Goal: Task Accomplishment & Management: Complete application form

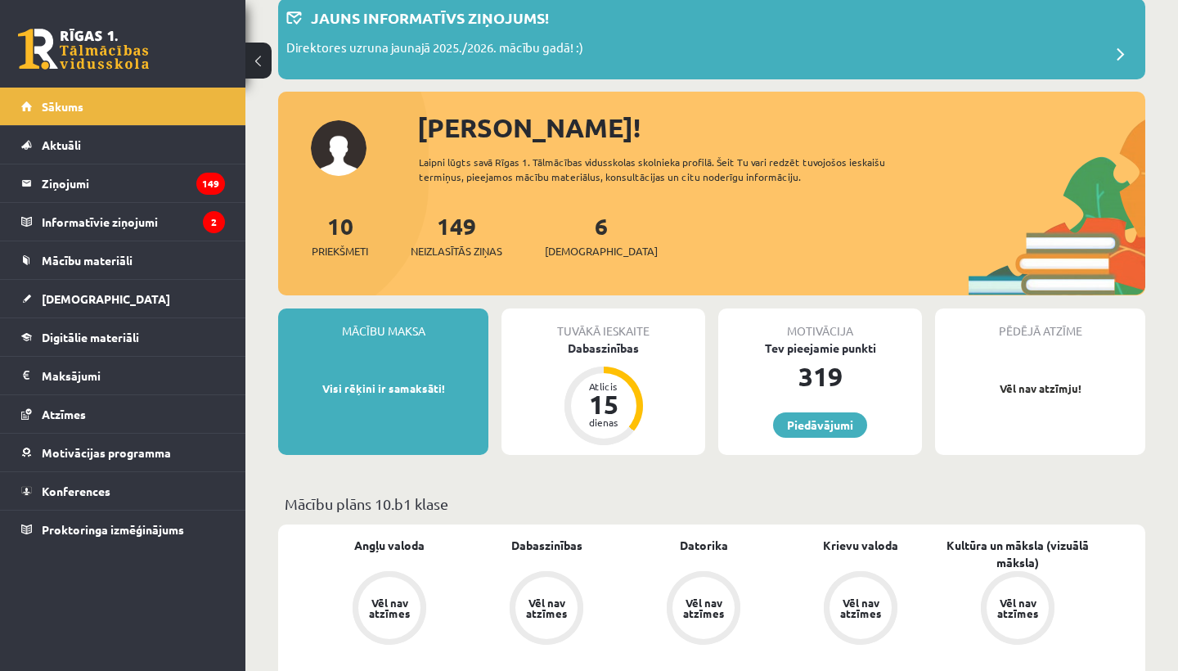
scroll to position [110, 0]
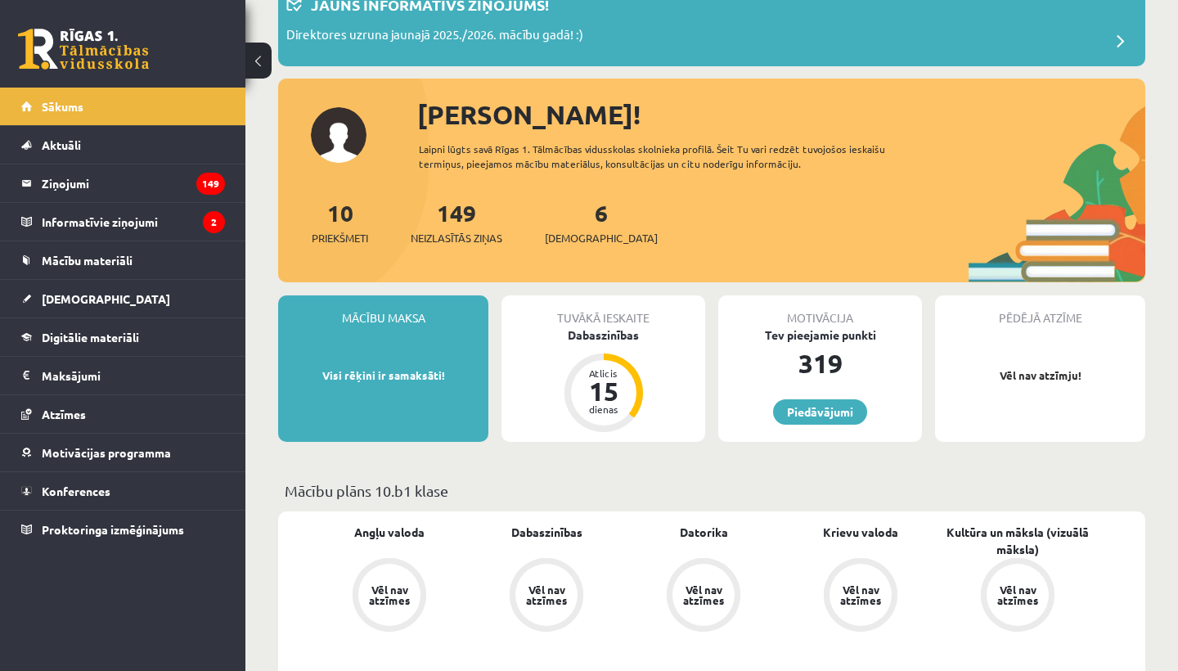
click at [586, 226] on div "6 Ieskaites" at bounding box center [601, 221] width 113 height 51
click at [574, 220] on link "6 Ieskaites" at bounding box center [601, 222] width 113 height 48
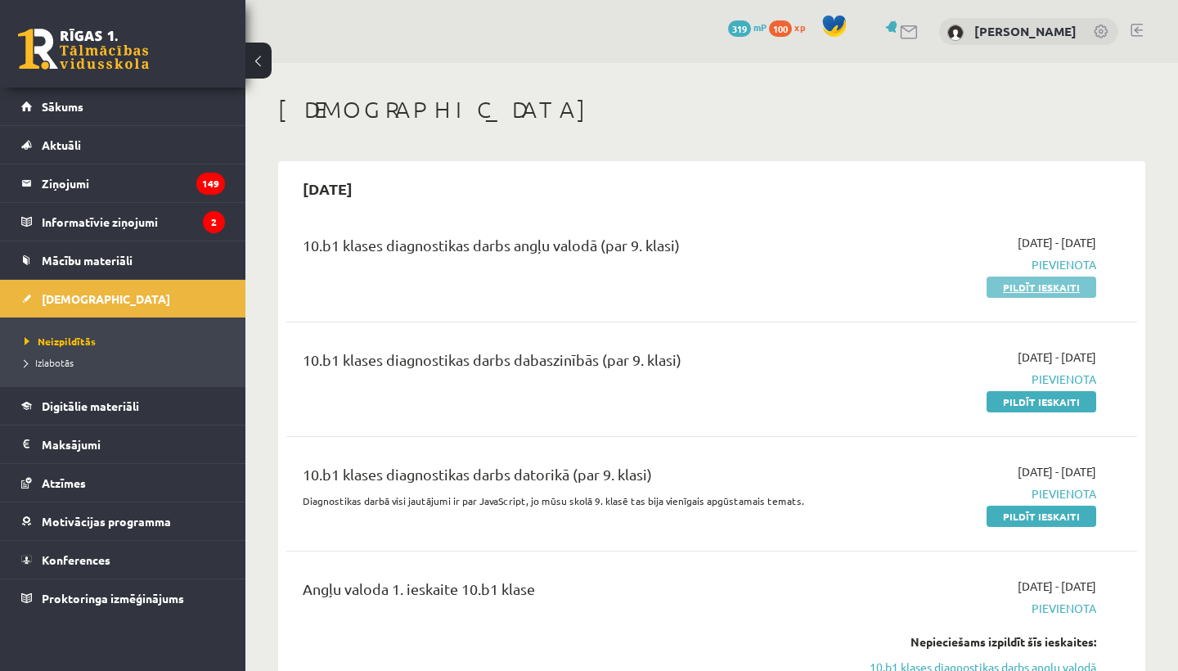
click at [1053, 280] on link "Pildīt ieskaiti" at bounding box center [1042, 287] width 110 height 21
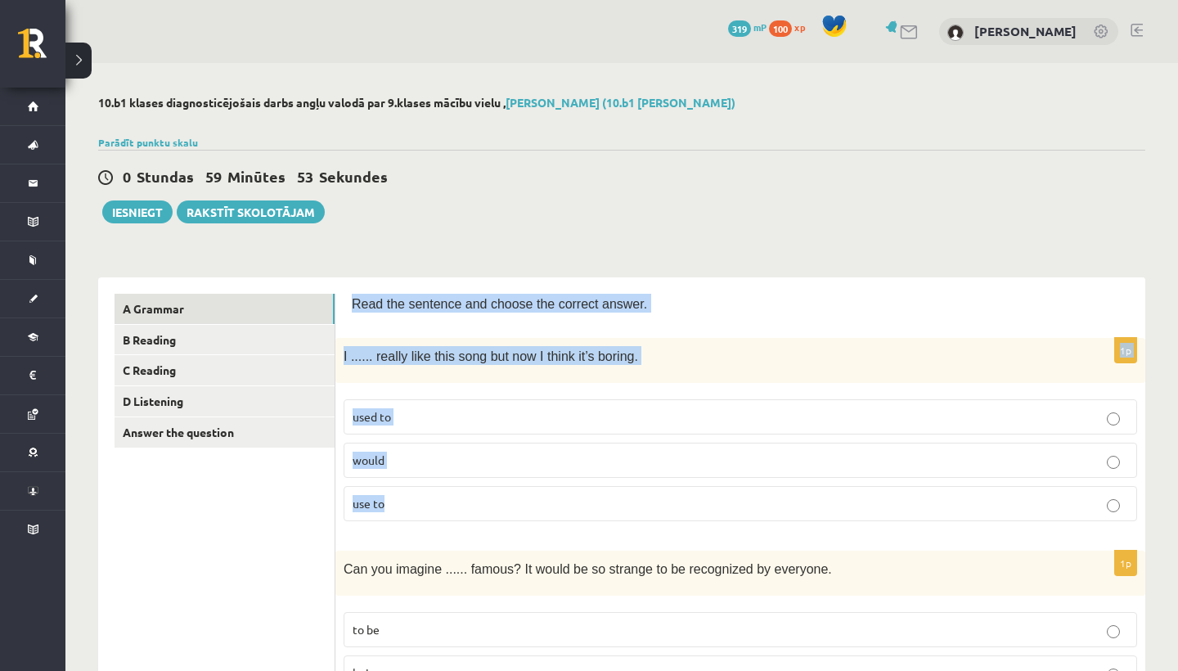
drag, startPoint x: 352, startPoint y: 301, endPoint x: 449, endPoint y: 507, distance: 228.0
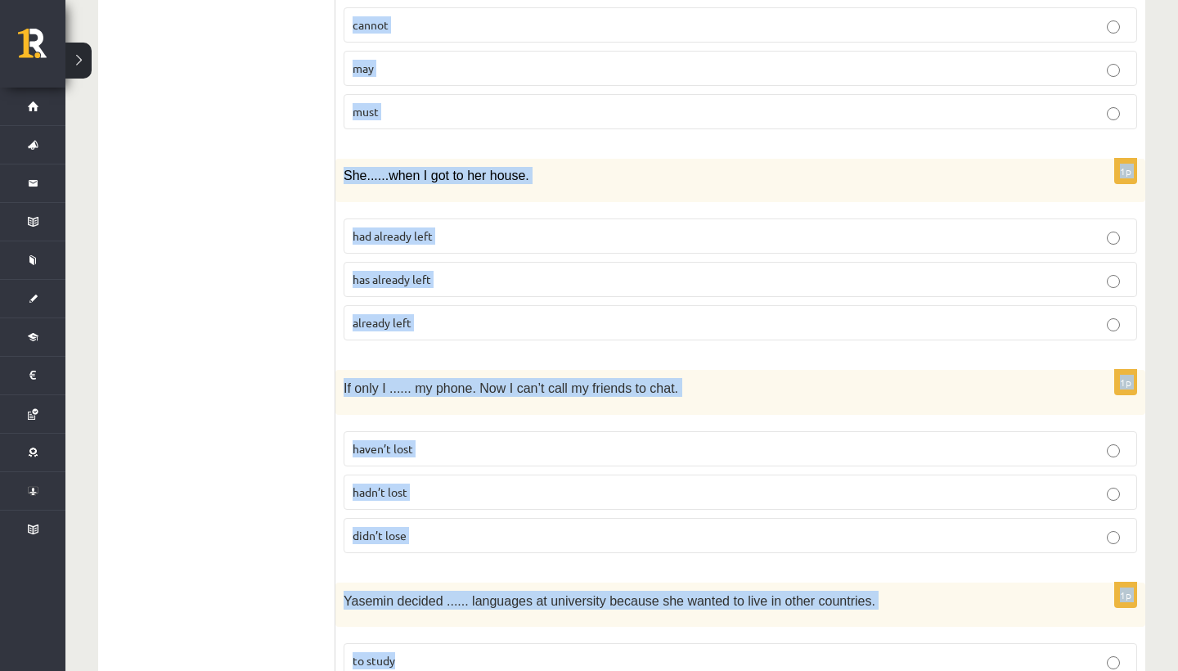
scroll to position [826, 0]
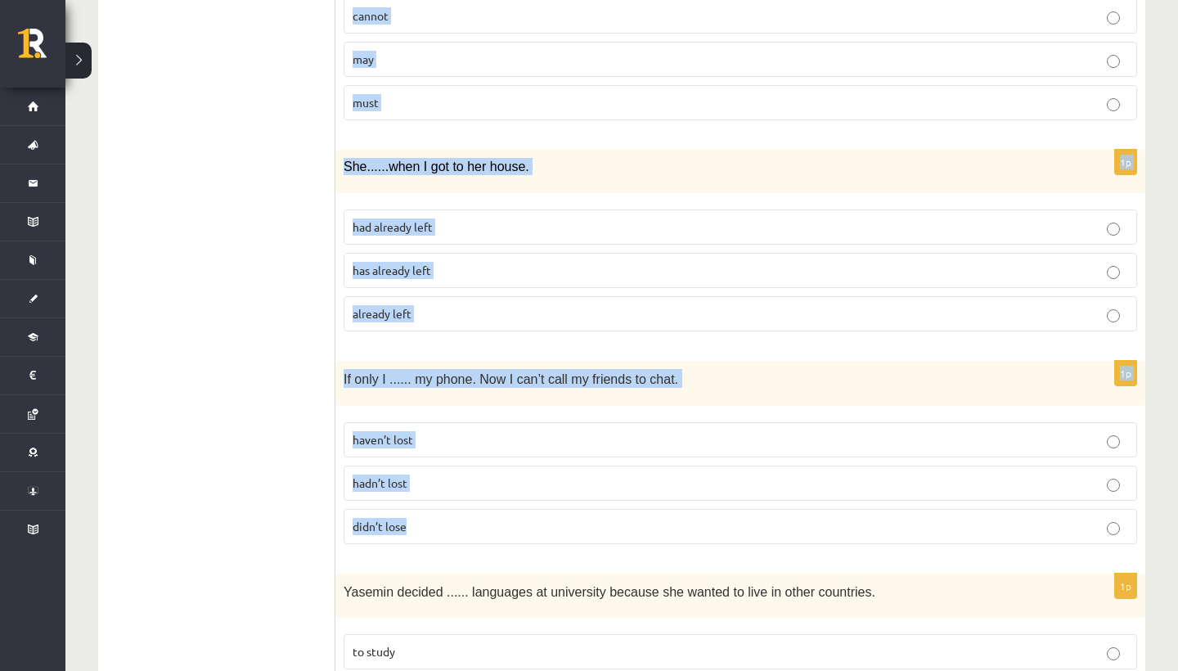
drag, startPoint x: 349, startPoint y: 299, endPoint x: 552, endPoint y: 526, distance: 304.8
copy form "Read the sentence and choose the correct answer. 1p I ...... really like this s…"
click at [403, 479] on span "hadn’t lost" at bounding box center [380, 482] width 55 height 15
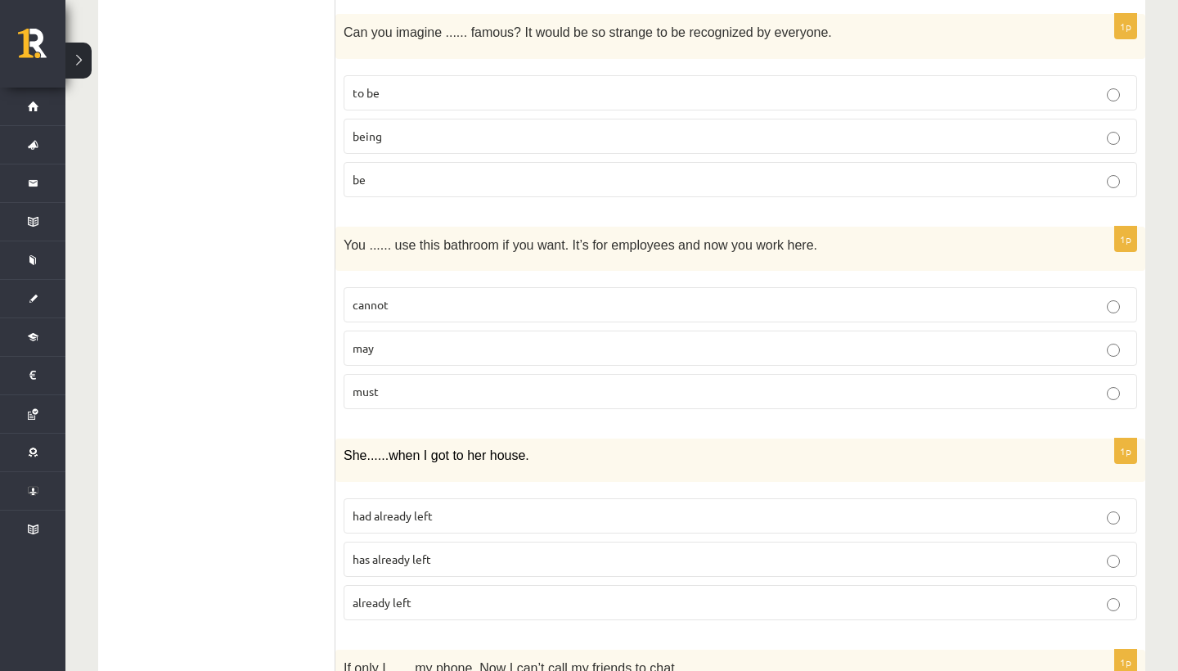
scroll to position [538, 0]
click at [443, 507] on p "had already left" at bounding box center [741, 514] width 776 height 17
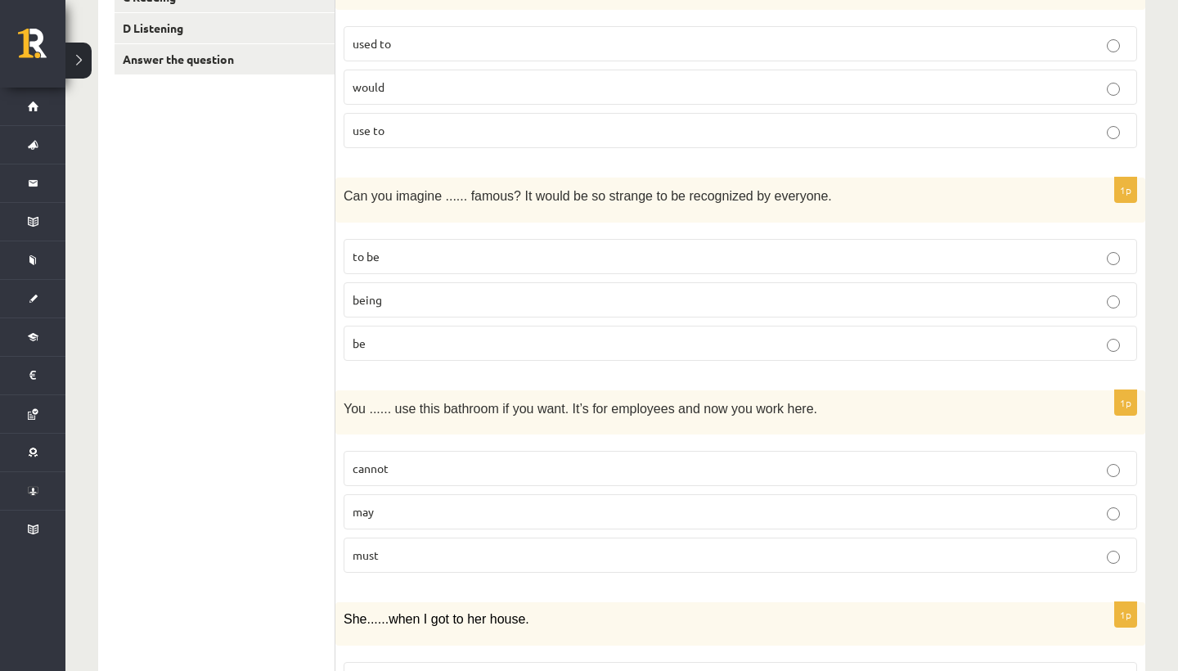
scroll to position [369, 0]
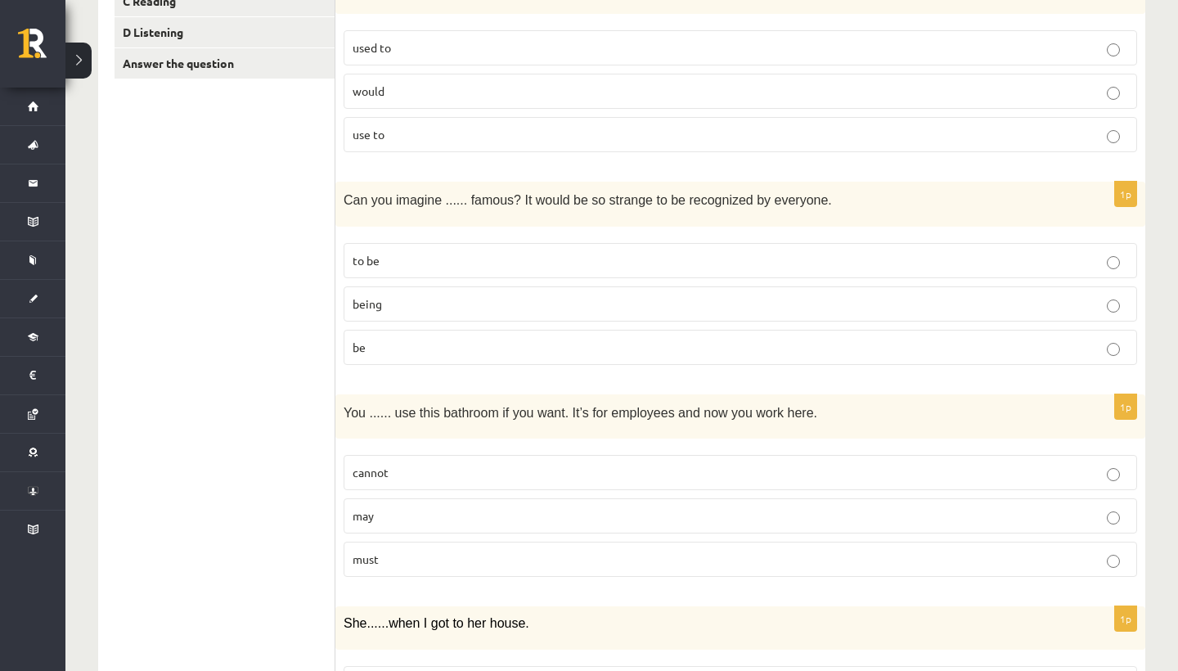
click at [368, 514] on span "may" at bounding box center [363, 515] width 21 height 15
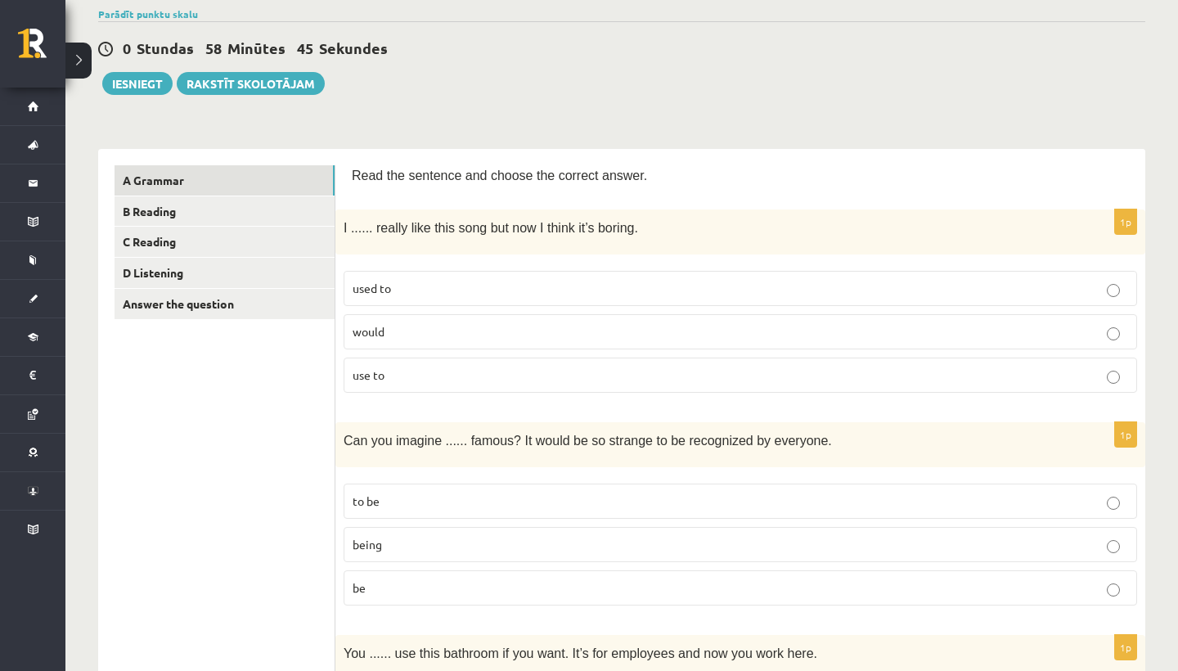
scroll to position [132, 0]
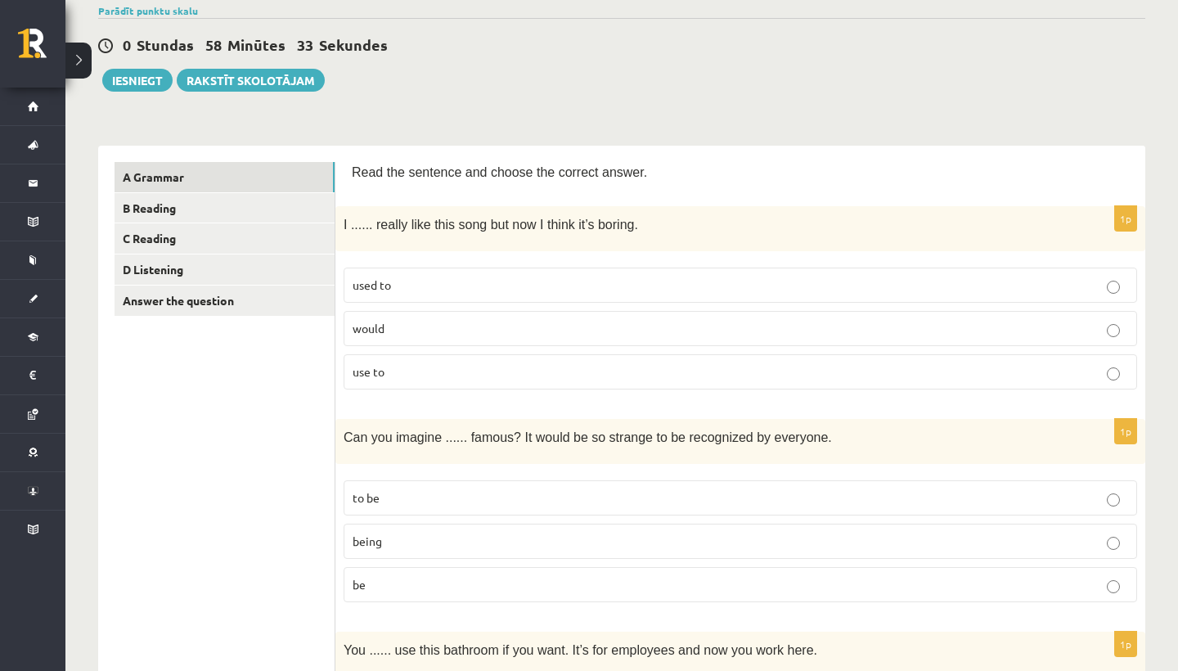
click at [482, 534] on p "being" at bounding box center [741, 541] width 776 height 17
click at [420, 287] on p "used to" at bounding box center [741, 285] width 776 height 17
click at [617, 280] on p "used to" at bounding box center [741, 285] width 776 height 17
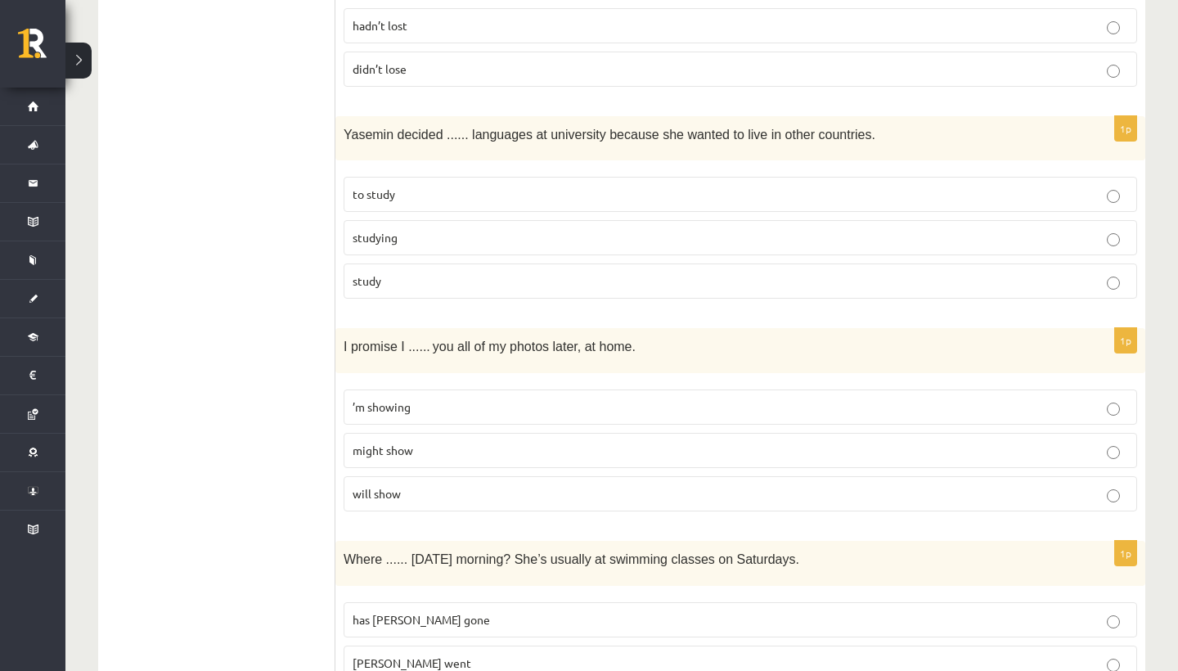
scroll to position [1294, 0]
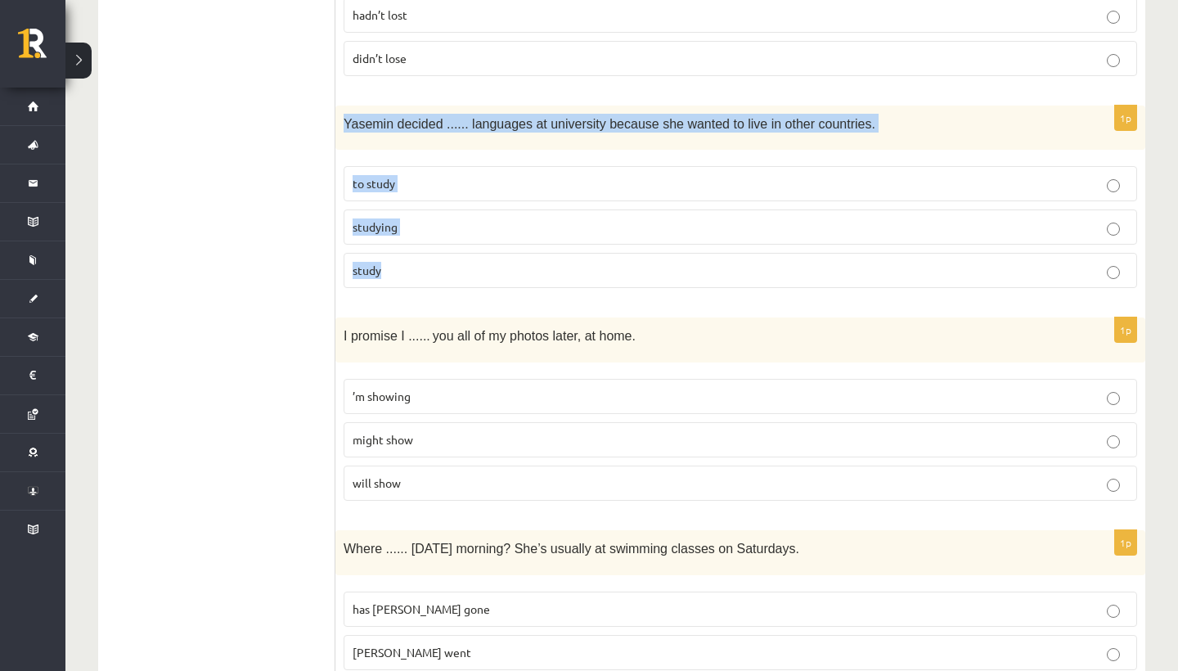
drag, startPoint x: 345, startPoint y: 117, endPoint x: 422, endPoint y: 281, distance: 180.8
click at [424, 284] on div "1p Yasemin decided ...... languages at university because she wanted to live in…" at bounding box center [740, 204] width 810 height 196
copy div "Yasemin decided ...... languages at university because she wanted to live in ot…"
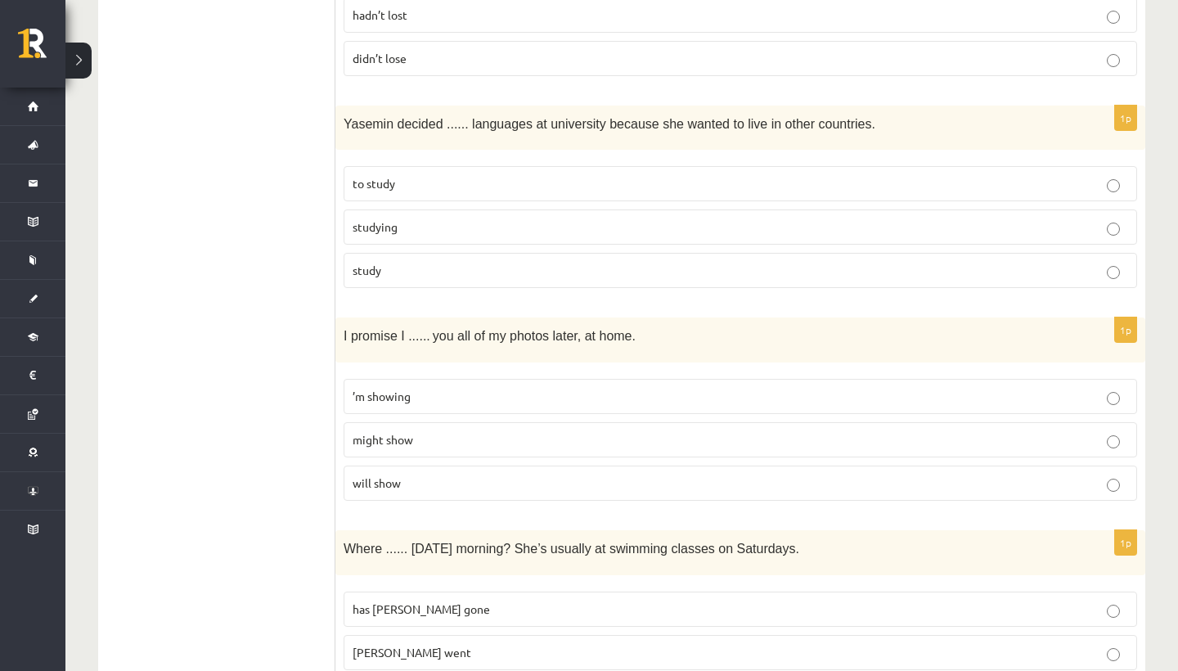
click at [380, 274] on p "study" at bounding box center [741, 270] width 776 height 17
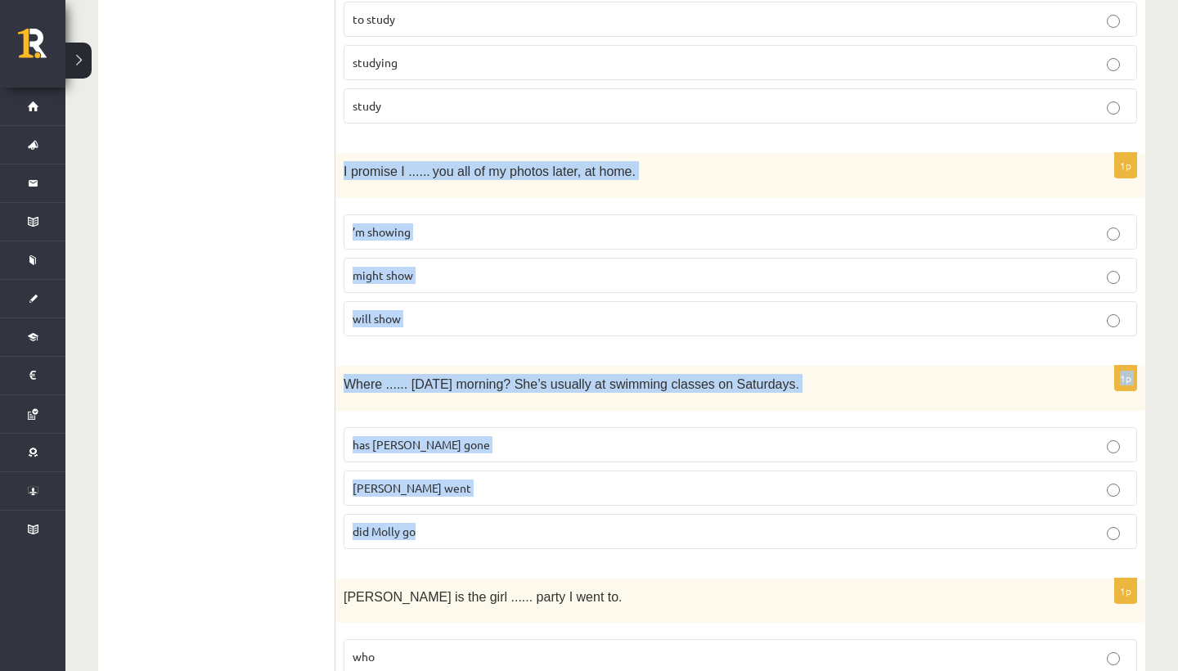
drag, startPoint x: 340, startPoint y: 164, endPoint x: 463, endPoint y: 529, distance: 385.8
copy form "I promise I ...... you all of my photos later, at home. ’m showing might show w…"
click at [386, 316] on span "will show" at bounding box center [377, 318] width 48 height 15
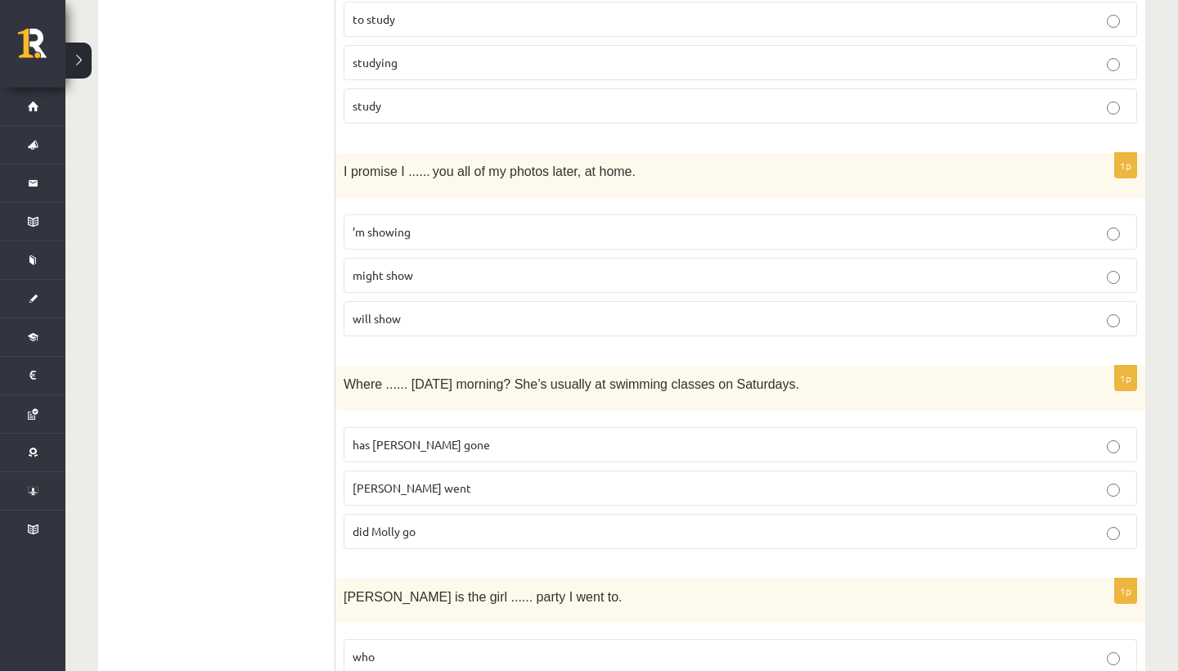
click at [394, 529] on span "did Molly go" at bounding box center [384, 531] width 63 height 15
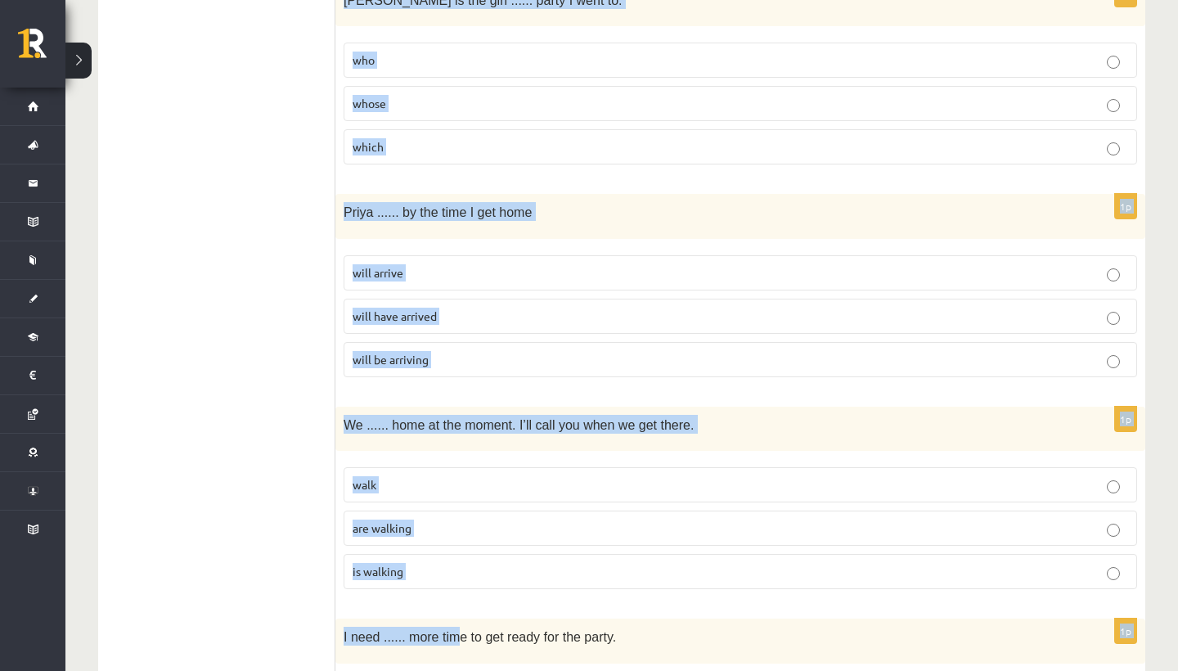
scroll to position [2056, 0]
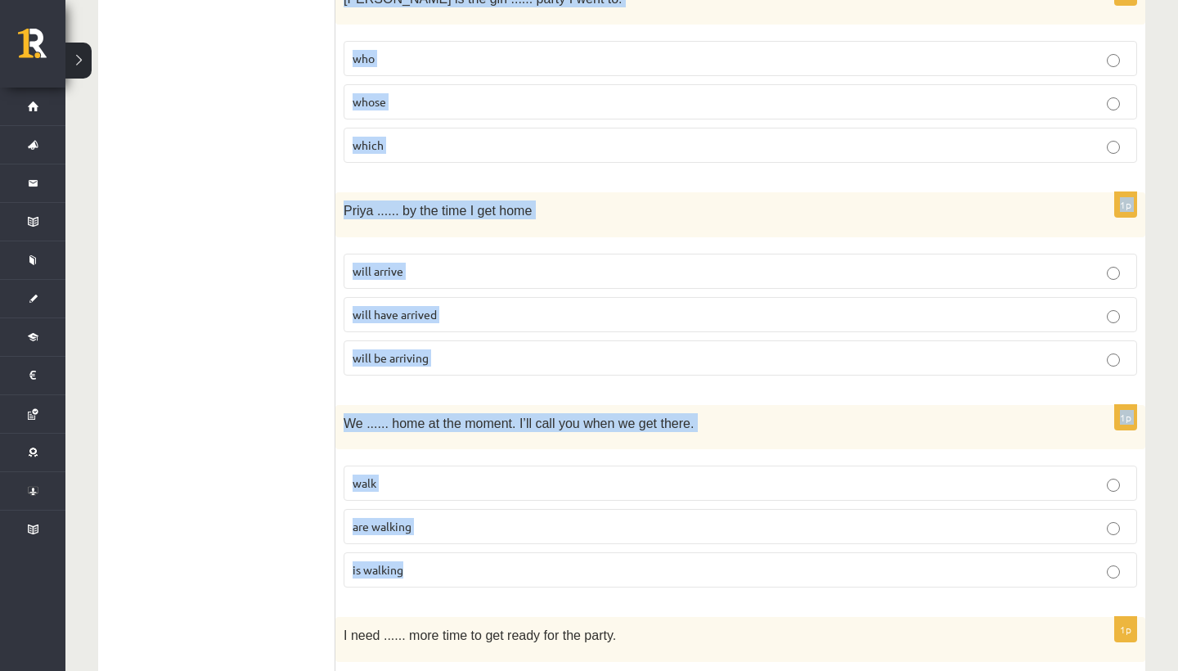
drag, startPoint x: 344, startPoint y: 72, endPoint x: 464, endPoint y: 571, distance: 513.2
click at [462, 571] on form "Read the sentence and choose the correct answer. 1p I ...... really like this s…" at bounding box center [740, 372] width 777 height 4269
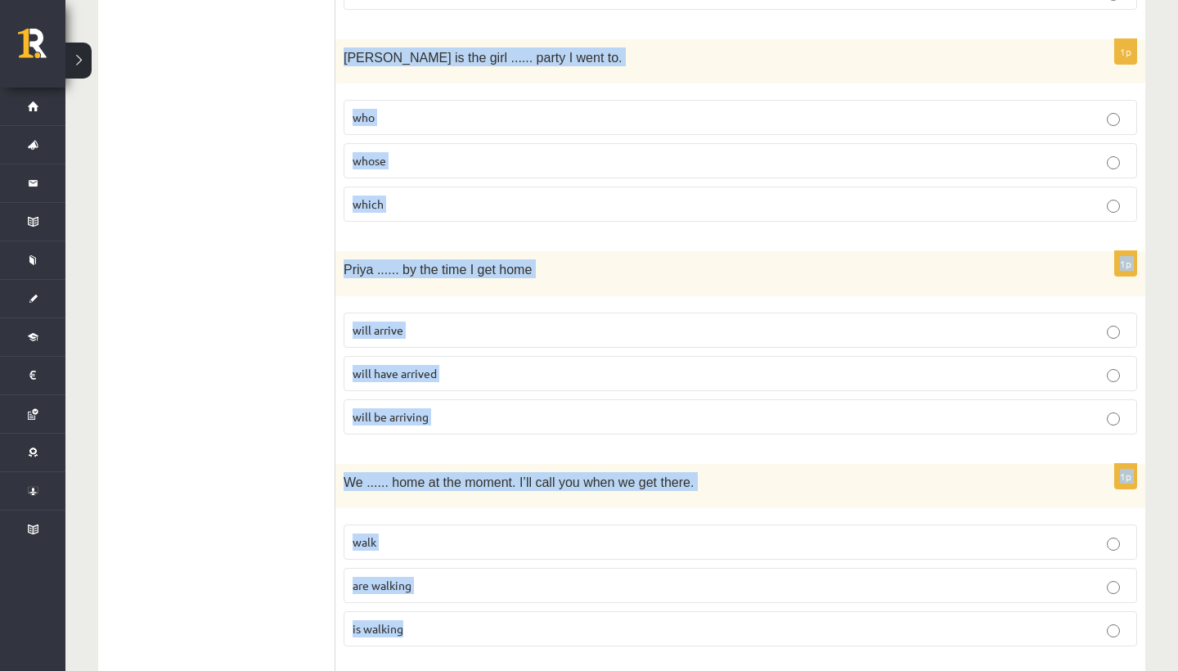
scroll to position [1997, 0]
copy form "Jenny is the girl ...... party I went to. who whose which 1p Priya ...... by th…"
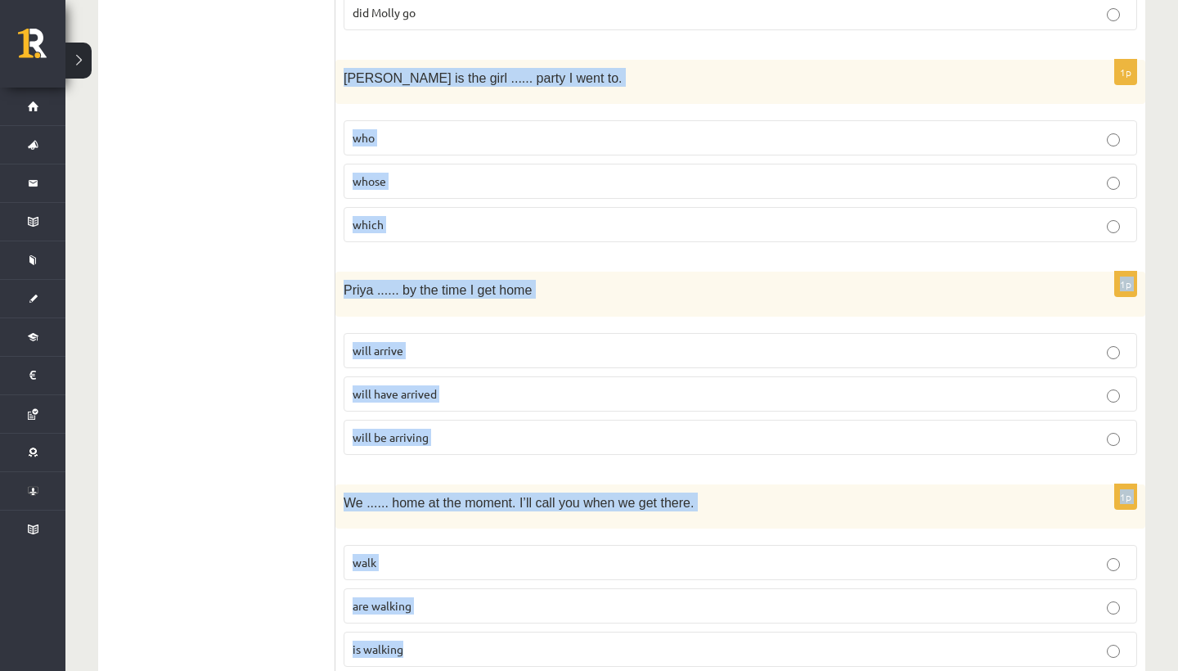
click at [407, 166] on label "whose" at bounding box center [741, 181] width 794 height 35
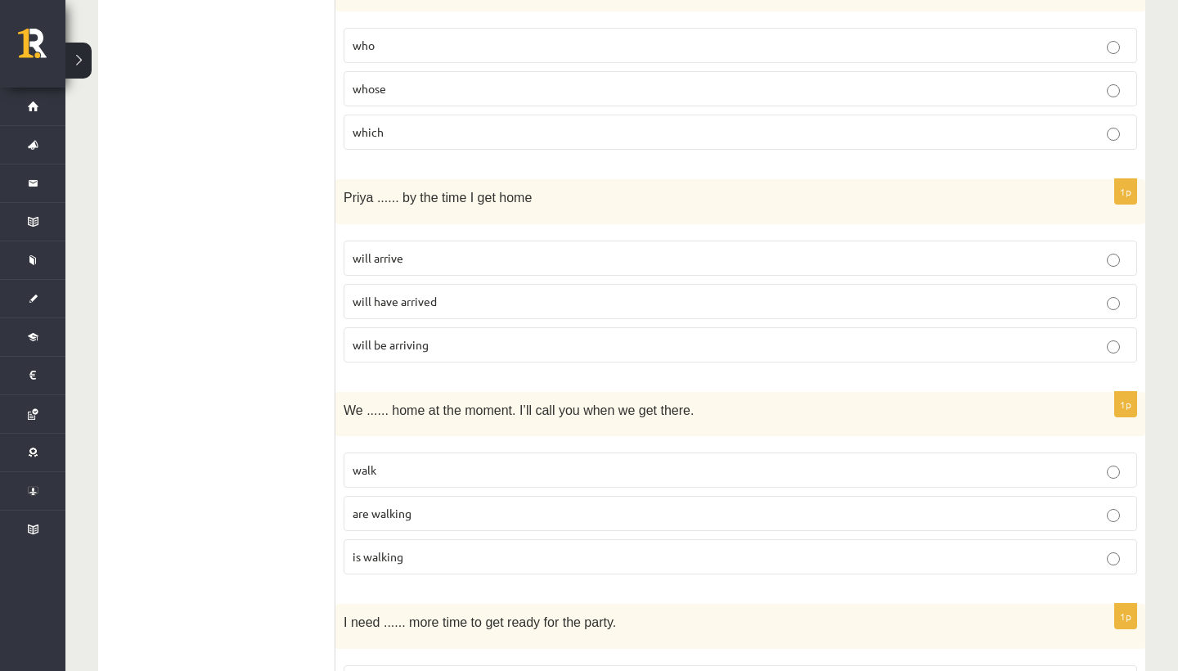
scroll to position [2083, 0]
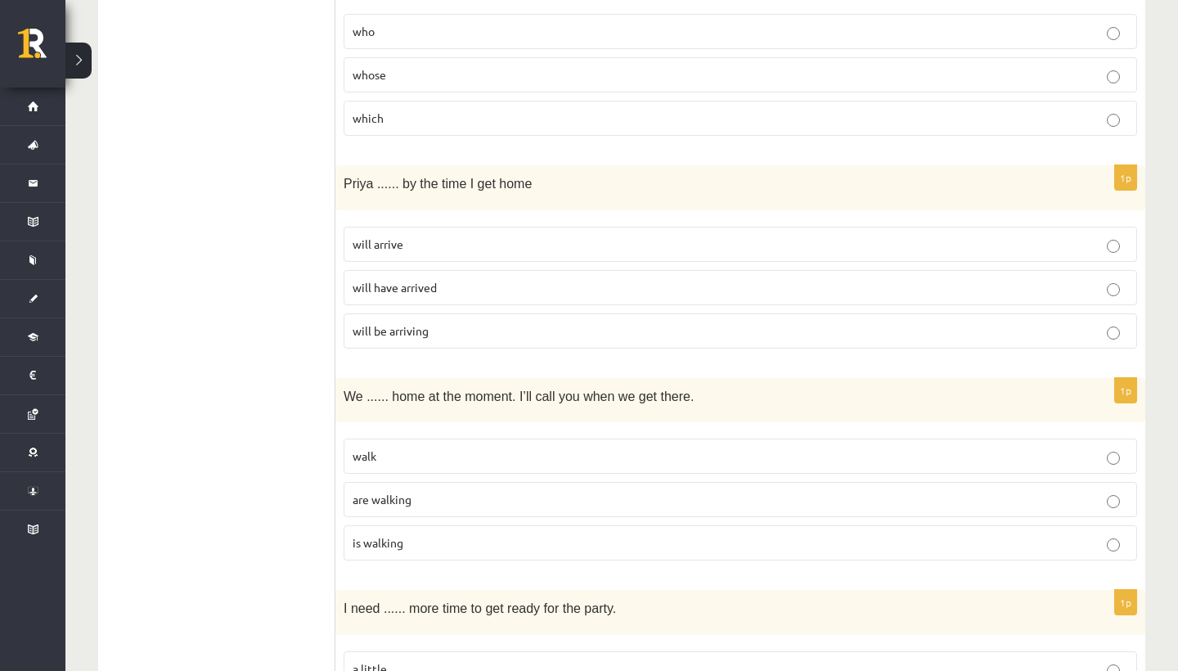
click at [412, 285] on span "will have arrived" at bounding box center [395, 287] width 84 height 15
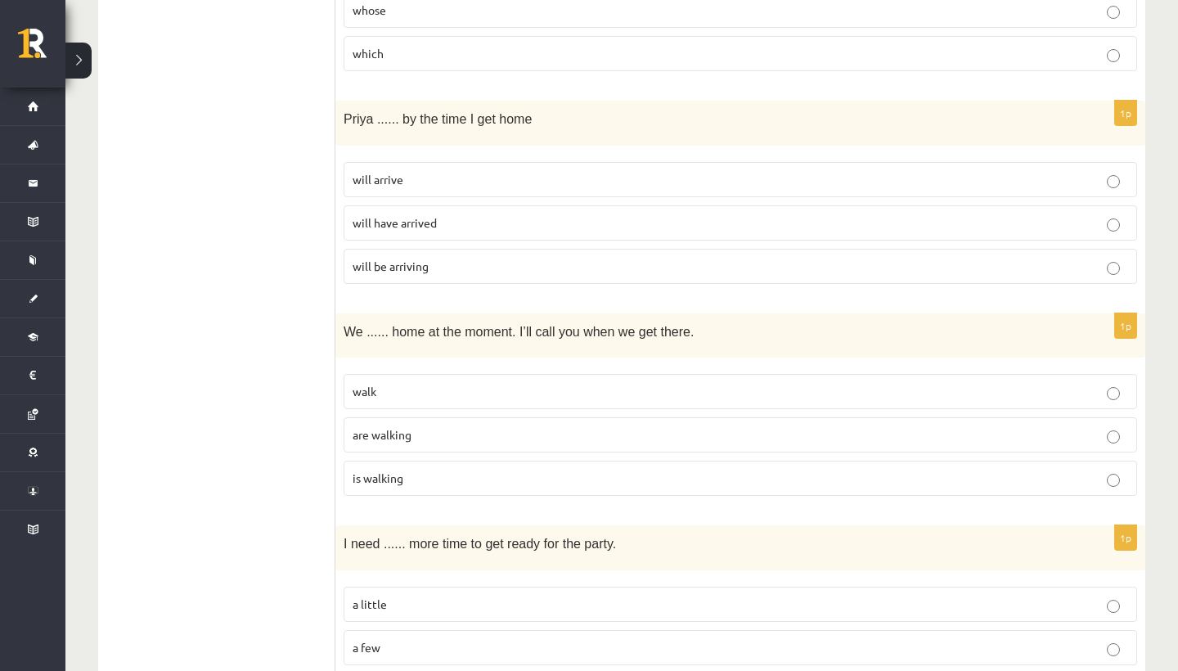
scroll to position [2149, 0]
click at [406, 434] on p "are walking" at bounding box center [741, 433] width 776 height 17
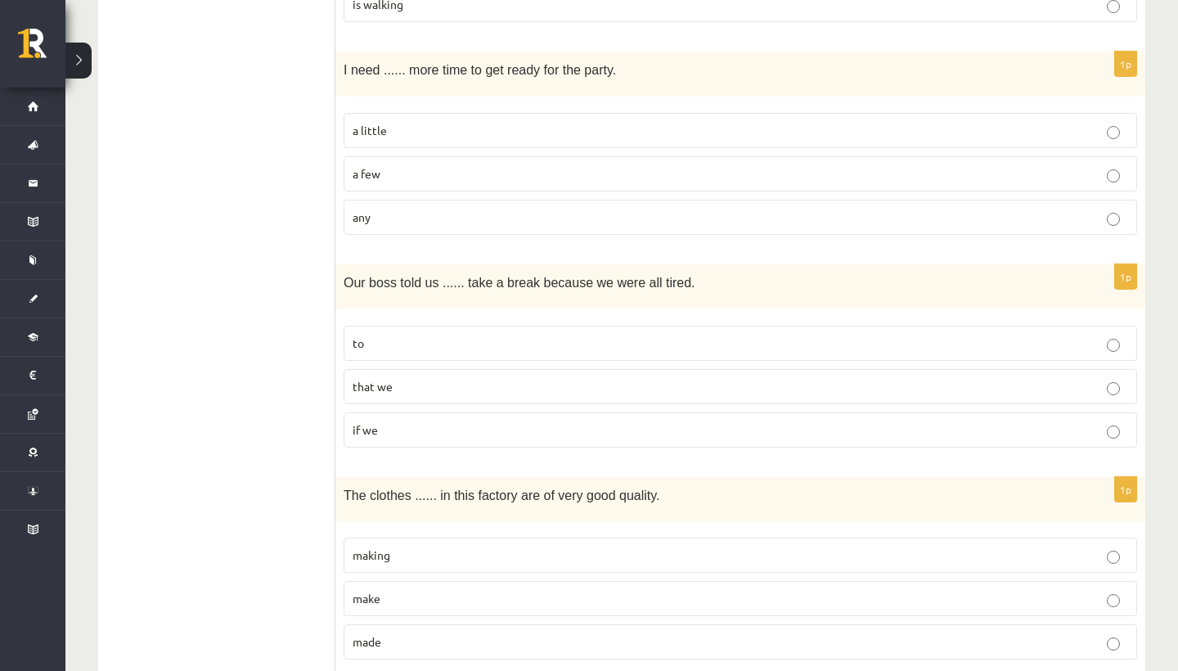
scroll to position [2620, 0]
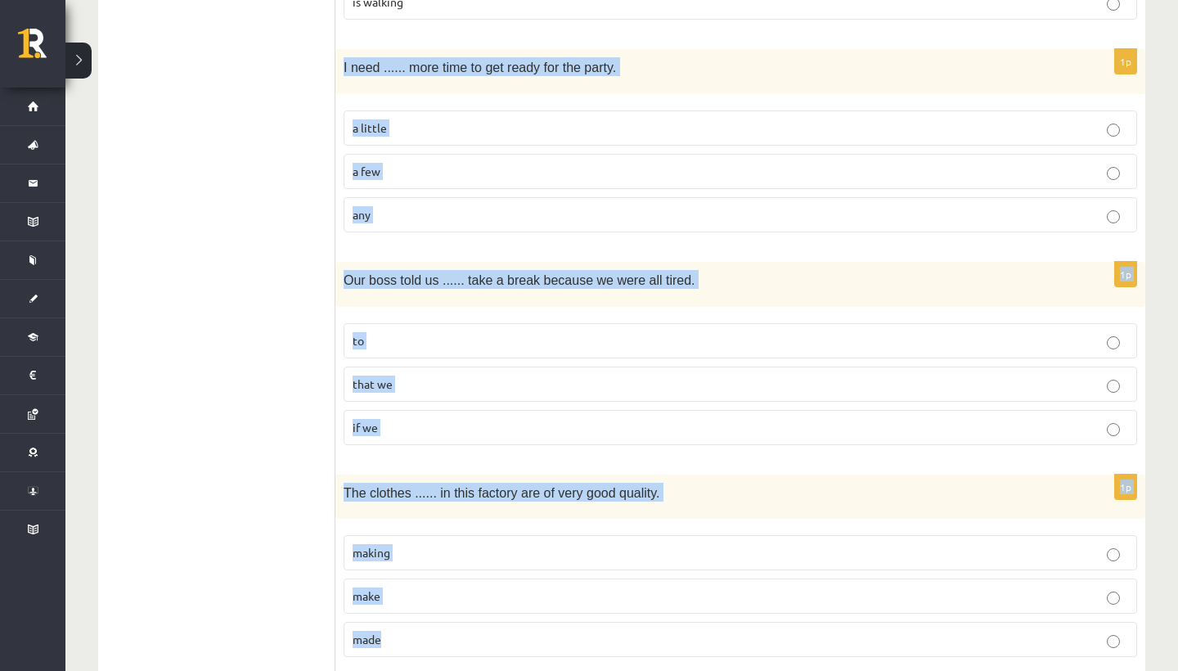
drag, startPoint x: 336, startPoint y: 58, endPoint x: 495, endPoint y: 656, distance: 618.8
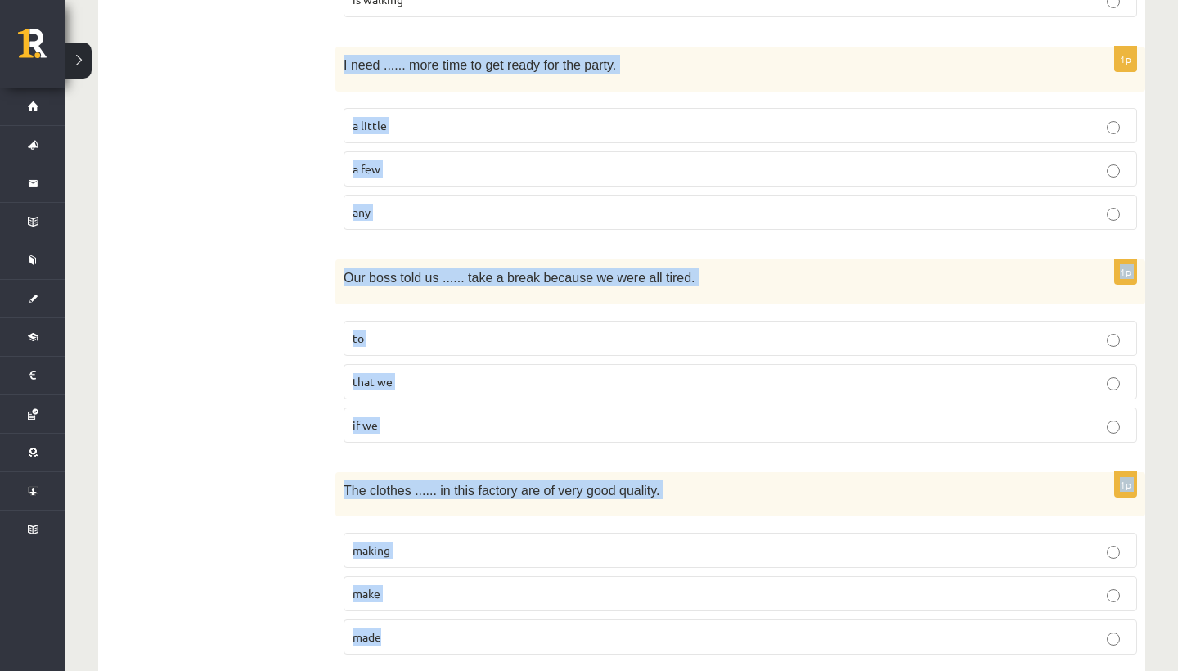
copy form "I need ...... more time to get ready for the party. a little a few any 1p Our b…"
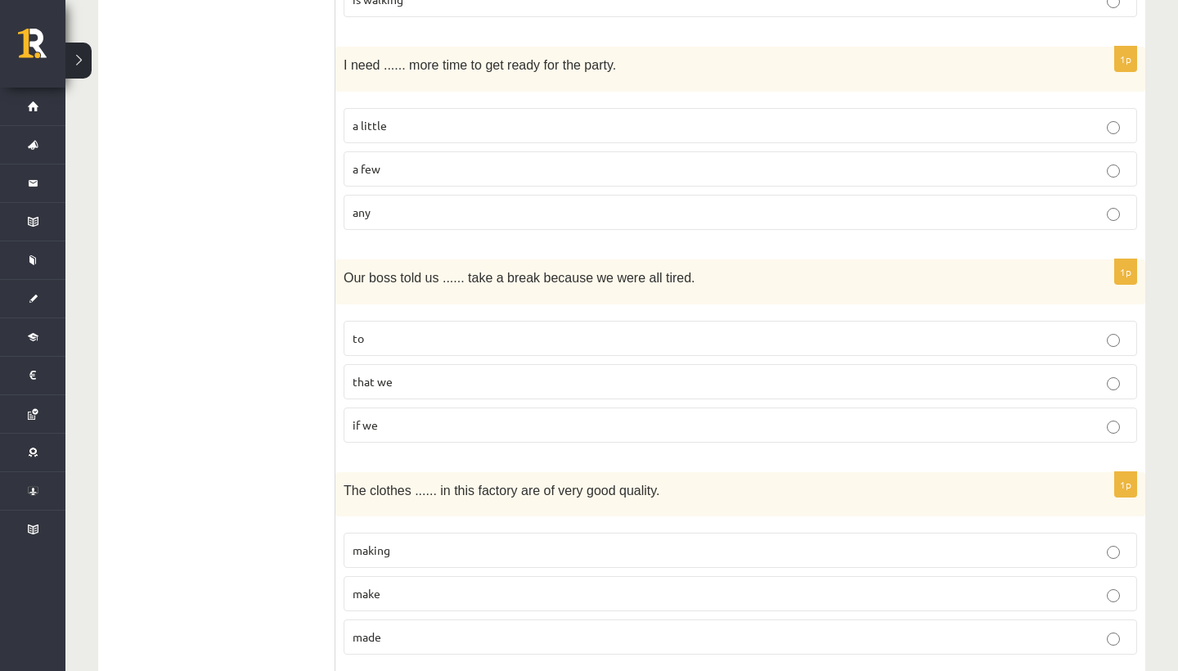
click at [452, 117] on p "a little" at bounding box center [741, 125] width 776 height 17
click at [390, 340] on p "to" at bounding box center [741, 338] width 776 height 17
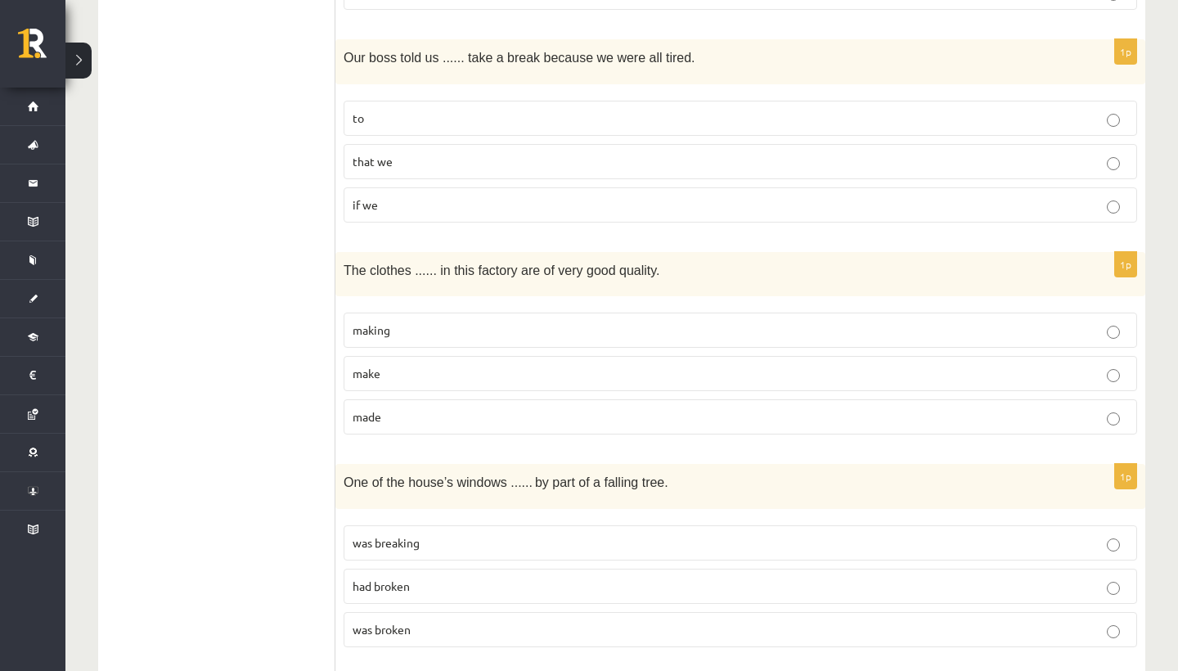
scroll to position [2847, 0]
click at [389, 412] on p "made" at bounding box center [741, 415] width 776 height 17
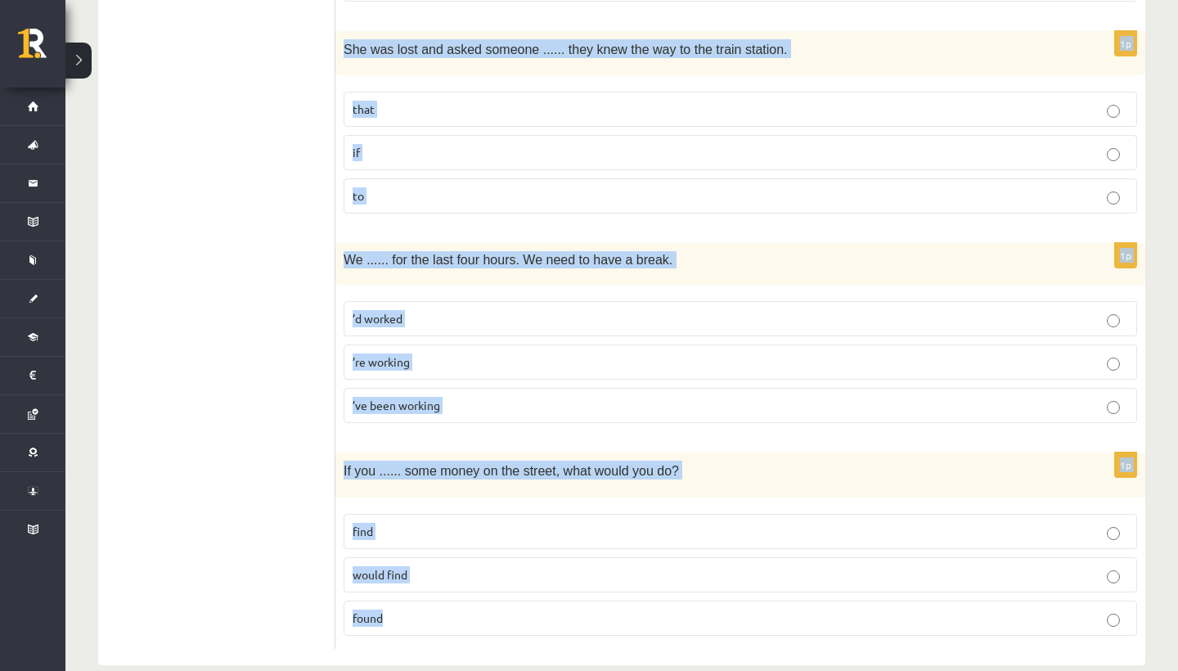
scroll to position [3933, 0]
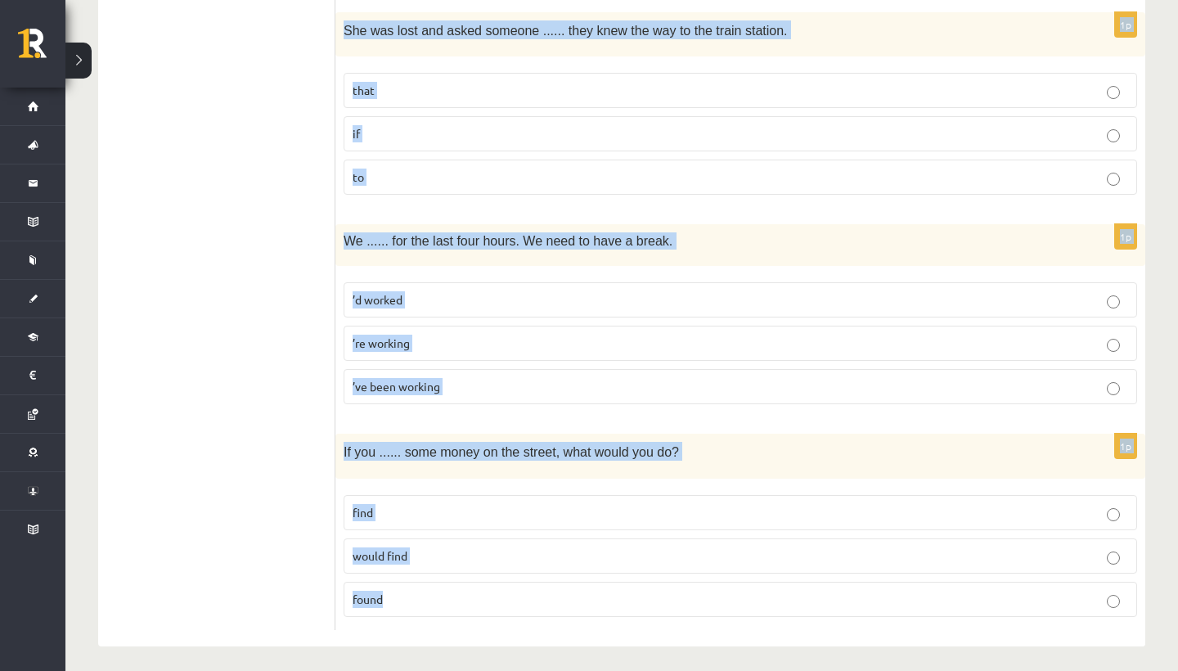
drag, startPoint x: 344, startPoint y: 142, endPoint x: 425, endPoint y: 601, distance: 466.1
copy form "One of the house’s windows ...... by part of a falling tree. was breaking had b…"
click at [419, 601] on label "found" at bounding box center [741, 599] width 794 height 35
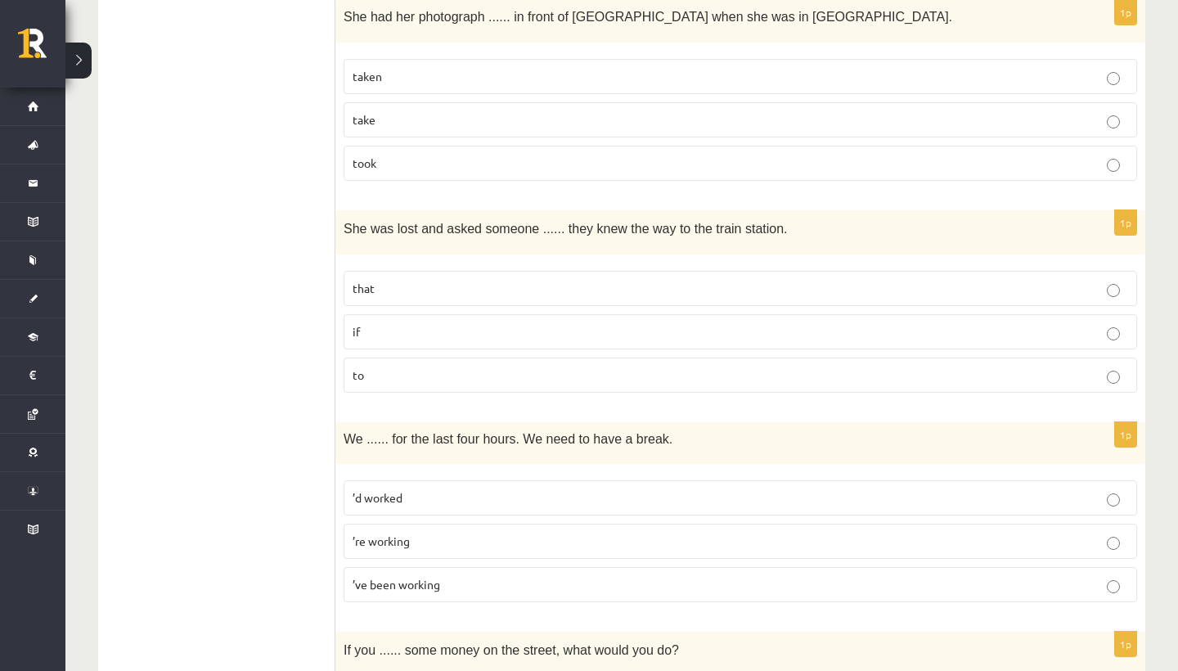
scroll to position [3728, 0]
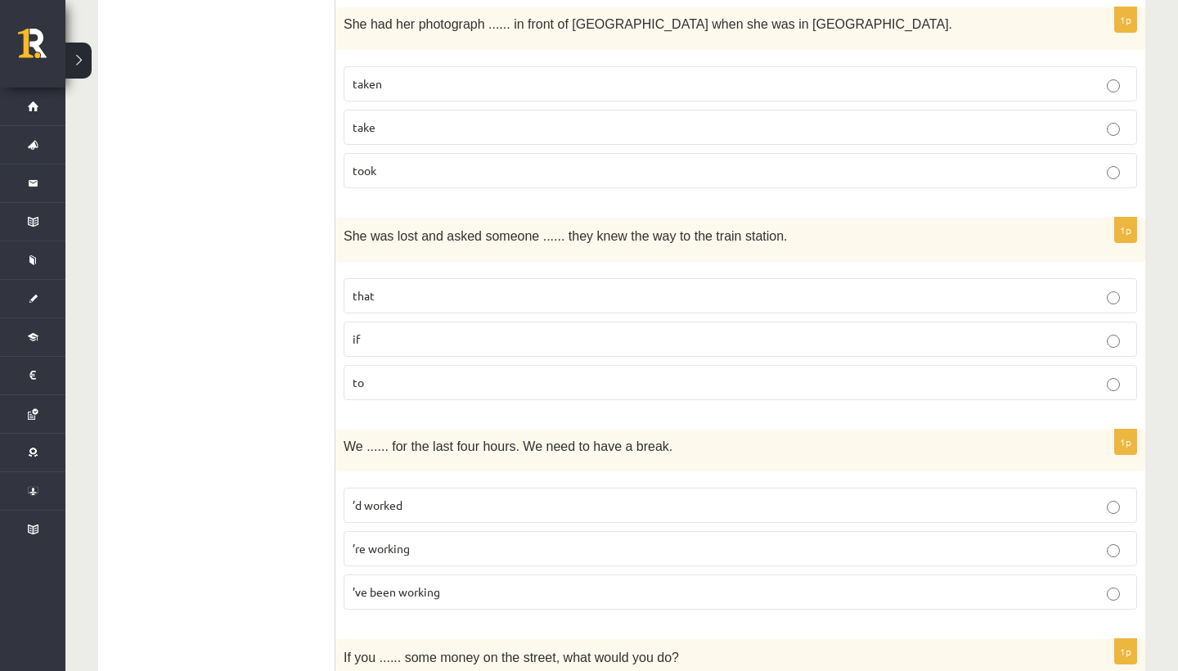
click at [360, 586] on span "’ve been working" at bounding box center [397, 591] width 88 height 15
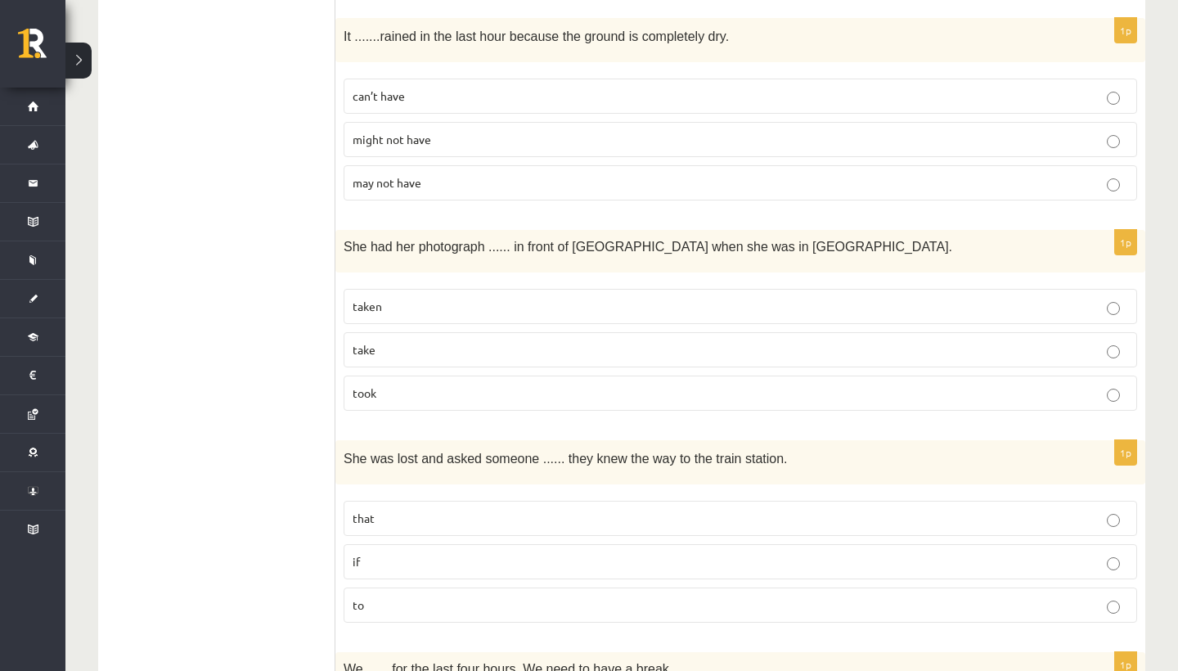
scroll to position [3486, 0]
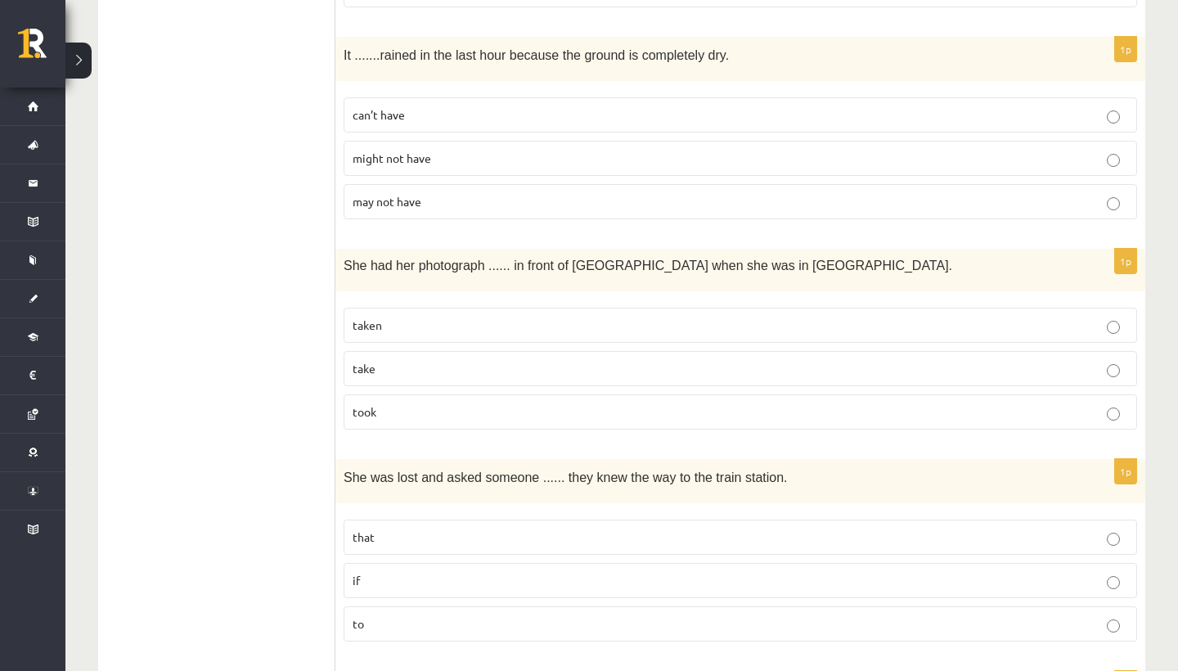
click at [515, 572] on p "if" at bounding box center [741, 580] width 776 height 17
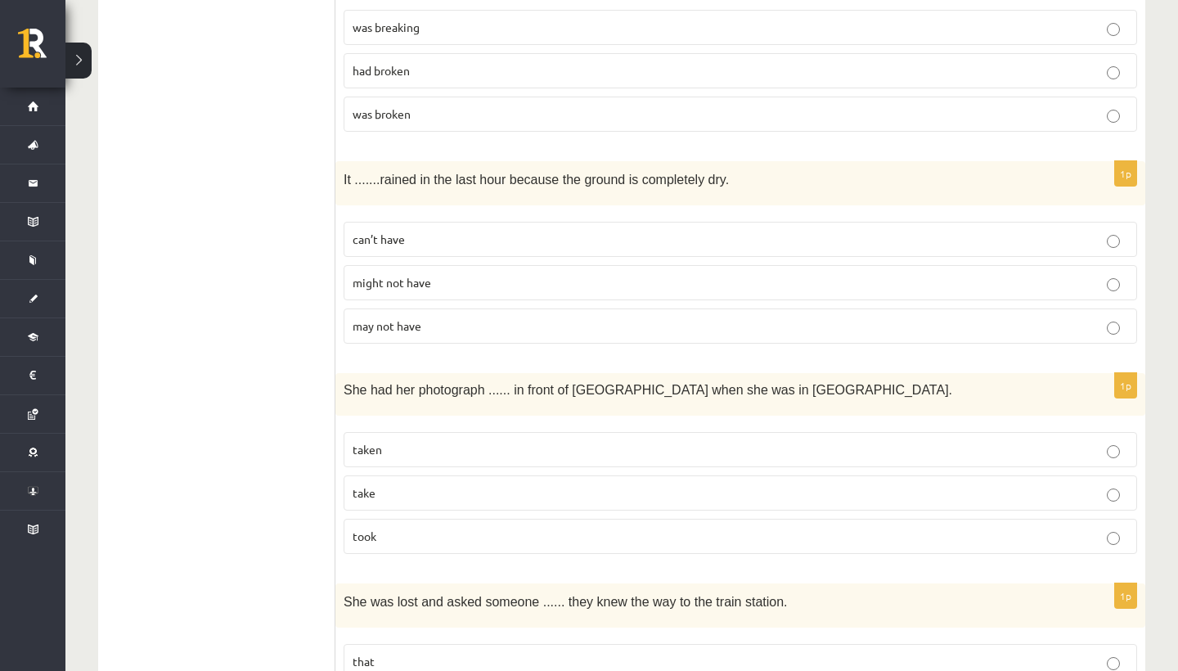
click at [392, 448] on p "taken" at bounding box center [741, 449] width 776 height 17
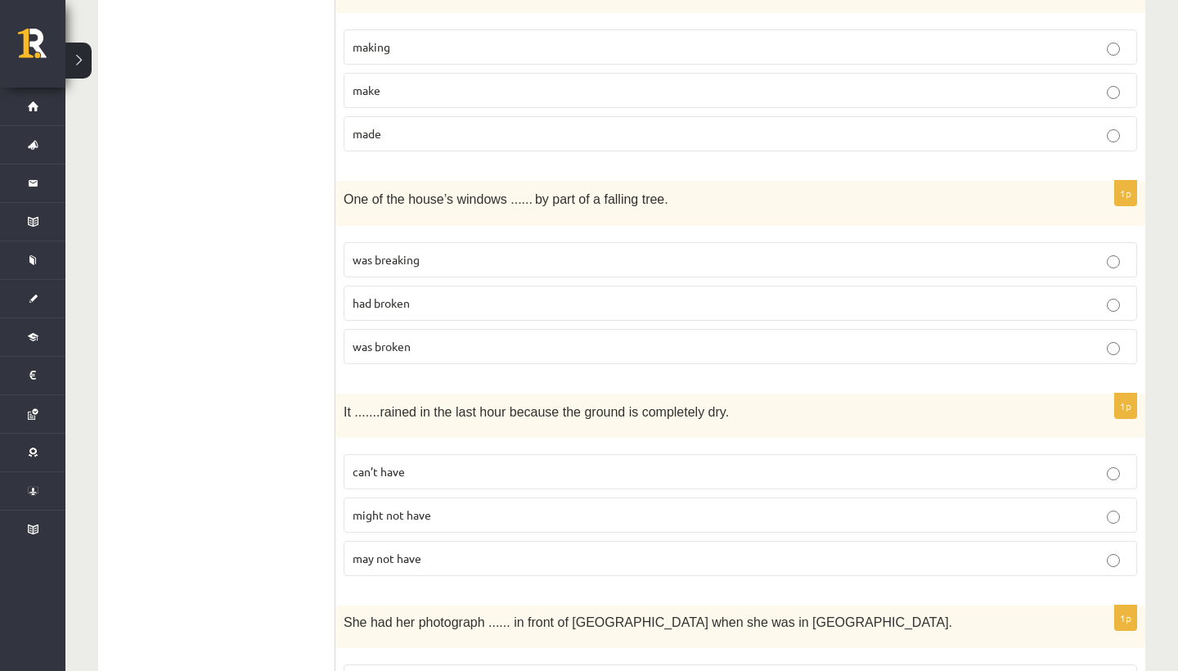
scroll to position [3132, 0]
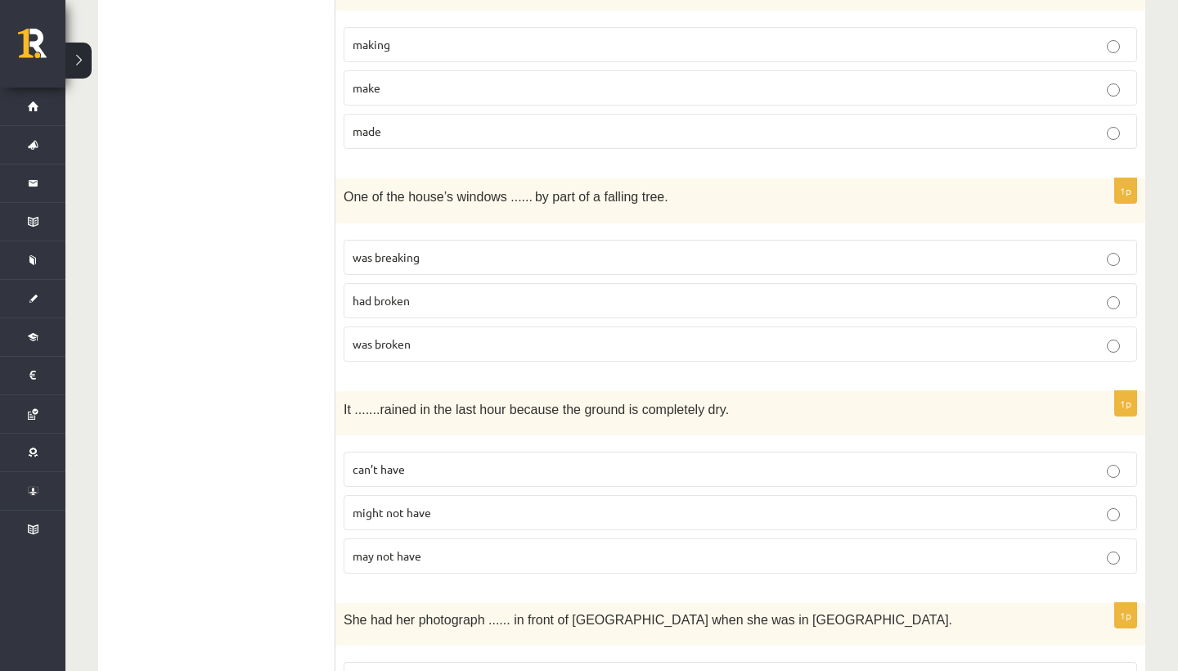
click at [398, 461] on span "can’t have" at bounding box center [379, 468] width 52 height 15
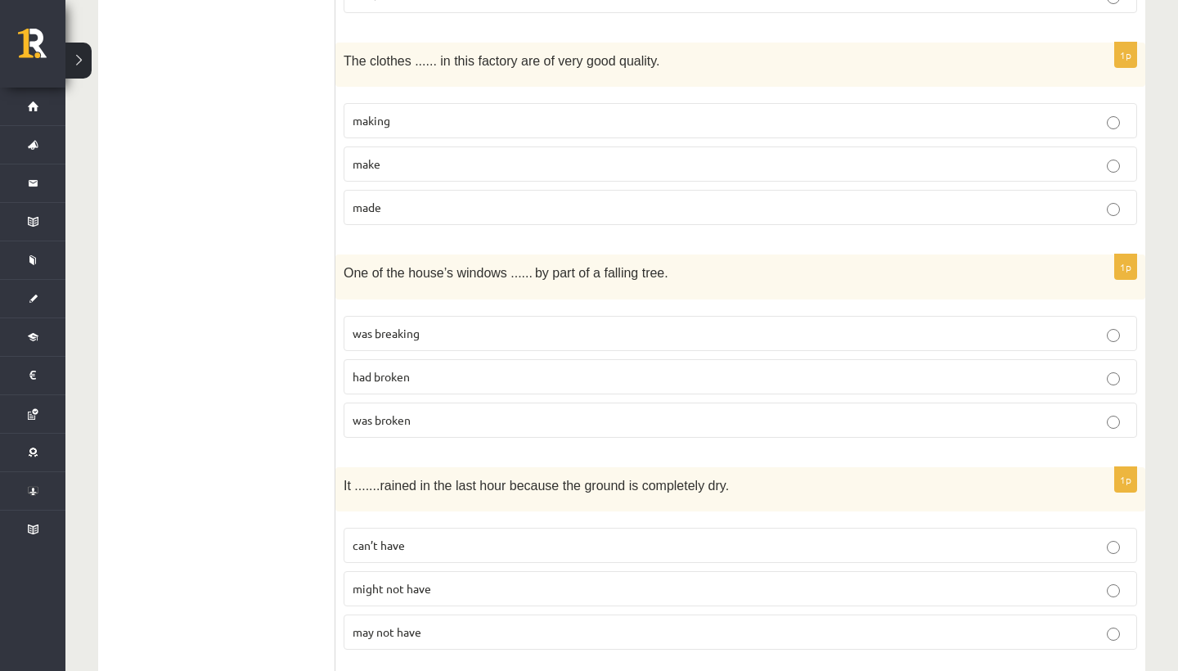
scroll to position [3058, 0]
click at [406, 314] on label "was breaking" at bounding box center [741, 331] width 794 height 35
click at [398, 401] on label "was broken" at bounding box center [741, 418] width 794 height 35
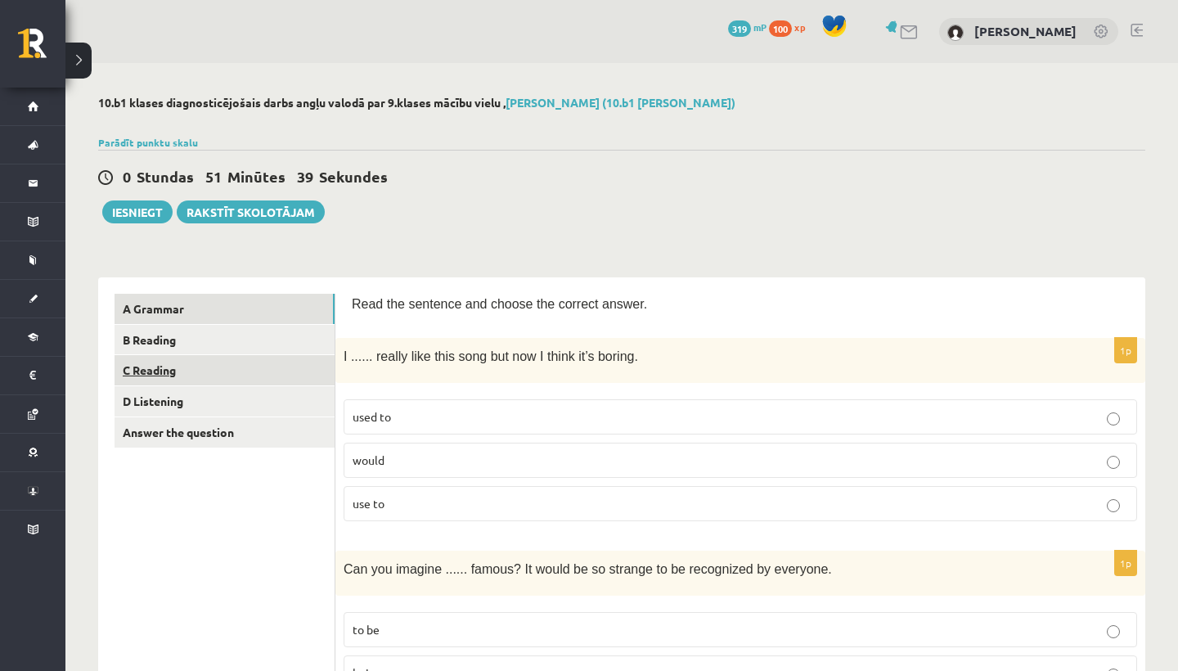
scroll to position [0, 0]
click at [268, 344] on link "B Reading" at bounding box center [225, 340] width 220 height 30
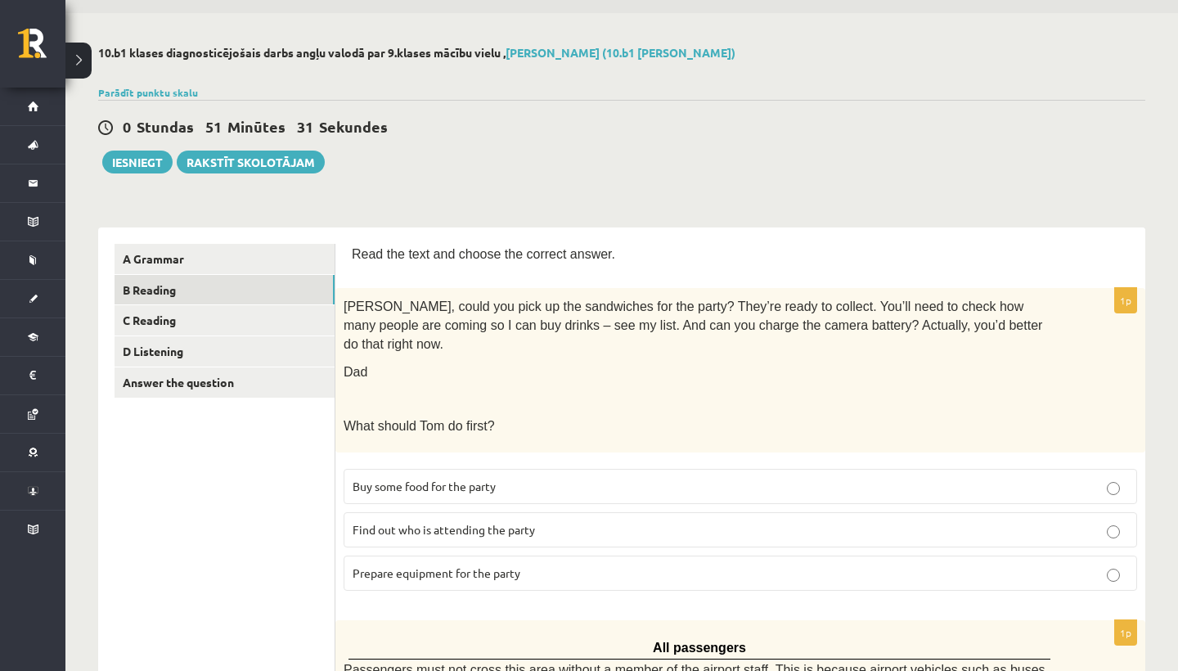
scroll to position [88, 0]
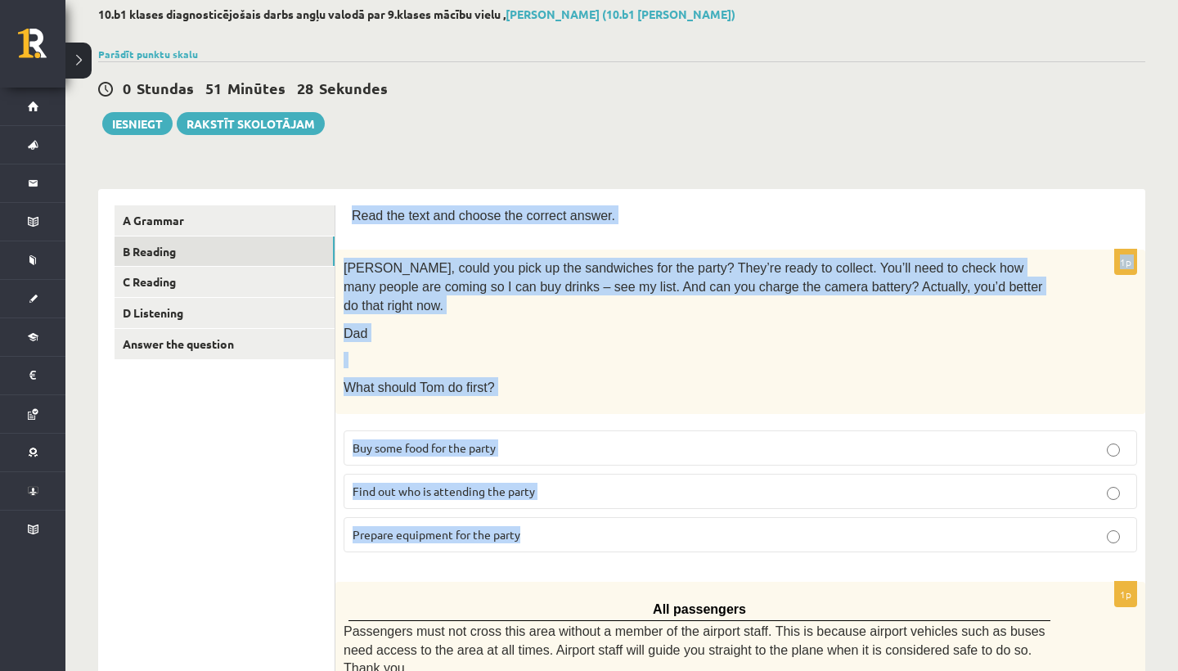
drag, startPoint x: 354, startPoint y: 207, endPoint x: 562, endPoint y: 513, distance: 369.9
copy form "Read the text and choose the correct answer. 1p Tom, could you pick up the sand…"
click at [456, 527] on span "Prepare equipment for the party" at bounding box center [437, 534] width 168 height 15
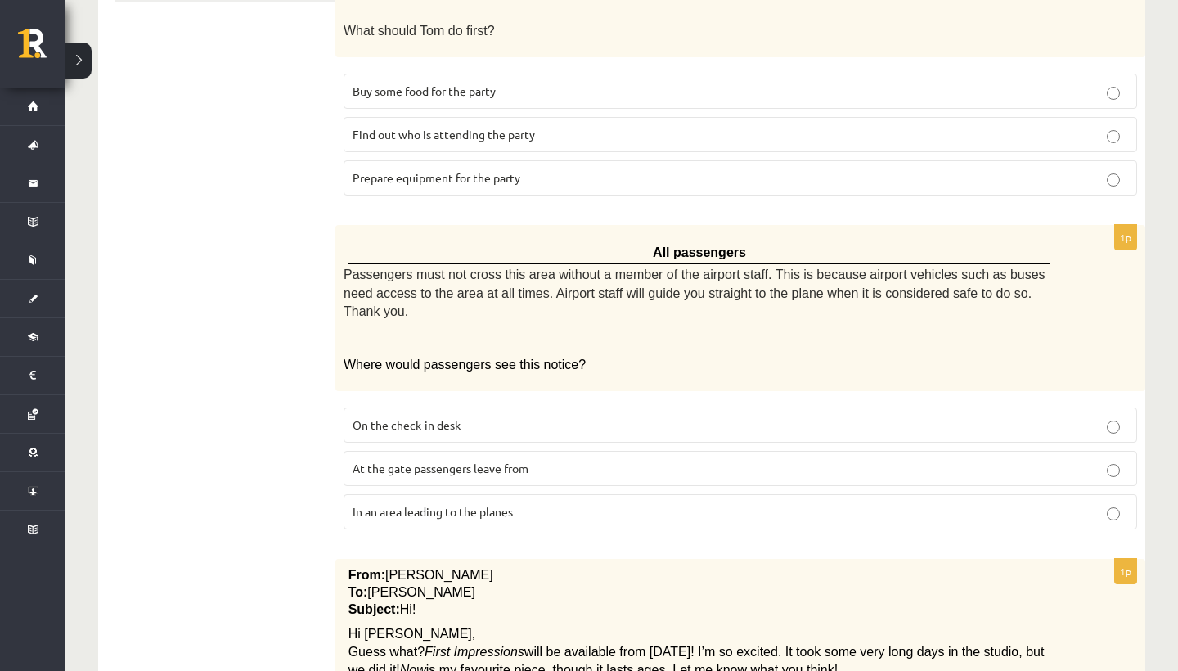
scroll to position [466, 0]
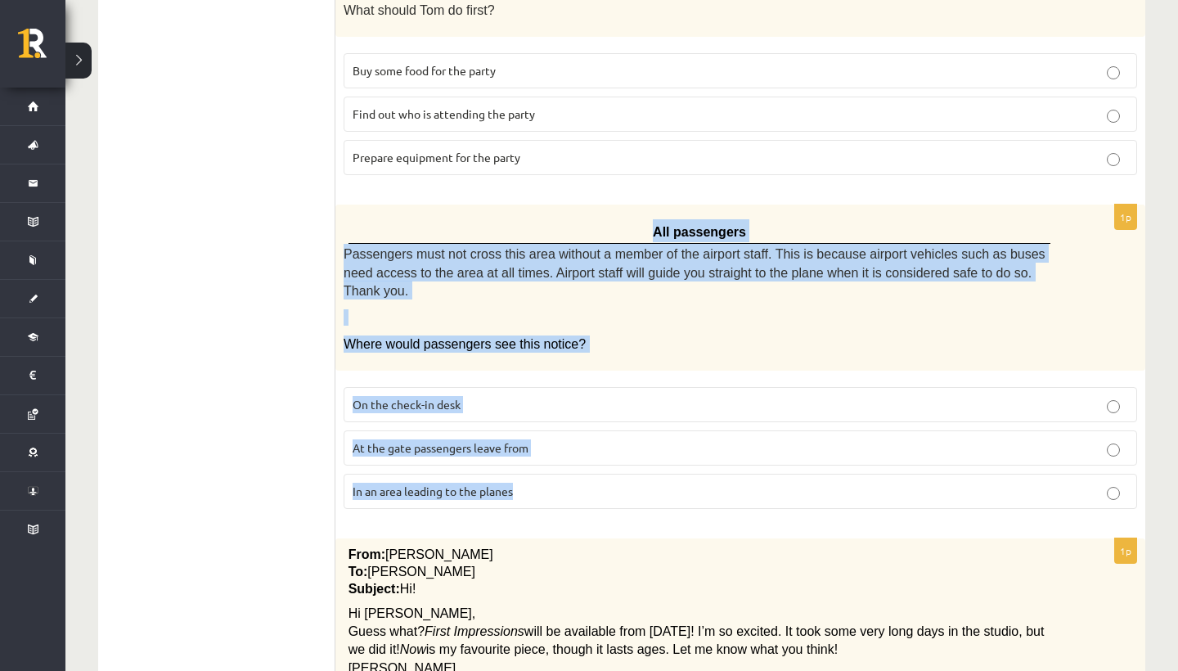
drag, startPoint x: 352, startPoint y: 200, endPoint x: 536, endPoint y: 464, distance: 321.4
click at [538, 466] on div "1p All passengers Passengers must not cross this area without a member of the a…" at bounding box center [740, 363] width 810 height 317
copy div "All passengers Passengers must not cross this area without a member of the airp…"
click at [566, 483] on p "In an area leading to the planes" at bounding box center [741, 491] width 776 height 17
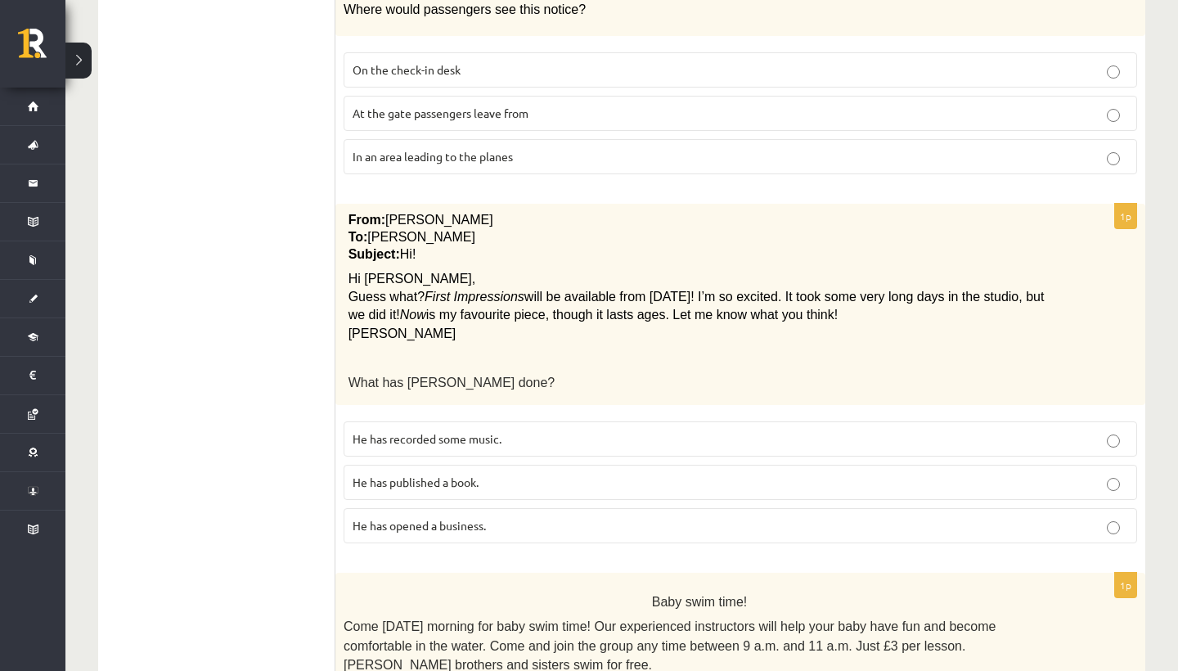
scroll to position [801, 0]
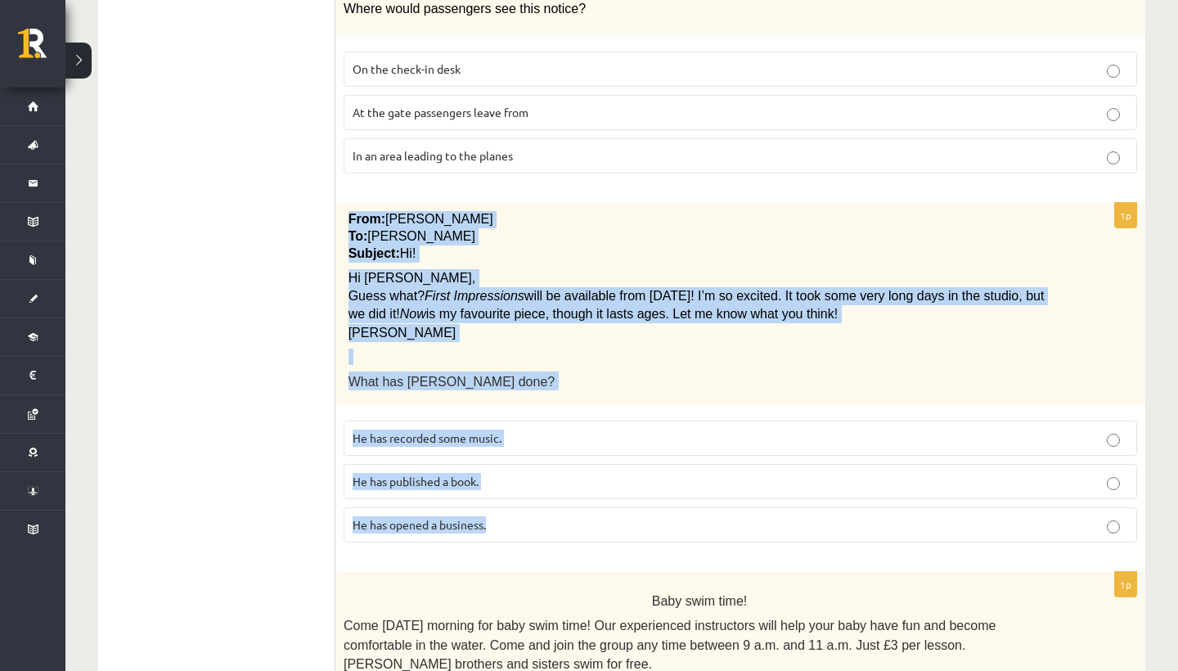
drag, startPoint x: 345, startPoint y: 190, endPoint x: 511, endPoint y: 518, distance: 367.4
click at [524, 519] on div "1p From: Pete To: Cathy Subject: Hi! Hi Cathy, Guess what? First Impressions wi…" at bounding box center [740, 379] width 810 height 353
copy div "From: Pete To: Cathy Subject: Hi! Hi Cathy, Guess what? First Impressions will …"
click at [420, 422] on label "He has recorded some music." at bounding box center [741, 438] width 794 height 35
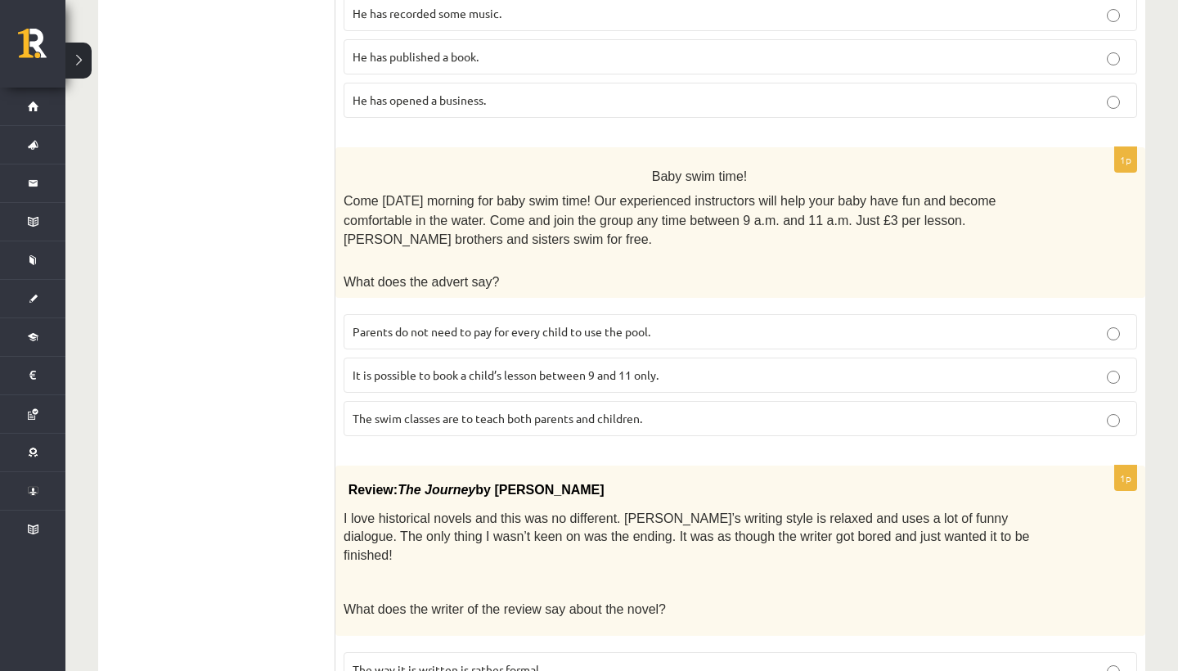
scroll to position [1255, 0]
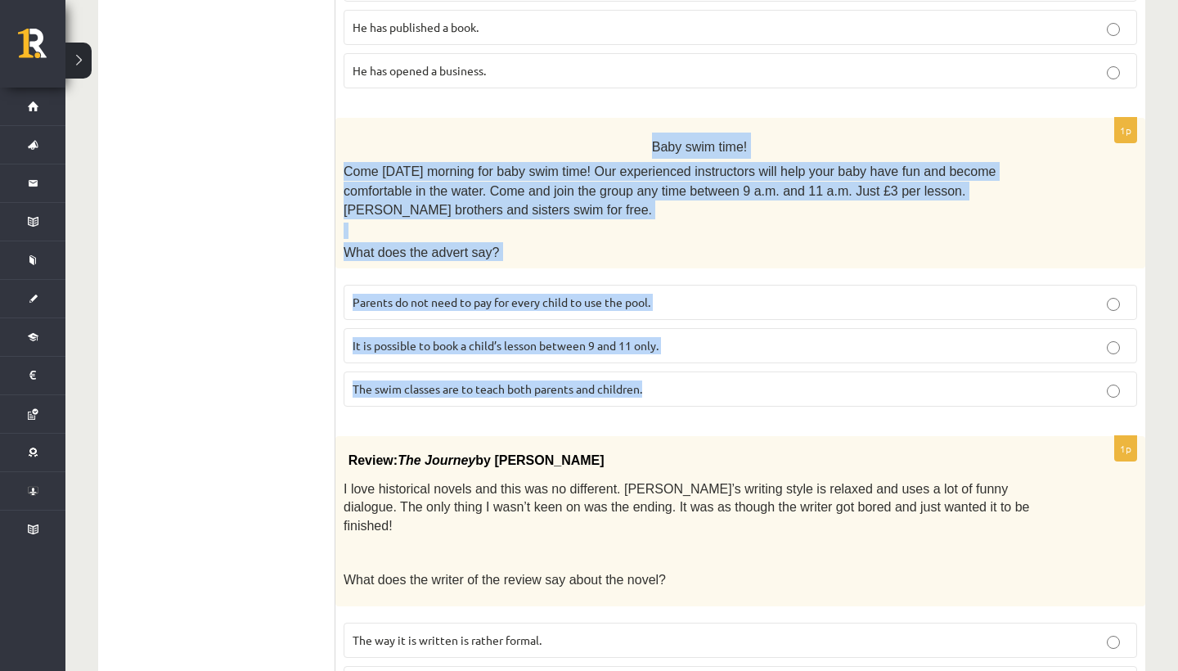
drag, startPoint x: 403, startPoint y: 101, endPoint x: 674, endPoint y: 363, distance: 376.7
click at [674, 364] on div "1p Baby swim time! Come on Sunday morning for baby swim time! Our experienced i…" at bounding box center [740, 269] width 810 height 302
copy div "Baby swim time! Come on Sunday morning for baby swim time! Our experienced inst…"
click at [454, 295] on span "Parents do not need to pay for every child to use the pool." at bounding box center [502, 302] width 298 height 15
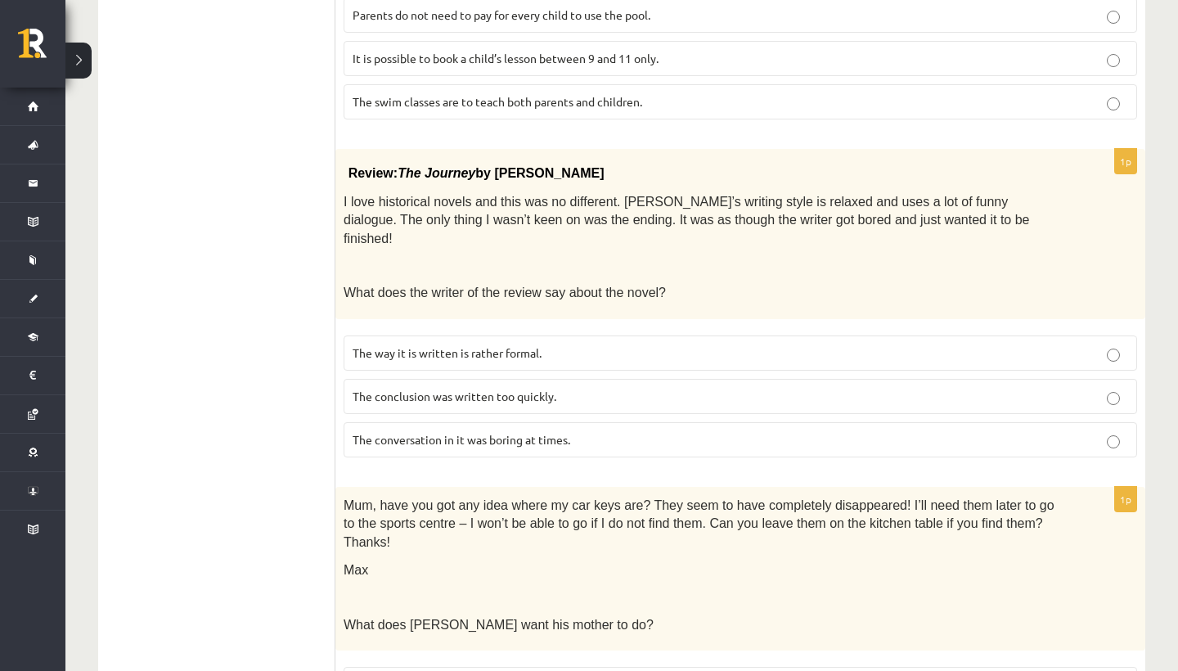
scroll to position [1545, 0]
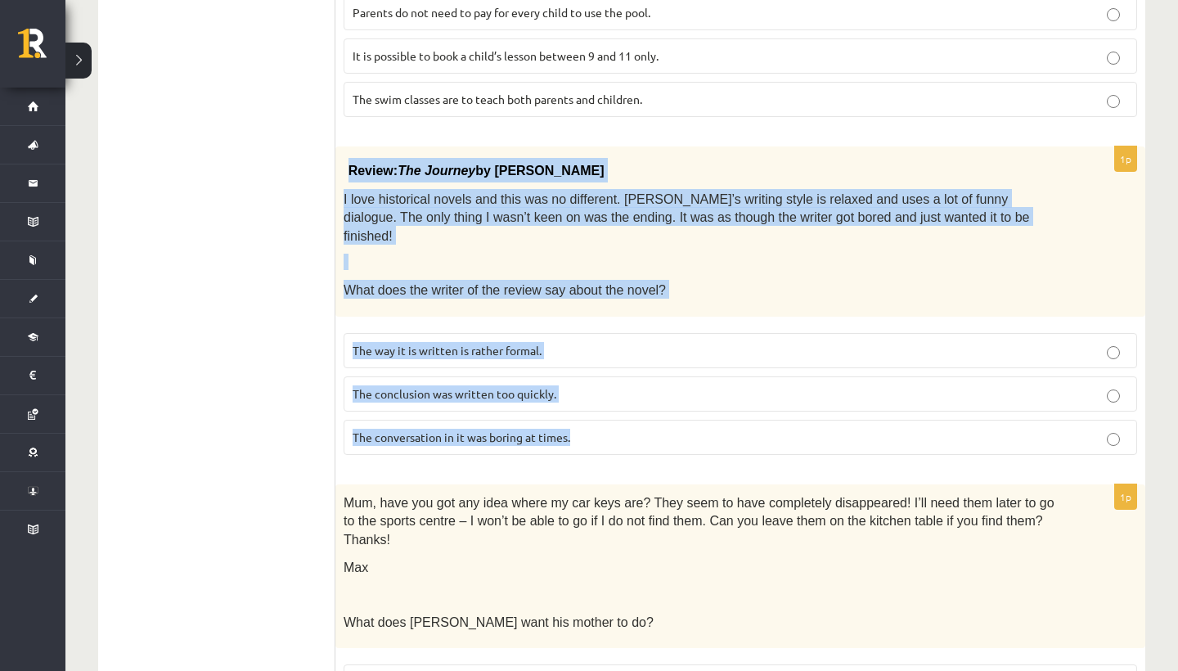
drag, startPoint x: 346, startPoint y: 133, endPoint x: 626, endPoint y: 393, distance: 381.5
click at [623, 391] on div "1p Review: The Journey by Elizabeth Brown I love historical novels and this was…" at bounding box center [740, 306] width 810 height 321
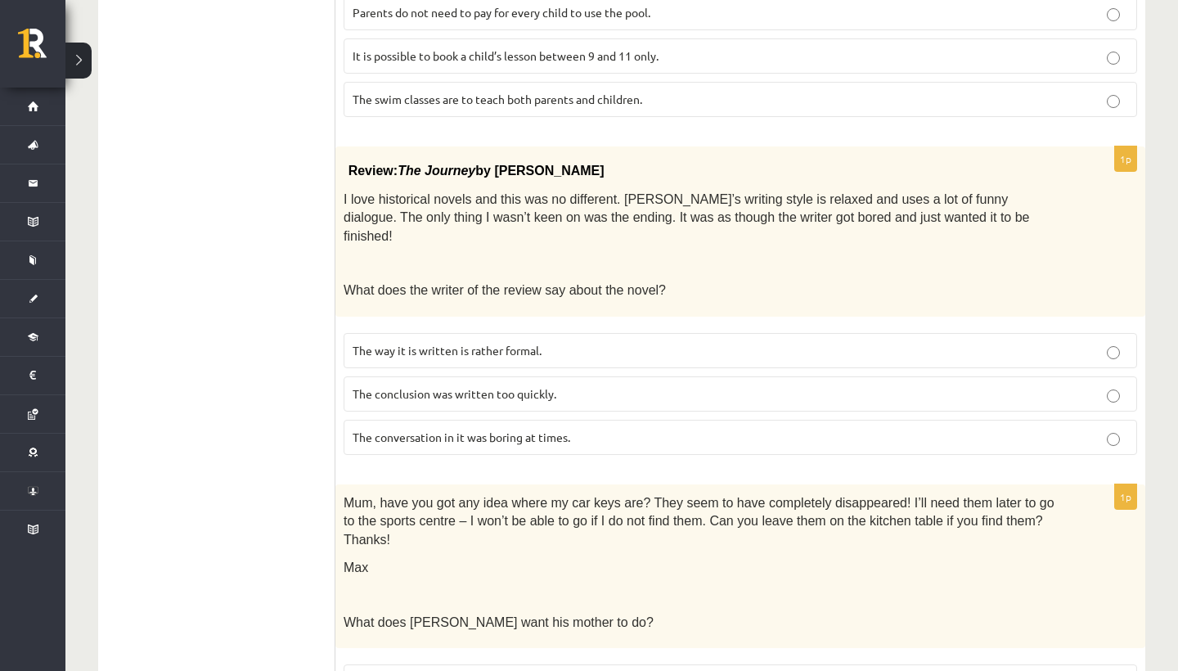
click at [518, 386] on span "The conclusion was written too quickly." at bounding box center [455, 393] width 204 height 15
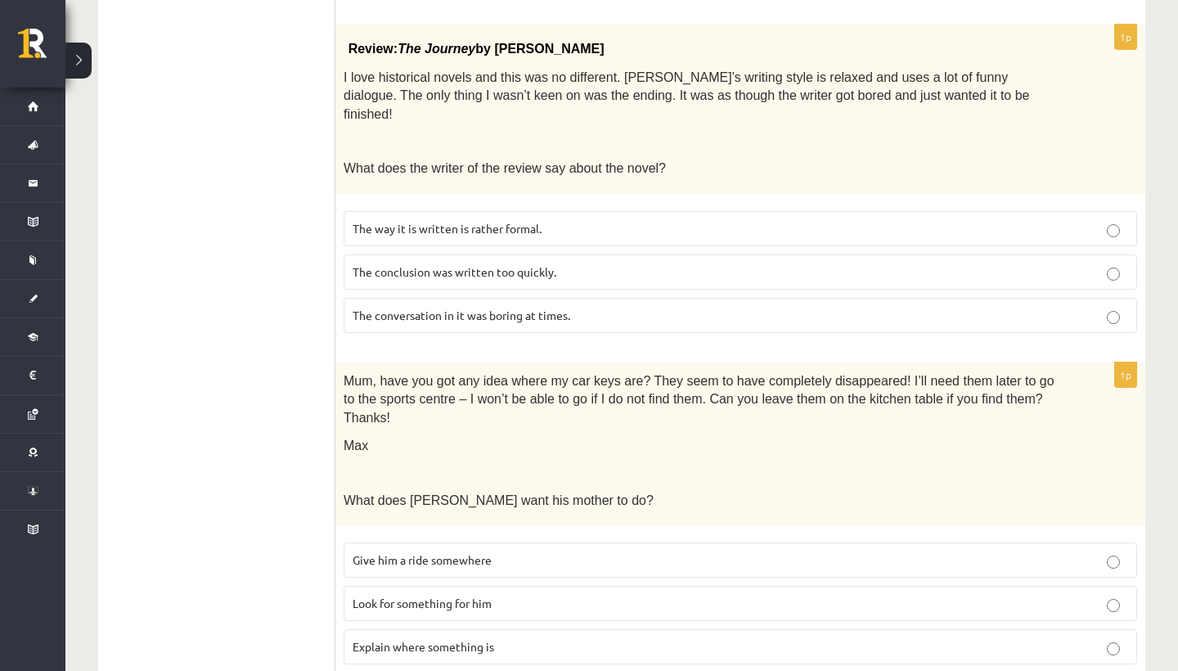
scroll to position [1666, 0]
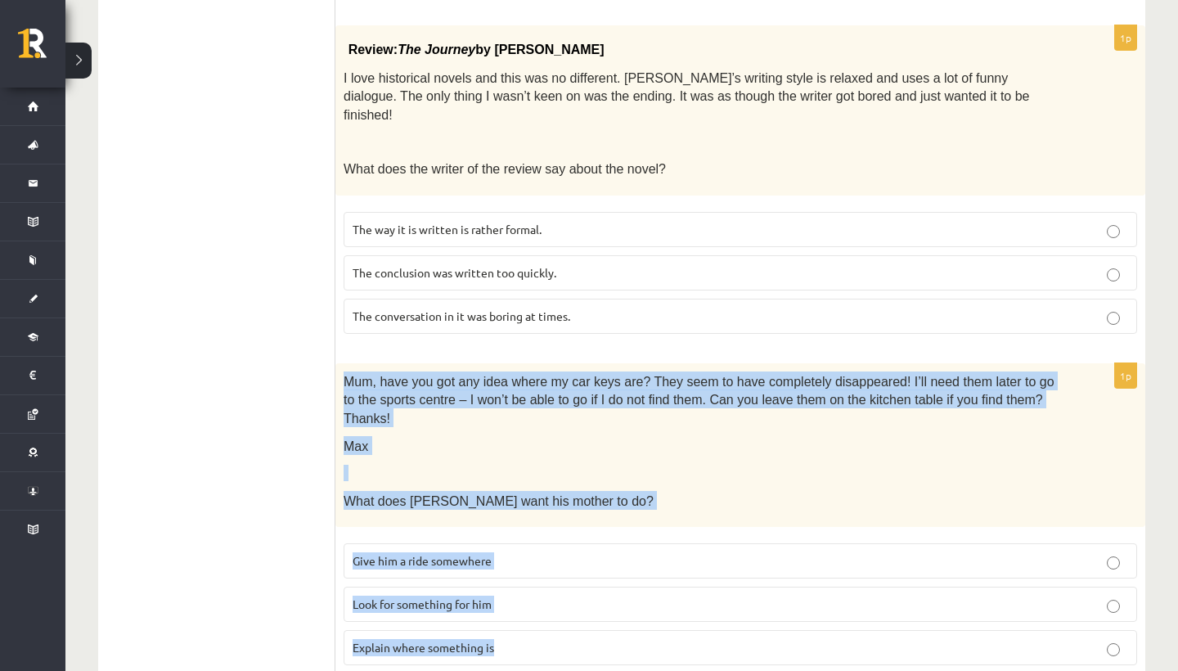
drag, startPoint x: 344, startPoint y: 325, endPoint x: 574, endPoint y: 634, distance: 385.4
click at [455, 596] on span "Look for something for him" at bounding box center [422, 603] width 139 height 15
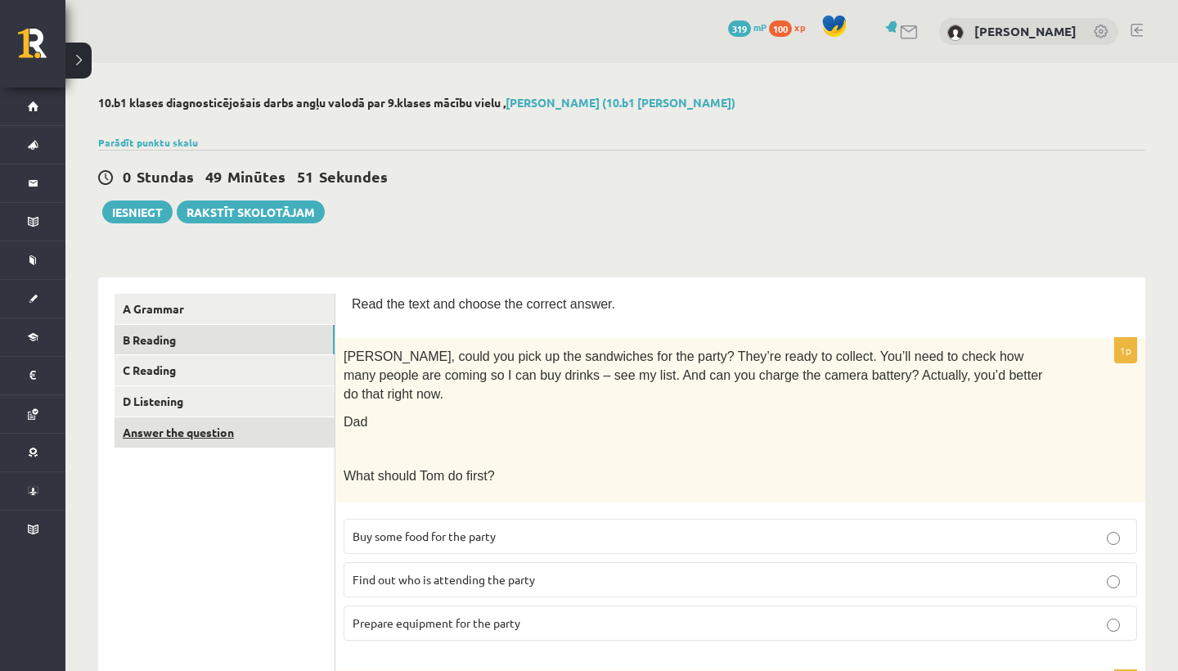
scroll to position [0, 0]
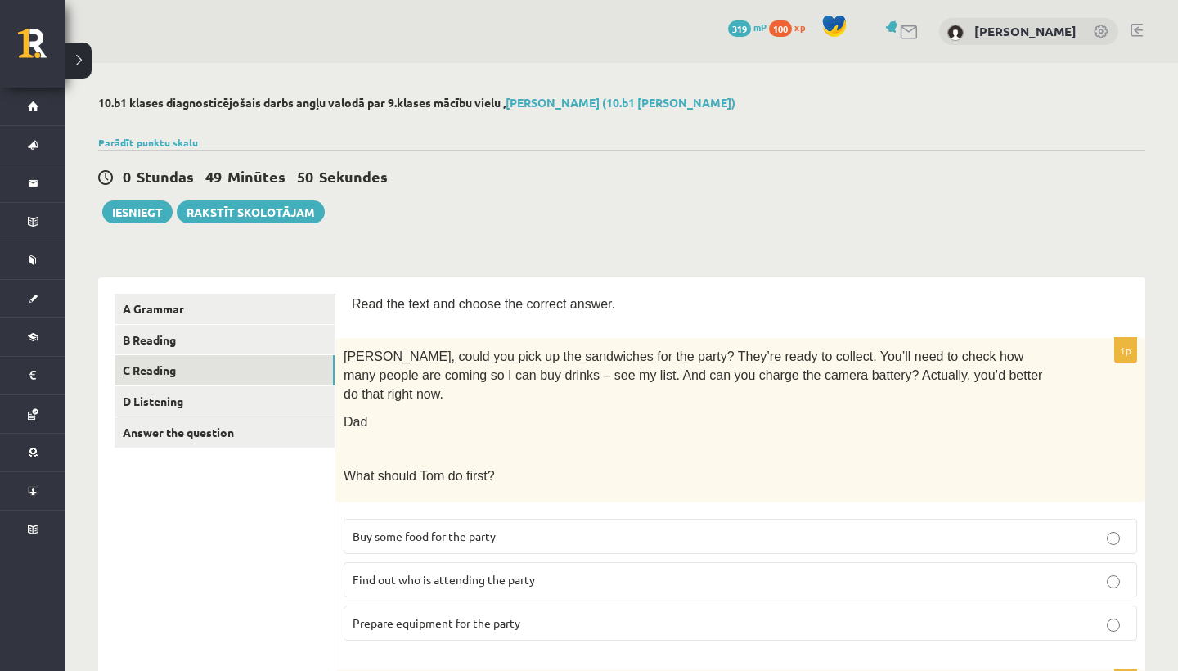
click at [259, 367] on link "C Reading" at bounding box center [225, 370] width 220 height 30
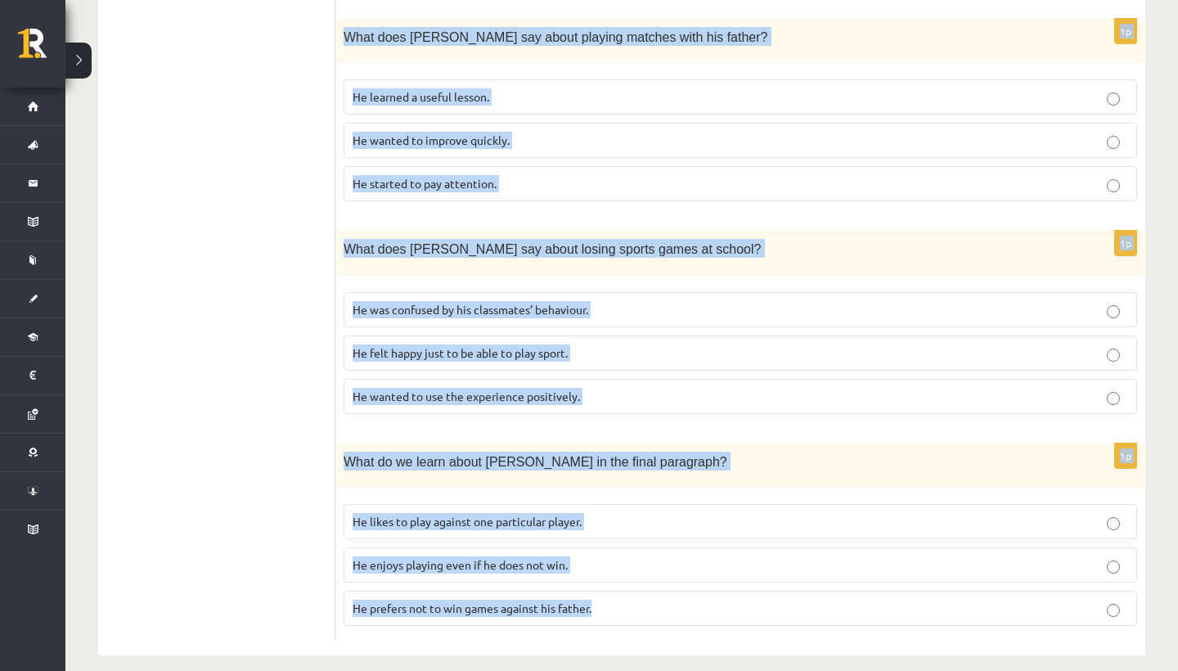
scroll to position [1386, 0]
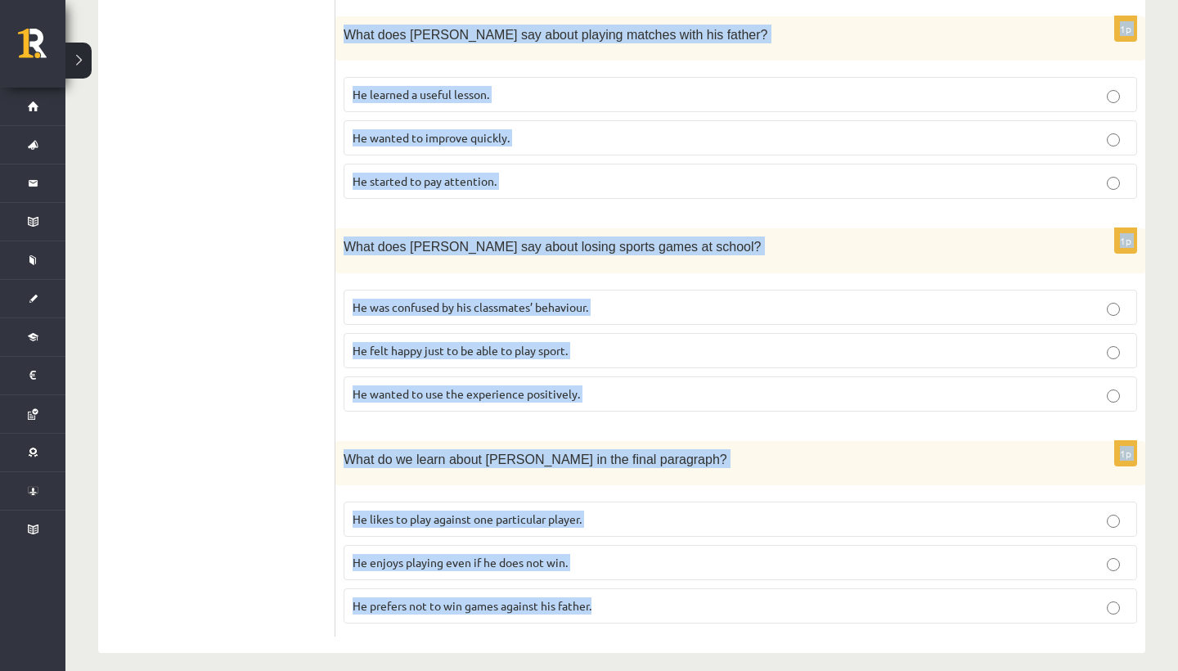
drag, startPoint x: 353, startPoint y: 299, endPoint x: 552, endPoint y: 654, distance: 407.0
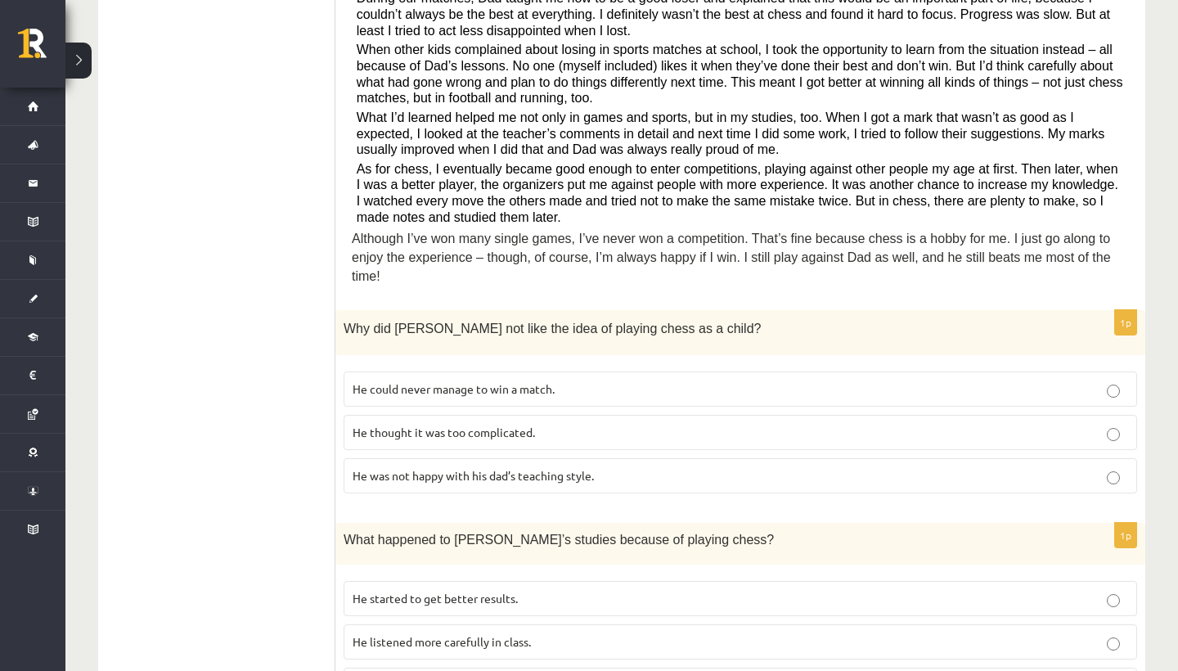
scroll to position [534, 0]
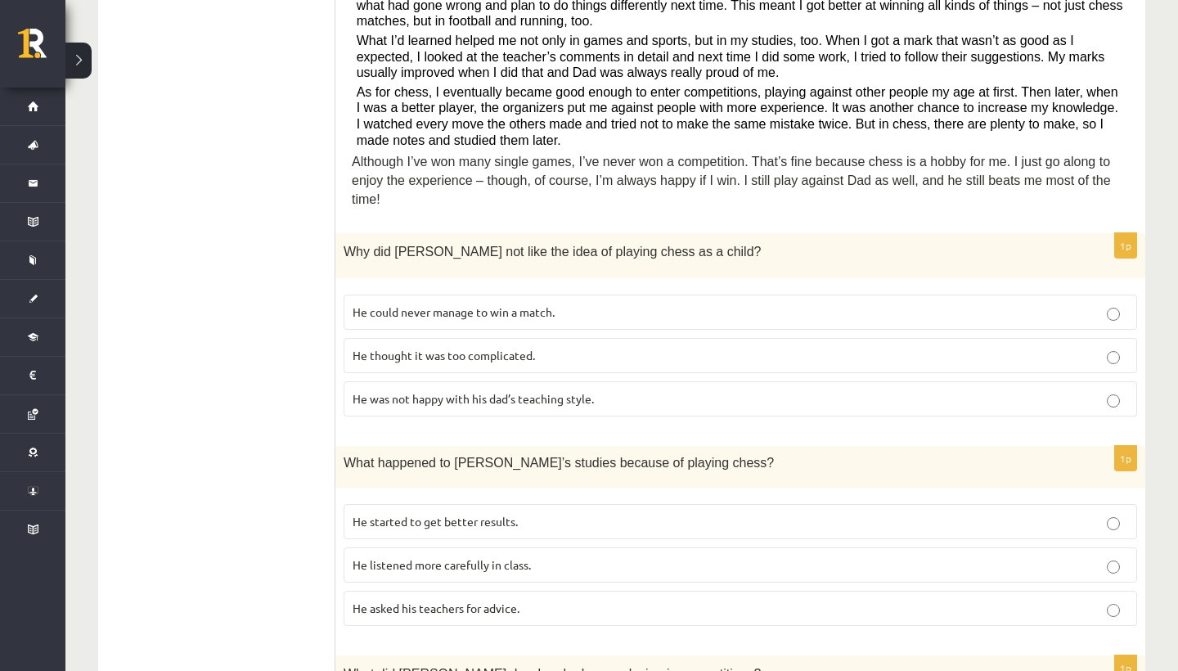
click at [462, 348] on span "He thought it was too complicated." at bounding box center [444, 355] width 182 height 15
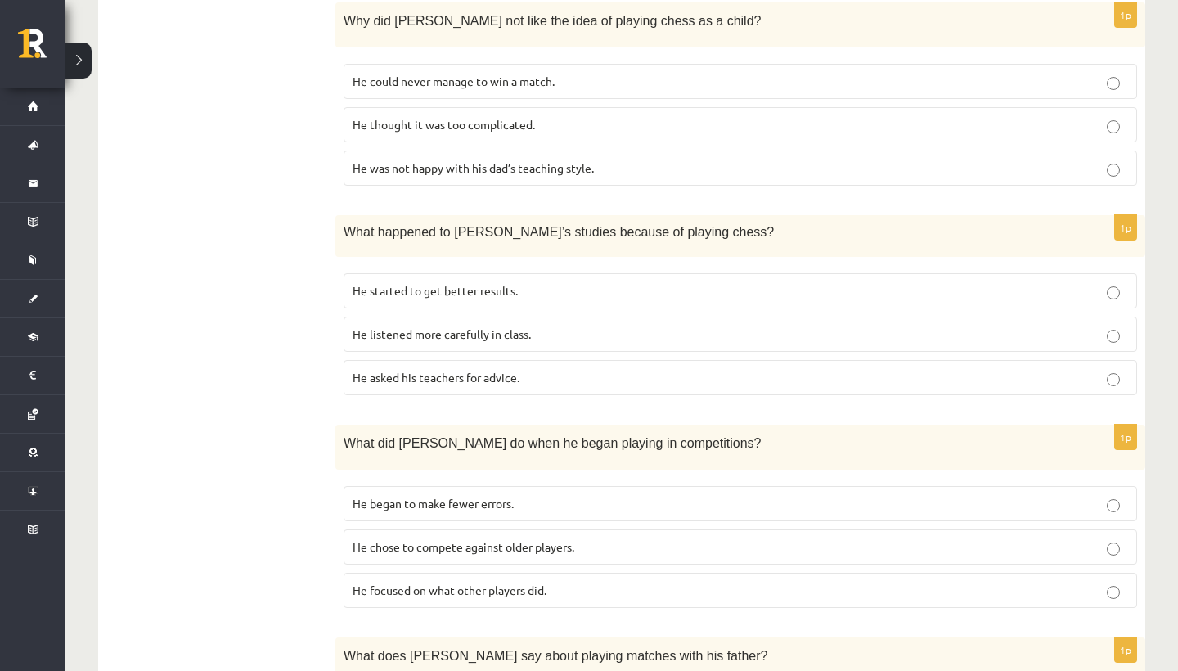
scroll to position [790, 0]
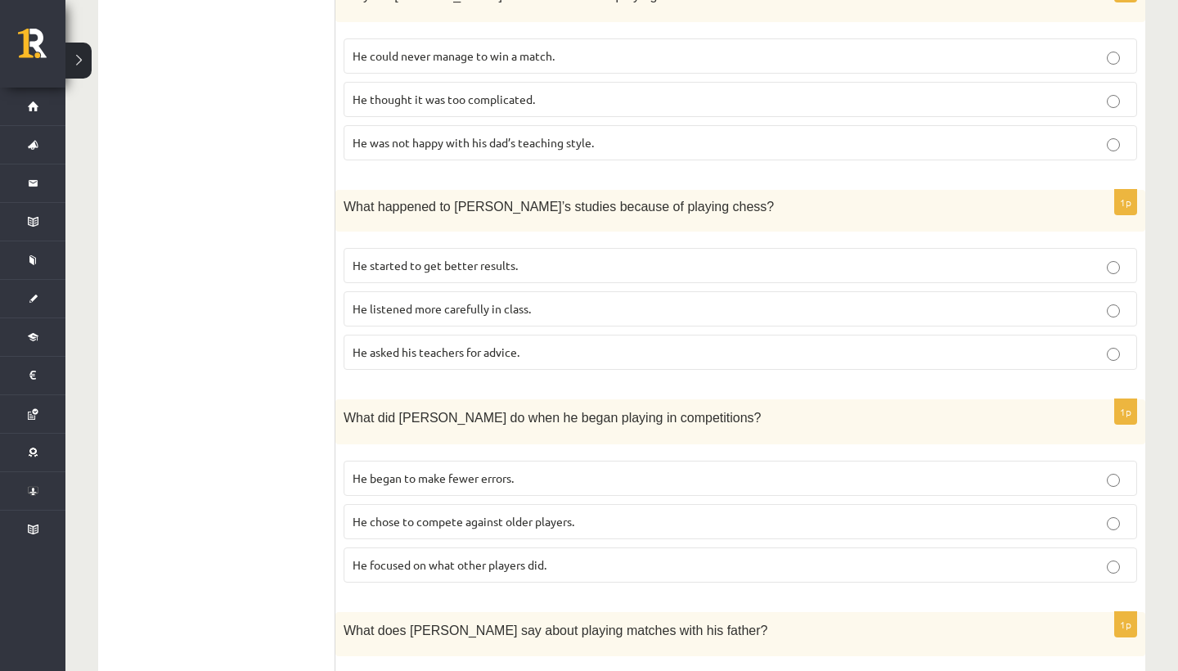
click at [461, 248] on label "He started to get better results." at bounding box center [741, 265] width 794 height 35
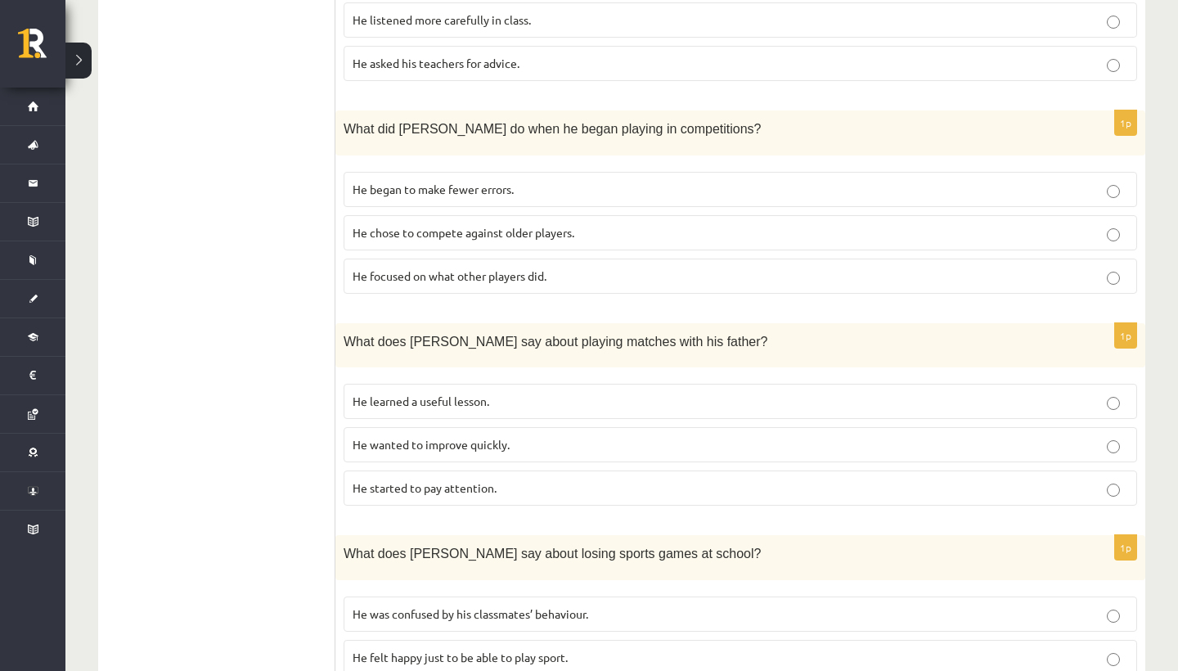
scroll to position [1081, 0]
click at [483, 267] on span "He focused on what other players did." at bounding box center [450, 274] width 194 height 15
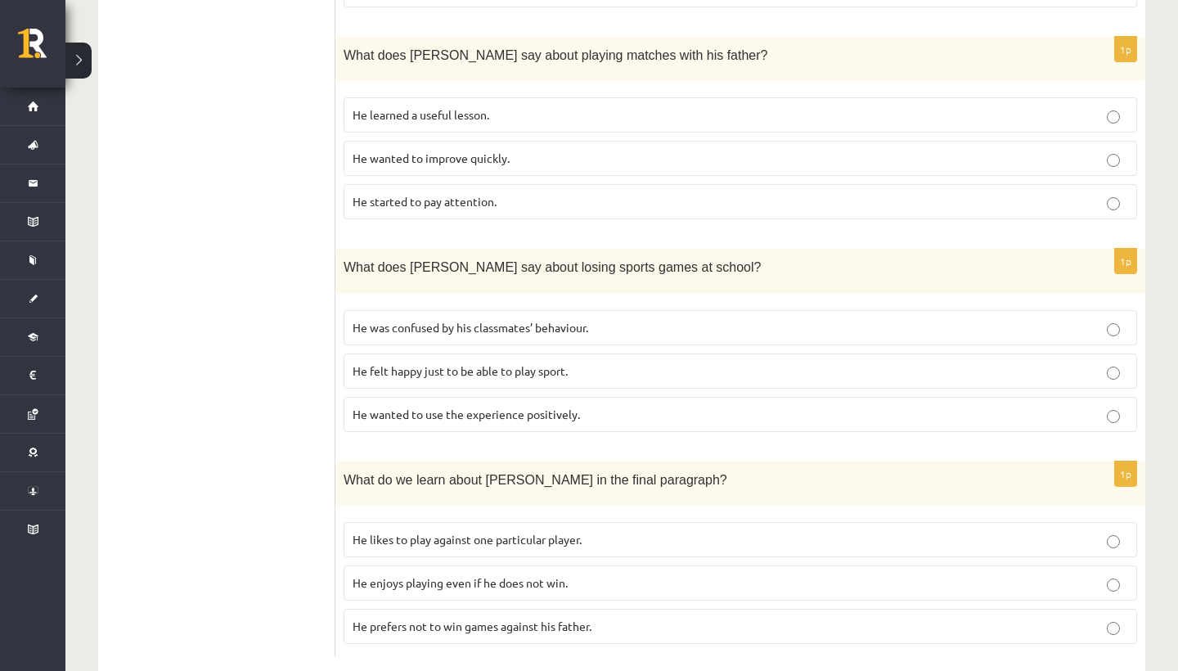
scroll to position [1367, 0]
click at [503, 106] on p "He learned a useful lesson." at bounding box center [741, 113] width 776 height 17
click at [524, 574] on span "He enjoys playing even if he does not win." at bounding box center [460, 581] width 215 height 15
click at [552, 405] on span "He wanted to use the experience positively." at bounding box center [466, 412] width 227 height 15
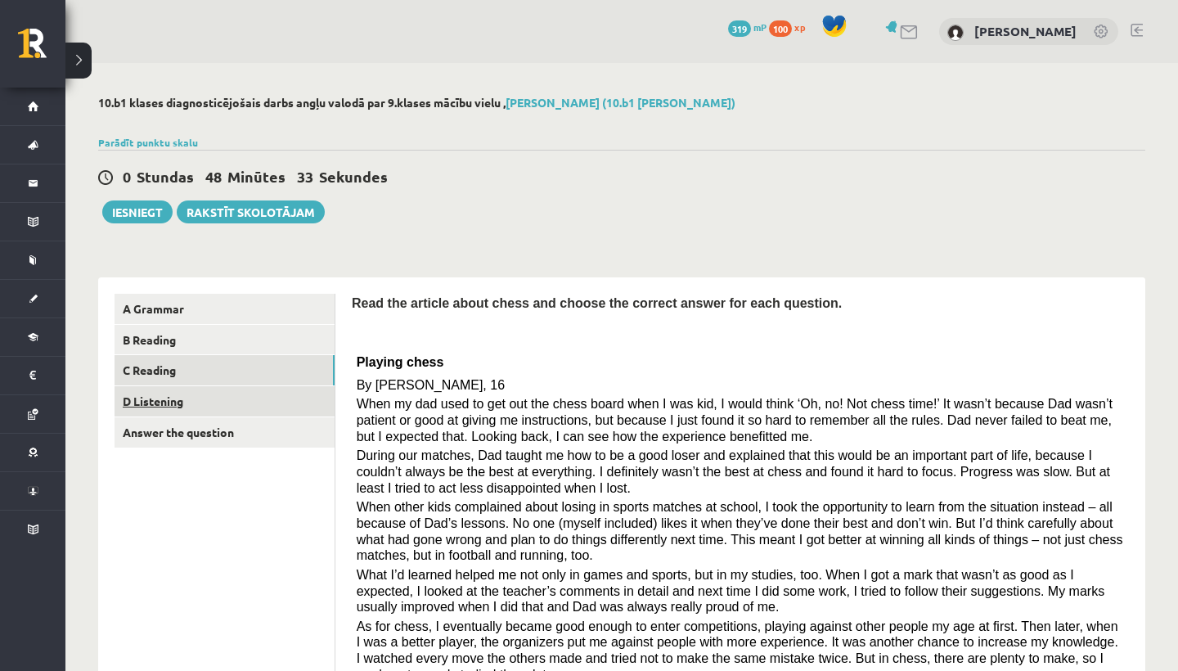
scroll to position [0, 0]
click at [153, 404] on link "D Listening" at bounding box center [225, 401] width 220 height 30
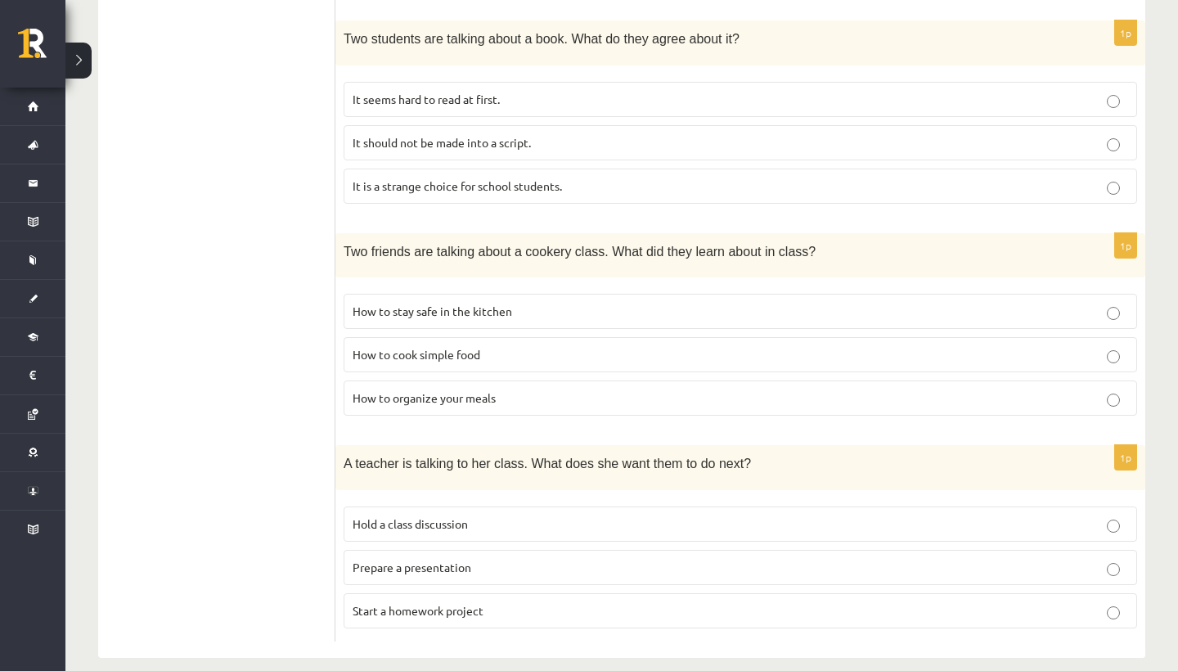
scroll to position [1017, 0]
click at [536, 595] on label "Start a homework project" at bounding box center [741, 612] width 794 height 35
click at [534, 382] on label "How to organize your meals" at bounding box center [741, 399] width 794 height 35
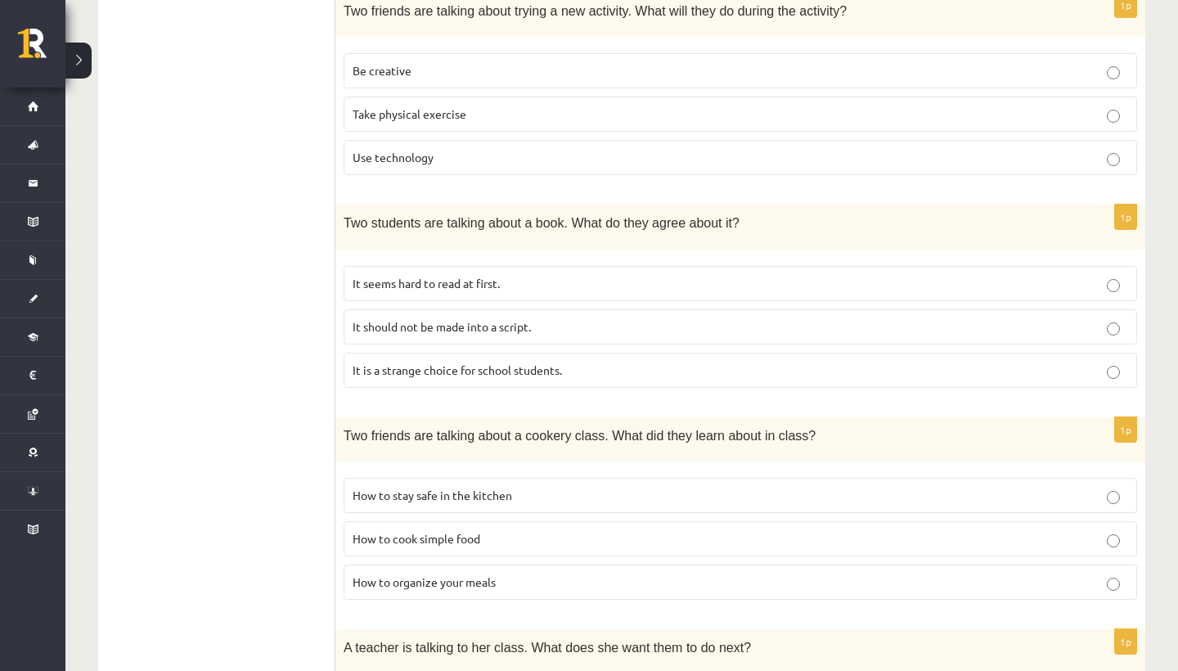
click at [538, 318] on p "It should not be made into a script." at bounding box center [741, 326] width 776 height 17
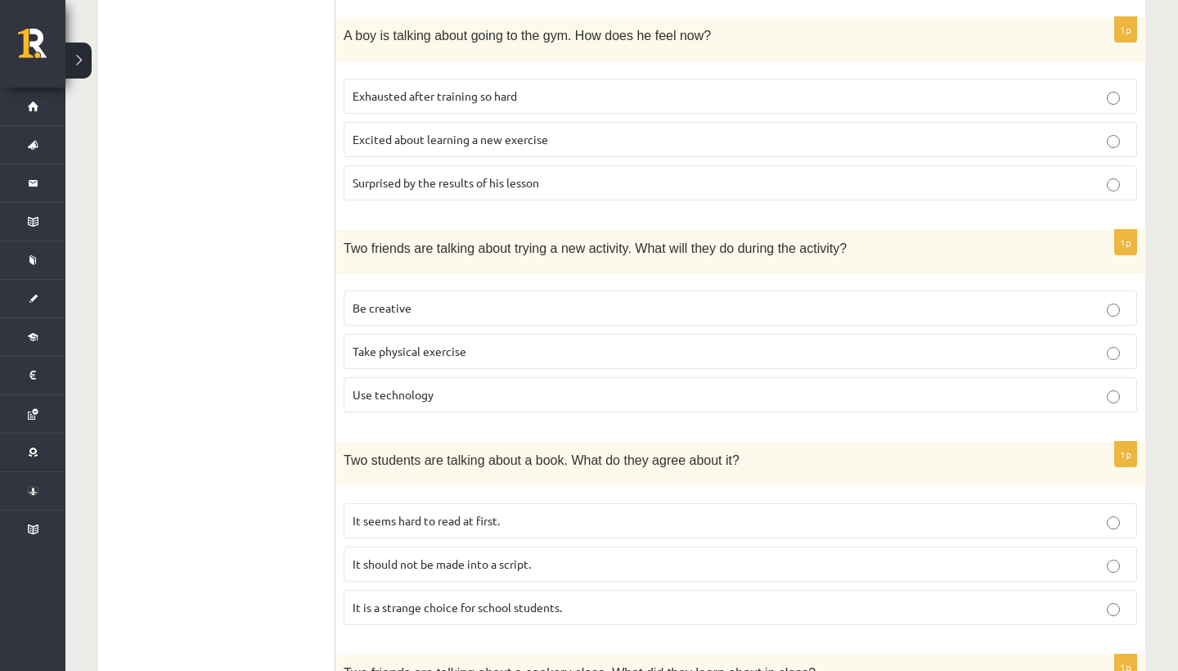
click at [537, 299] on p "Be creative" at bounding box center [741, 307] width 776 height 17
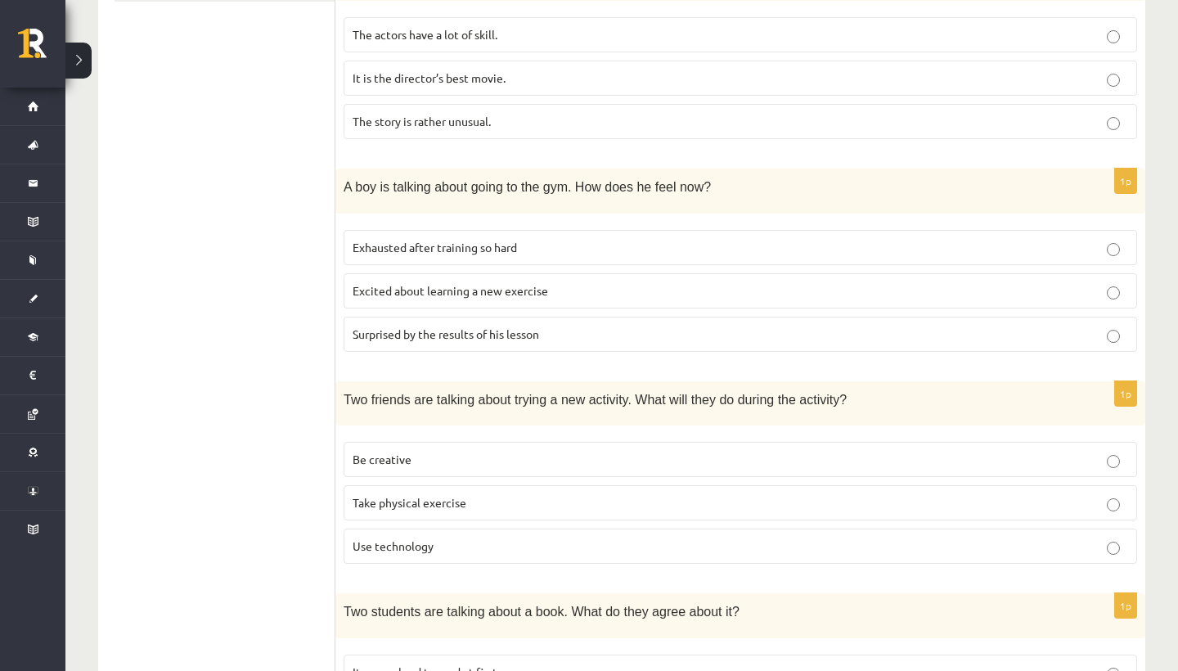
scroll to position [436, 1]
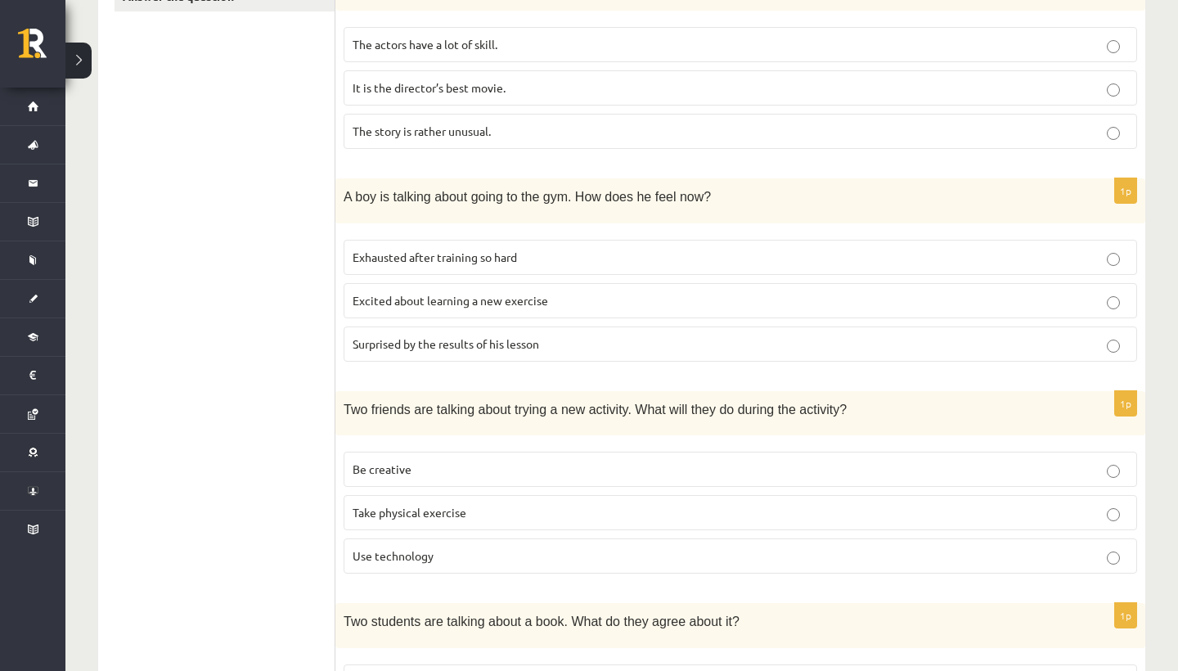
click at [537, 295] on label "Excited about learning a new exercise" at bounding box center [741, 300] width 794 height 35
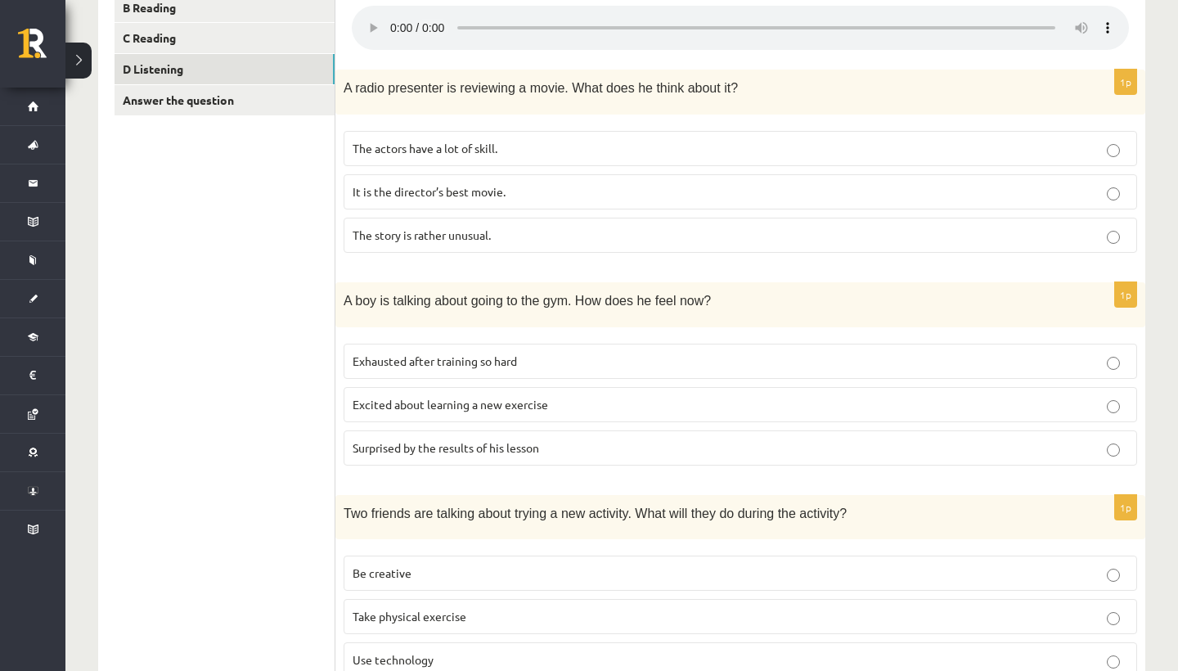
scroll to position [332, 0]
click at [533, 227] on p "The story is rather unusual." at bounding box center [741, 235] width 776 height 17
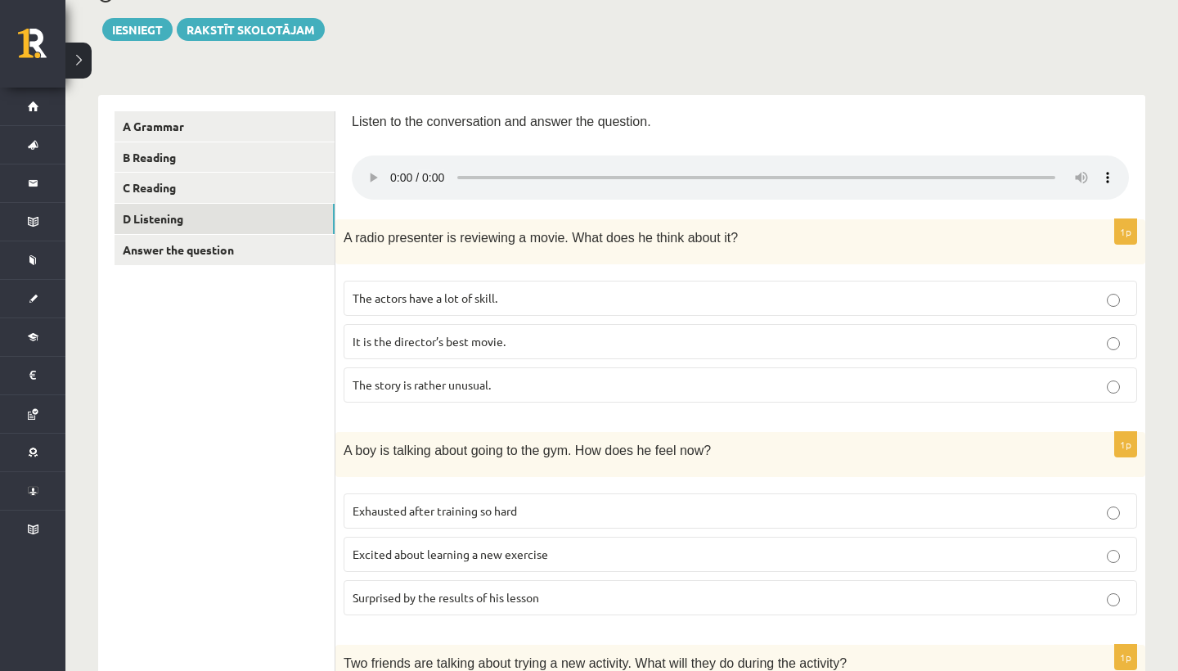
scroll to position [146, 0]
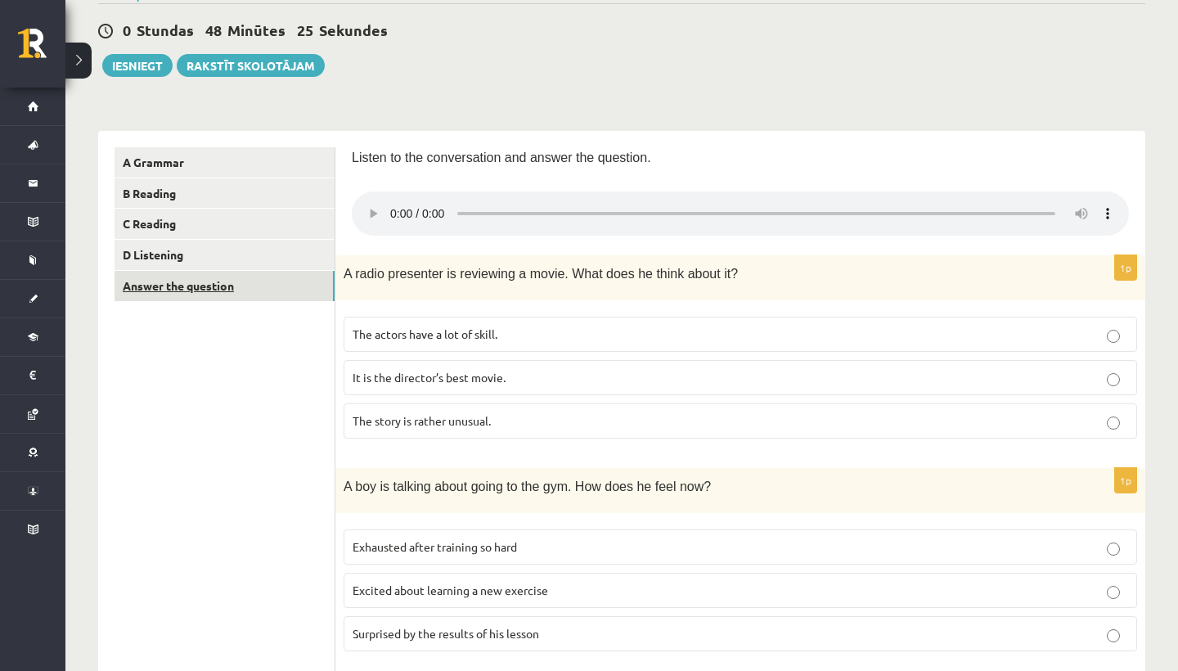
click at [242, 289] on link "Answer the question" at bounding box center [225, 286] width 220 height 30
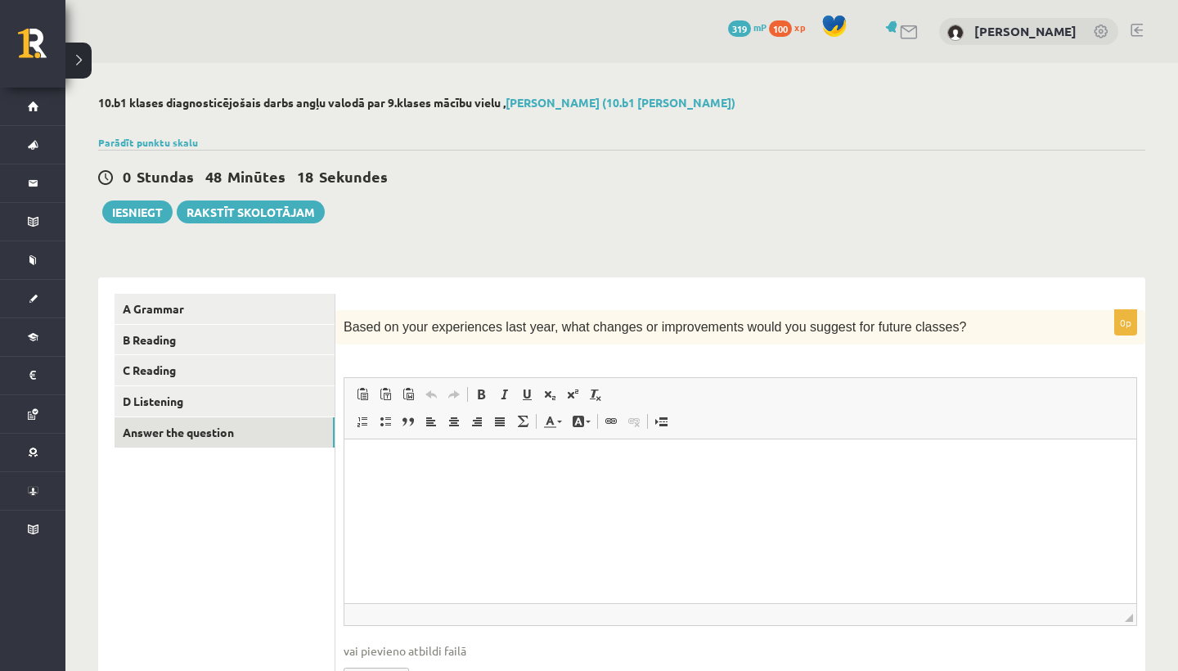
scroll to position [0, 0]
click at [135, 213] on button "Iesniegt" at bounding box center [137, 211] width 70 height 23
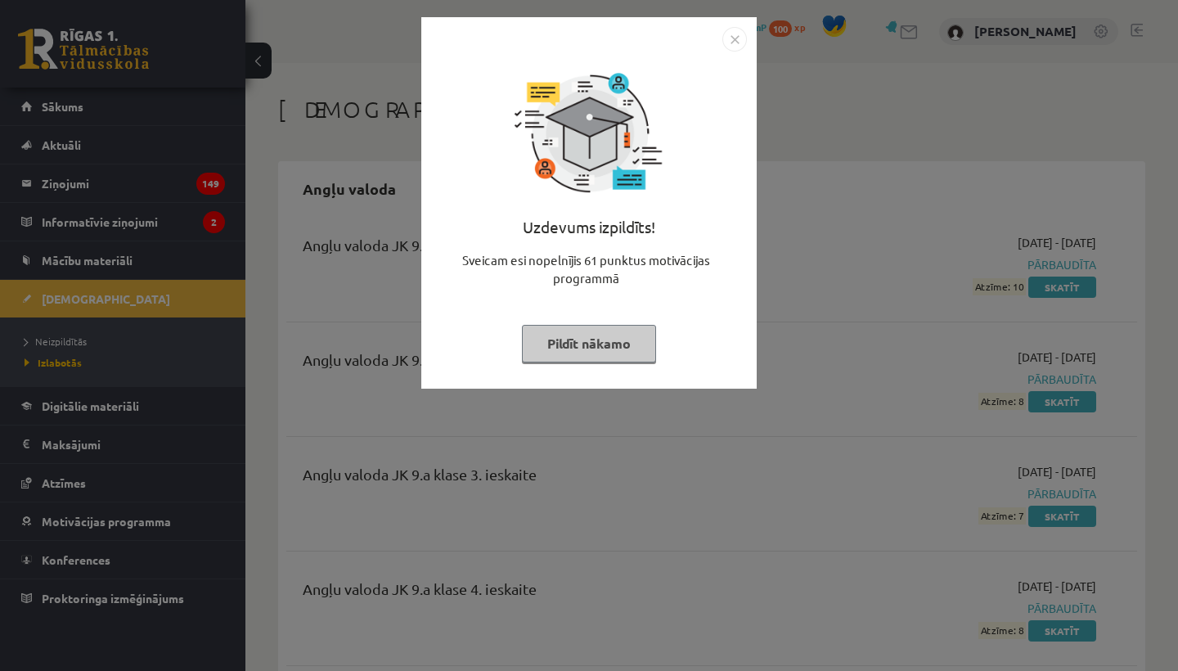
click at [603, 353] on button "Pildīt nākamo" at bounding box center [589, 344] width 134 height 38
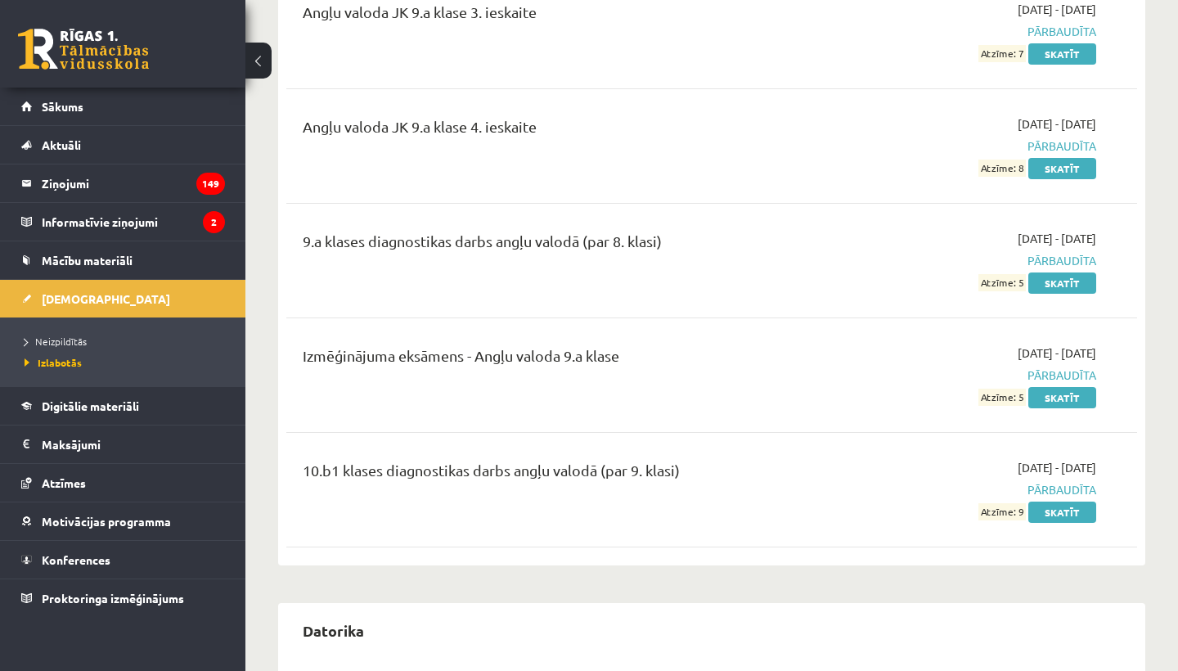
scroll to position [462, 0]
click at [1062, 513] on link "Skatīt" at bounding box center [1062, 512] width 68 height 21
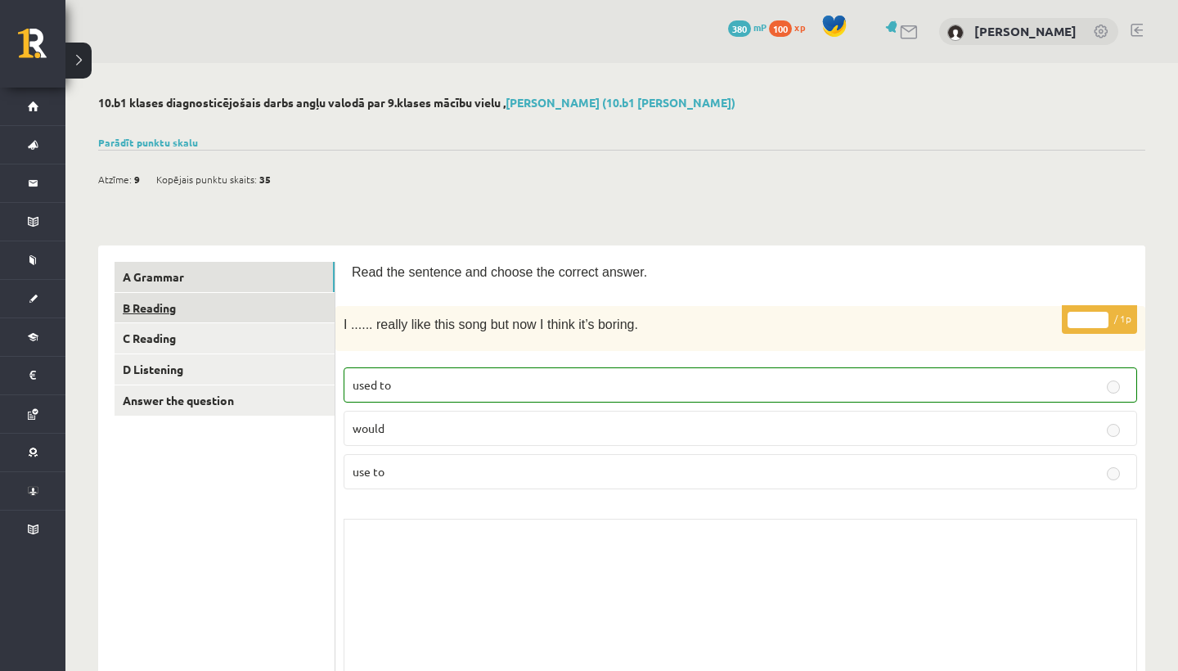
click at [223, 301] on link "B Reading" at bounding box center [225, 308] width 220 height 30
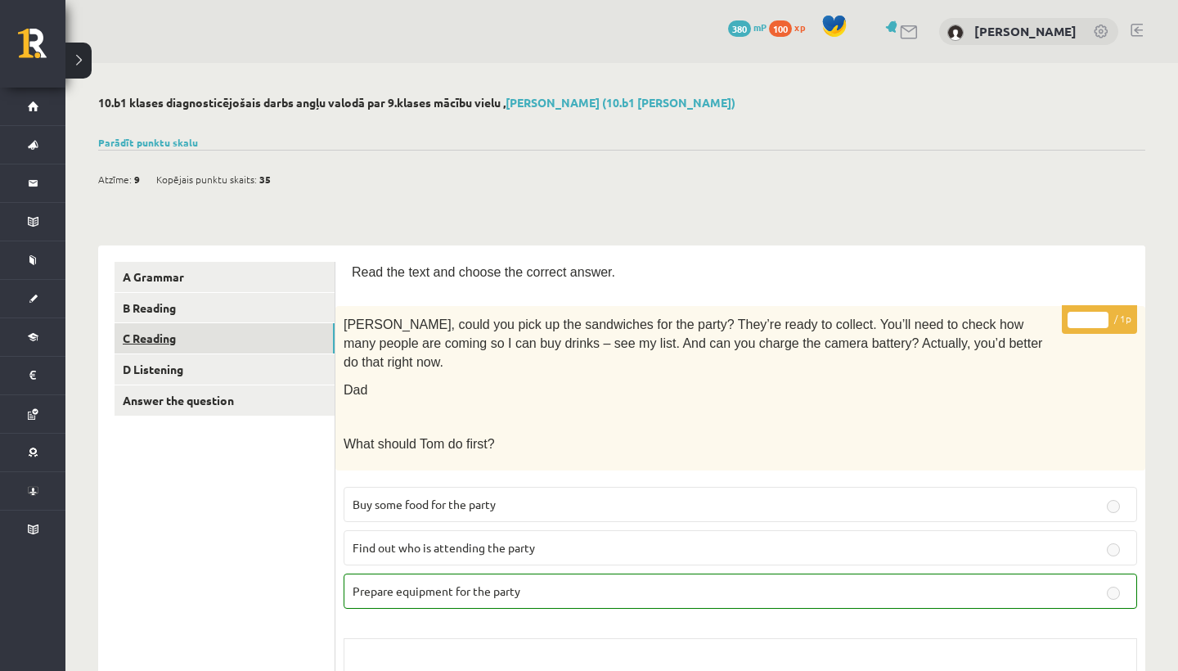
click at [145, 331] on link "C Reading" at bounding box center [225, 338] width 220 height 30
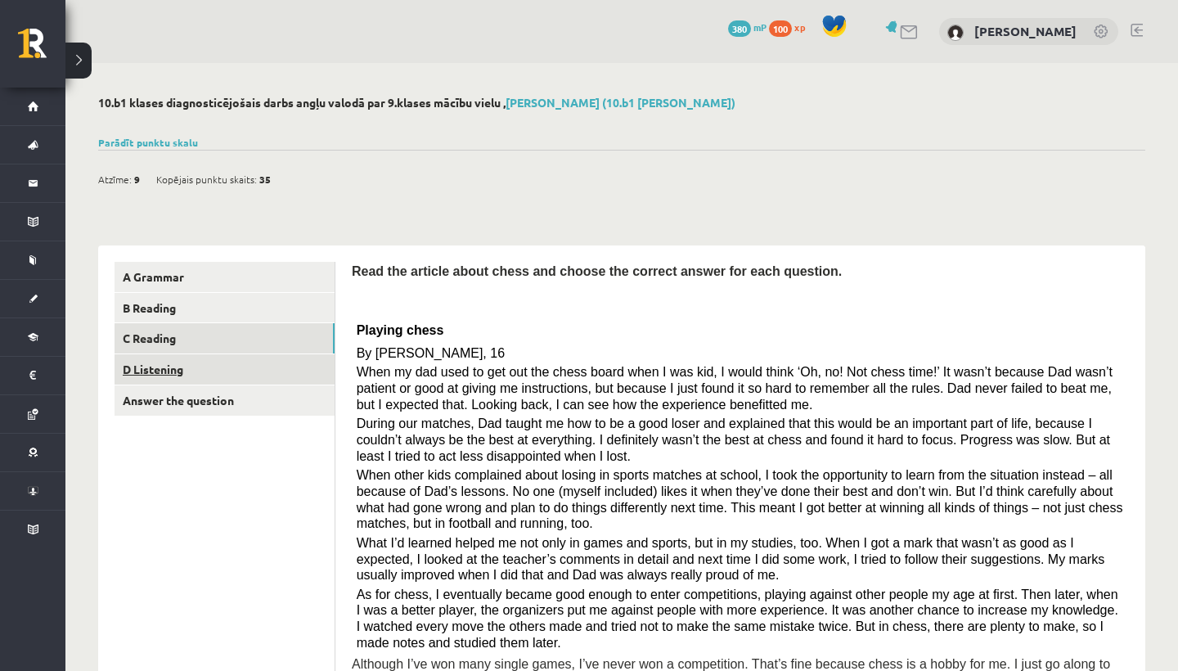
click at [217, 359] on link "D Listening" at bounding box center [225, 369] width 220 height 30
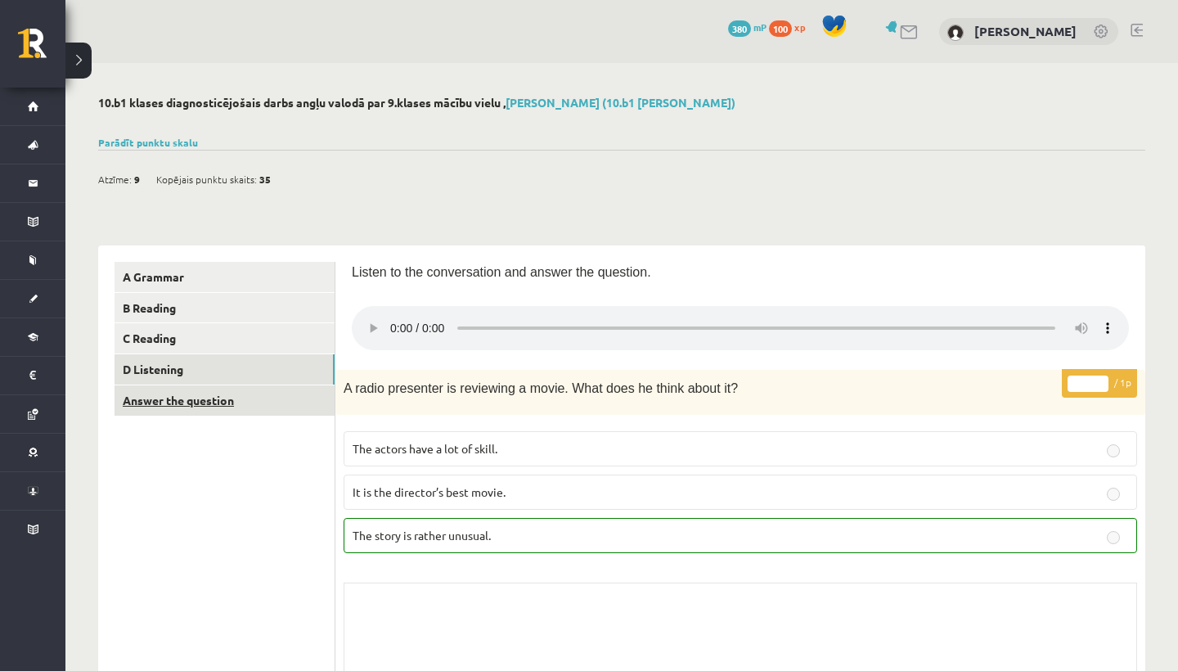
click at [262, 402] on link "Answer the question" at bounding box center [225, 400] width 220 height 30
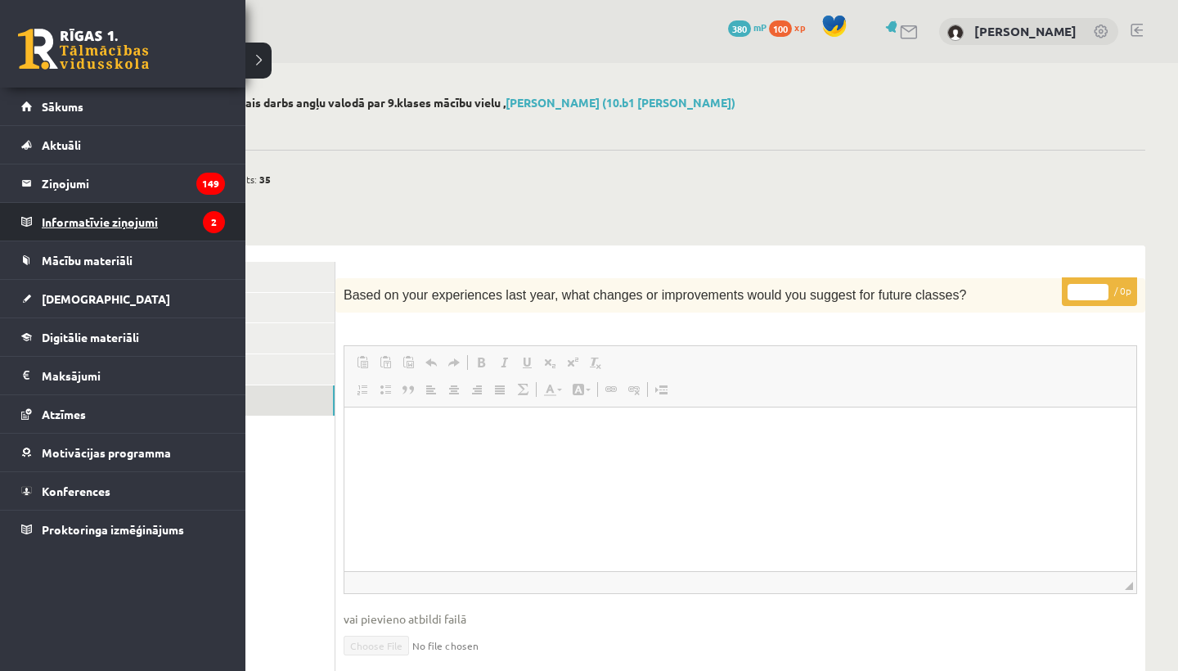
click at [119, 224] on legend "Informatīvie ziņojumi 2" at bounding box center [133, 222] width 183 height 38
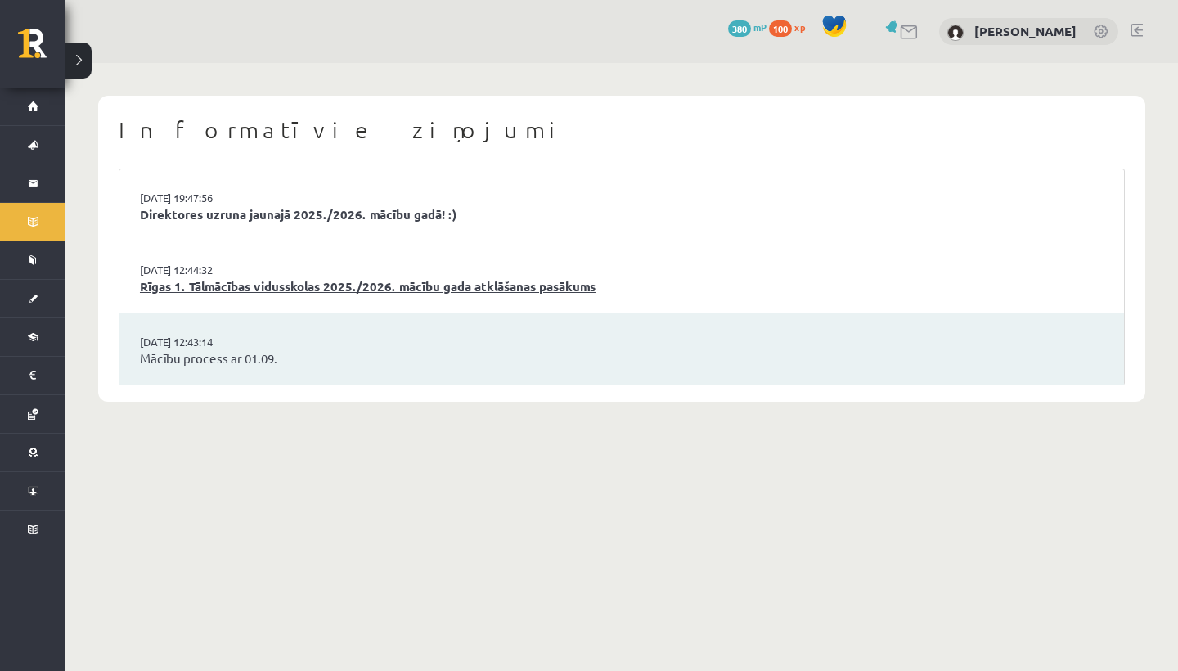
click at [447, 284] on link "Rīgas 1. Tālmācības vidusskolas 2025./2026. mācību gada atklāšanas pasākums" at bounding box center [622, 286] width 964 height 19
click at [252, 215] on link "Direktores uzruna jaunajā 2025./2026. mācību gadā! :)" at bounding box center [622, 214] width 964 height 19
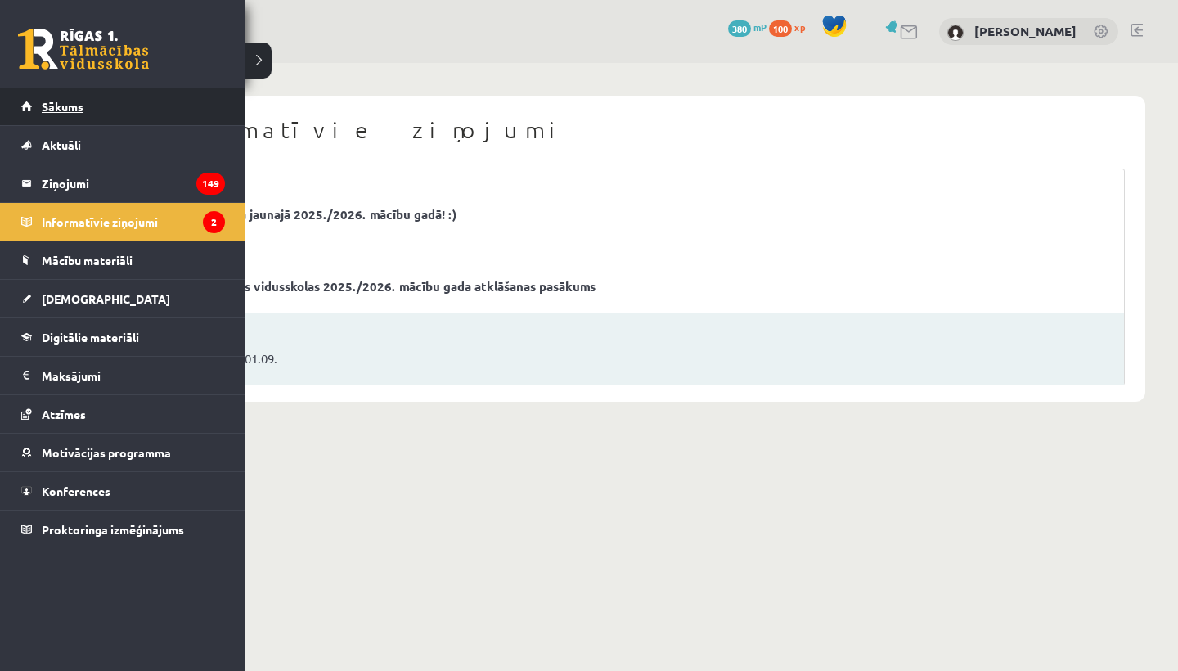
click at [63, 101] on span "Sākums" at bounding box center [63, 106] width 42 height 15
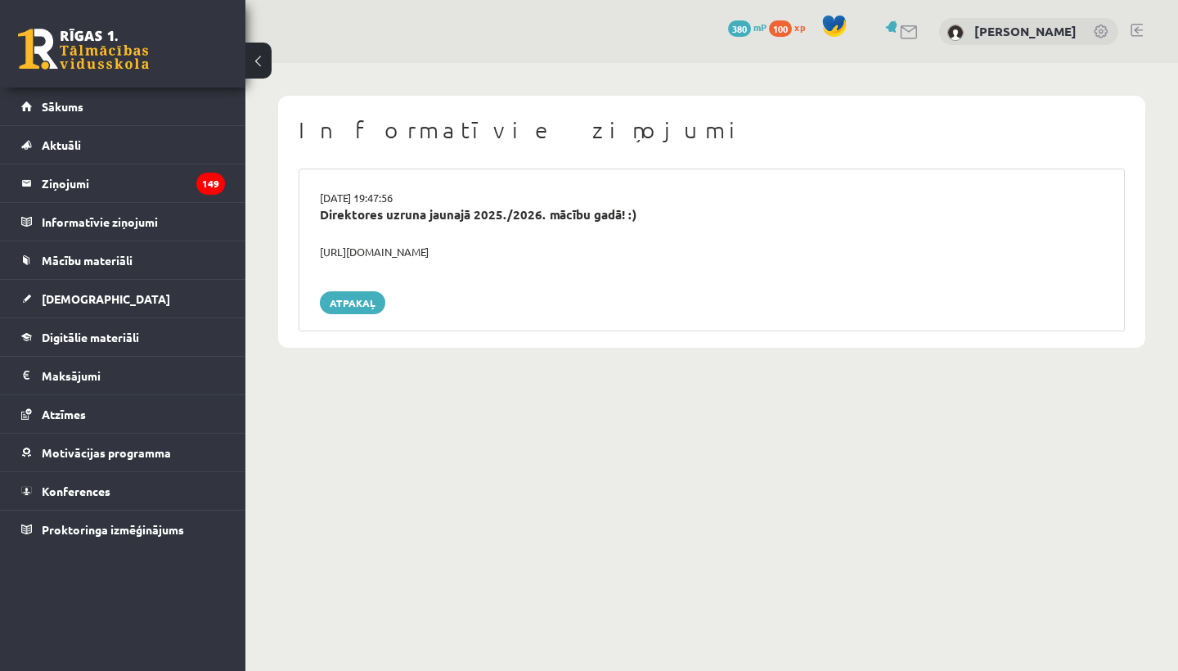
click at [392, 247] on div "https://youtube.com/shorts/lM8RsWyzCn4" at bounding box center [712, 252] width 808 height 16
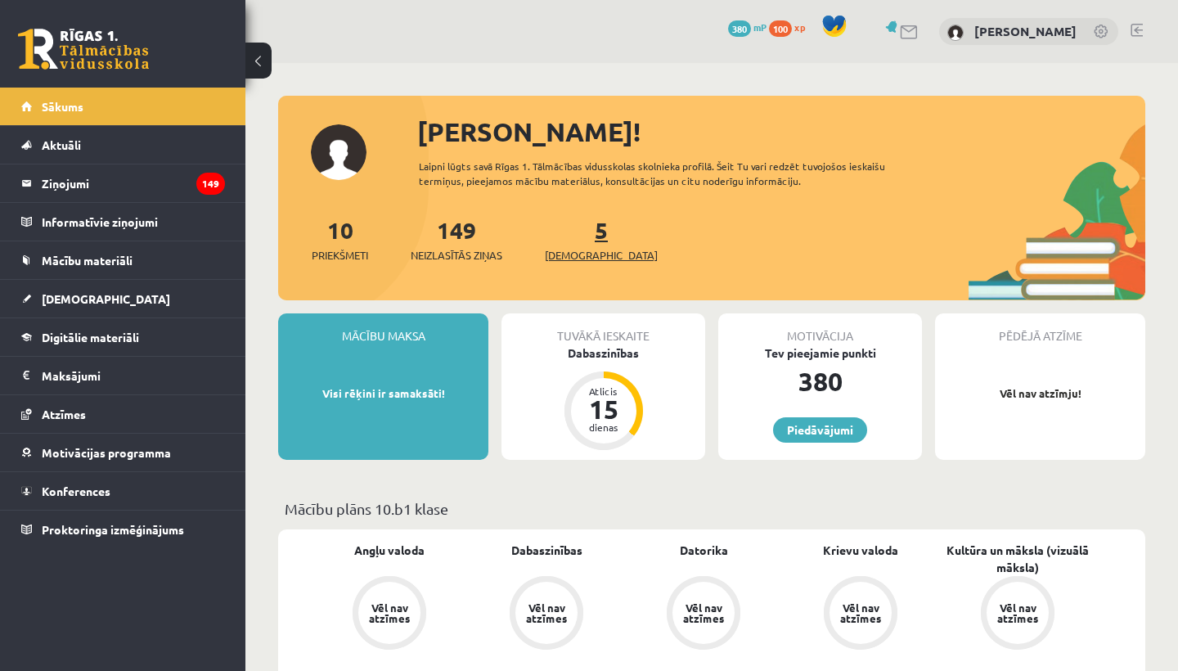
click at [569, 232] on link "5 [DEMOGRAPHIC_DATA]" at bounding box center [601, 239] width 113 height 48
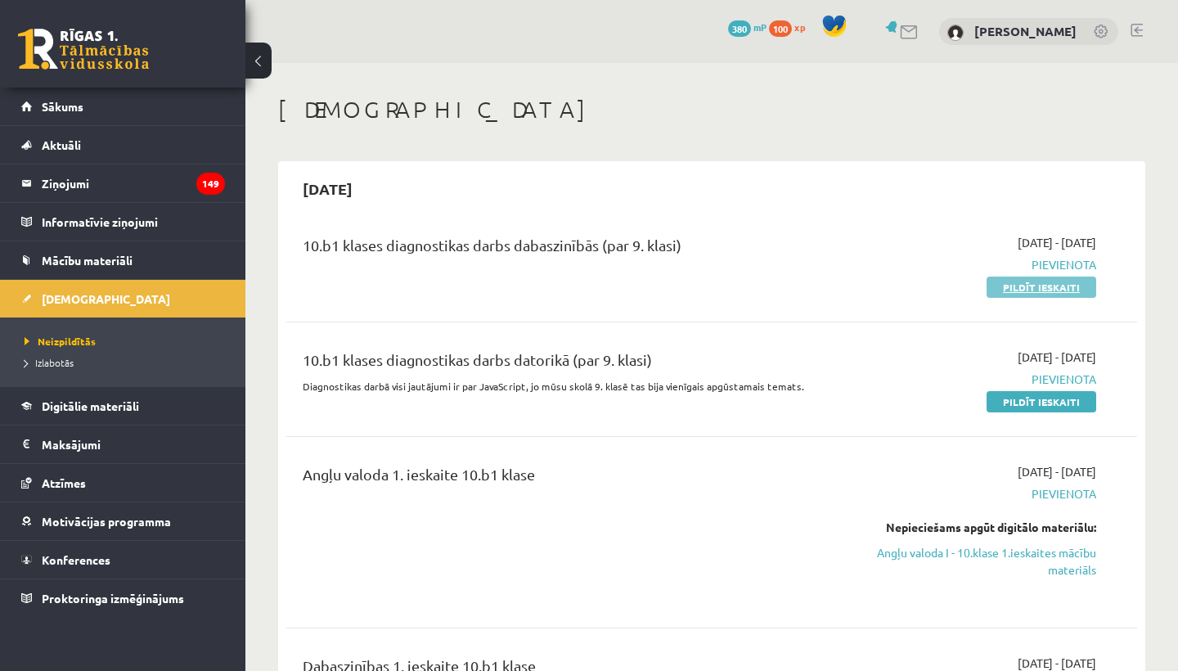
click at [1033, 289] on link "Pildīt ieskaiti" at bounding box center [1042, 287] width 110 height 21
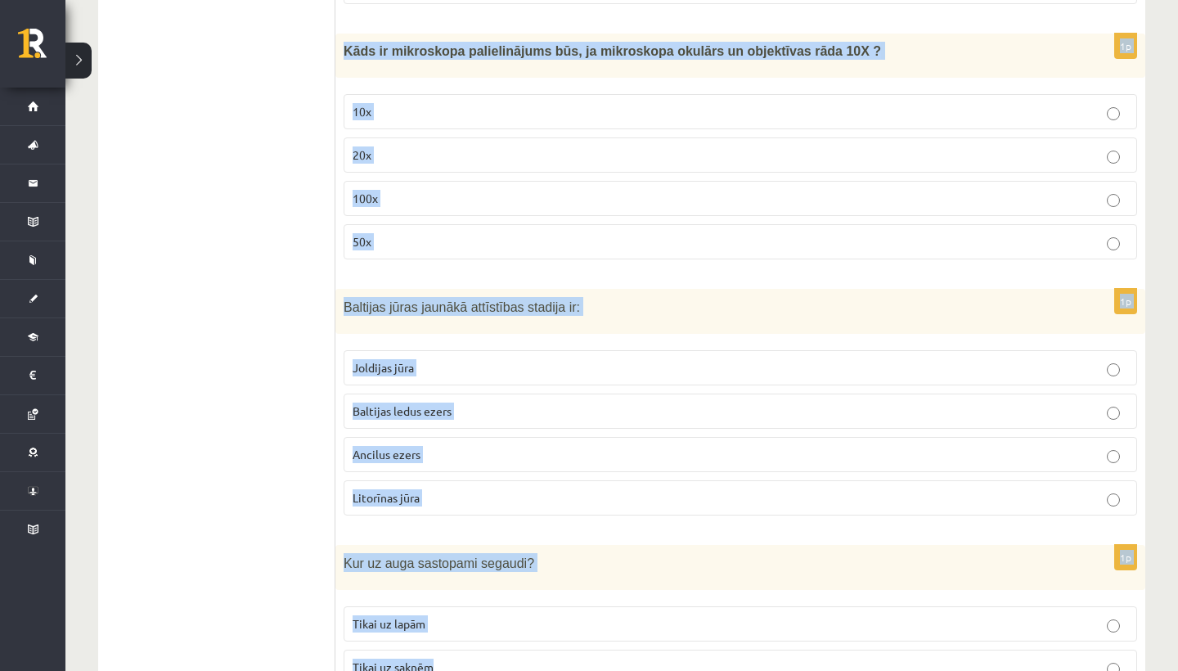
scroll to position [1352, 0]
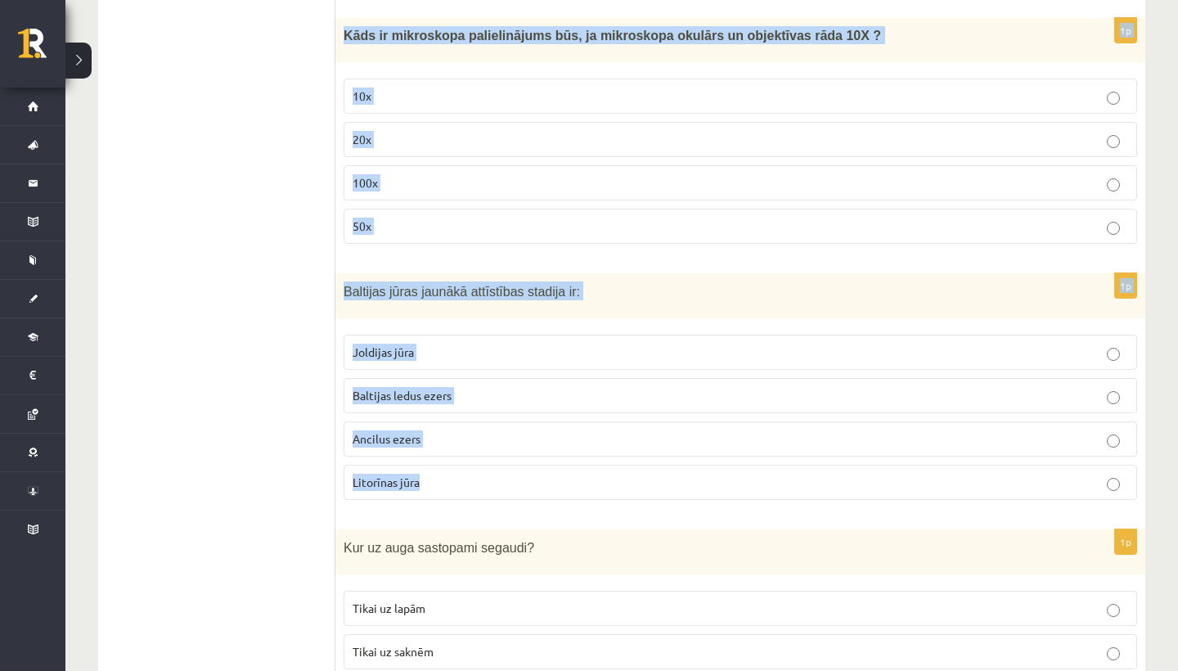
drag, startPoint x: 345, startPoint y: 325, endPoint x: 475, endPoint y: 479, distance: 200.9
copy form "Lo ipsumdolo sitam consecte, ad e seddoeius tempo incidi utlab et dolorem aliqu…"
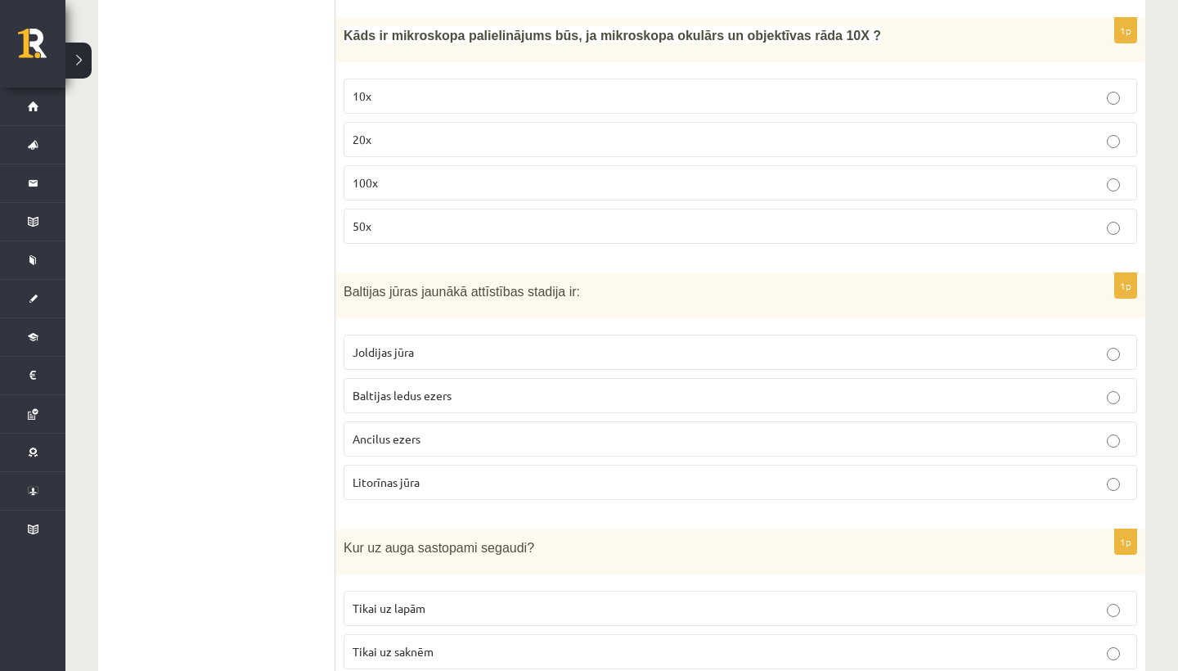
click at [392, 476] on span "Litorīnas jūra" at bounding box center [386, 482] width 67 height 15
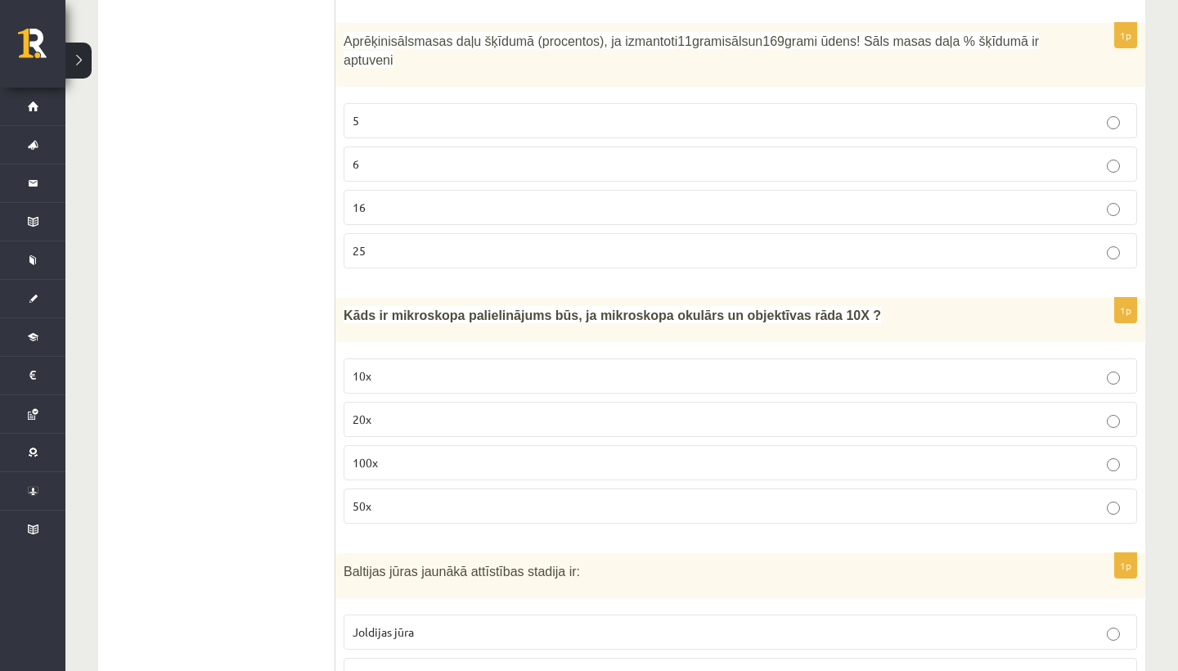
scroll to position [1090, 0]
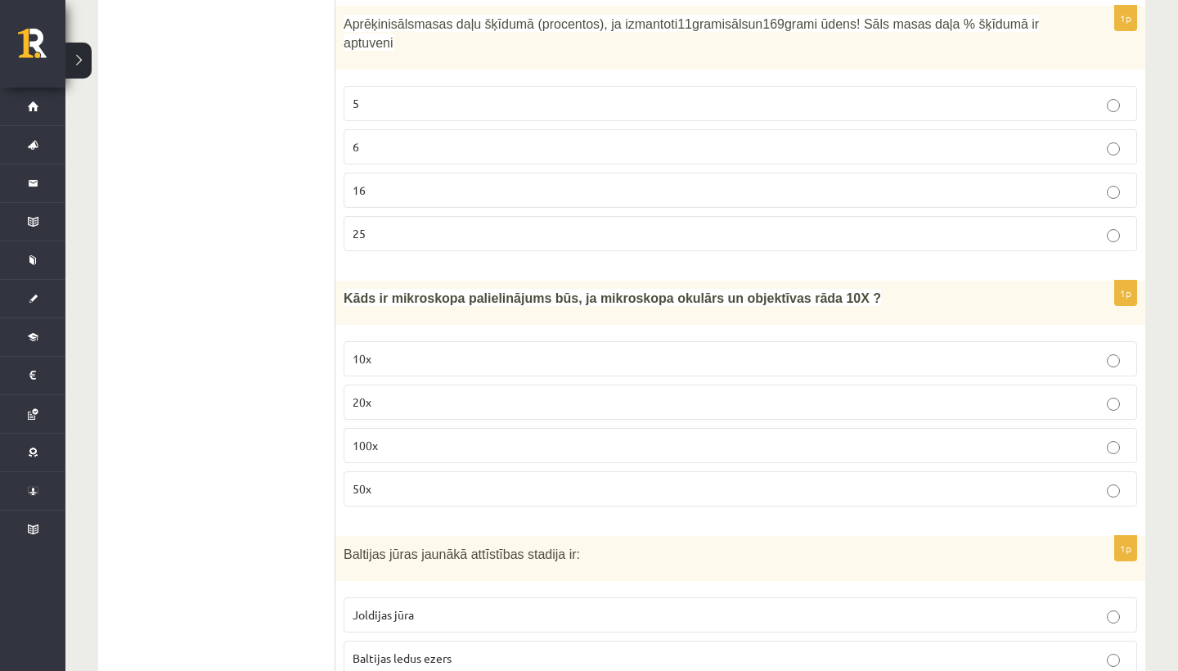
click at [376, 447] on span "100x" at bounding box center [365, 445] width 25 height 15
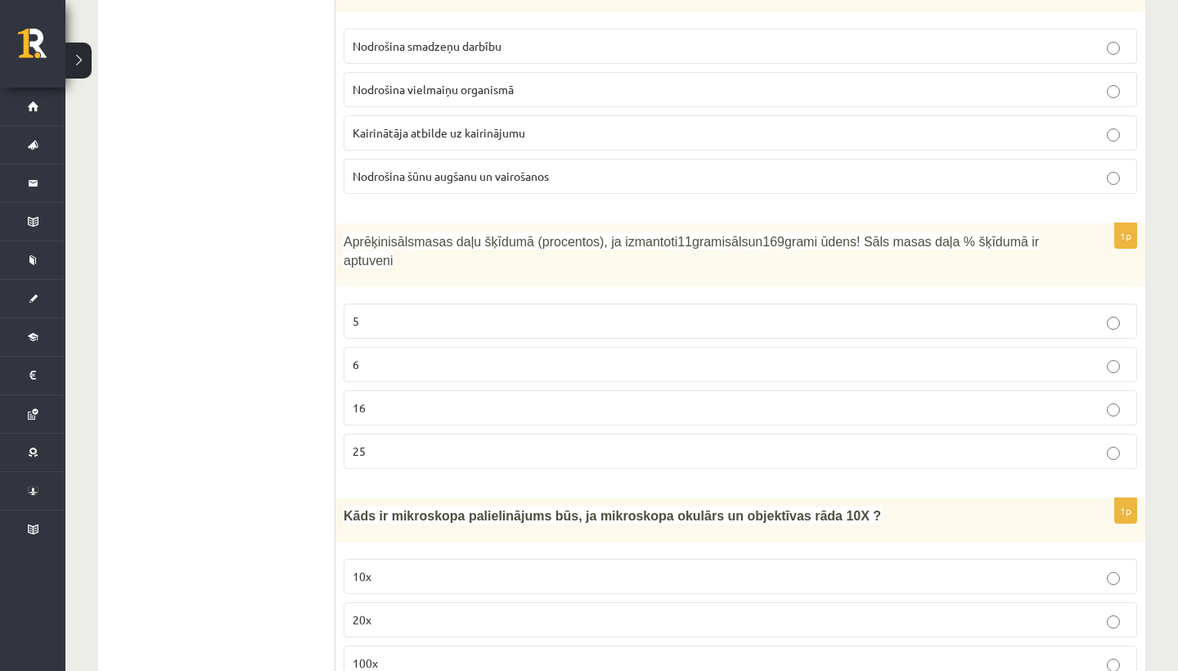
scroll to position [871, 0]
click at [388, 367] on p "6" at bounding box center [741, 365] width 776 height 17
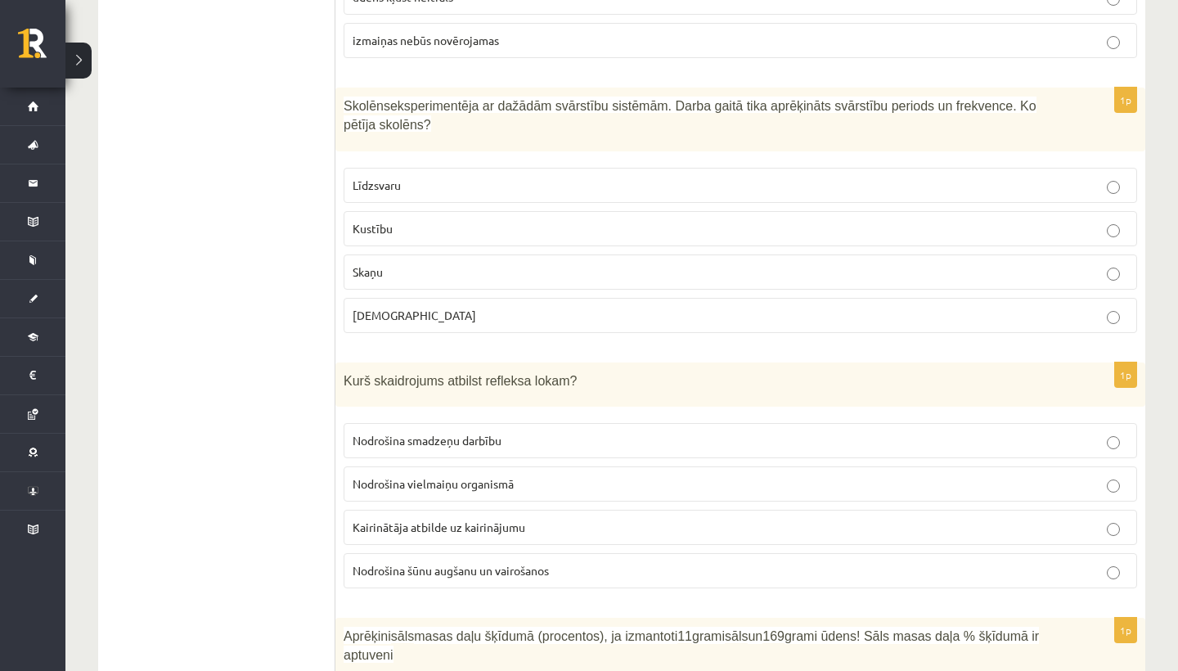
scroll to position [481, 0]
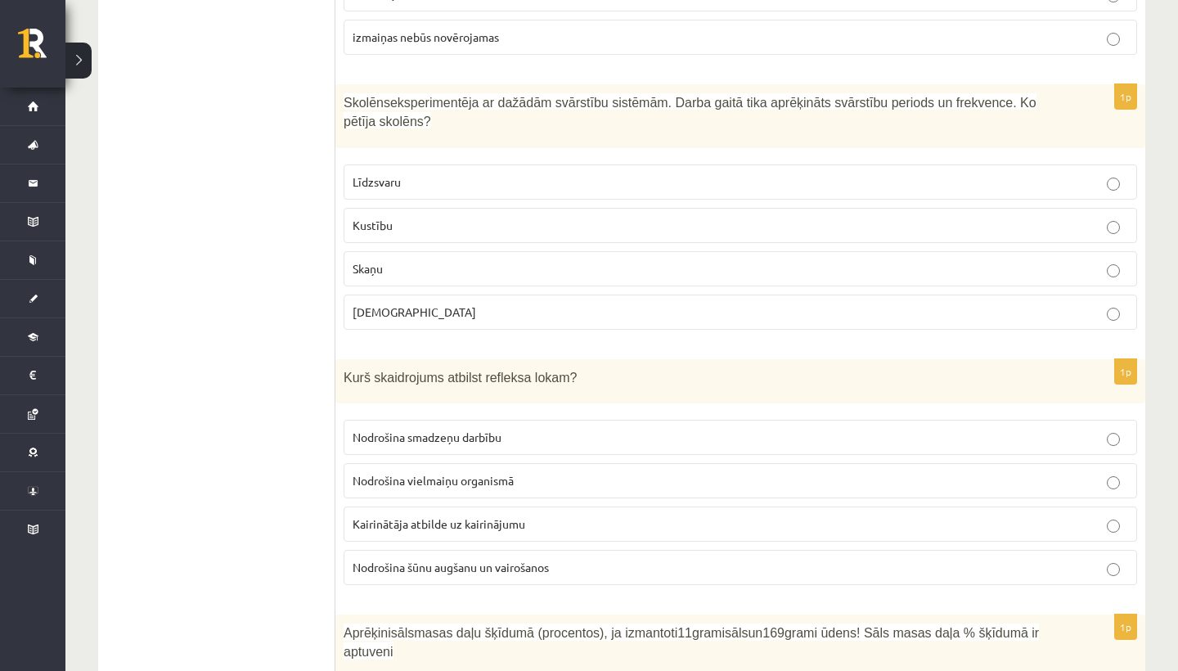
click at [476, 520] on span "Kairinātāja atbilde uz kairinājumu" at bounding box center [439, 523] width 173 height 15
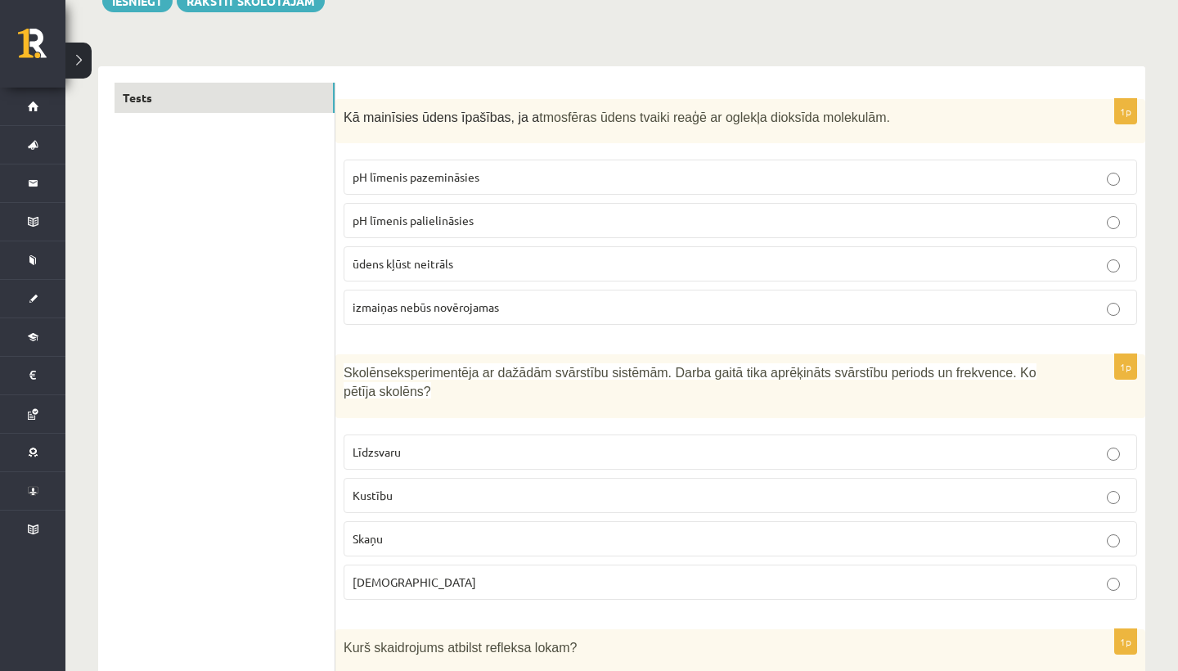
scroll to position [209, 0]
click at [392, 498] on span "Kustību" at bounding box center [373, 496] width 40 height 15
click at [410, 176] on span "pH līmenis pazemināsies" at bounding box center [416, 178] width 127 height 15
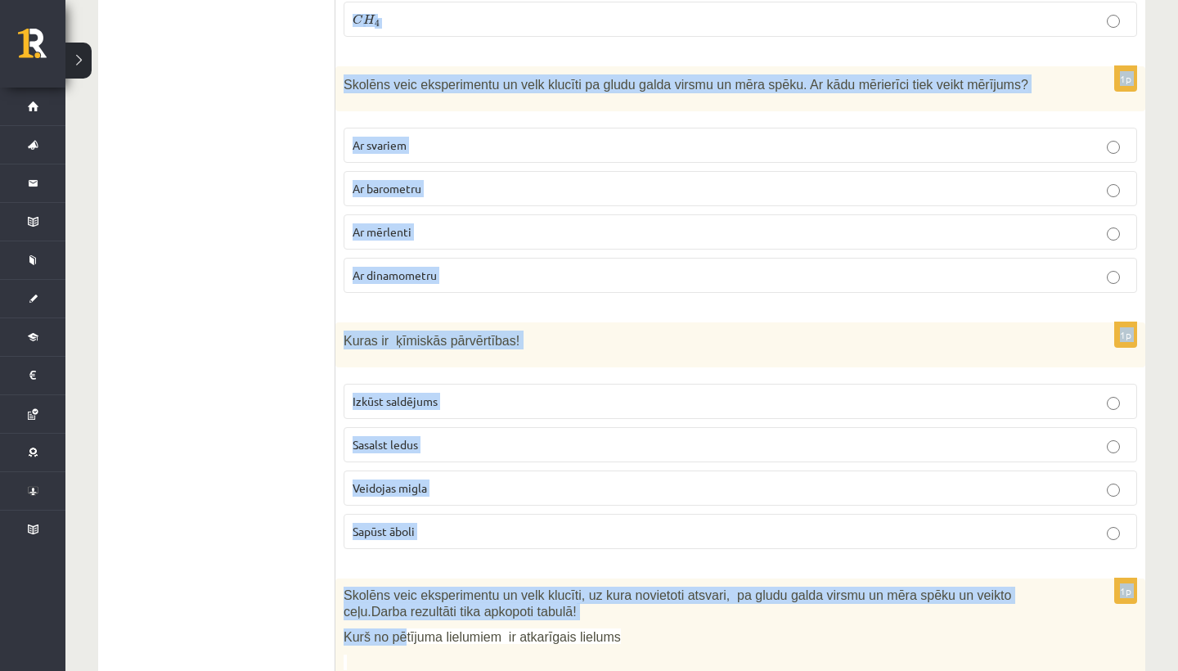
scroll to position [2619, 0]
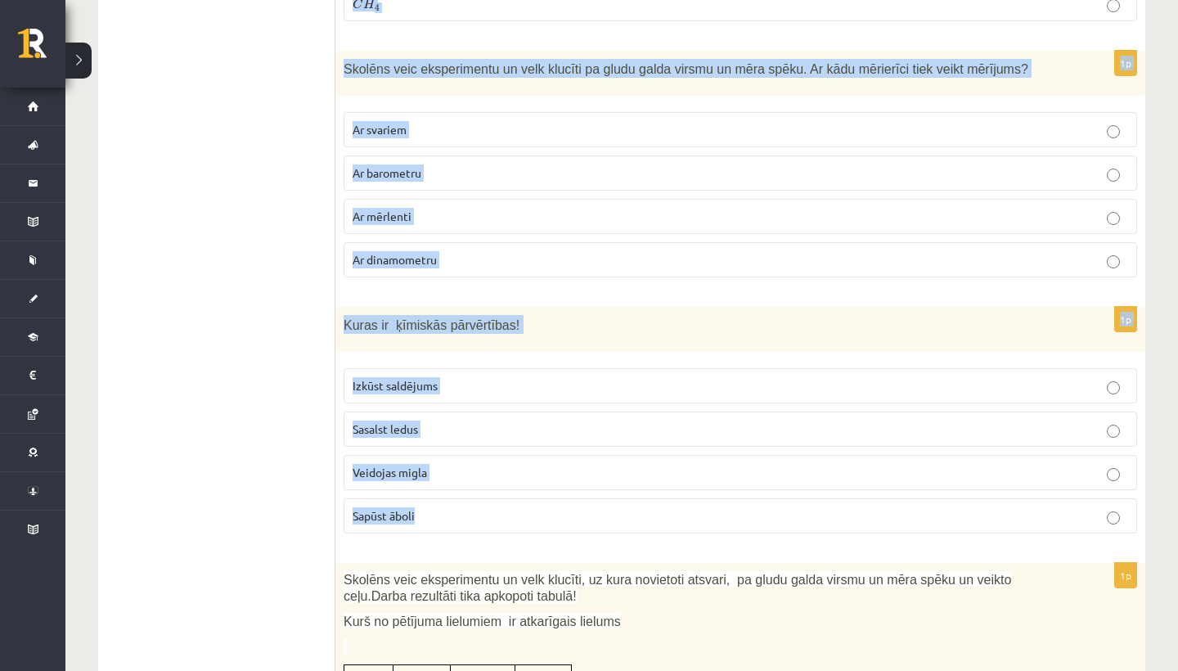
drag, startPoint x: 342, startPoint y: 205, endPoint x: 445, endPoint y: 507, distance: 319.0
copy form "Kur uz auga sastopami segaudi? Tikai uz lapām Tikai uz saknēm Uz visām auga daļ…"
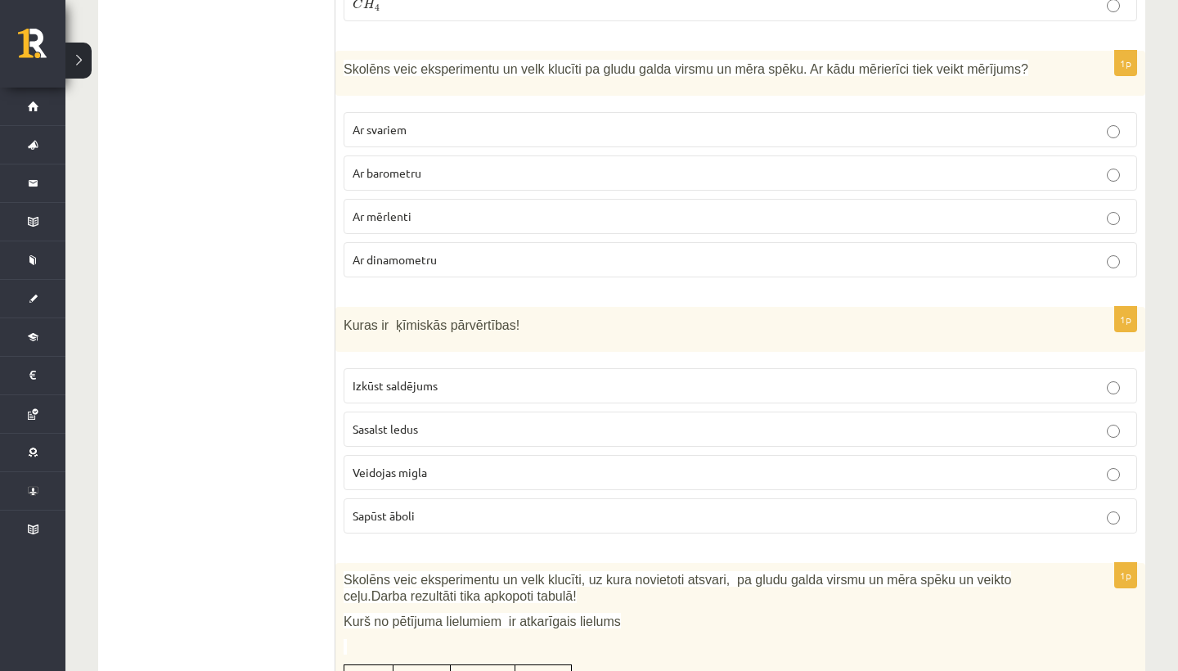
click at [399, 512] on span "Sapūst āboli" at bounding box center [384, 515] width 62 height 15
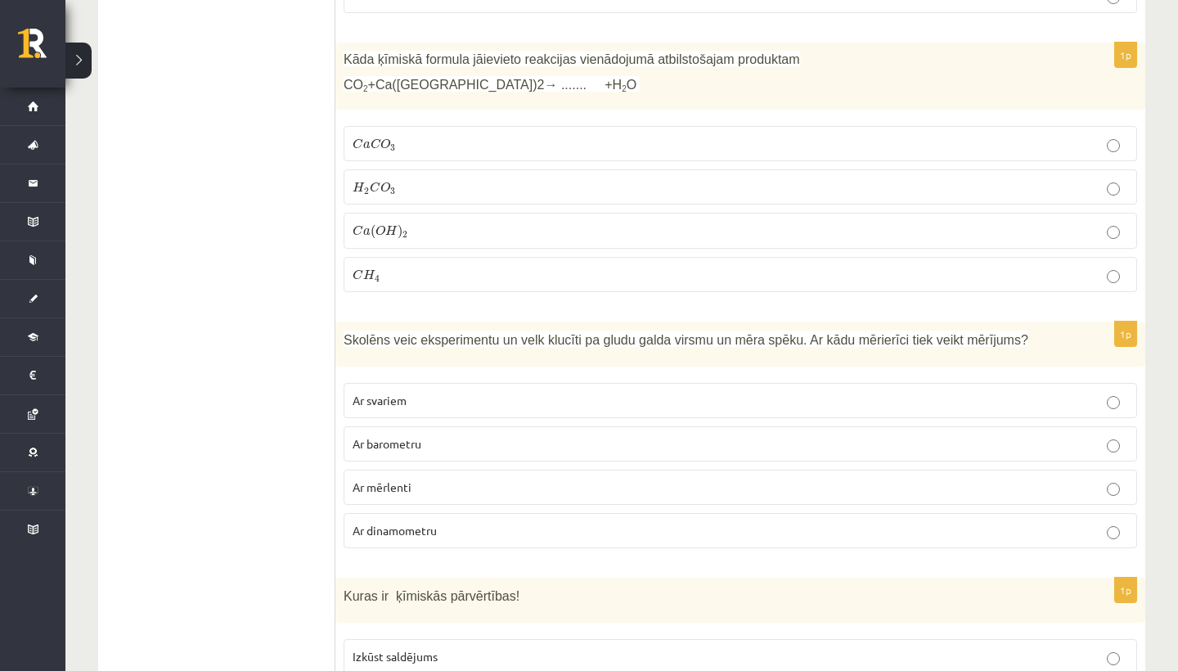
scroll to position [2348, 0]
click at [392, 530] on span "Ar dinamometru" at bounding box center [395, 530] width 84 height 15
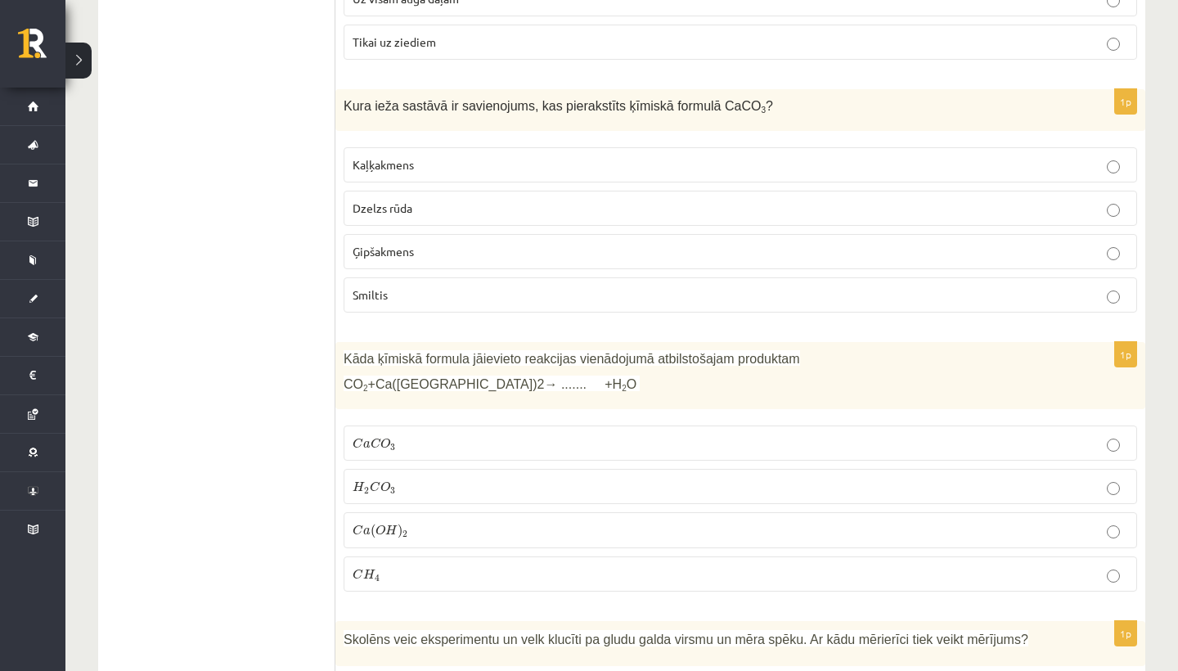
scroll to position [2036, 0]
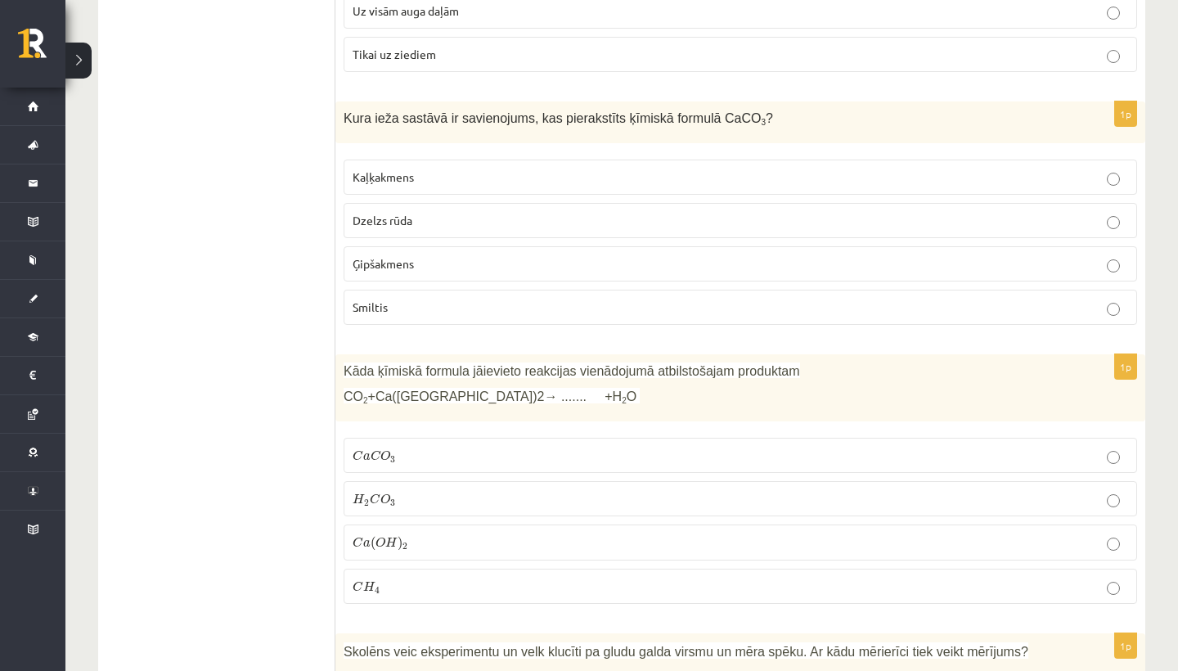
click at [403, 454] on p "C a C O 3 C a C O 3" at bounding box center [741, 455] width 776 height 17
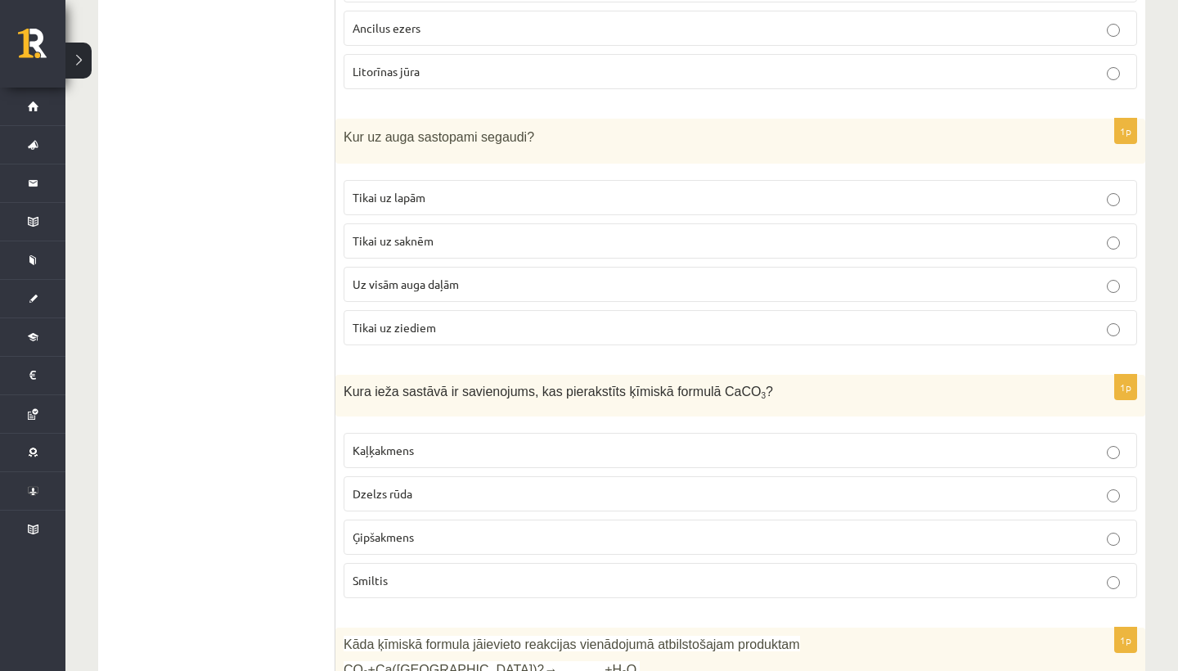
scroll to position [1763, 0]
click at [421, 450] on p "Kaļķakmens" at bounding box center [741, 450] width 776 height 17
click at [437, 282] on span "Uz visām auga daļām" at bounding box center [406, 284] width 106 height 15
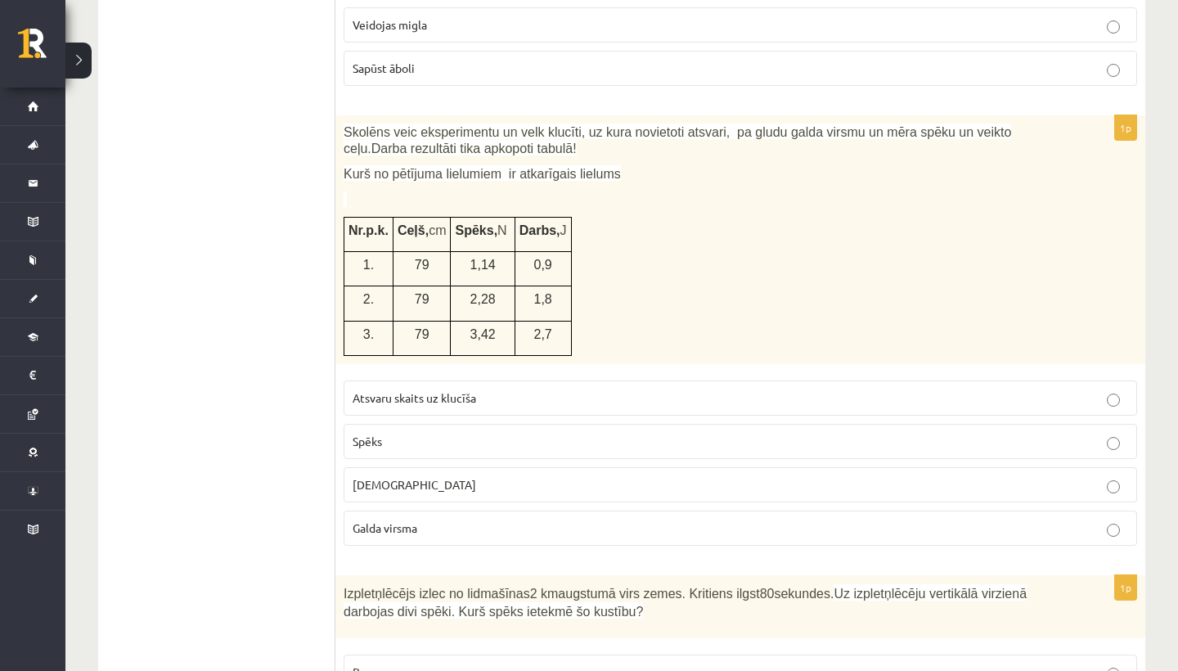
scroll to position [3072, 0]
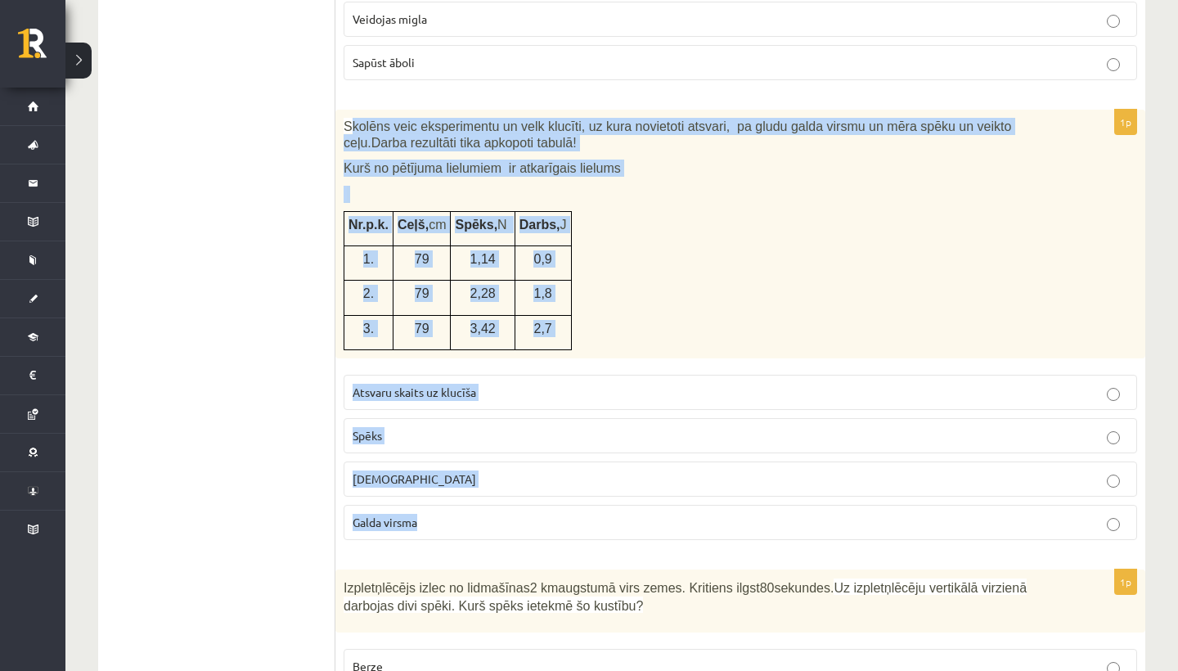
drag, startPoint x: 351, startPoint y: 115, endPoint x: 479, endPoint y: 533, distance: 437.9
click at [479, 533] on div "1p Skolēns veic eksperimentu un velk klucīti, uz kura novietoti atsvari, pa glu…" at bounding box center [740, 331] width 810 height 443
copy div "kolēns veic eksperimentu un velk klucīti, uz kura novietoti atsvari, pa gludu g…"
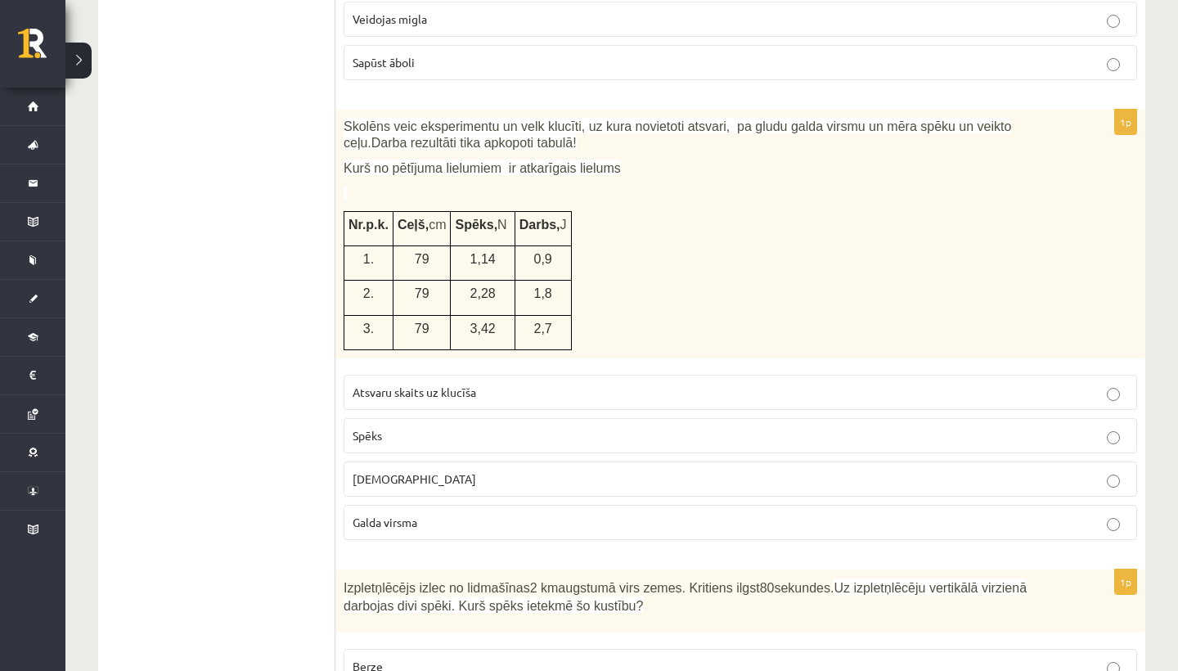
click at [385, 439] on p "Spēks" at bounding box center [741, 435] width 776 height 17
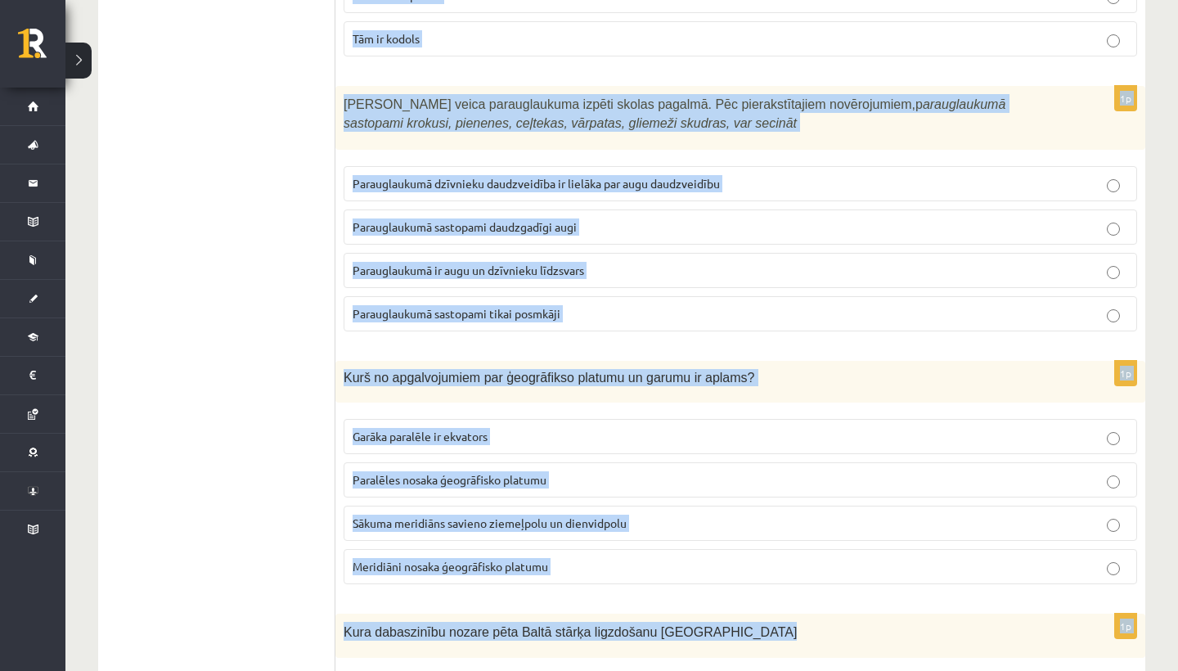
scroll to position [4115, 0]
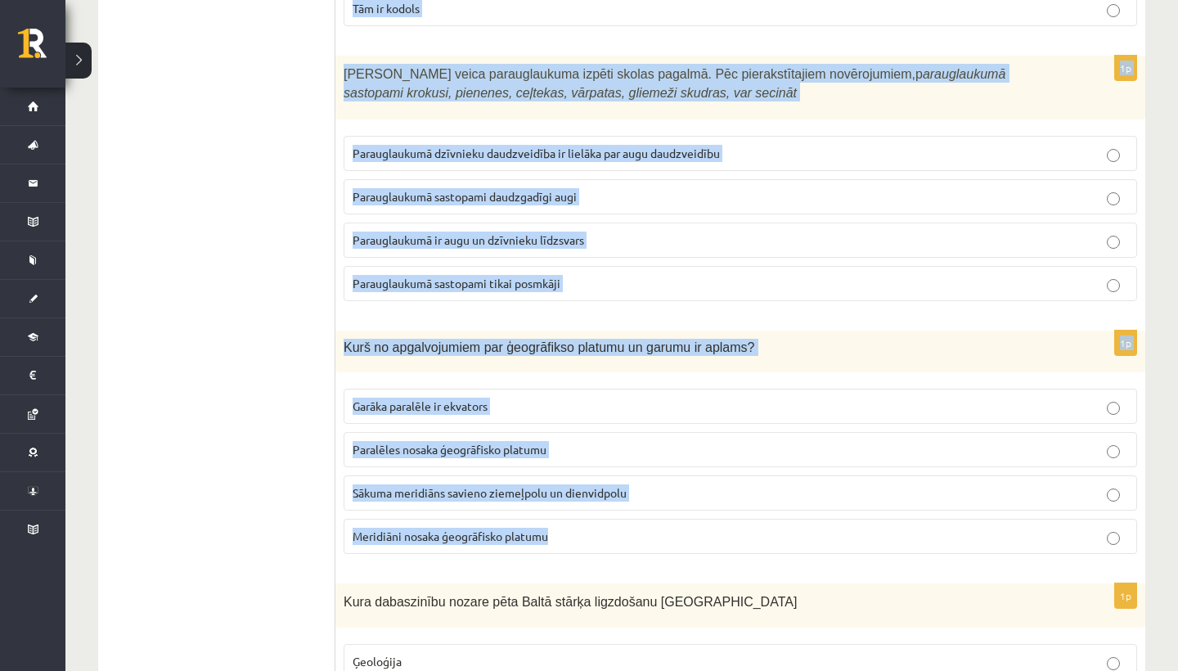
drag, startPoint x: 342, startPoint y: 165, endPoint x: 574, endPoint y: 542, distance: 441.9
click at [574, 542] on form "1p Kā mainīsies ūdens īpašības, ja a tmosfēras ūdens tvaiki reaģē ar oglekļa di…" at bounding box center [740, 171] width 777 height 7986
copy form "Izpletņlēcējs izlec no lidmašīnas 2 km augstumā virs zemes. Kritiens ilgst 80 s…"
click at [499, 537] on span "Meridiāni nosaka ģeogrāfisko platumu" at bounding box center [451, 536] width 196 height 15
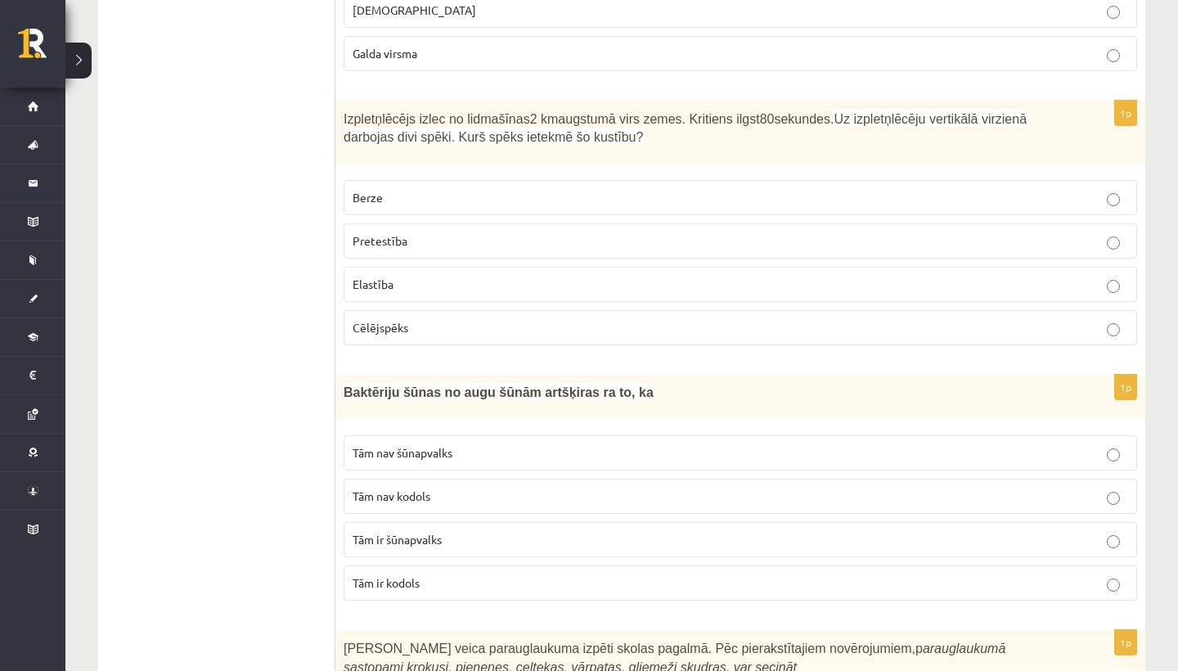
scroll to position [3593, 0]
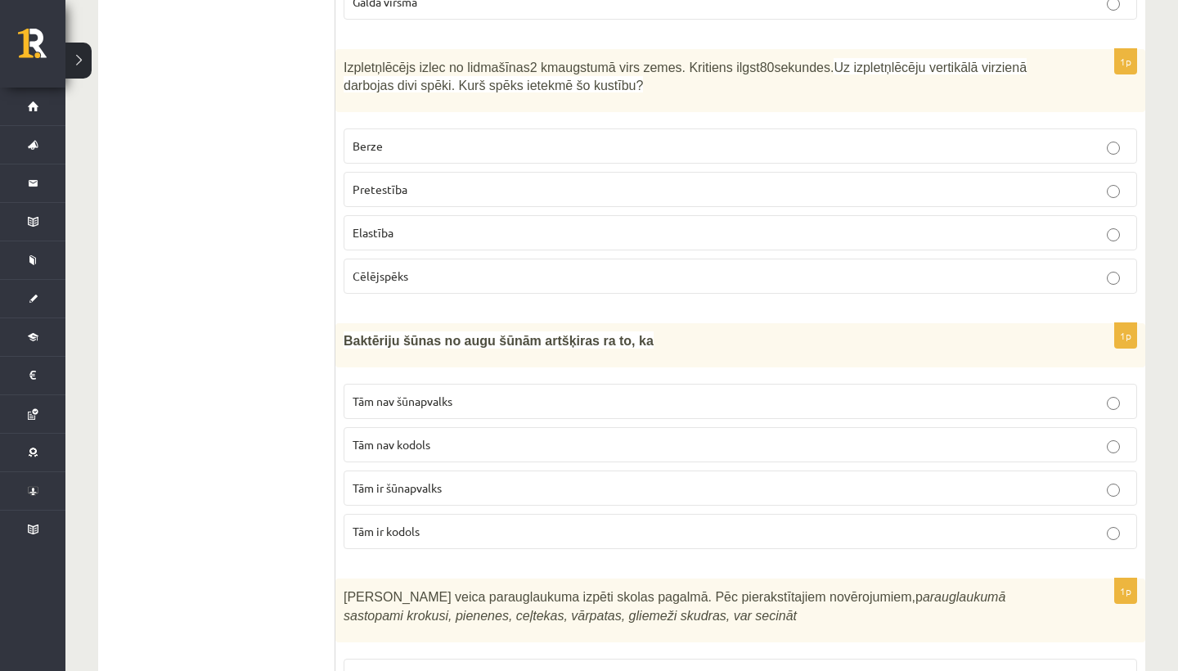
click at [376, 191] on span "Pretestība" at bounding box center [380, 189] width 55 height 15
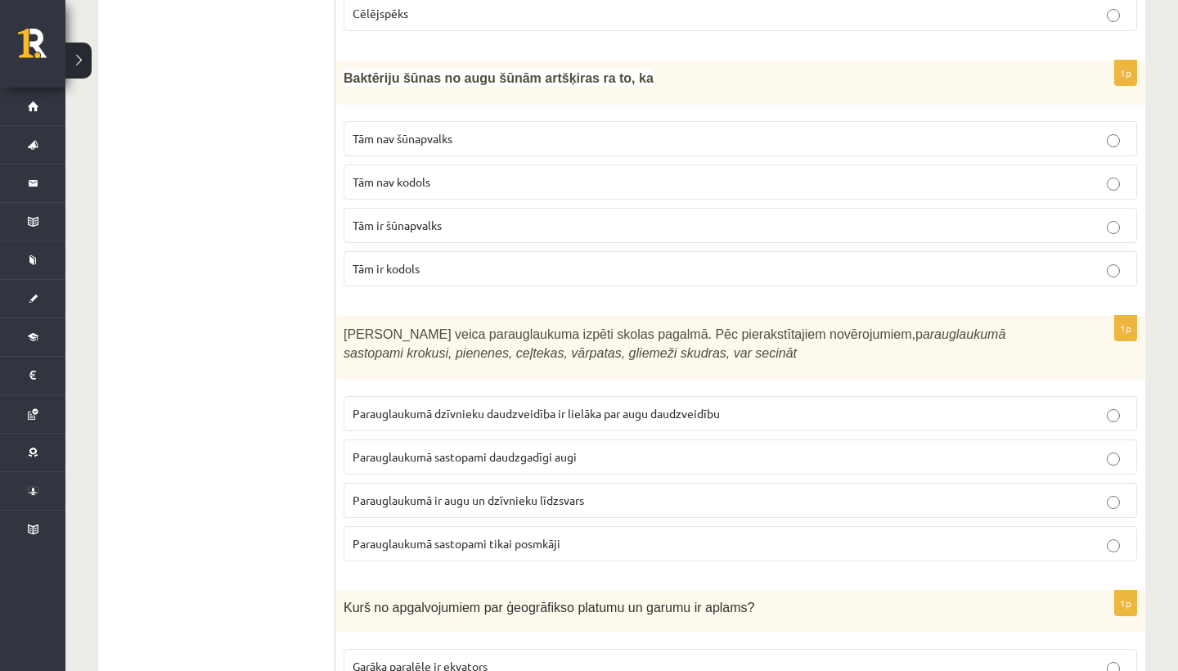
scroll to position [3854, 0]
click at [500, 456] on span "Parauglaukumā sastopami daudzgadīgi augi" at bounding box center [465, 458] width 224 height 15
click at [414, 175] on p "Tām nav kodols" at bounding box center [741, 183] width 776 height 17
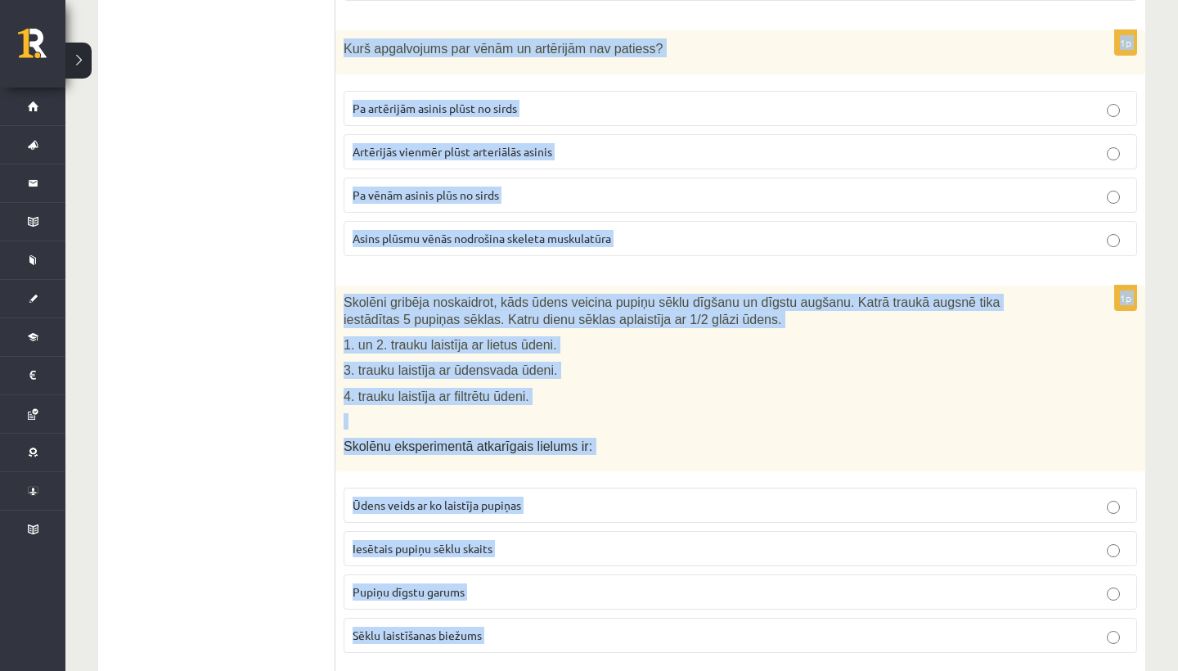
scroll to position [5212, 0]
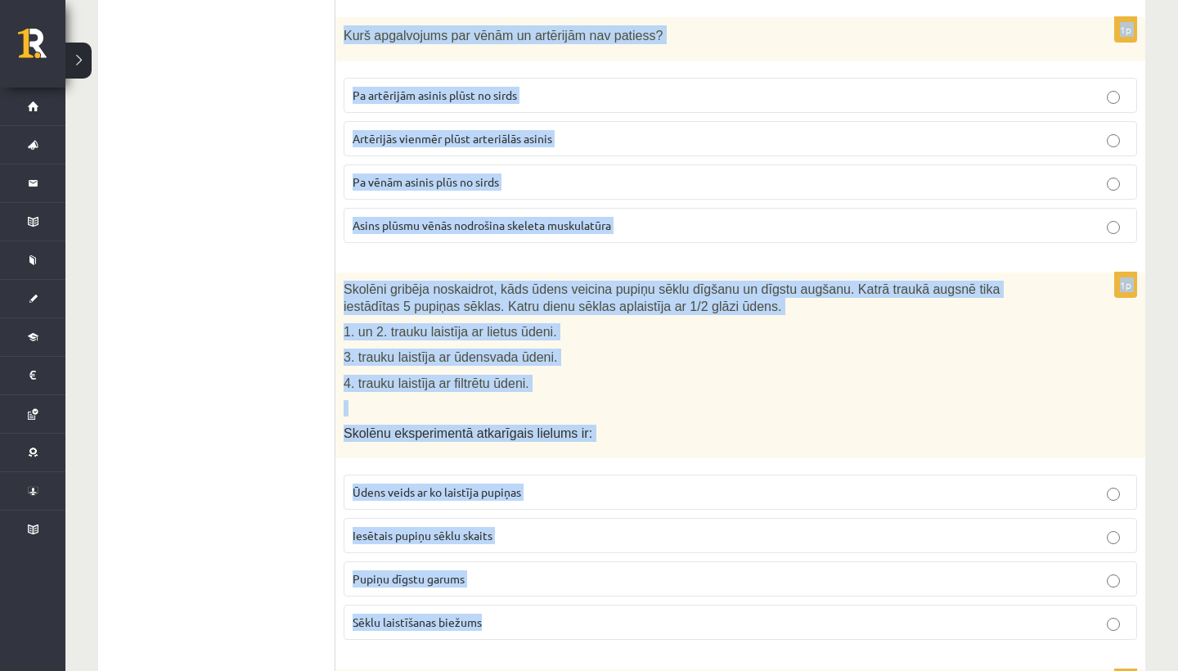
drag, startPoint x: 344, startPoint y: 88, endPoint x: 515, endPoint y: 617, distance: 555.8
copy form "Kura dabaszinību nozare pēta Baltā stārķa ligzdošanu Latvijā Ģeoloģija Botānika…"
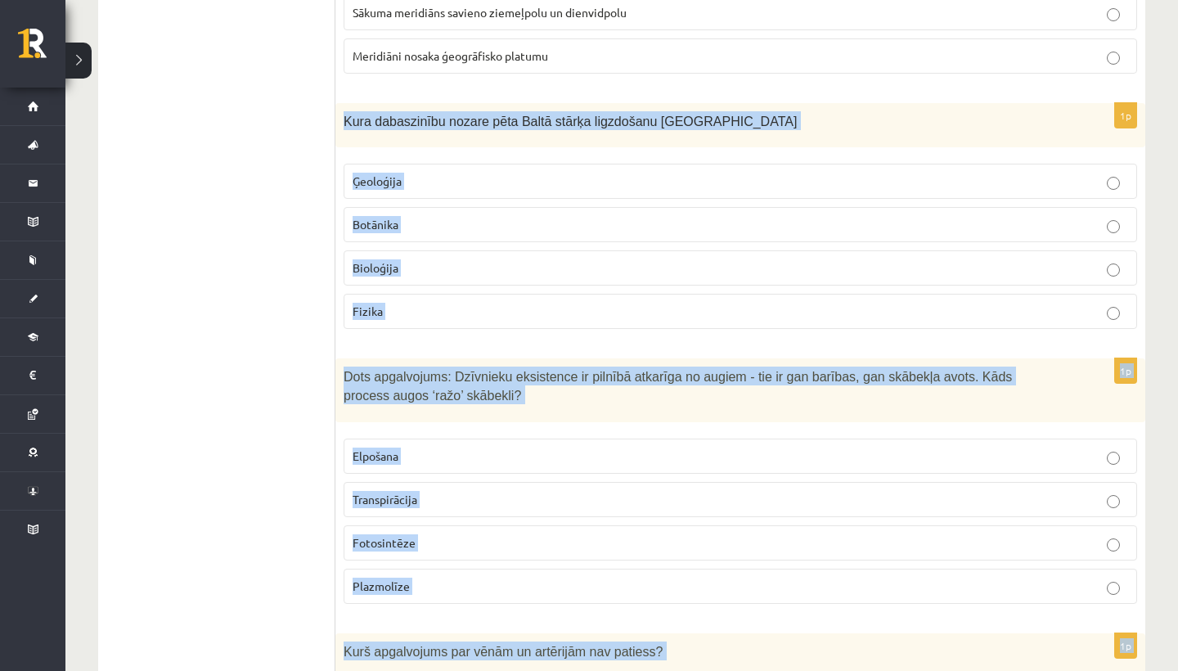
scroll to position [4593, 0]
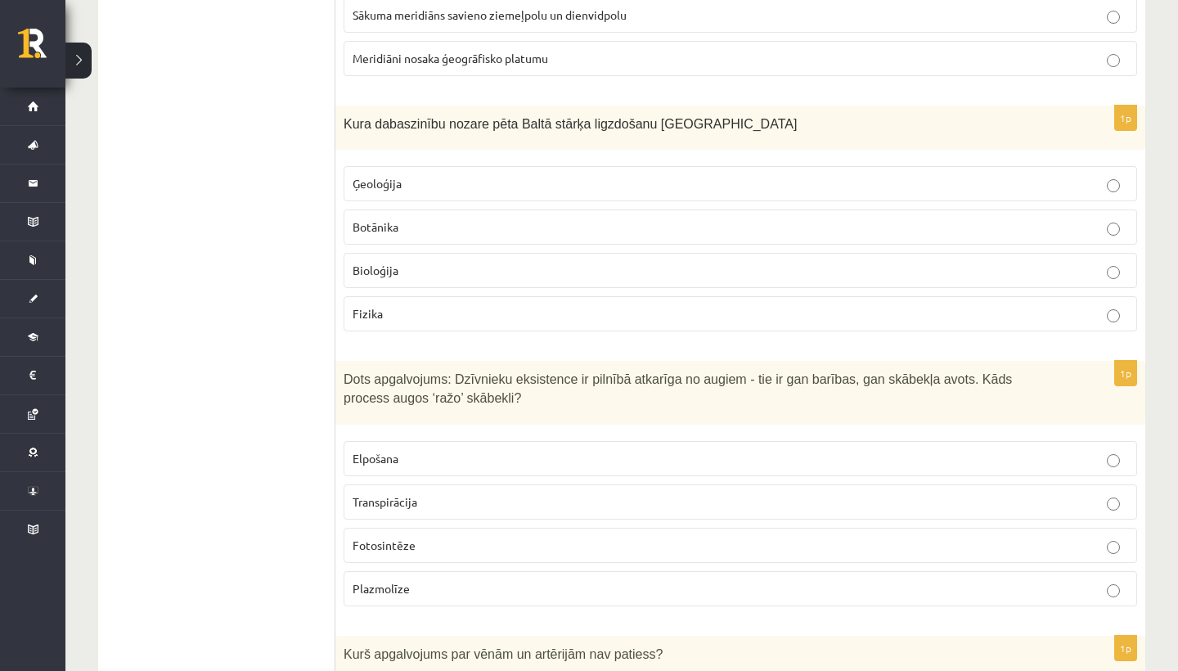
click at [419, 264] on p "Bioloģija" at bounding box center [741, 270] width 776 height 17
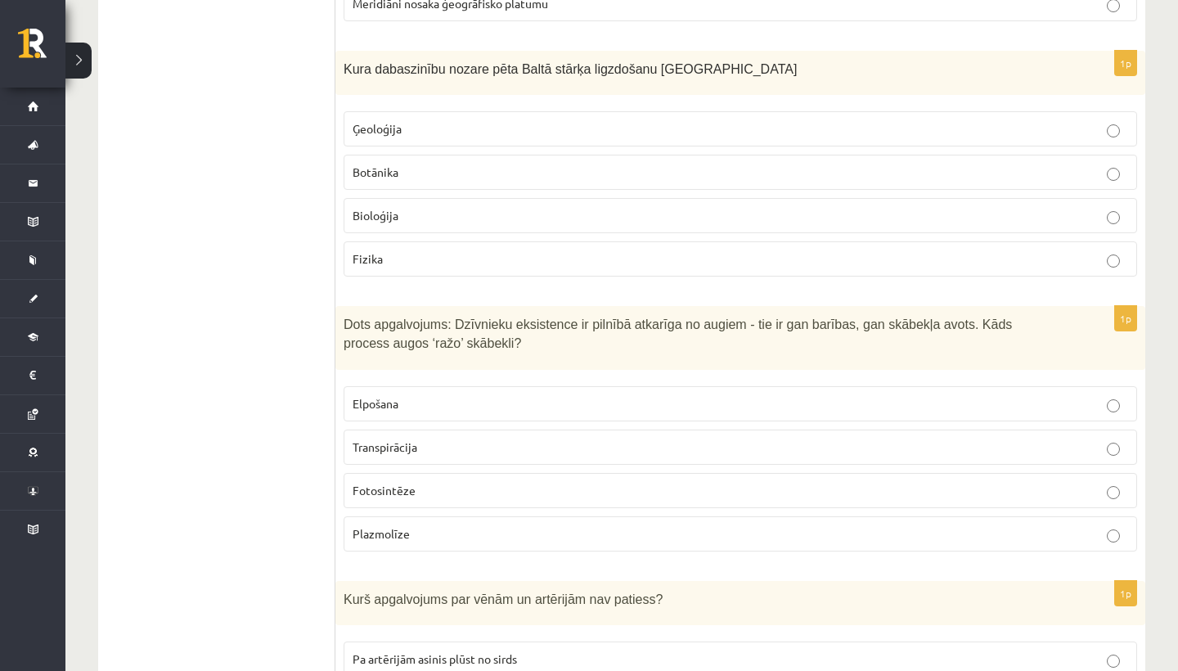
scroll to position [4656, 0]
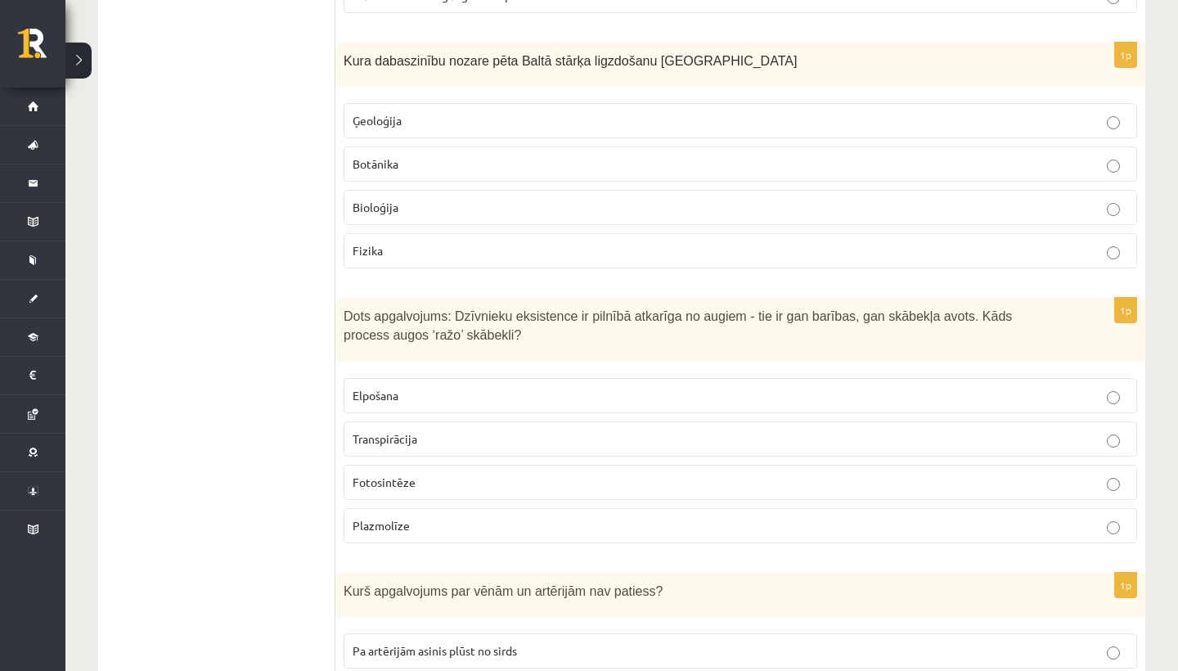
click at [392, 478] on span "Fotosintēze" at bounding box center [384, 482] width 63 height 15
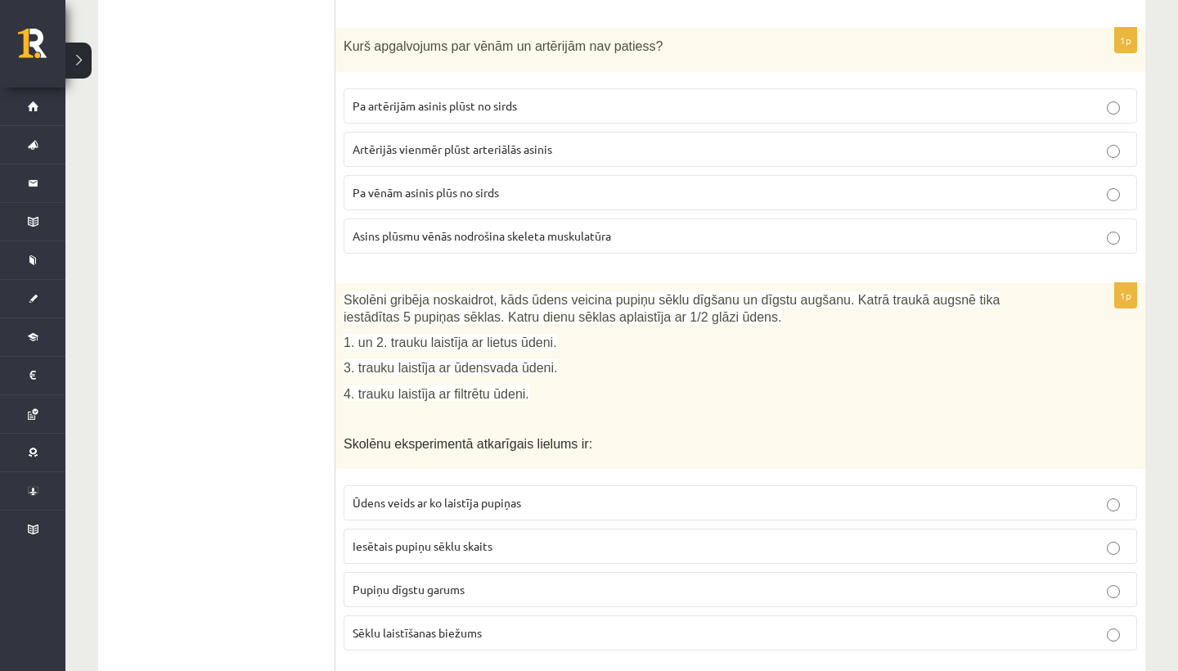
scroll to position [5192, 0]
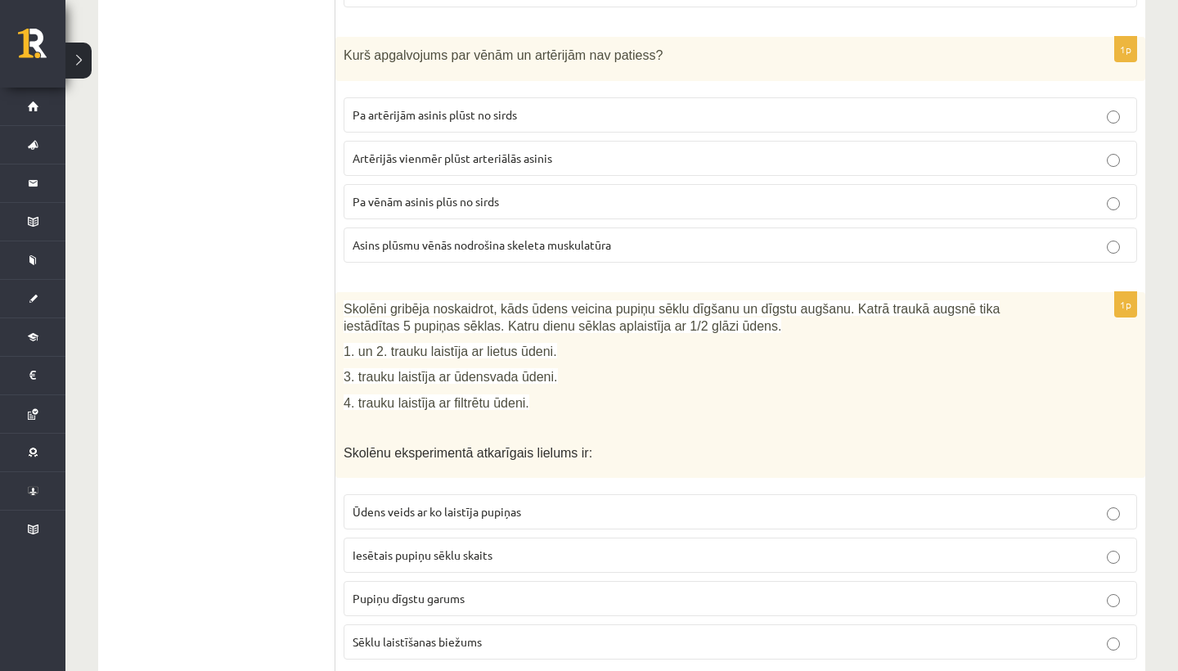
click at [484, 591] on p "Pupiņu dīgstu garums" at bounding box center [741, 598] width 776 height 17
click at [507, 116] on p "Pa artērijām asinis plūst no sirds" at bounding box center [741, 114] width 776 height 17
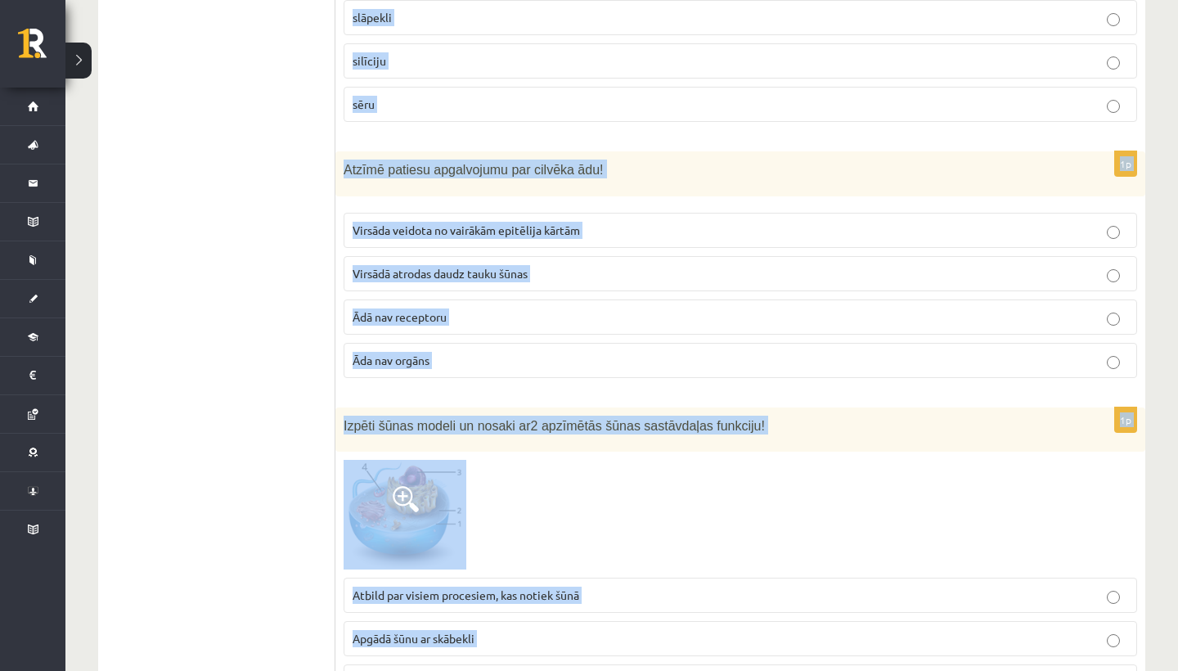
scroll to position [6136, 0]
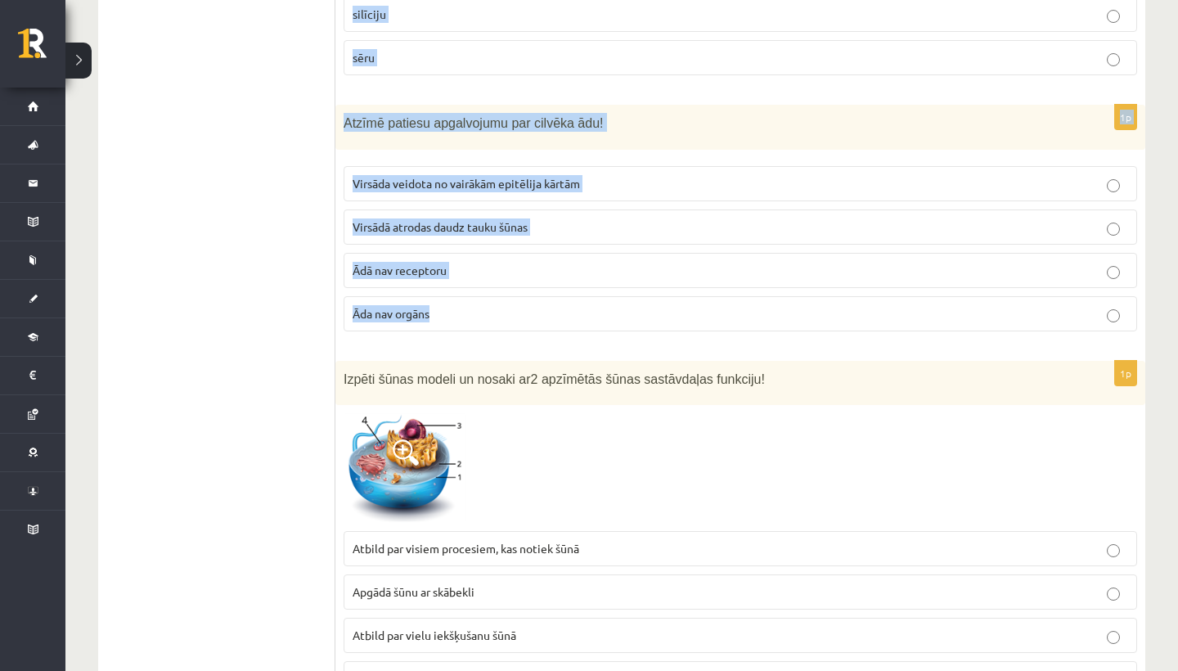
drag, startPoint x: 342, startPoint y: 154, endPoint x: 493, endPoint y: 308, distance: 215.8
copy form "Izpēti attēlu un nosaki, kura ķīmiskā elementa atomu skolēnis uzzīmēja skābekli…"
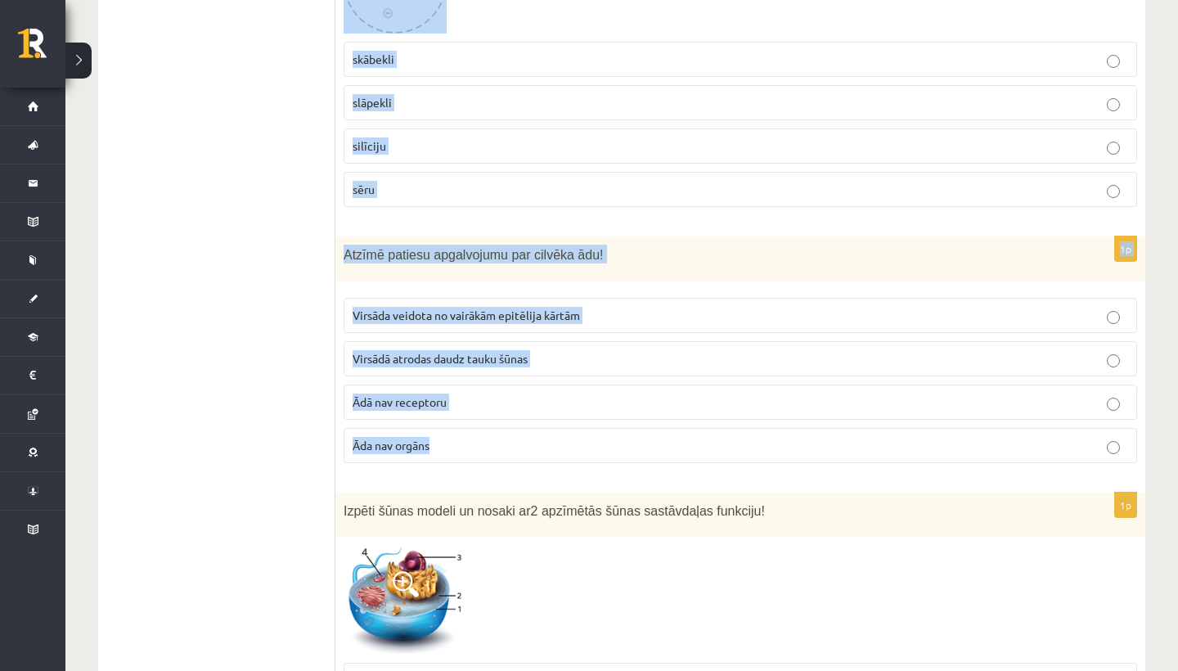
scroll to position [6007, 0]
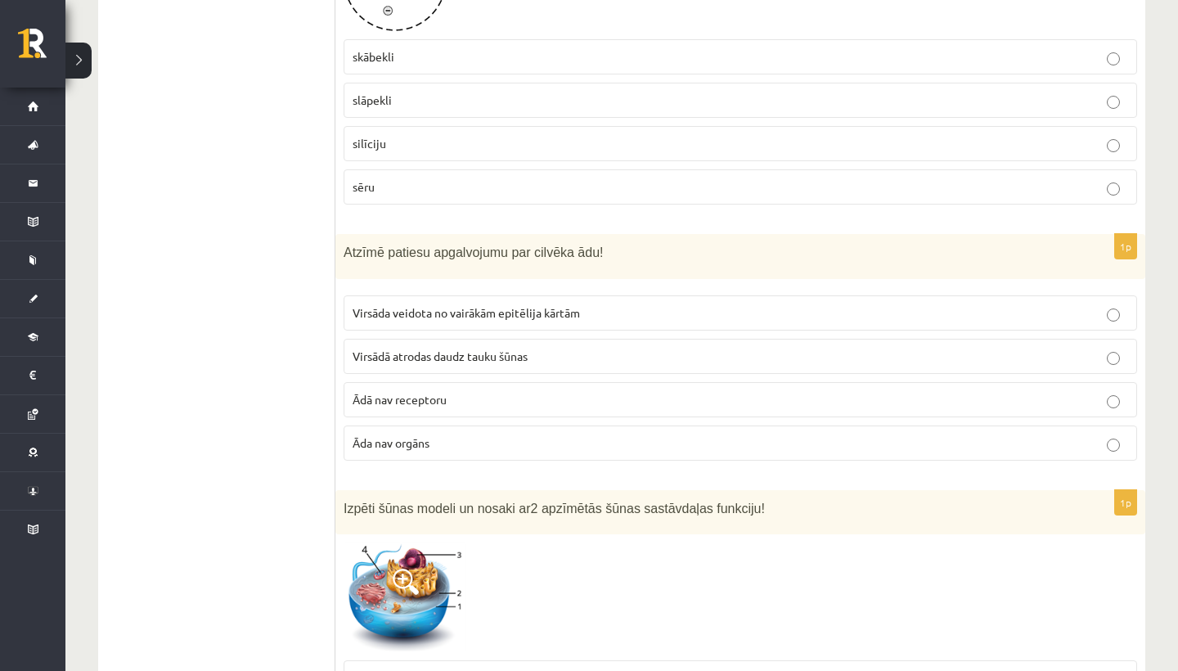
click at [491, 308] on span "Virsāda veidota no vairākām epitēlija kārtām" at bounding box center [466, 312] width 227 height 15
click at [415, 53] on p "skābekli" at bounding box center [741, 56] width 776 height 17
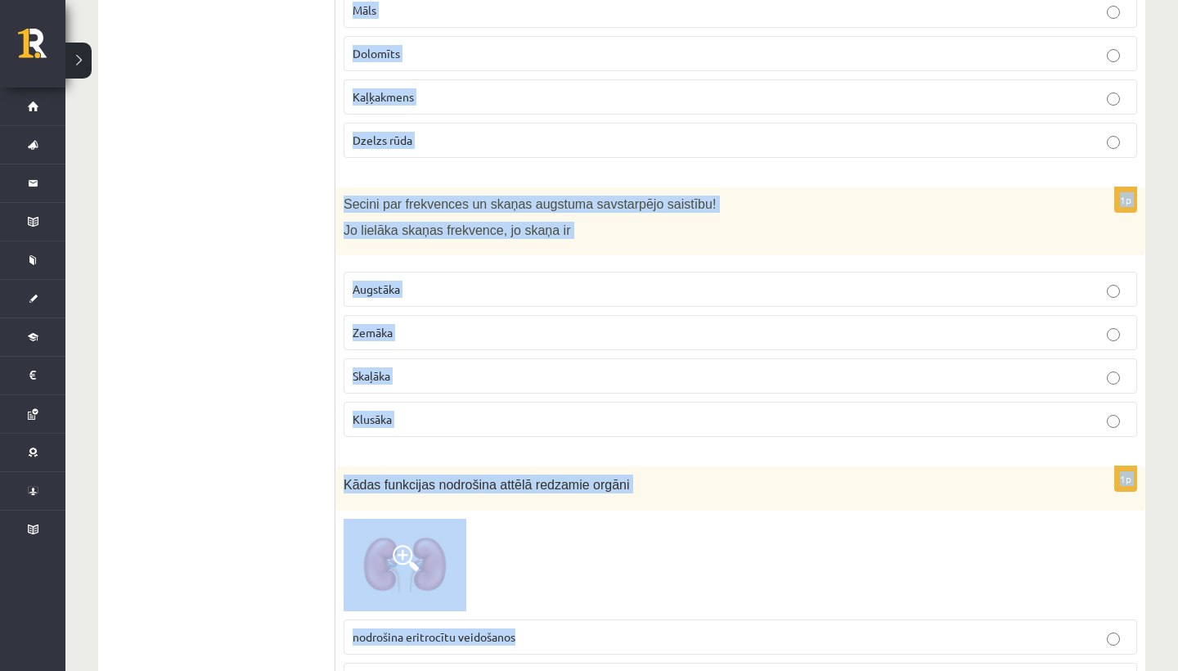
scroll to position [7513, 0]
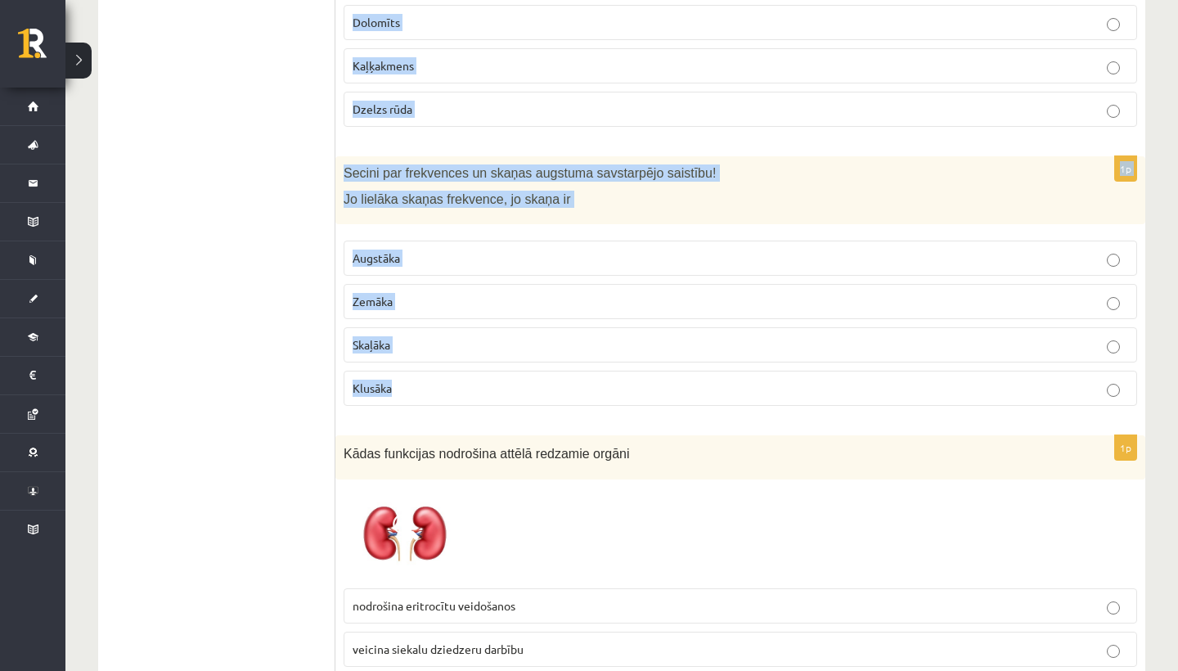
drag, startPoint x: 340, startPoint y: 165, endPoint x: 448, endPoint y: 391, distance: 250.3
copy form "Izpēti šūnas modeli un nosaki ar 2 apzīmētās šūnas sastāvdaļas funkciju! Atbild…"
click at [464, 250] on p "Augstāka" at bounding box center [741, 258] width 776 height 17
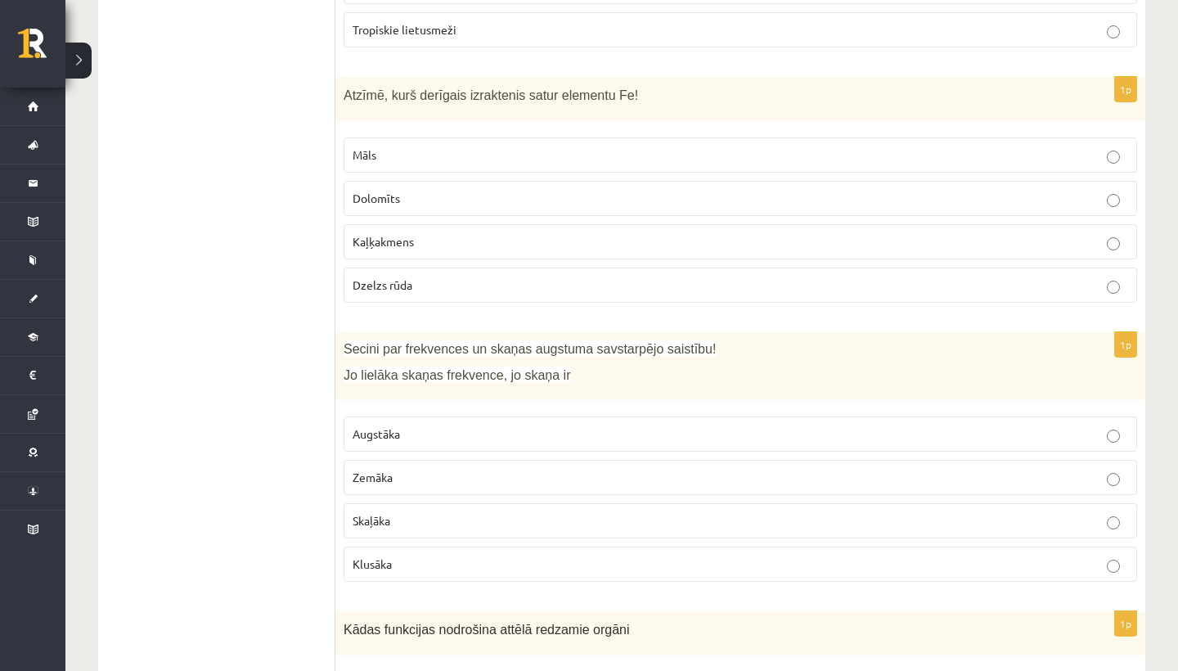
scroll to position [7338, 0]
click at [413, 276] on p "Dzelzs rūda" at bounding box center [741, 284] width 776 height 17
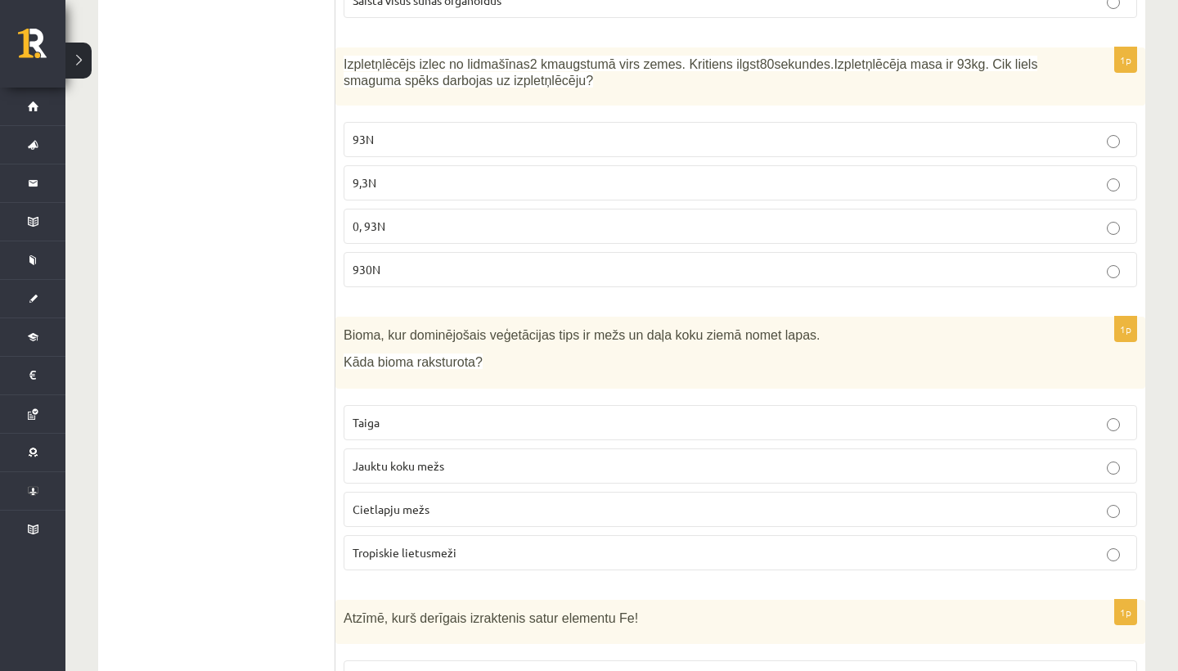
scroll to position [6817, 0]
click at [380, 262] on span "930N" at bounding box center [367, 266] width 28 height 15
click at [417, 460] on span "Jauktu koku mežs" at bounding box center [399, 463] width 92 height 15
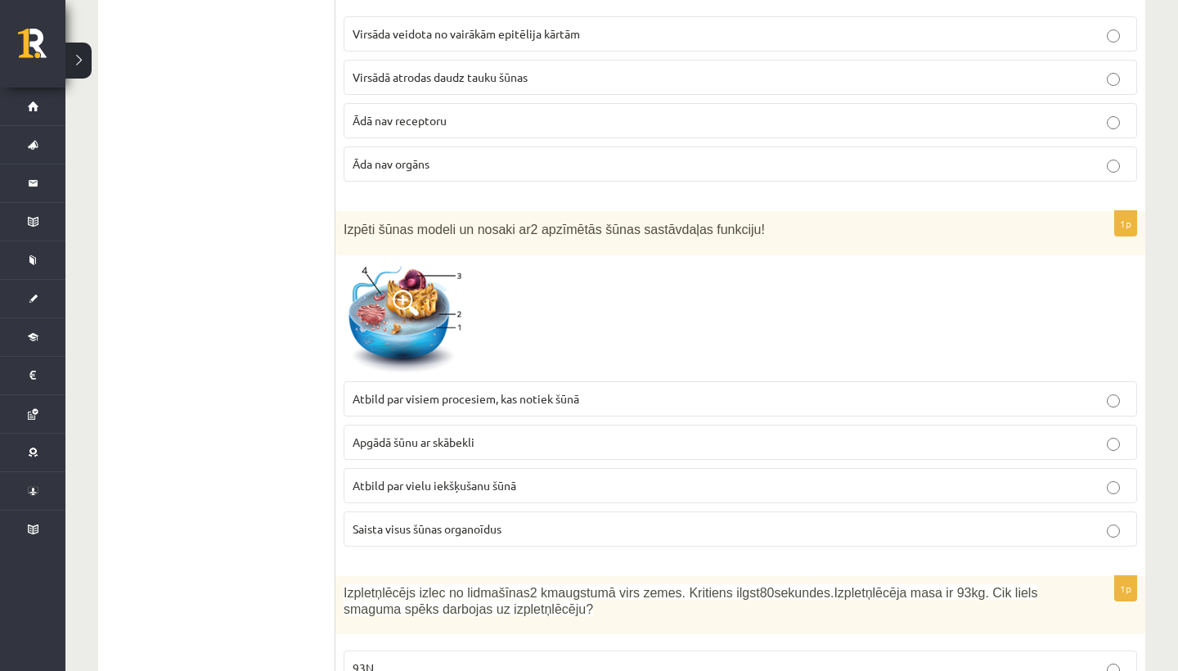
scroll to position [6289, 0]
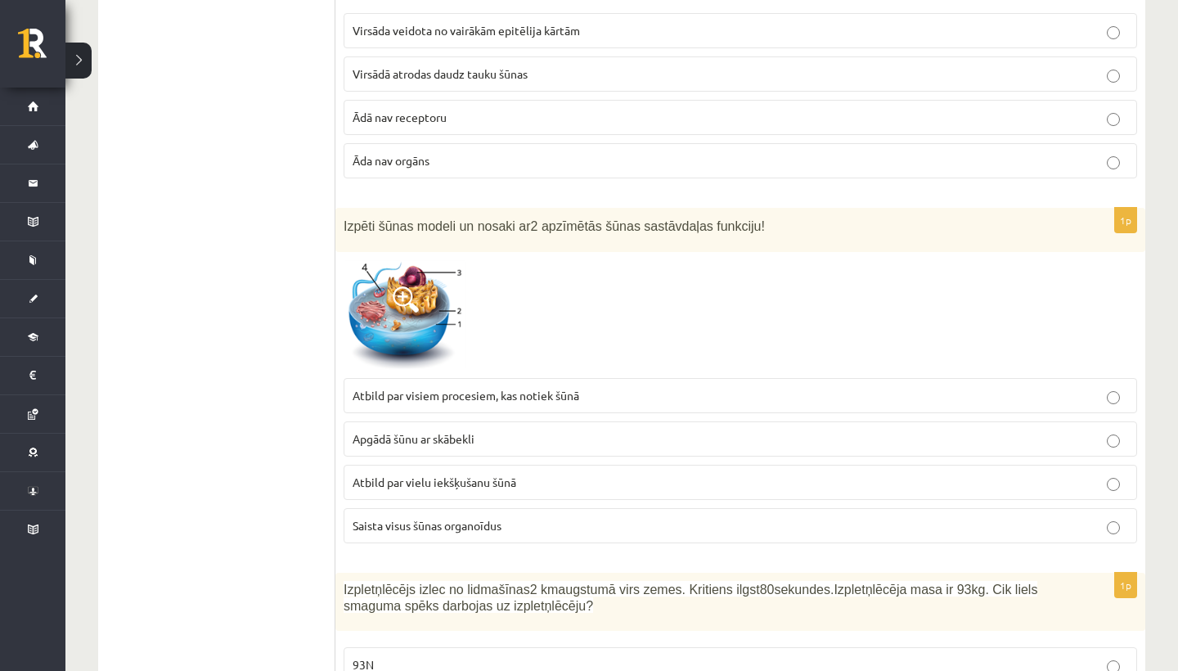
click at [482, 389] on span "Atbild par visiem procesiem, kas notiek šūnā" at bounding box center [466, 395] width 227 height 15
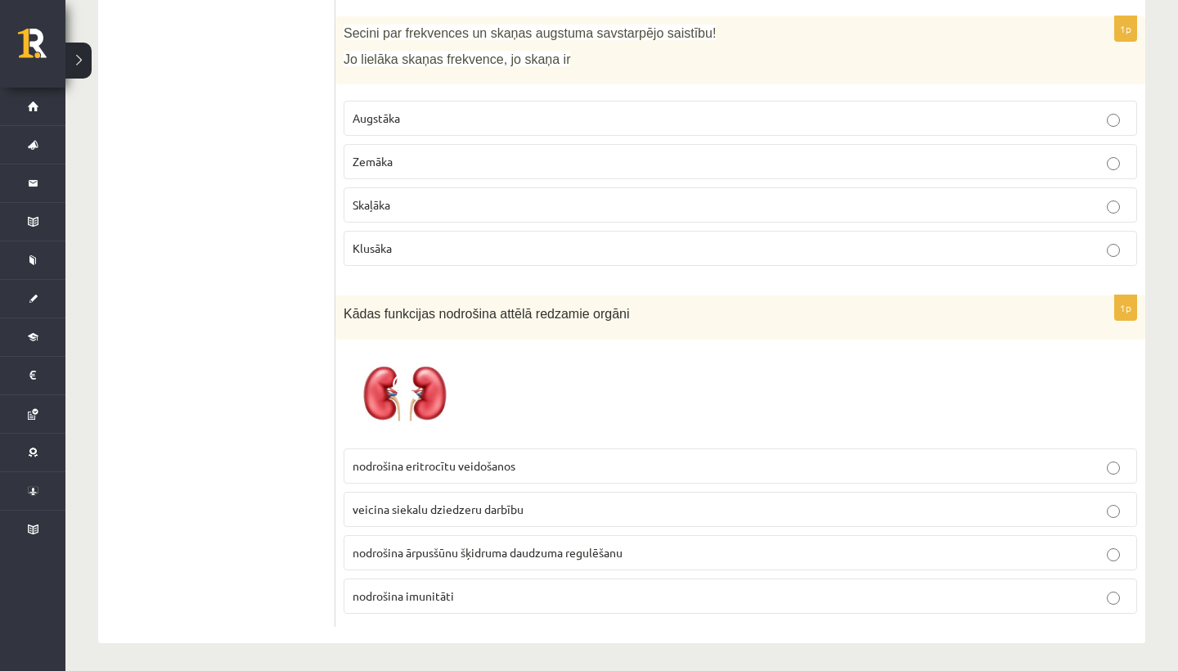
scroll to position [7652, 0]
click at [419, 371] on img at bounding box center [405, 395] width 123 height 92
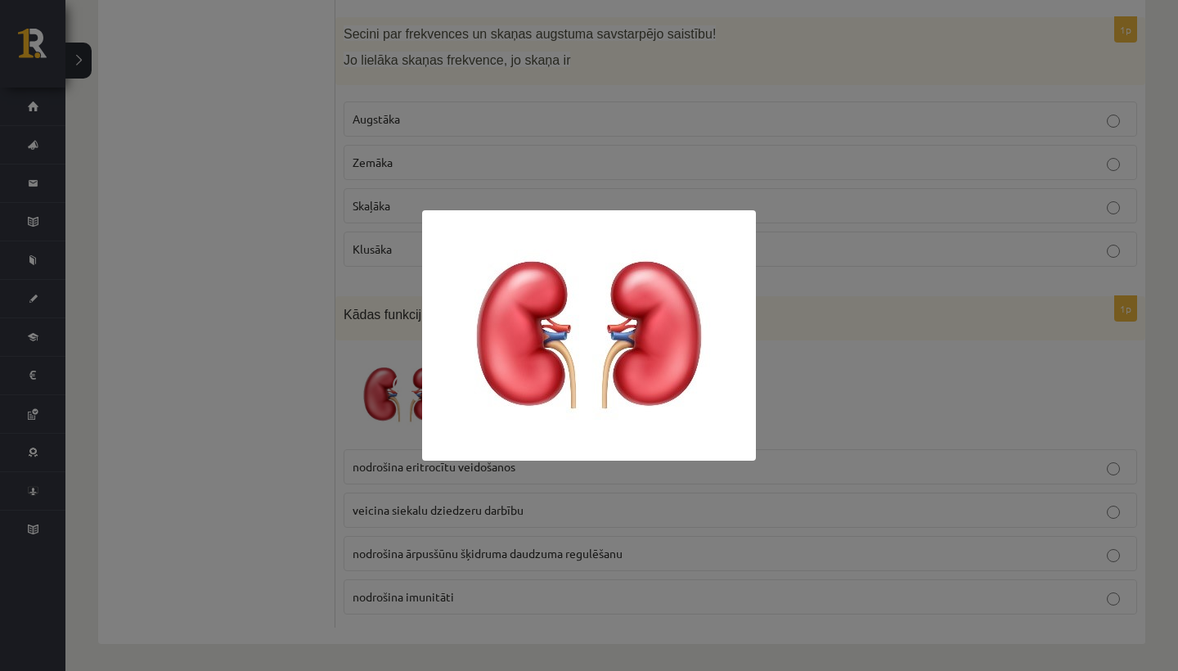
click at [297, 414] on div at bounding box center [589, 335] width 1178 height 671
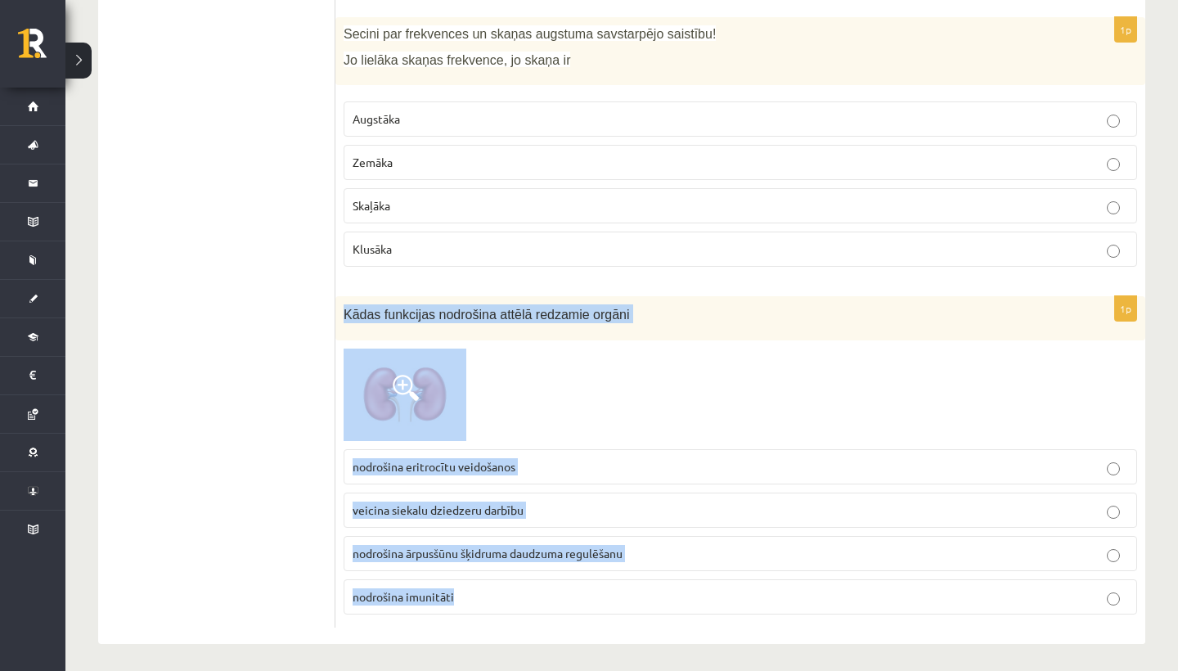
drag, startPoint x: 336, startPoint y: 302, endPoint x: 486, endPoint y: 613, distance: 345.1
click at [488, 616] on div "1p Kādas funkcijas nodrošina attēlā redzamie orgāni nodrošina eritrocītu veidoš…" at bounding box center [740, 461] width 810 height 331
copy div "Kādas funkcijas nodrošina attēlā redzamie orgāni nodrošina eritrocītu veidošano…"
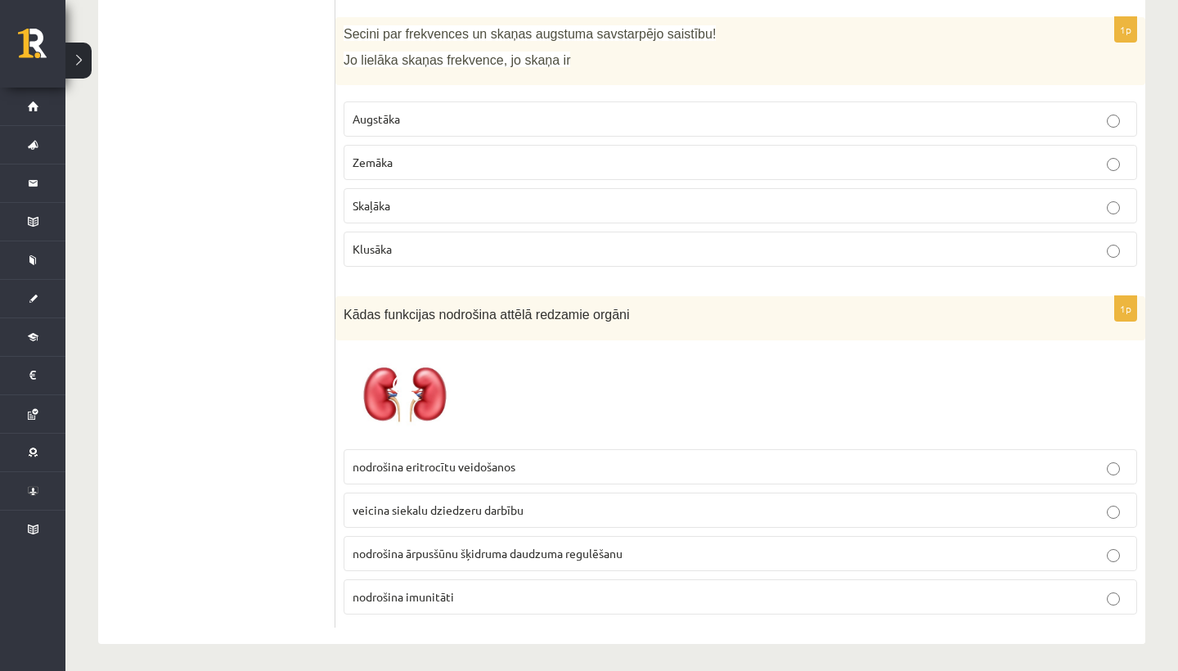
click at [407, 546] on span "nodrošina ārpusšūnu šķidruma daudzuma regulēšanu" at bounding box center [488, 553] width 270 height 15
click at [427, 589] on span "nodrošina imunitāti" at bounding box center [403, 596] width 101 height 15
click at [536, 546] on span "nodrošina ārpusšūnu šķidruma daudzuma regulēšanu" at bounding box center [488, 553] width 270 height 15
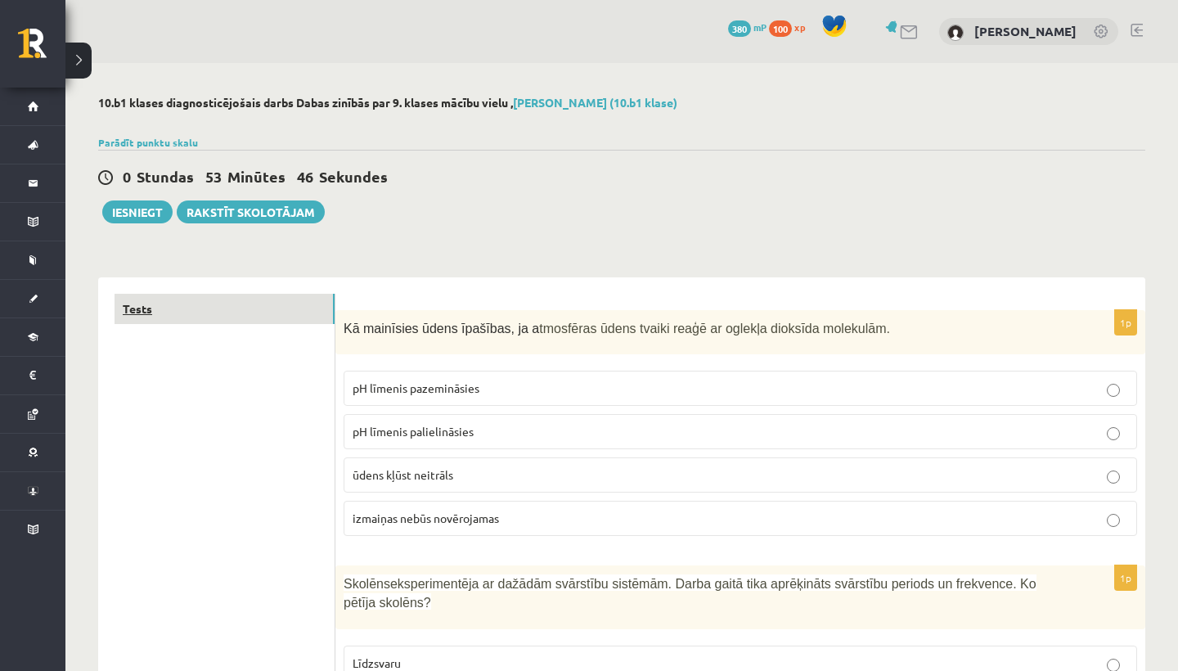
scroll to position [0, 0]
click at [137, 206] on button "Iesniegt" at bounding box center [137, 211] width 70 height 23
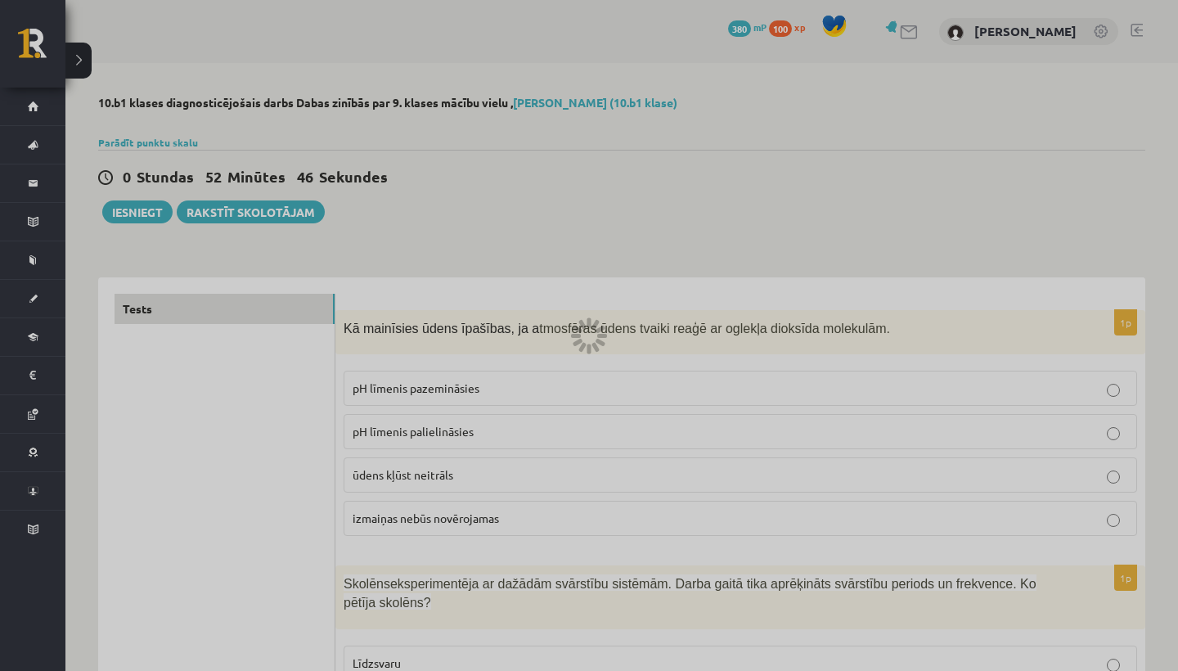
click at [130, 211] on div at bounding box center [589, 335] width 1178 height 671
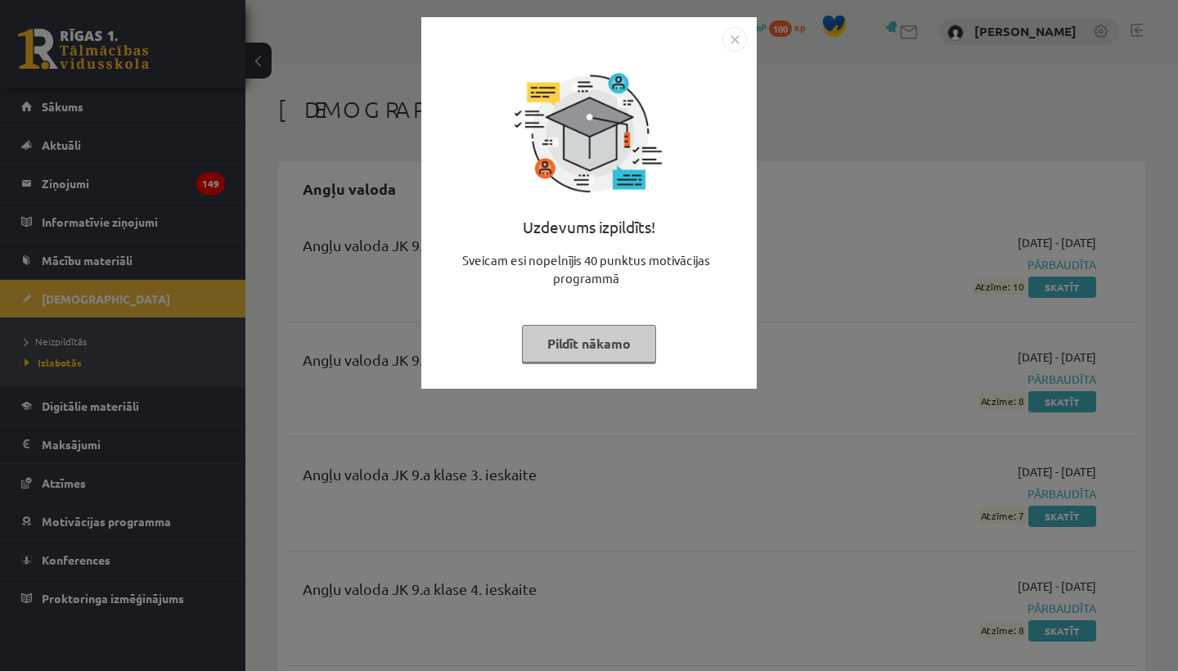
click at [592, 340] on button "Pildīt nākamo" at bounding box center [589, 344] width 134 height 38
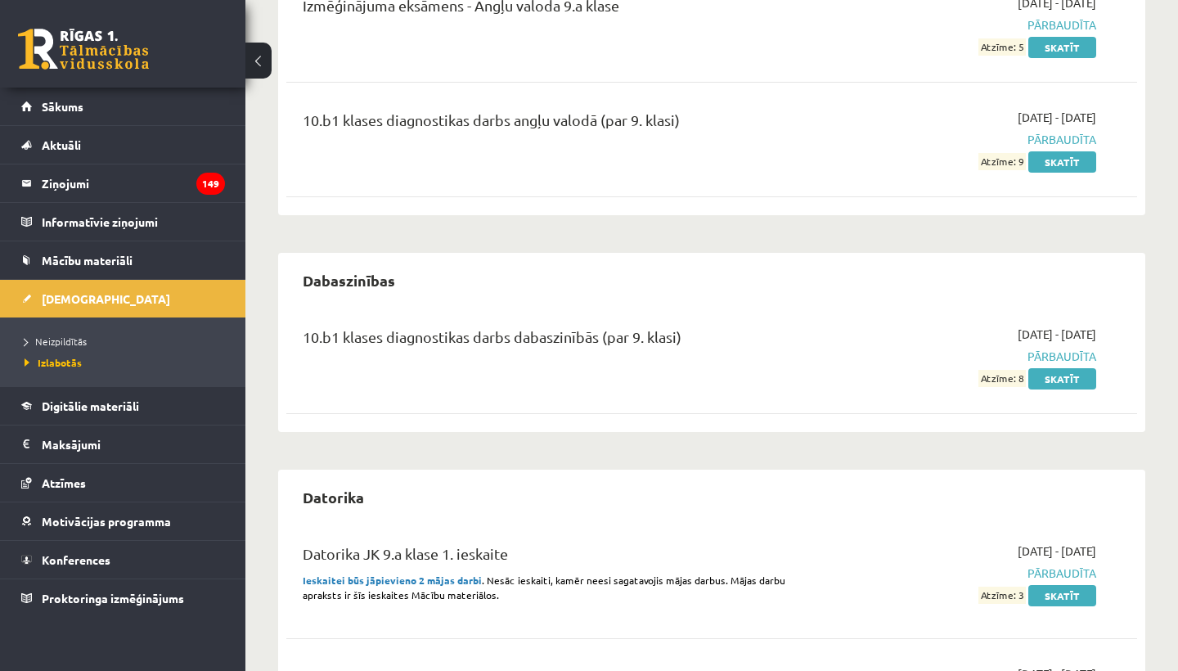
scroll to position [821, 0]
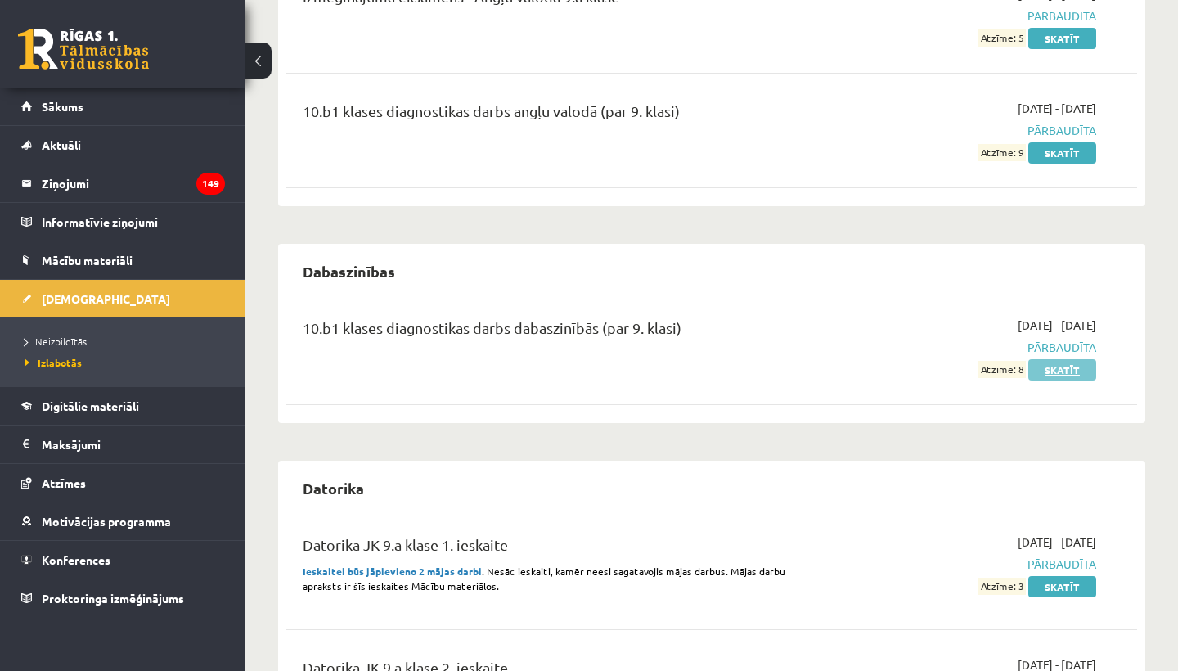
click at [1084, 364] on link "Skatīt" at bounding box center [1062, 369] width 68 height 21
click at [69, 341] on span "Neizpildītās" at bounding box center [56, 341] width 62 height 13
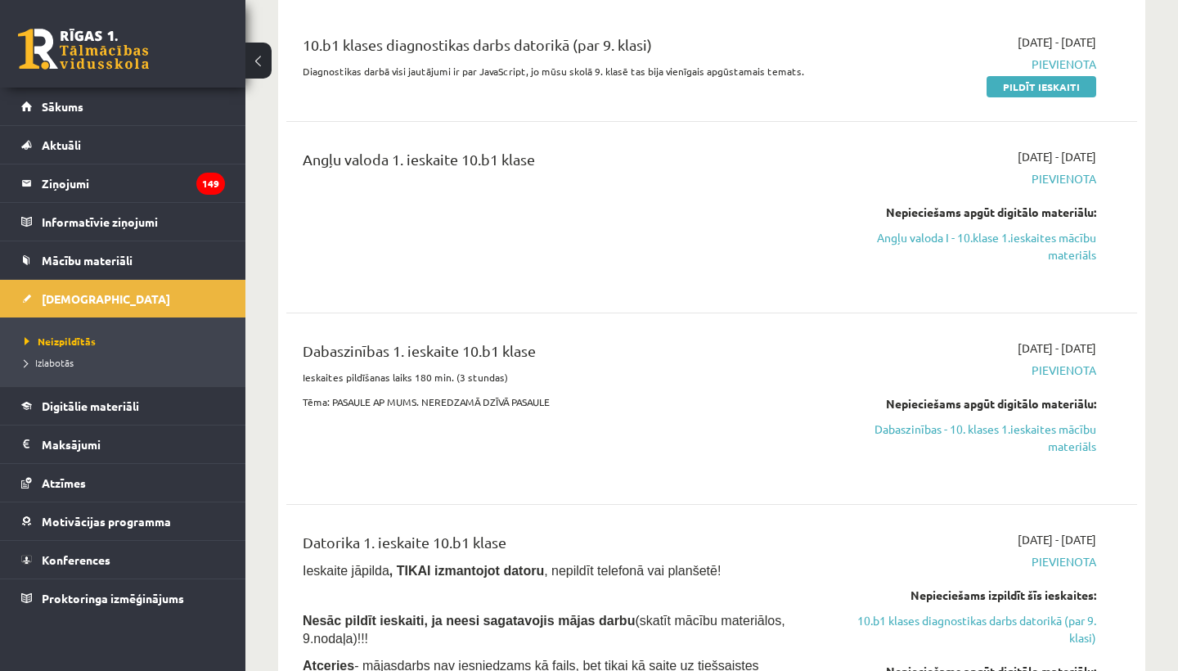
scroll to position [228, 0]
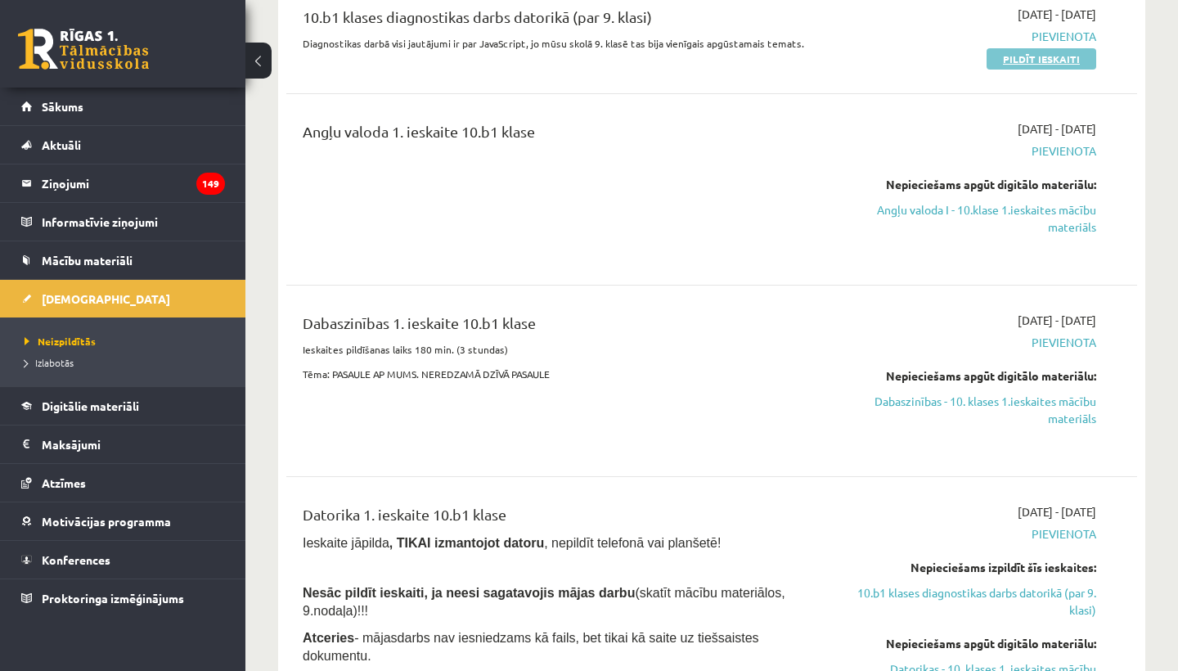
click at [1061, 60] on link "Pildīt ieskaiti" at bounding box center [1042, 58] width 110 height 21
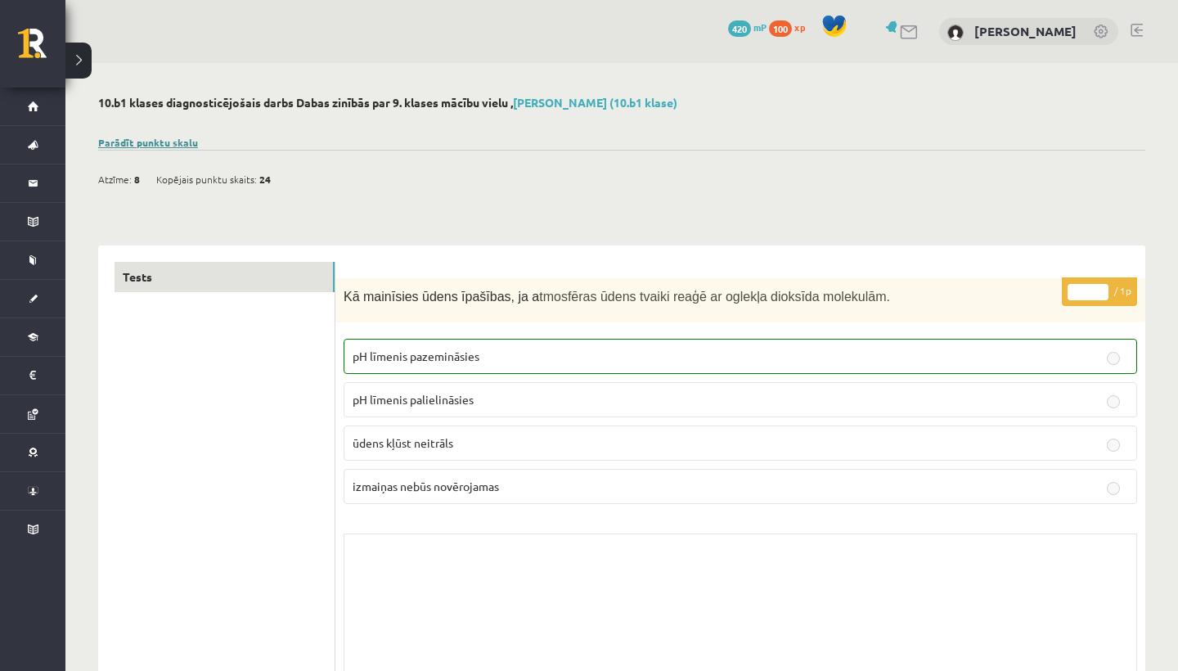
click at [165, 139] on link "Parādīt punktu skalu" at bounding box center [148, 142] width 100 height 13
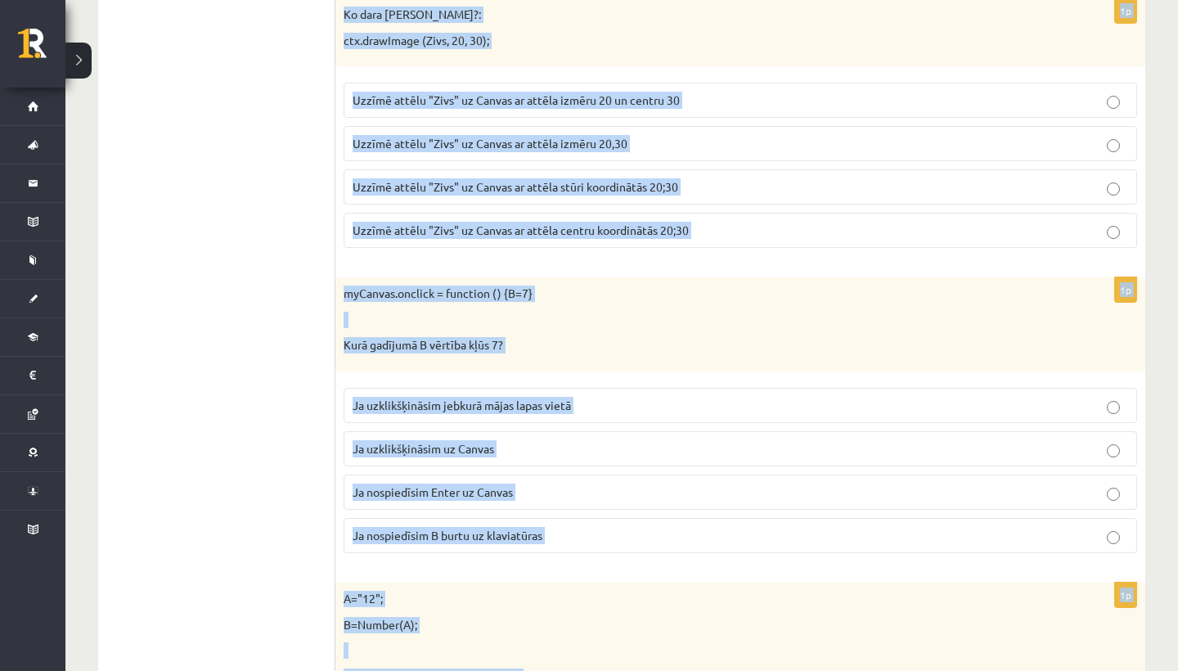
scroll to position [1214, 0]
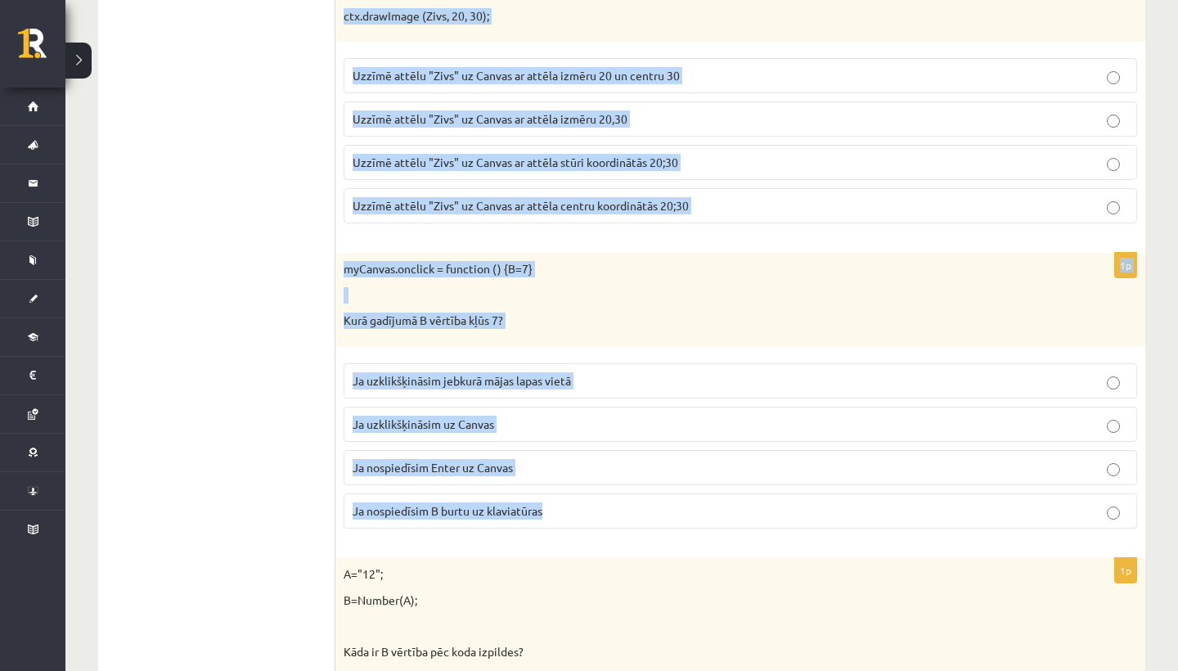
drag, startPoint x: 343, startPoint y: 317, endPoint x: 587, endPoint y: 509, distance: 310.5
copy form "alert("11" + "12"); Kāds paziņojums tiks parādīts pēc koda izpildes? 23 1112 "1…"
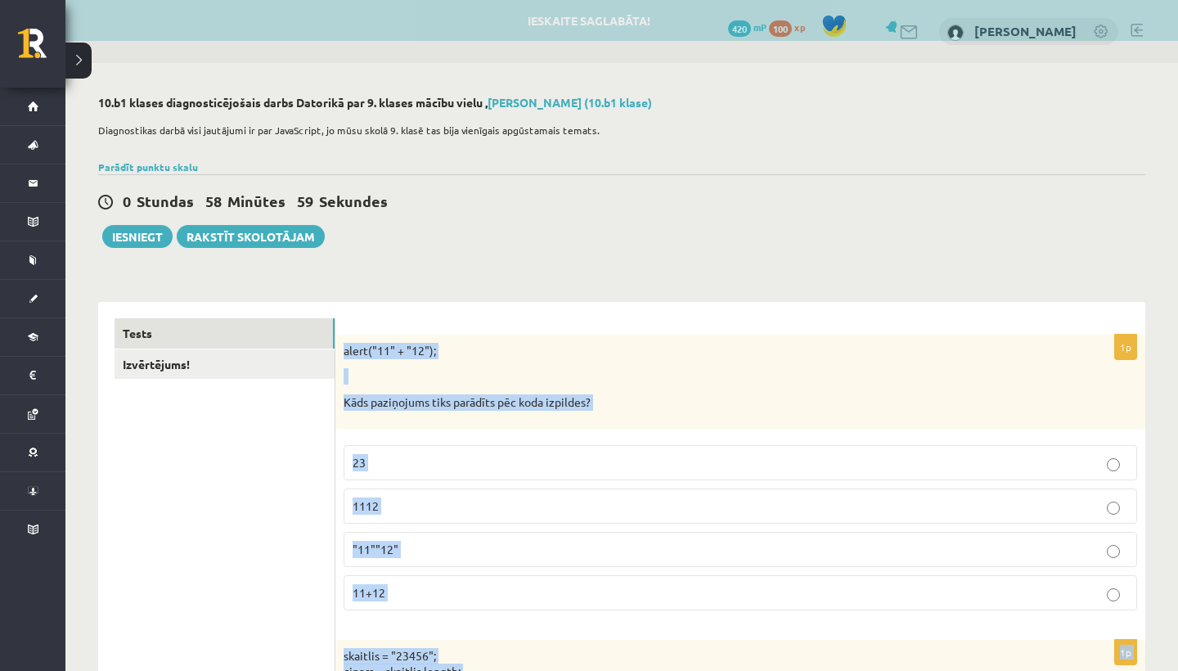
scroll to position [0, 0]
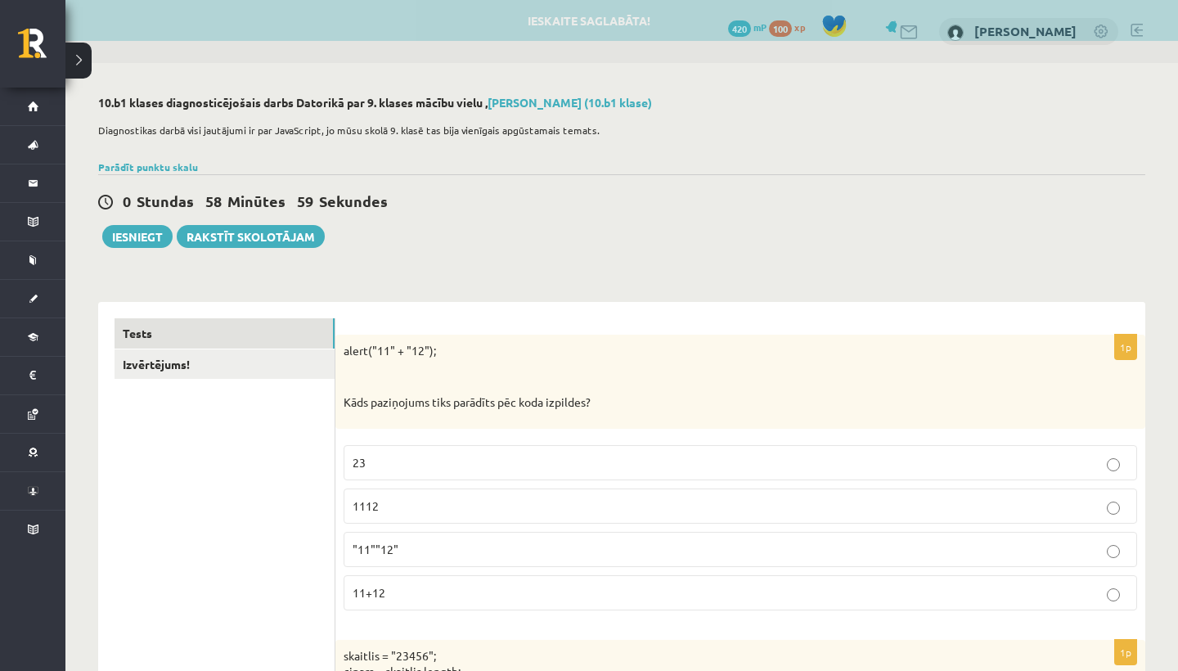
click at [662, 237] on div "0 Stundas 58 Minūtes 59 Sekundes Ieskaite saglabāta! Iesniegt Rakstīt skolotājam" at bounding box center [621, 211] width 1047 height 74
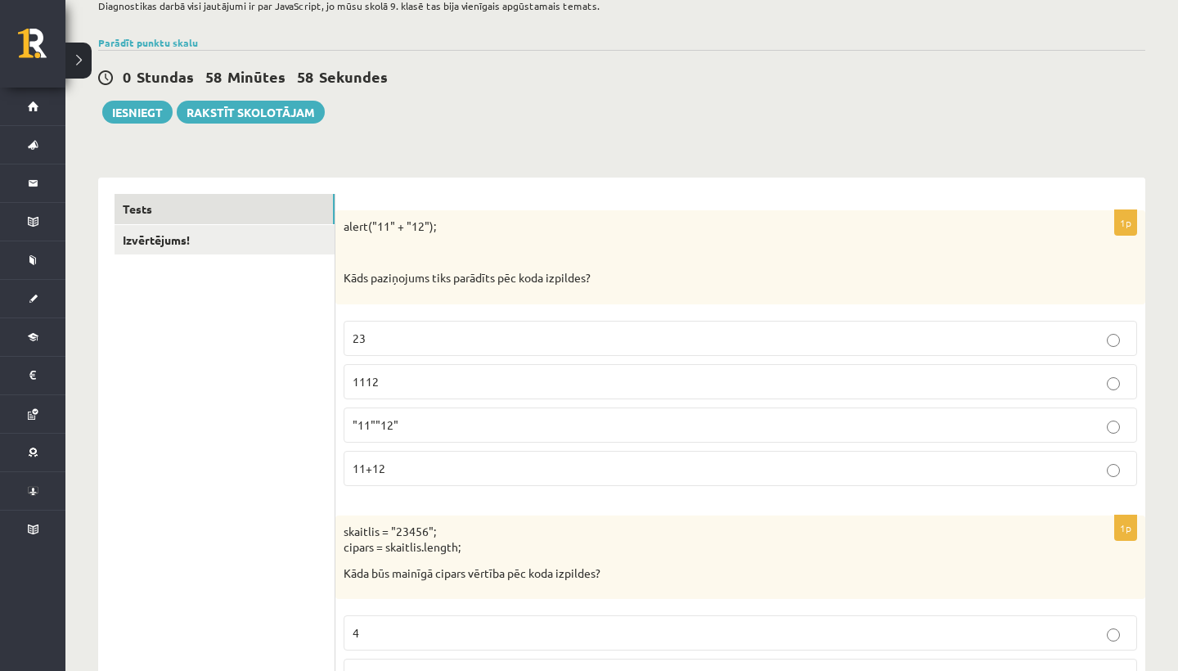
click at [466, 469] on p "11+12" at bounding box center [741, 468] width 776 height 17
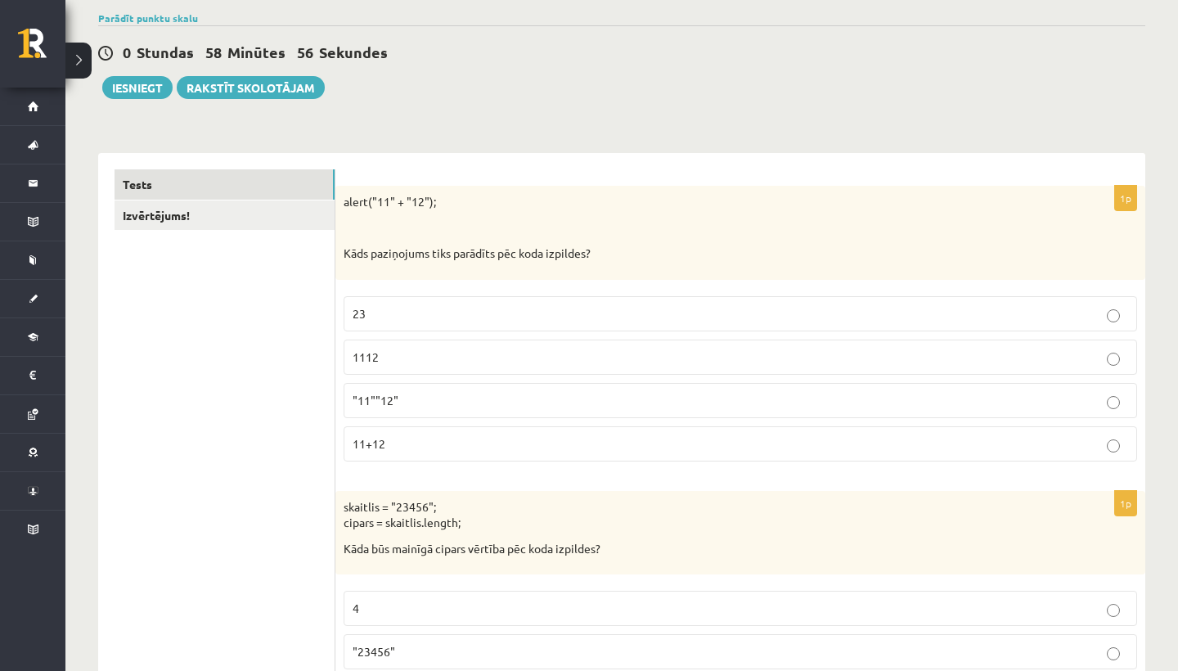
scroll to position [151, 0]
click at [456, 344] on label "1112" at bounding box center [741, 355] width 794 height 35
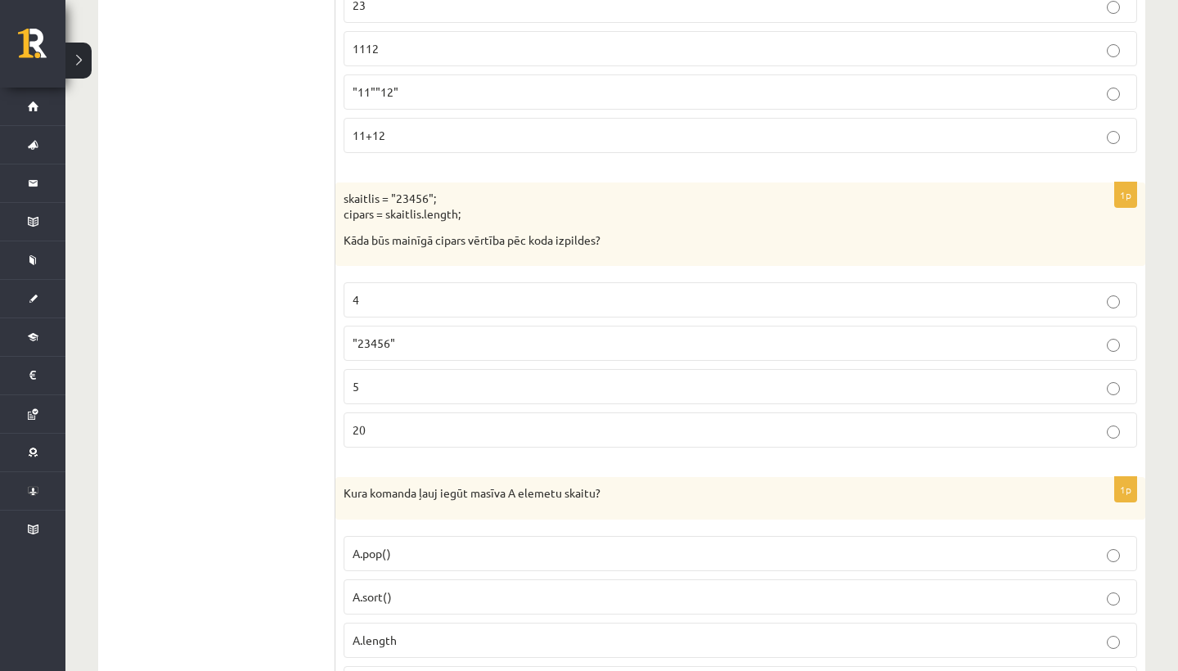
scroll to position [459, 0]
click at [377, 379] on p "5" at bounding box center [741, 384] width 776 height 17
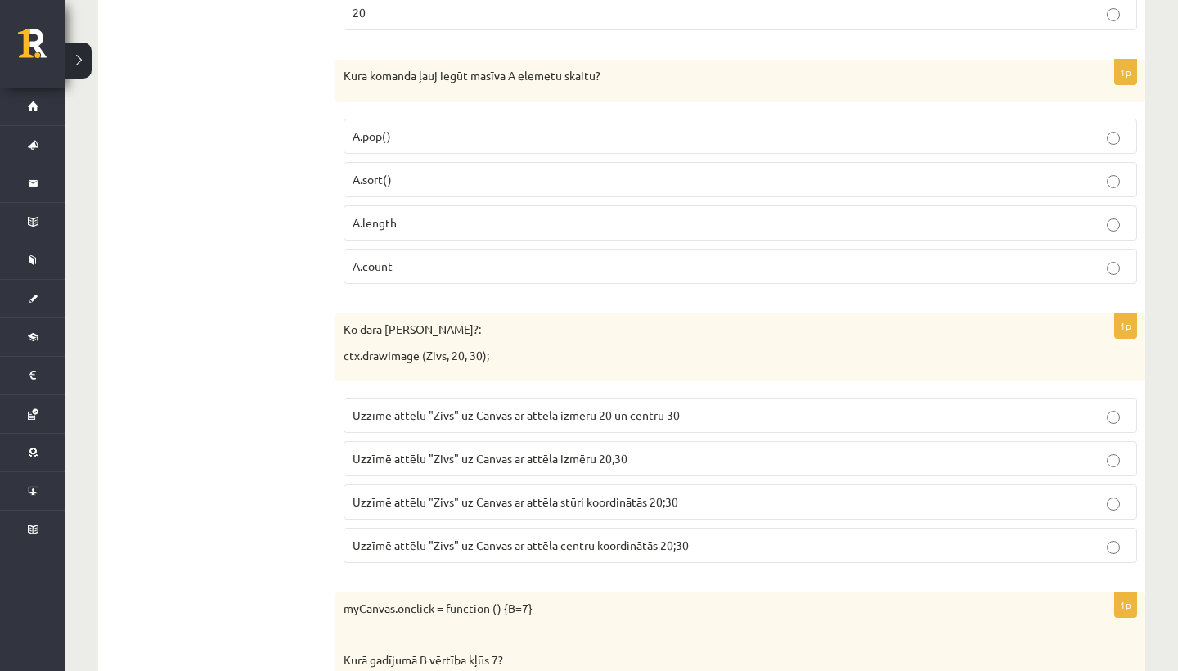
scroll to position [876, 0]
click at [407, 219] on p "A.length" at bounding box center [741, 221] width 776 height 17
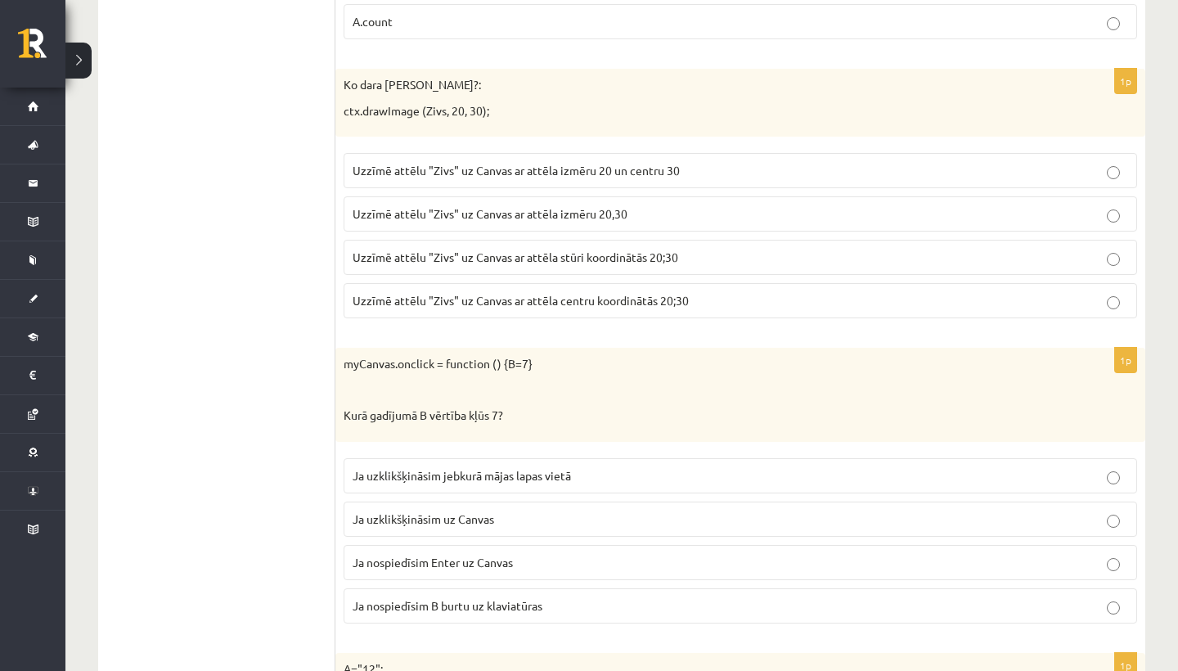
scroll to position [1118, 0]
click at [519, 257] on span "Uzzīmē attēlu "Zivs" uz Canvas ar attēla stūri koordinātās 20;30" at bounding box center [516, 258] width 326 height 15
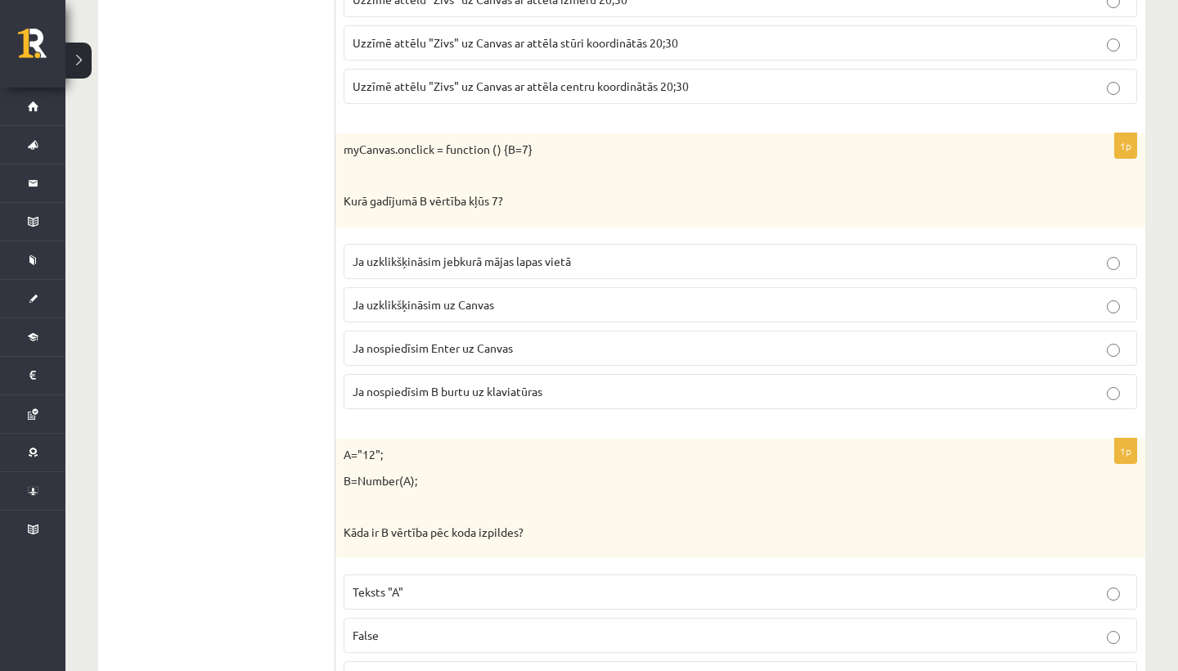
scroll to position [1336, 0]
click at [434, 295] on span "Ja uzklikšķināsim uz Canvas" at bounding box center [424, 302] width 142 height 15
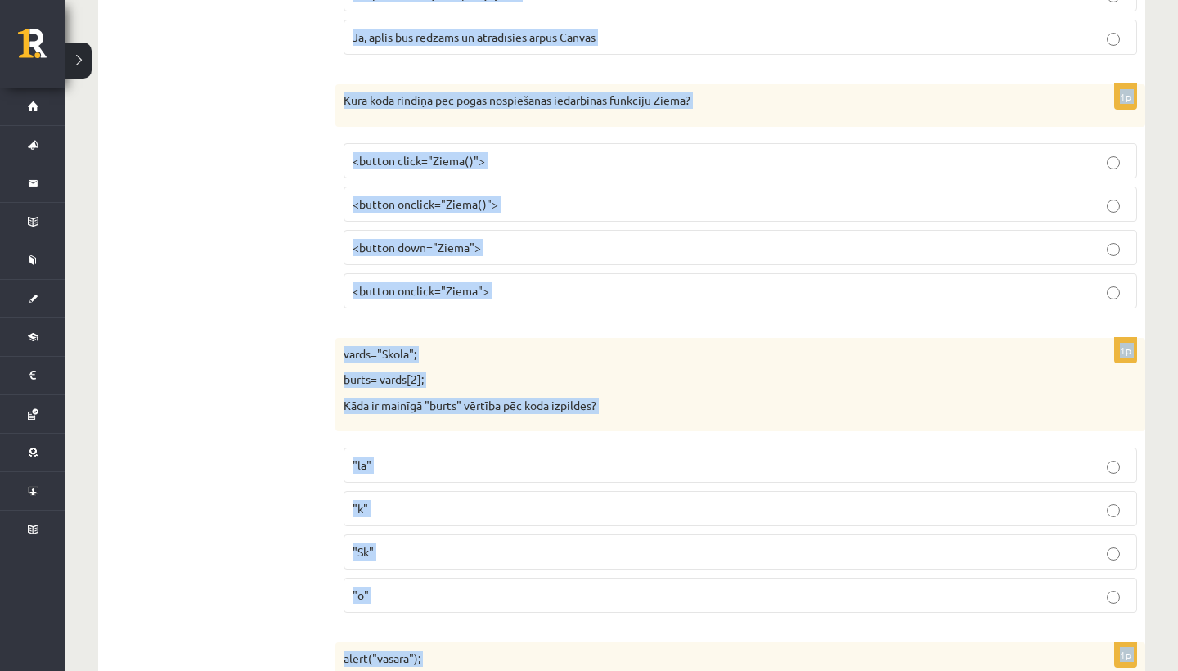
scroll to position [3145, 0]
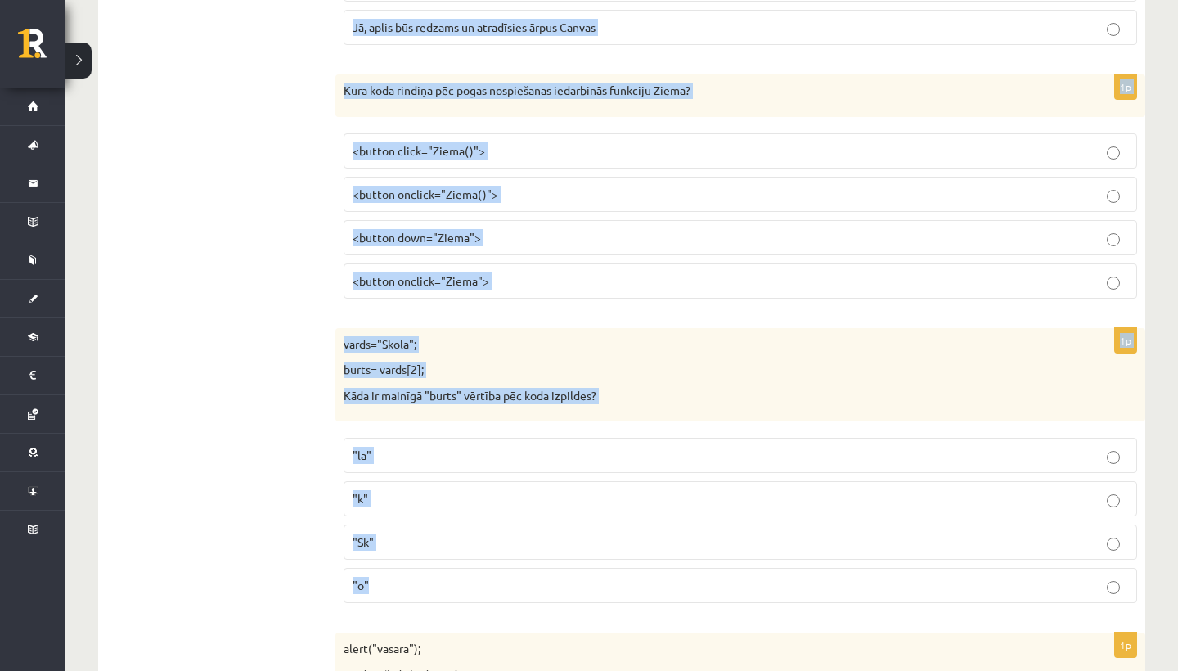
drag, startPoint x: 340, startPoint y: 66, endPoint x: 572, endPoint y: 594, distance: 576.6
copy form "A="12"; B=Number(A); Kāda ir B vērtība pēc koda izpildes? Teksts "A" False Teks…"
click at [368, 490] on p ""k"" at bounding box center [741, 498] width 776 height 17
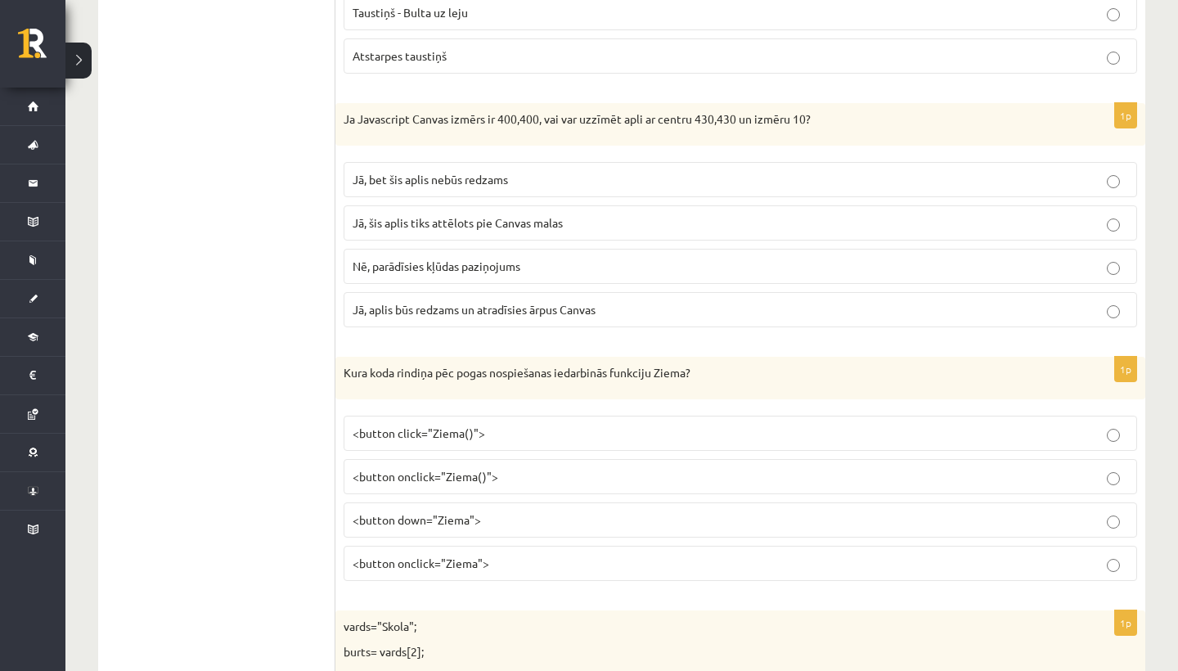
scroll to position [2830, 0]
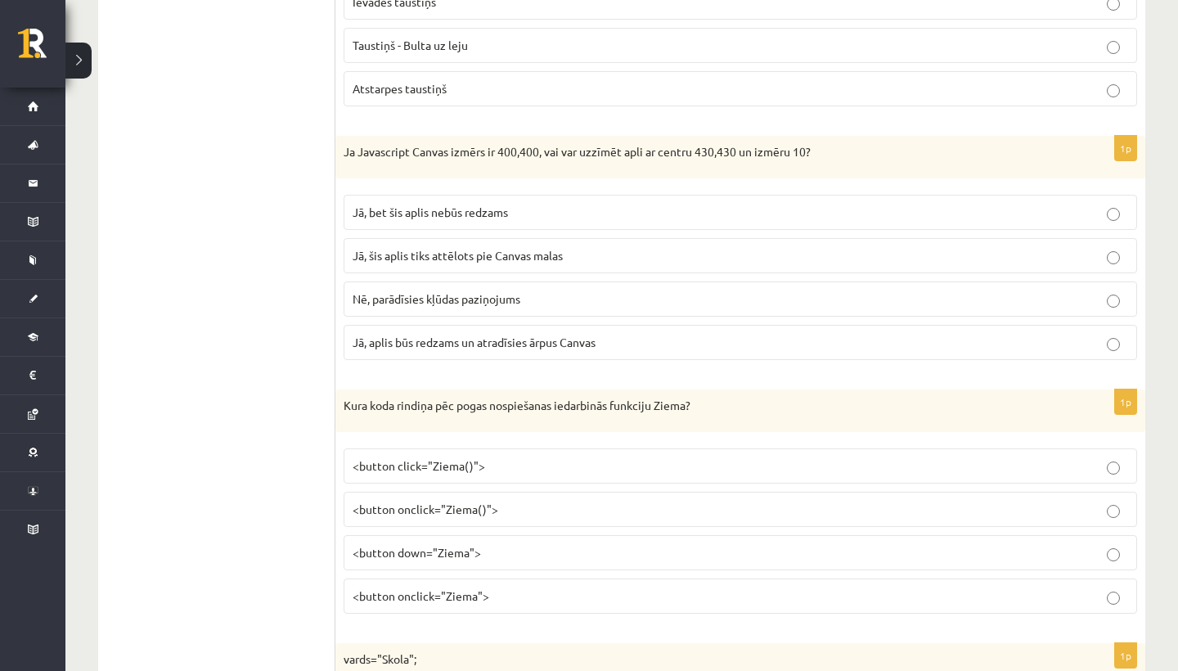
click at [461, 502] on span "<button onclick="Ziema()">" at bounding box center [426, 509] width 146 height 15
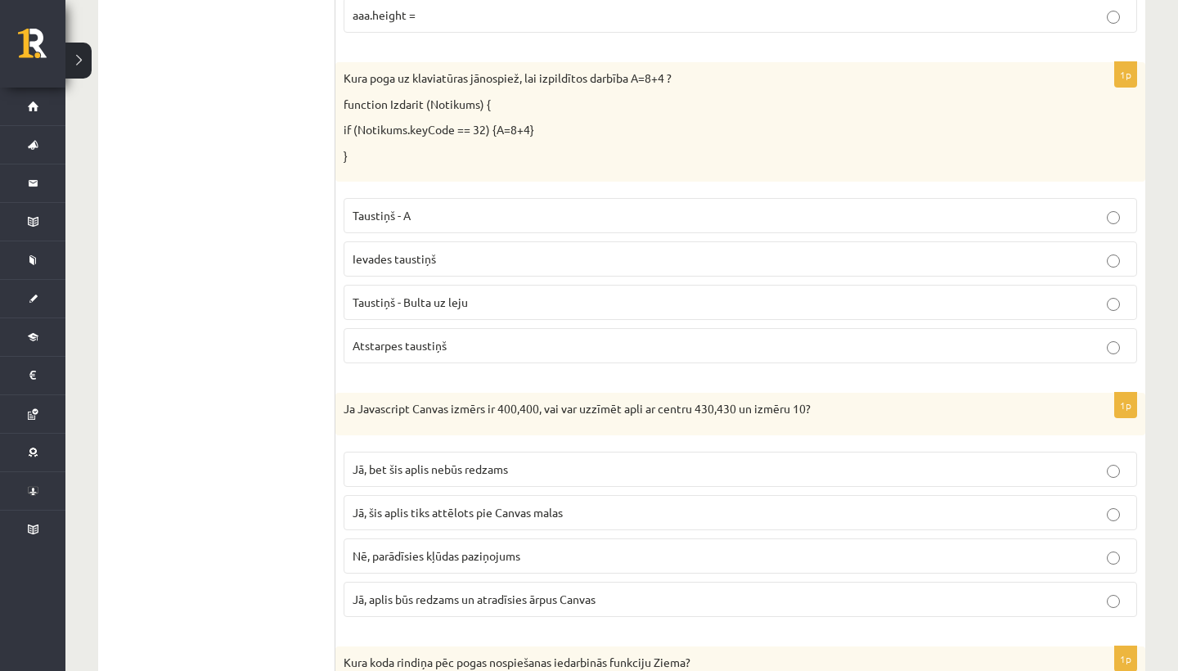
scroll to position [2573, 0]
click at [408, 461] on span "Jā, bet šis aplis nebūs redzams" at bounding box center [430, 468] width 155 height 15
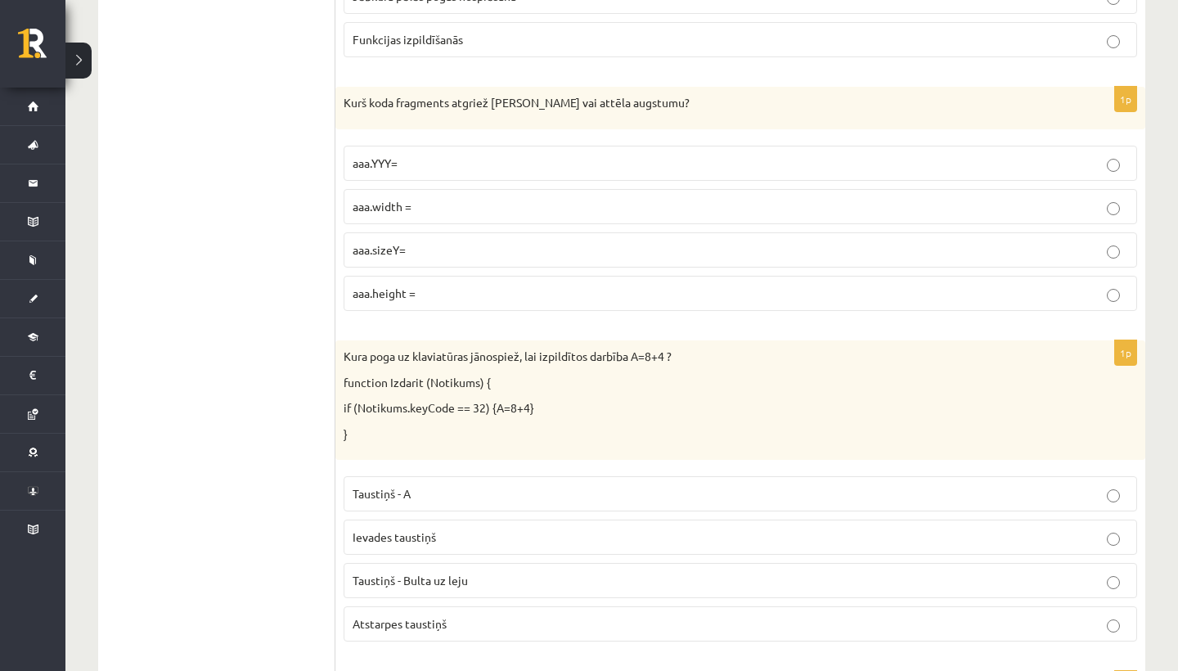
scroll to position [2296, 0]
click at [371, 615] on span "Atstarpes taustiņš" at bounding box center [400, 622] width 94 height 15
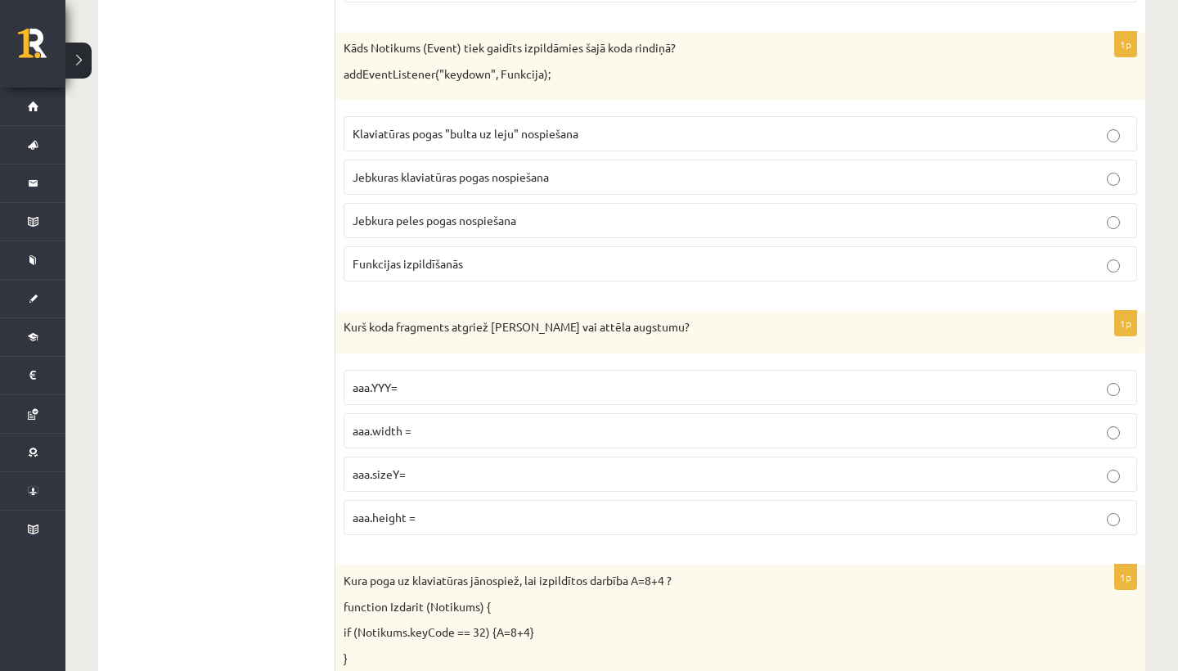
scroll to position [2071, 0]
click at [398, 510] on span "aaa.height =" at bounding box center [384, 517] width 63 height 15
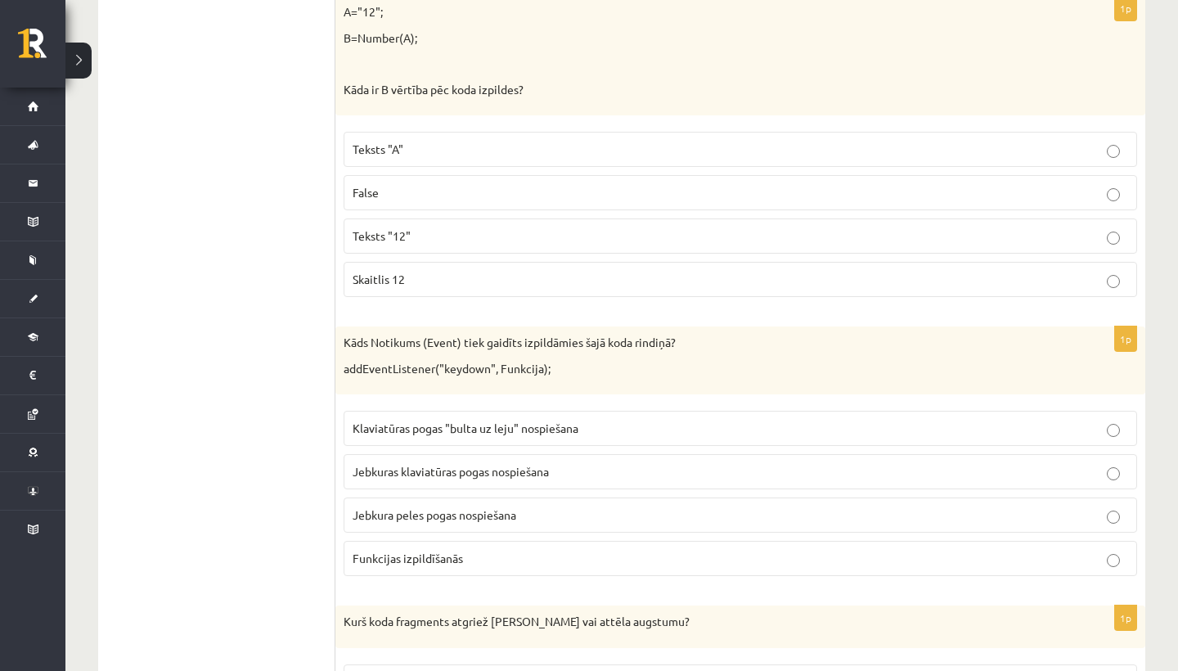
scroll to position [1775, 0]
click at [460, 465] on p "Jebkuras klaviatūras pogas nospiešana" at bounding box center [741, 473] width 776 height 17
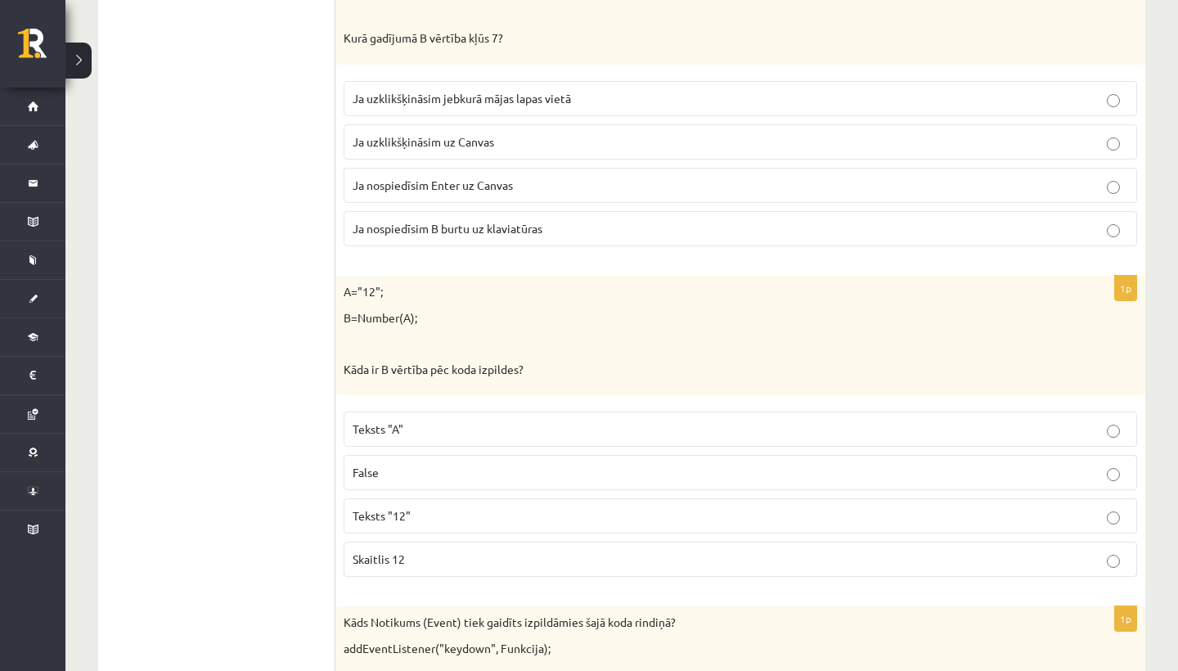
scroll to position [1496, 0]
click at [419, 560] on p "Skaitlis 12" at bounding box center [741, 559] width 776 height 17
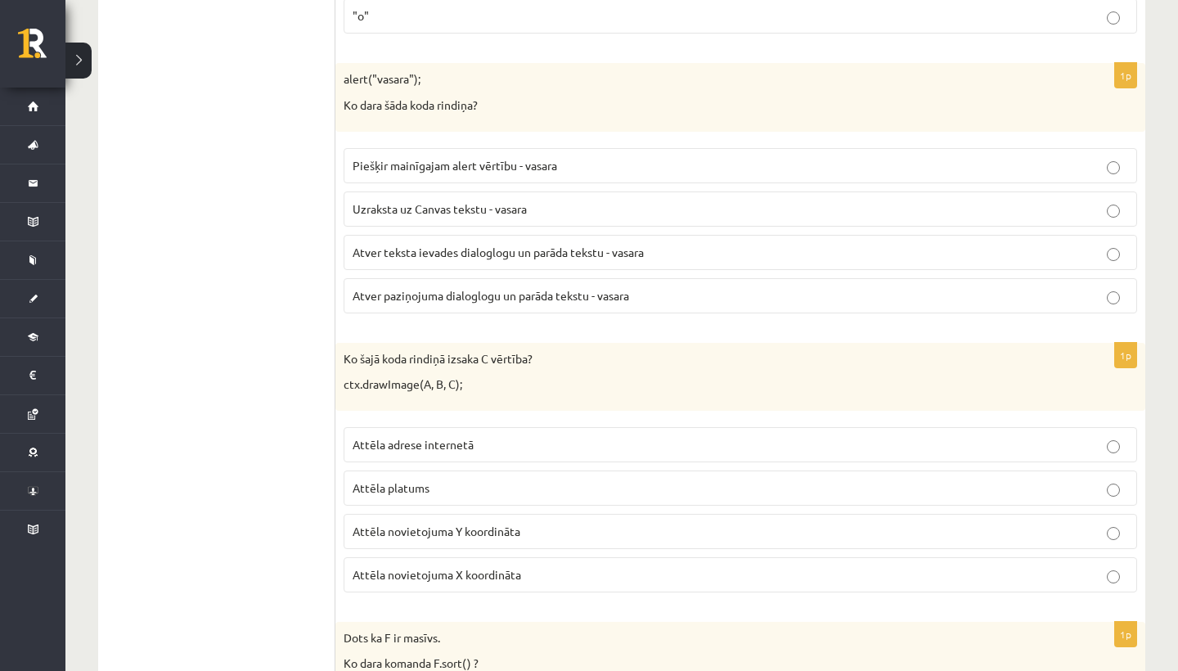
scroll to position [3737, 0]
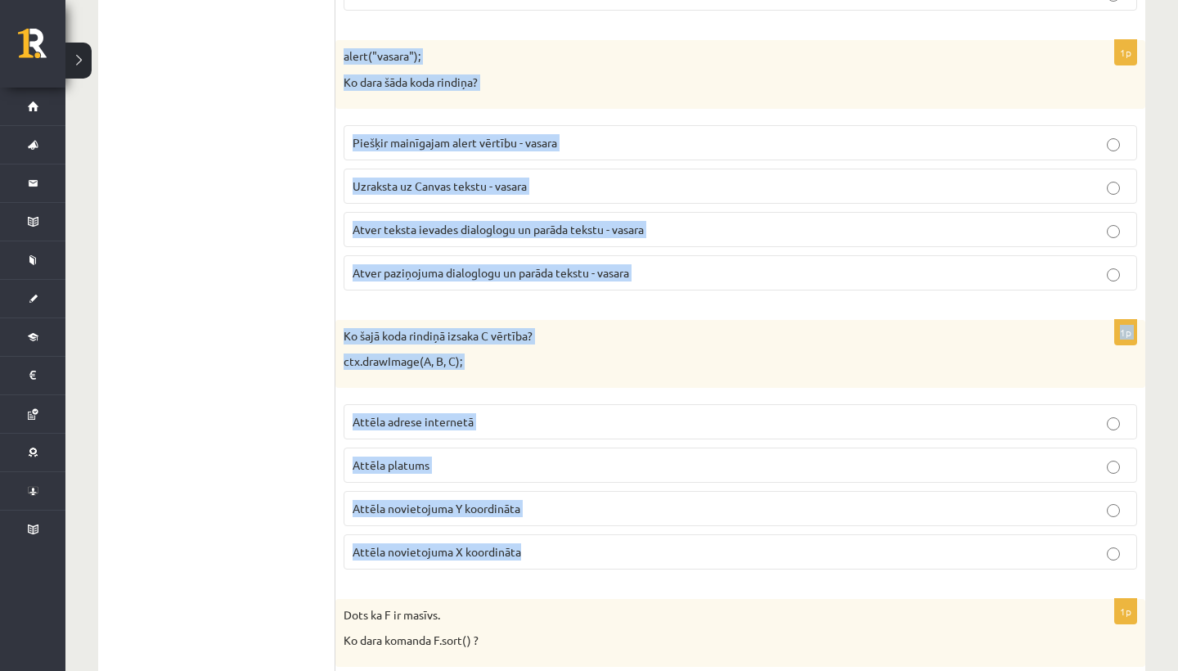
drag, startPoint x: 344, startPoint y: 35, endPoint x: 551, endPoint y: 549, distance: 553.6
copy form "alert("vasara"); Ko dara šāda koda rindiņa? Piešķir mainīgajam alert vērtību - …"
click at [478, 501] on span "Attēla novietojuma Y koordināta" at bounding box center [437, 508] width 168 height 15
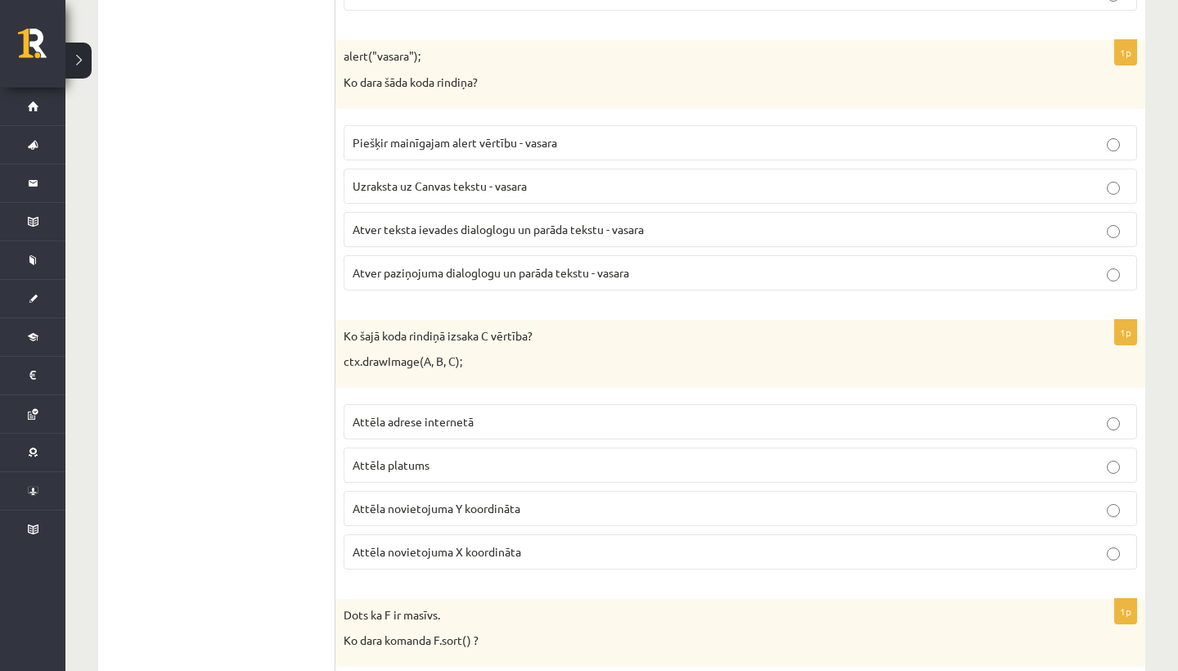
click at [575, 265] on span "Atver paziņojuma dialoglogu un parāda tekstu - vasara" at bounding box center [491, 272] width 277 height 15
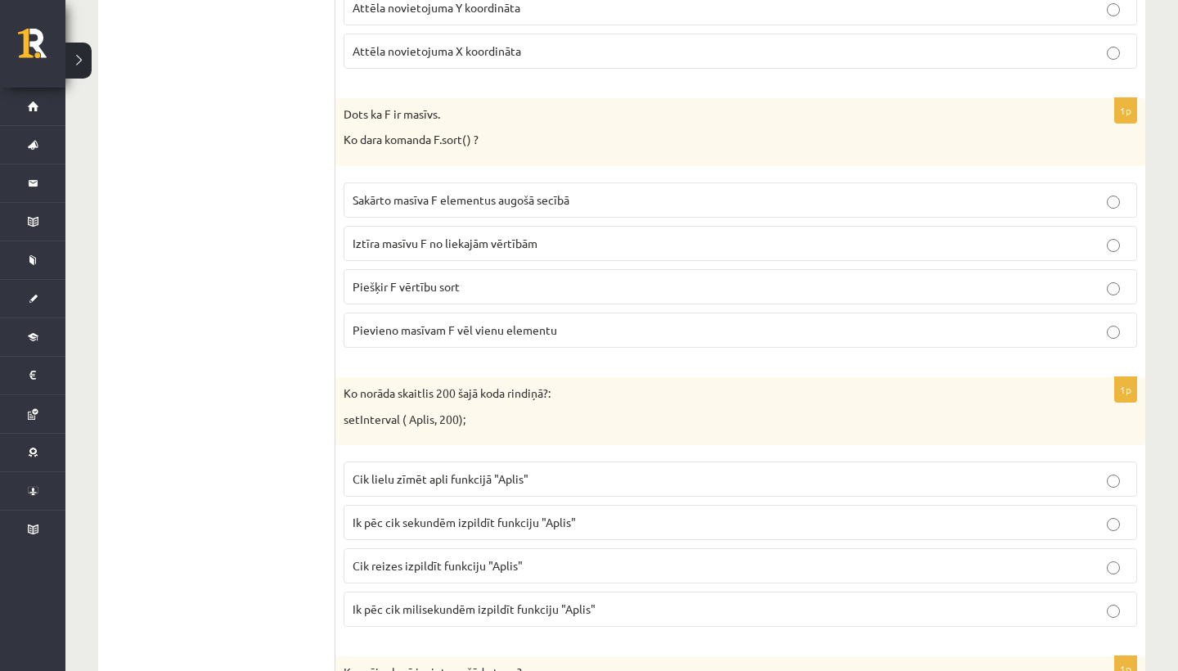
scroll to position [4242, 0]
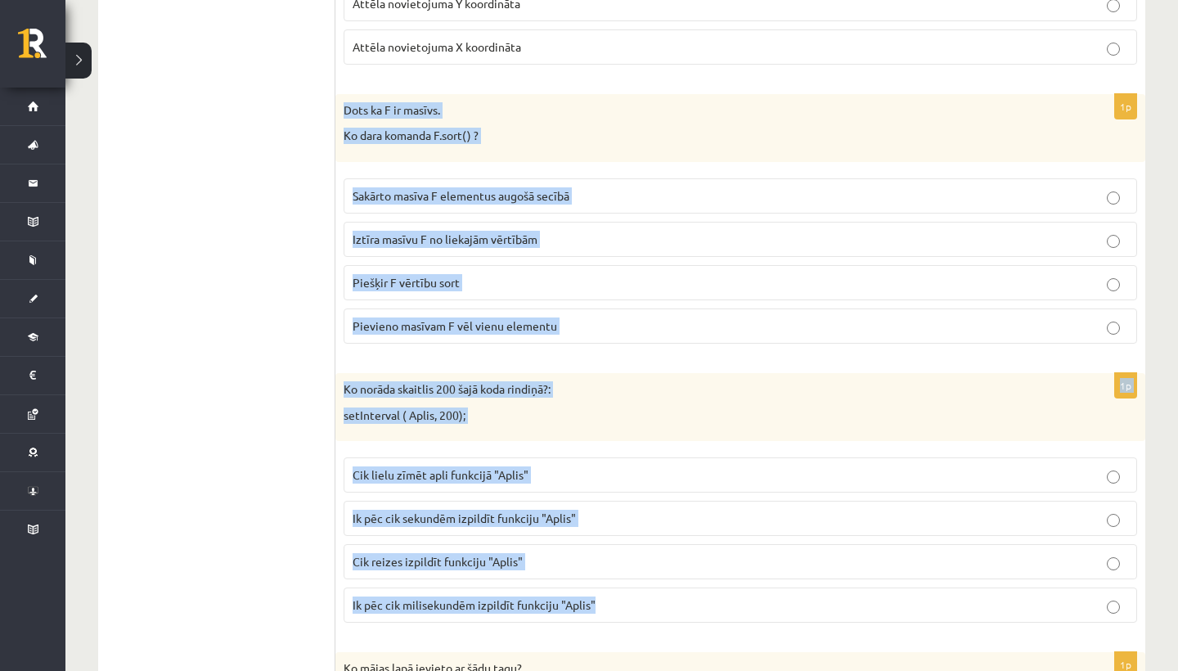
drag, startPoint x: 345, startPoint y: 90, endPoint x: 698, endPoint y: 604, distance: 623.2
click at [700, 605] on form "1p alert("11" + "12"); Kāds paziņojums tiks parādīts pēc koda izpildes? 23 1112…" at bounding box center [740, 339] width 777 height 8526
copy form "Dots ka F ir masīvs. Ko dara komanda F.sort() ? Sakārto masīva F elementus augo…"
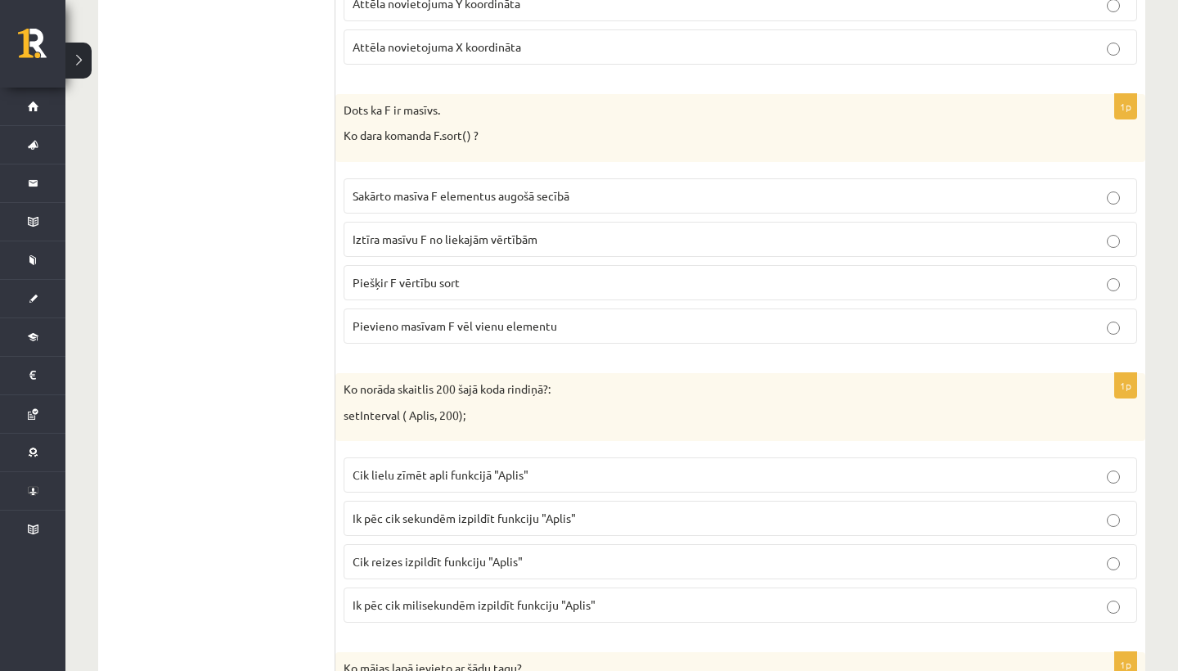
click at [493, 187] on p "Sakārto masīva F elementus augošā secībā" at bounding box center [741, 195] width 776 height 17
click at [431, 596] on p "Ik pēc cik milisekundēm izpildīt funkciju "Aplis"" at bounding box center [741, 604] width 776 height 17
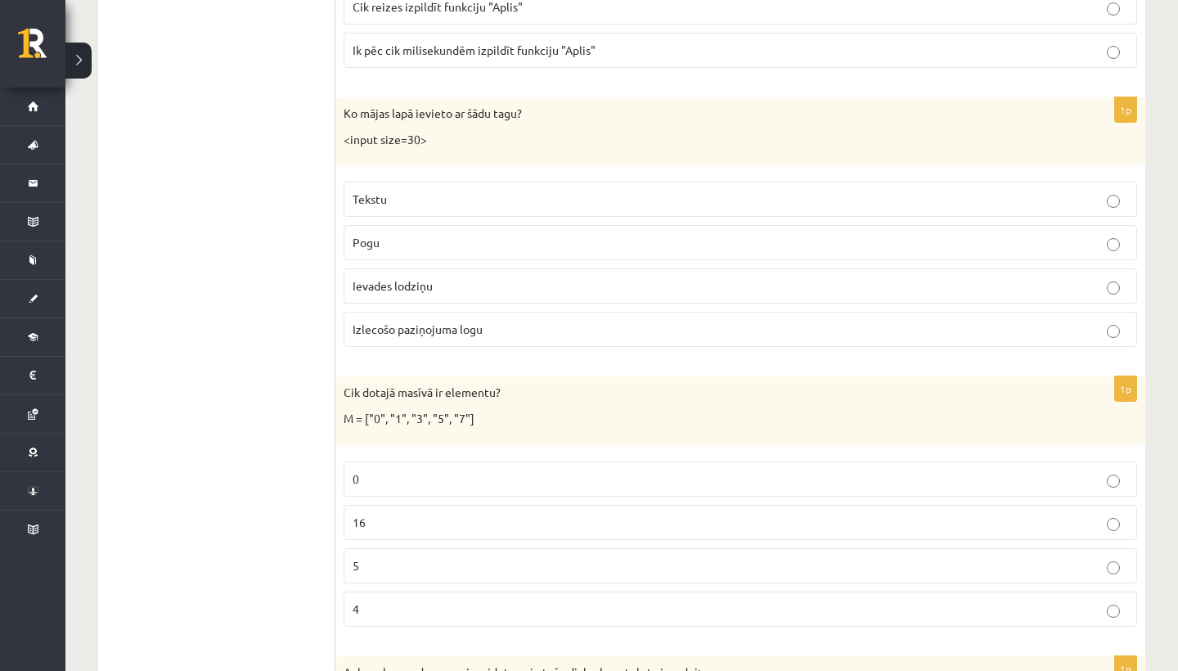
scroll to position [4846, 0]
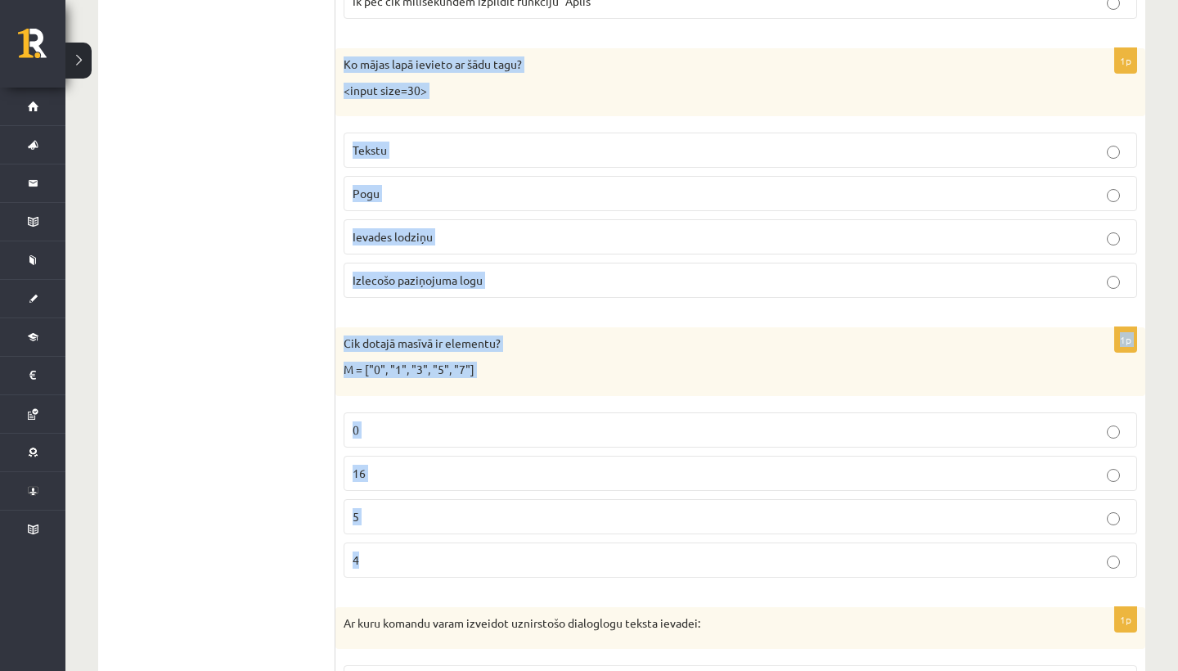
drag, startPoint x: 343, startPoint y: 38, endPoint x: 513, endPoint y: 540, distance: 530.4
copy form "Ko mājas lapā ievieto ar šādu tagu? <input size=30> Tekstu Pogu Ievades lodziņu…"
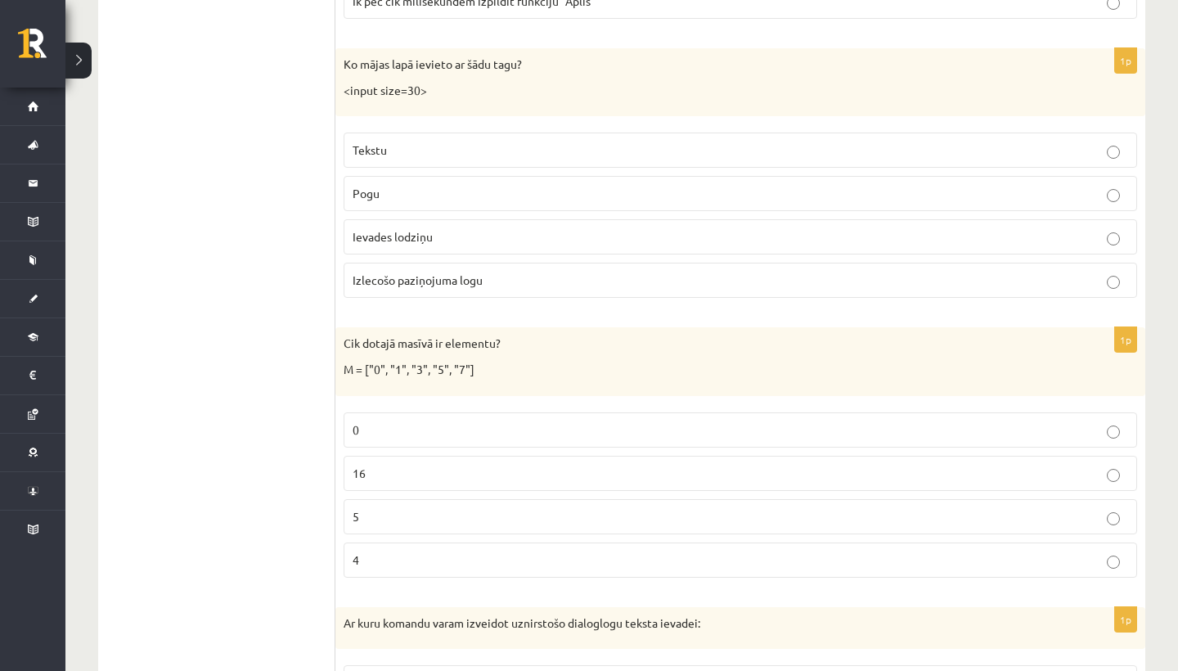
click at [430, 229] on span "Ievades lodziņu" at bounding box center [393, 236] width 80 height 15
click at [377, 508] on p "5" at bounding box center [741, 516] width 776 height 17
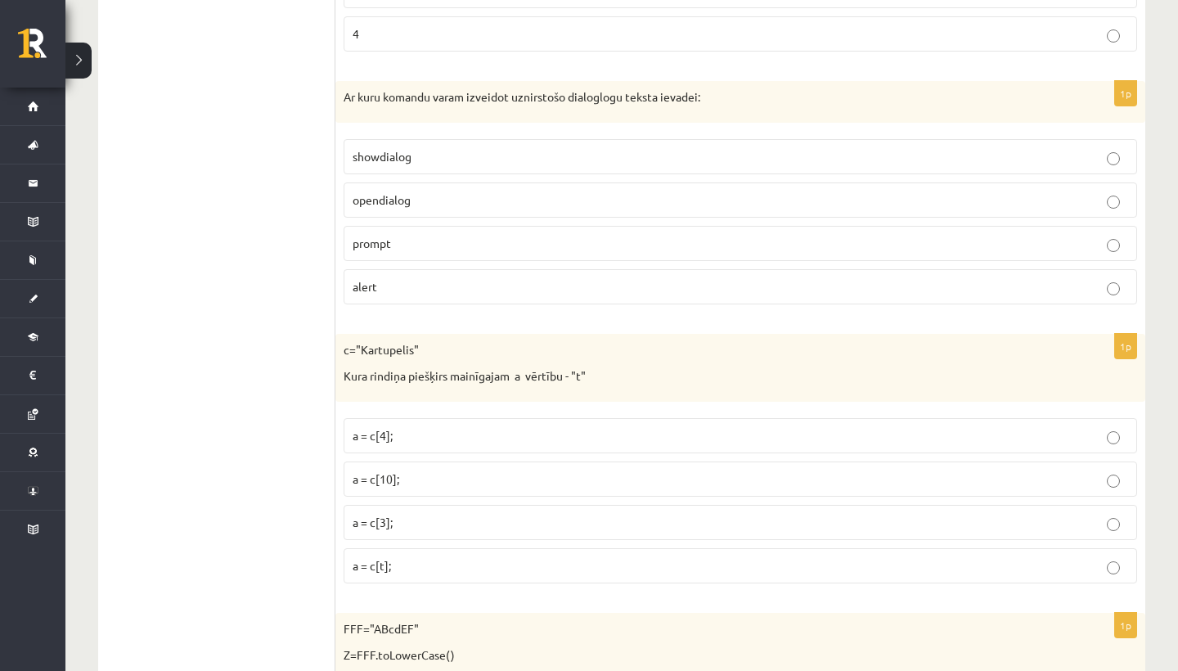
scroll to position [5378, 0]
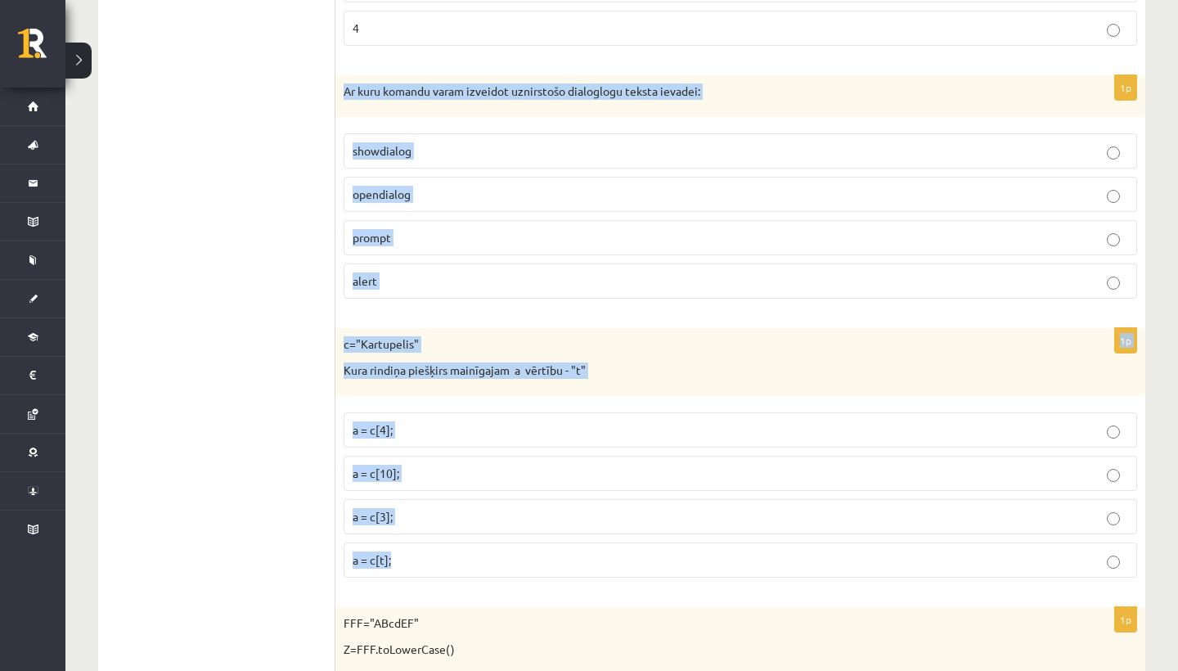
drag, startPoint x: 346, startPoint y: 70, endPoint x: 398, endPoint y: 551, distance: 483.0
copy form "Ar kuru komandu varam izveidot uznirstošo dialoglogu teksta ievadei: showdialog…"
click at [407, 421] on p "a = c[4];" at bounding box center [741, 429] width 776 height 17
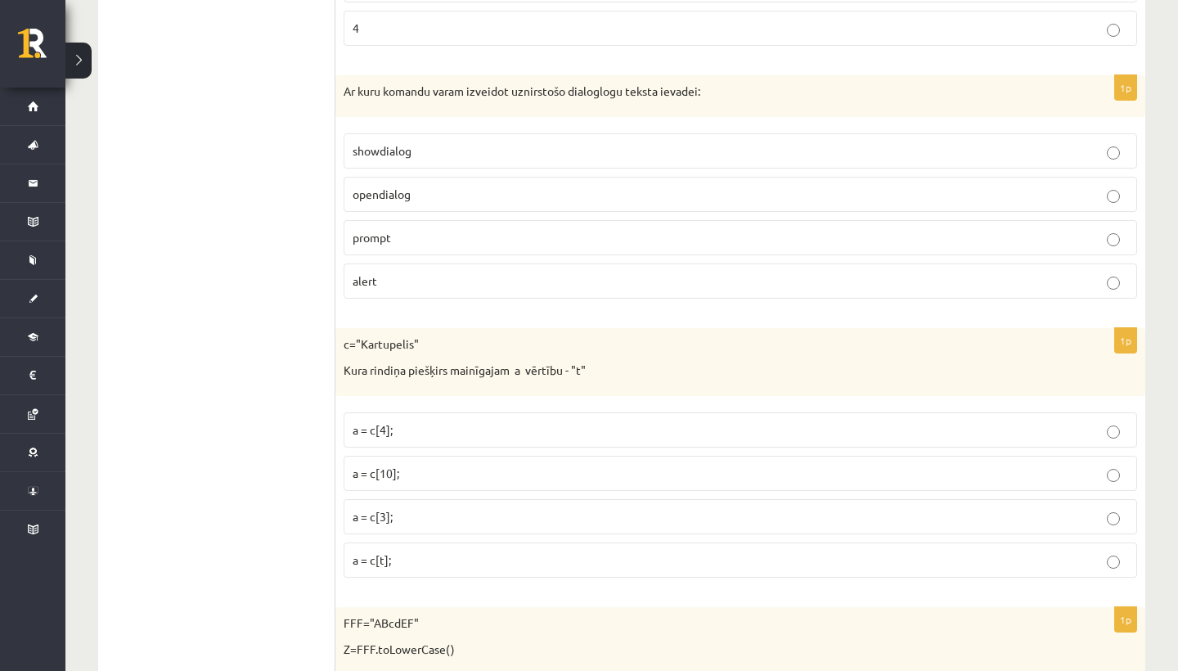
click at [417, 229] on p "prompt" at bounding box center [741, 237] width 776 height 17
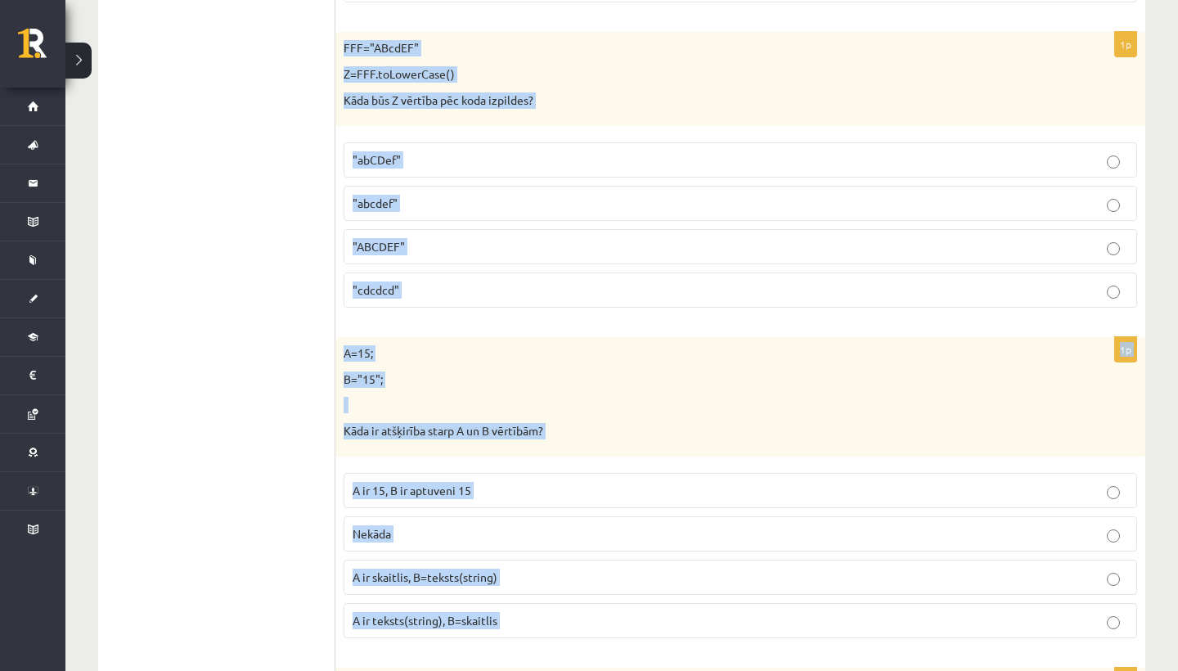
scroll to position [5955, 0]
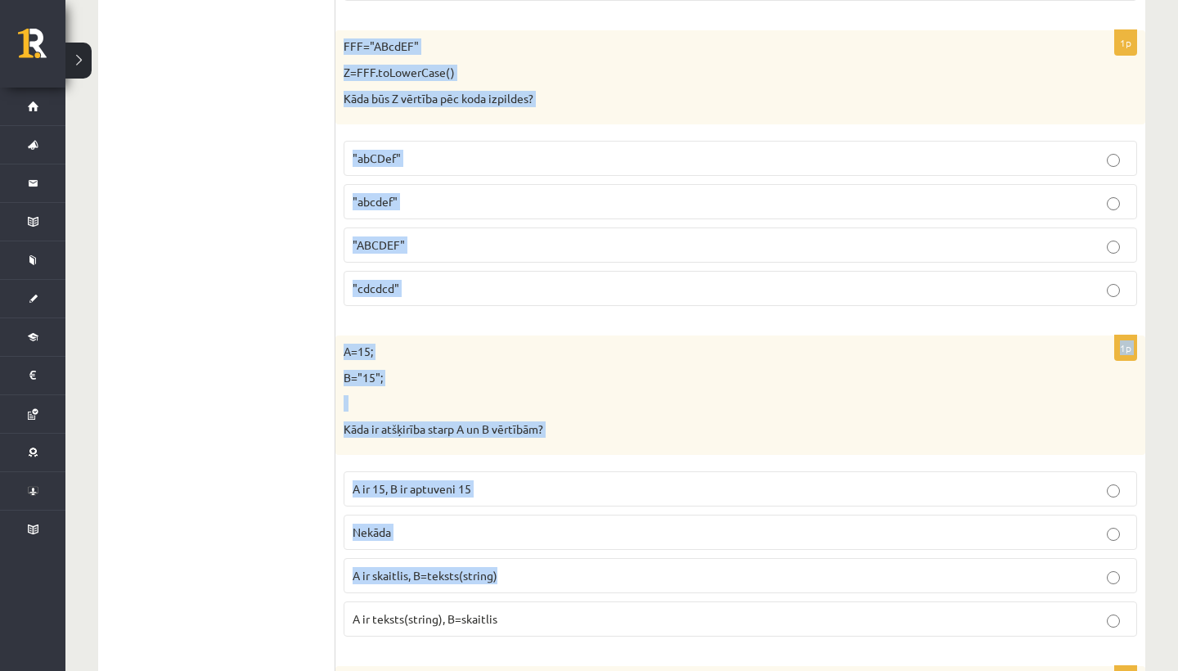
drag, startPoint x: 344, startPoint y: 39, endPoint x: 525, endPoint y: 586, distance: 575.9
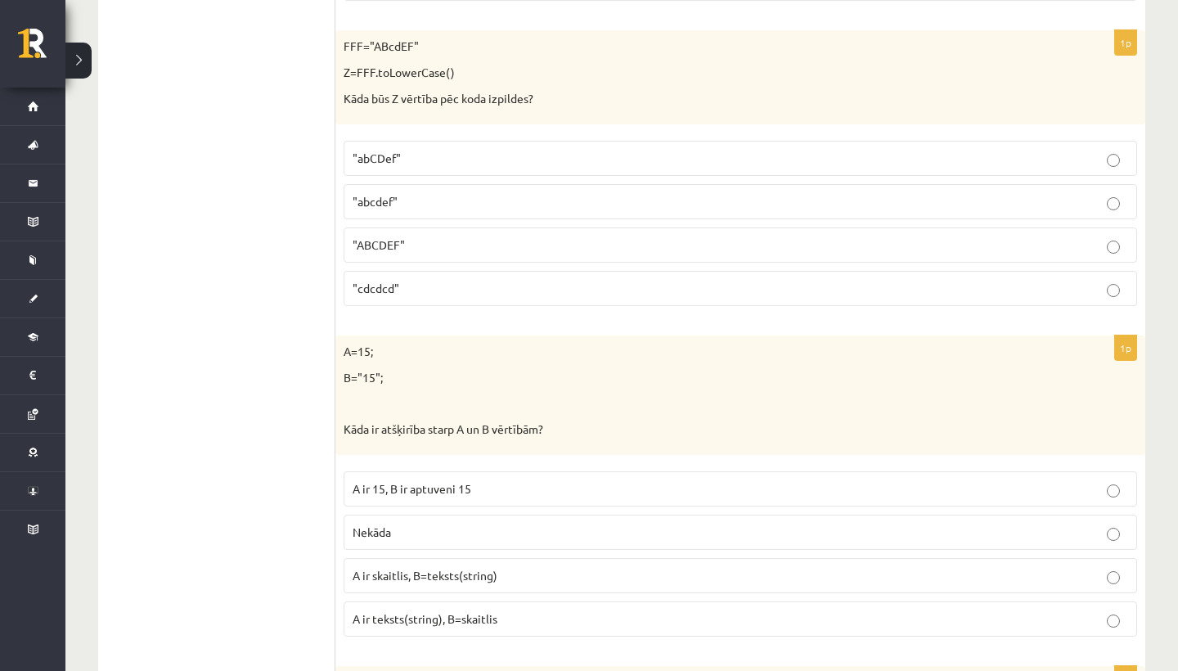
click at [525, 610] on p "A ir teksts(string), B=skaitlis" at bounding box center [741, 618] width 776 height 17
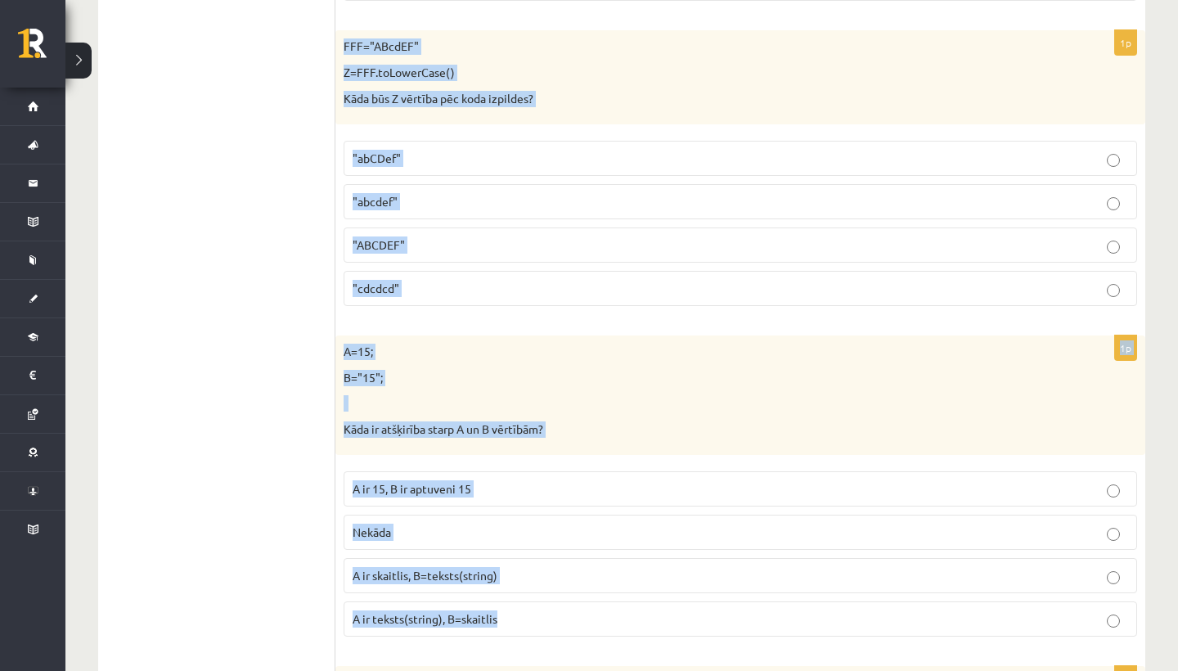
drag, startPoint x: 344, startPoint y: 21, endPoint x: 572, endPoint y: 599, distance: 621.1
copy form "FFF="ABcdEF" Z=FFF.toLowerCase() Kāda būs Z vērtība pēc koda izpildes? "abCDef"…"
click at [389, 194] on span ""abcdef"" at bounding box center [375, 201] width 45 height 15
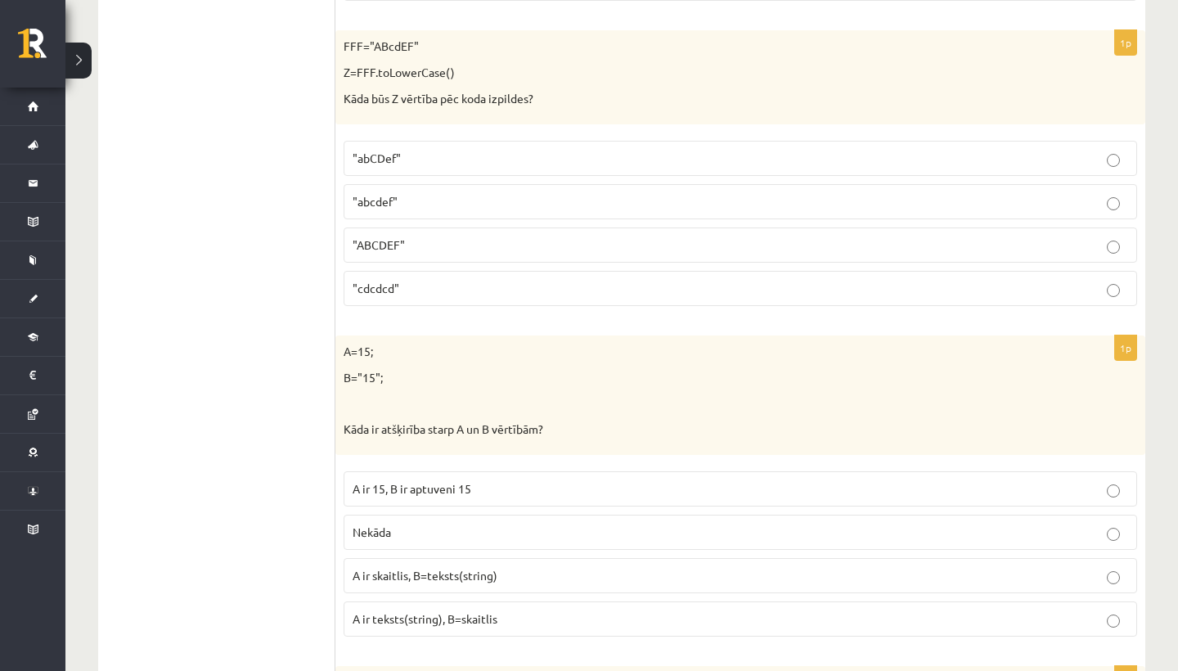
click at [497, 567] on p "A ir skaitlis, B=teksts(string)" at bounding box center [741, 575] width 776 height 17
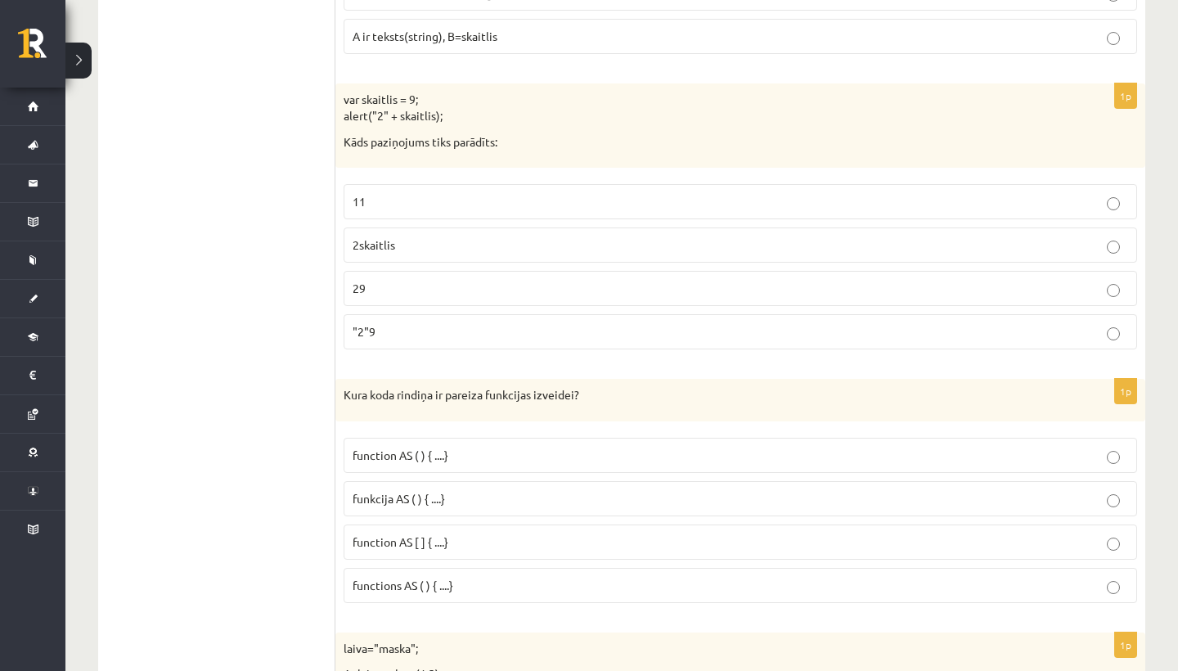
scroll to position [6538, 0]
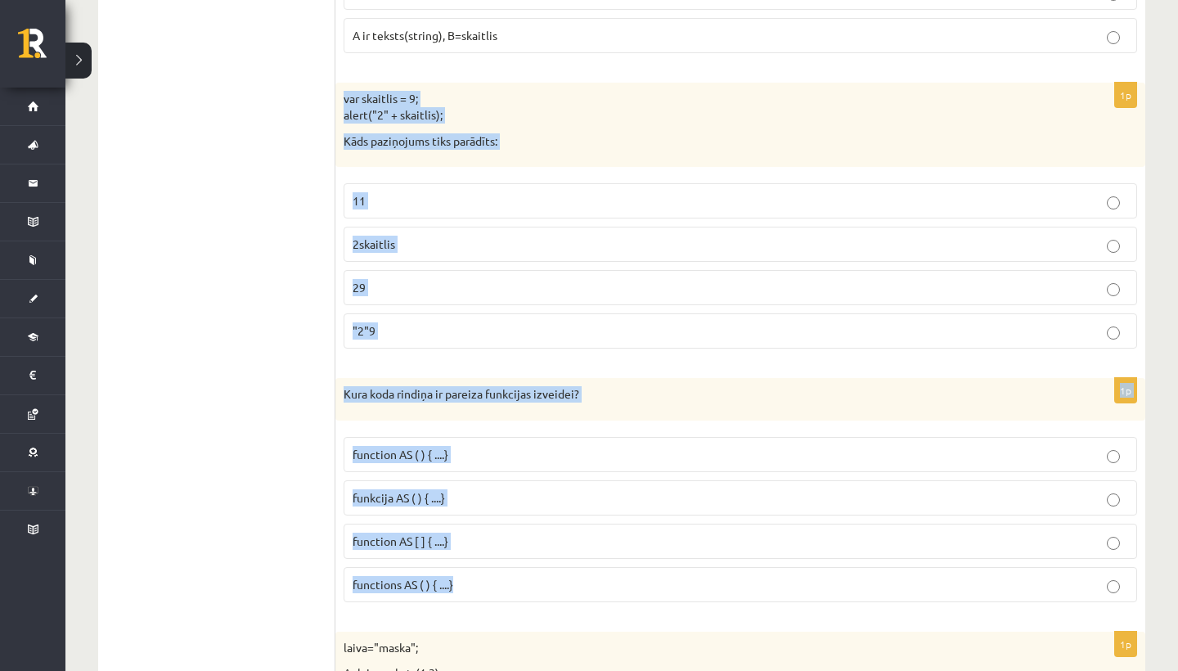
drag, startPoint x: 341, startPoint y: 72, endPoint x: 497, endPoint y: 566, distance: 518.1
copy form "var skaitlis = 9; alert("2" + skaitlis); Kāds paziņojums tiks parādīts: 11 2ska…"
click at [414, 446] on p "function AS ( ) { ....}" at bounding box center [741, 454] width 776 height 17
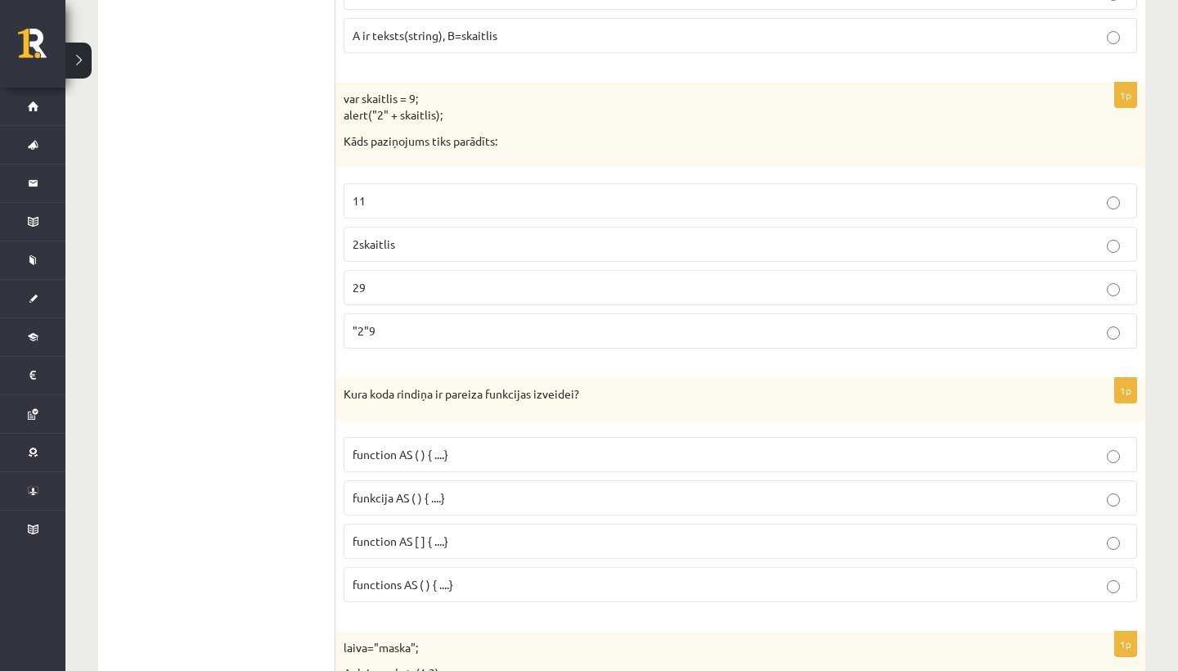
click at [405, 279] on p "29" at bounding box center [741, 287] width 776 height 17
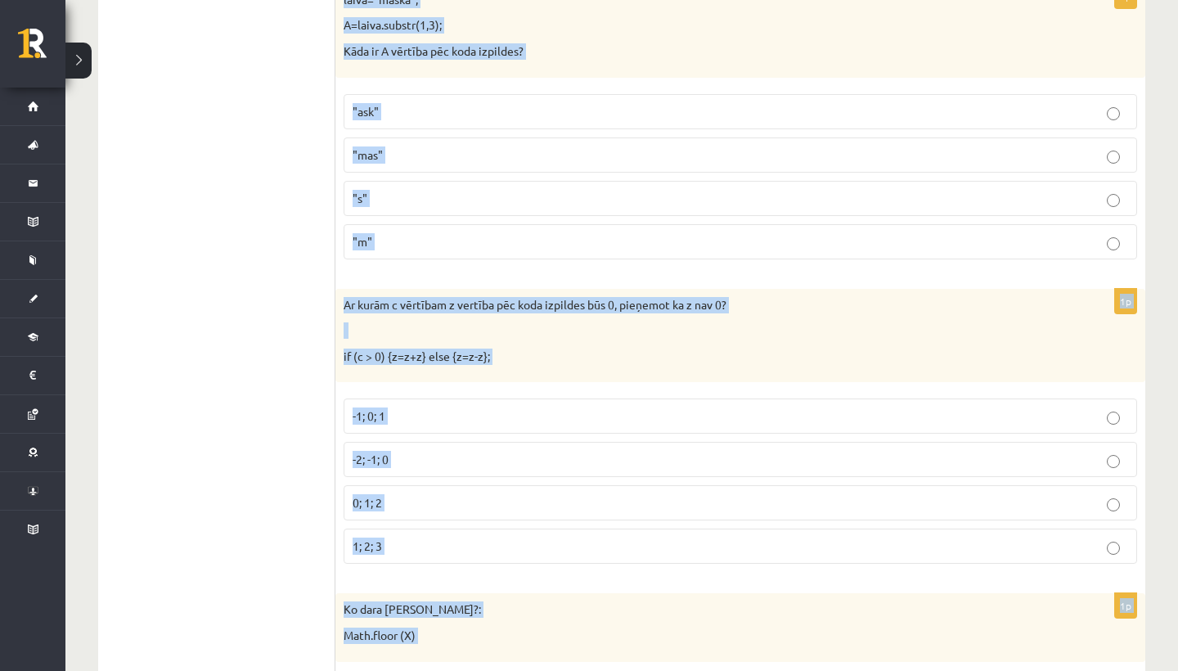
scroll to position [7195, 0]
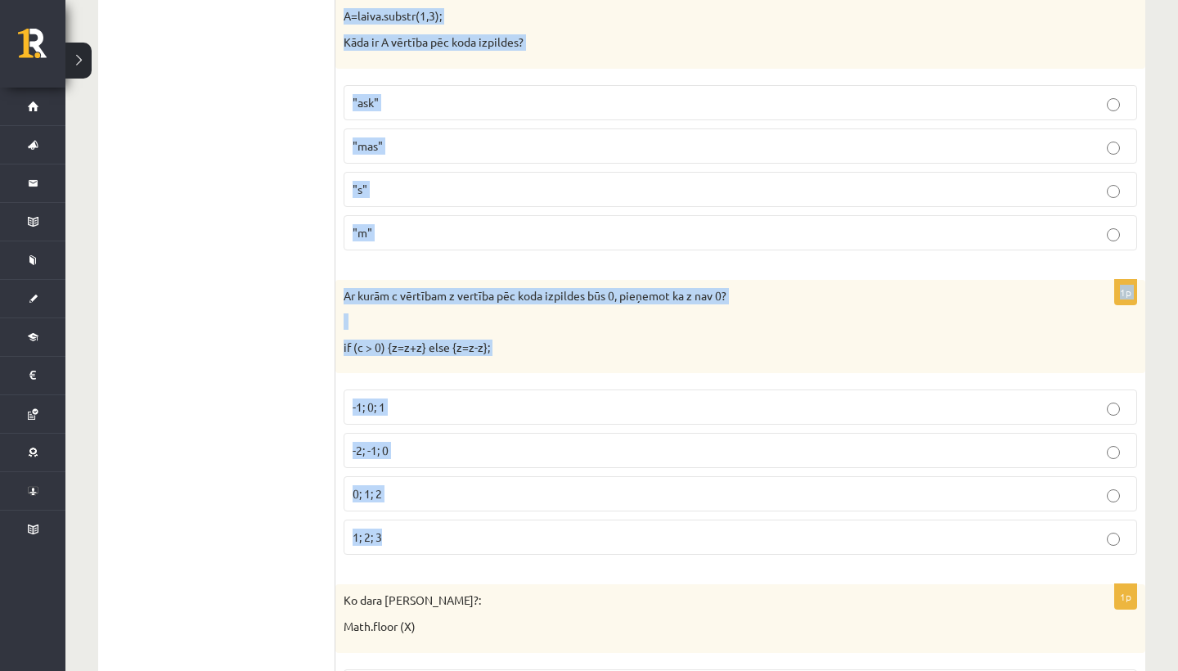
drag, startPoint x: 341, startPoint y: 60, endPoint x: 452, endPoint y: 509, distance: 462.6
copy form "laiva="maska"; A=laiva.substr(1,3); Kāda ir A vērtība pēc koda izpildes? "ask" …"
click at [419, 94] on p ""ask"" at bounding box center [741, 102] width 776 height 17
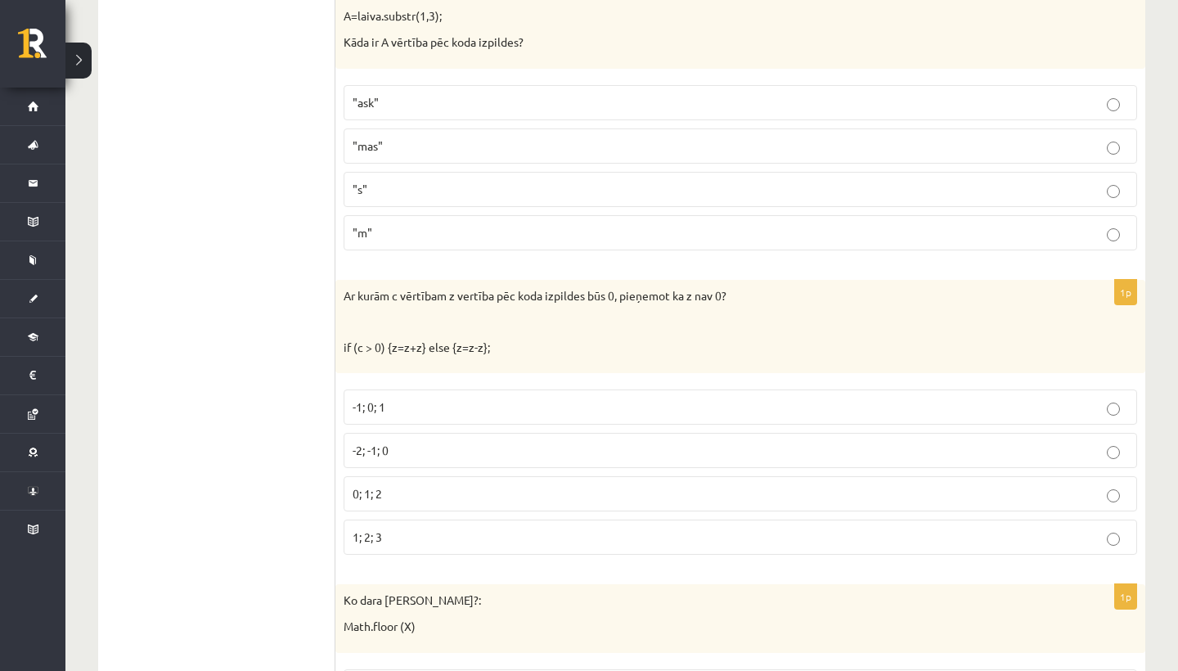
click at [394, 442] on p "-2; -1; 0" at bounding box center [741, 450] width 776 height 17
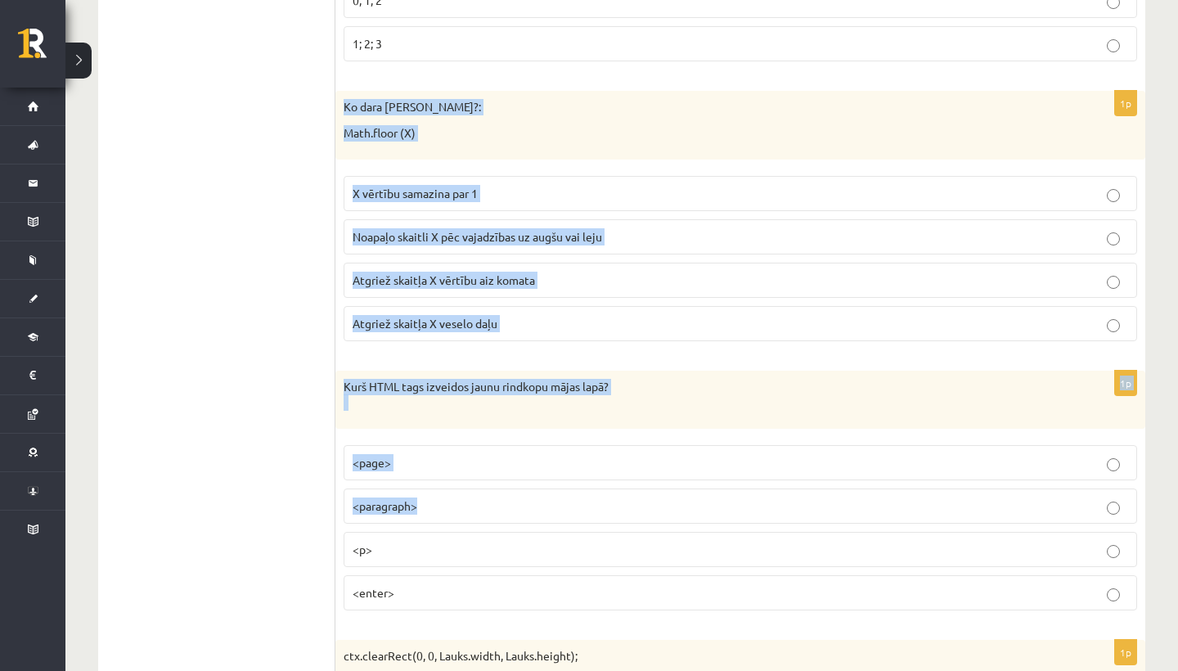
scroll to position [7688, 0]
drag, startPoint x: 342, startPoint y: 79, endPoint x: 434, endPoint y: 577, distance: 506.8
copy form "Ko dara koda rindiņa?: Math.floor (X) X vērtību samazina par 1 Noapaļo skaitli …"
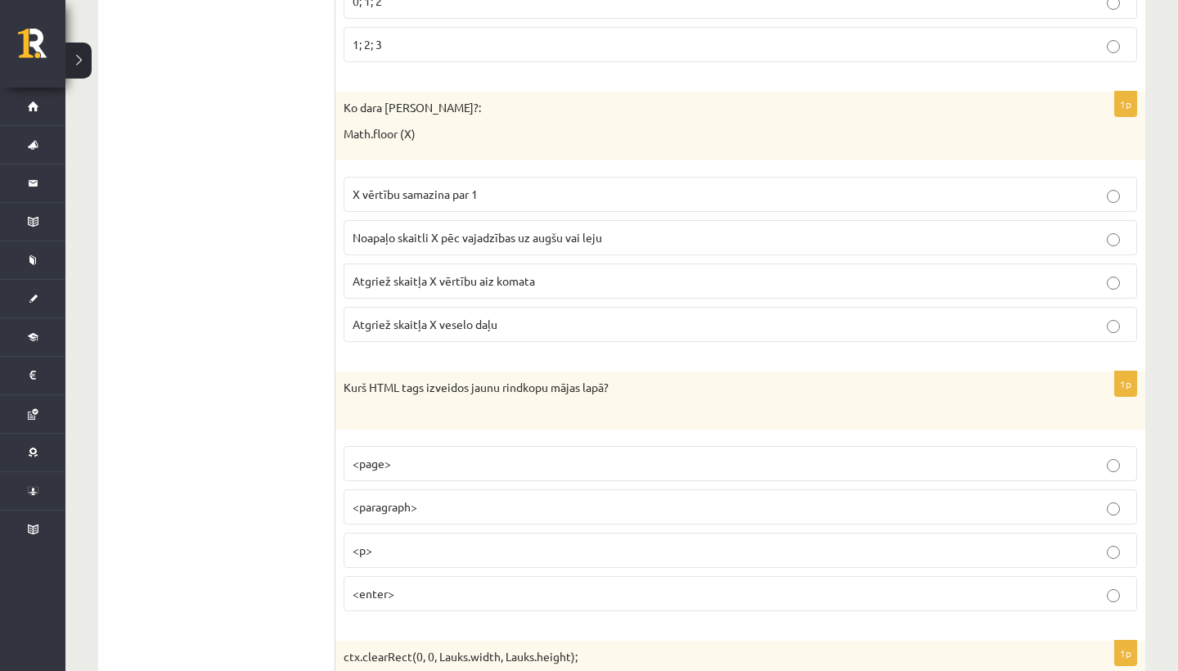
click at [485, 317] on span "Atgriež skaitļa X veselo daļu" at bounding box center [425, 324] width 145 height 15
click at [373, 542] on p "<p>" at bounding box center [741, 550] width 776 height 17
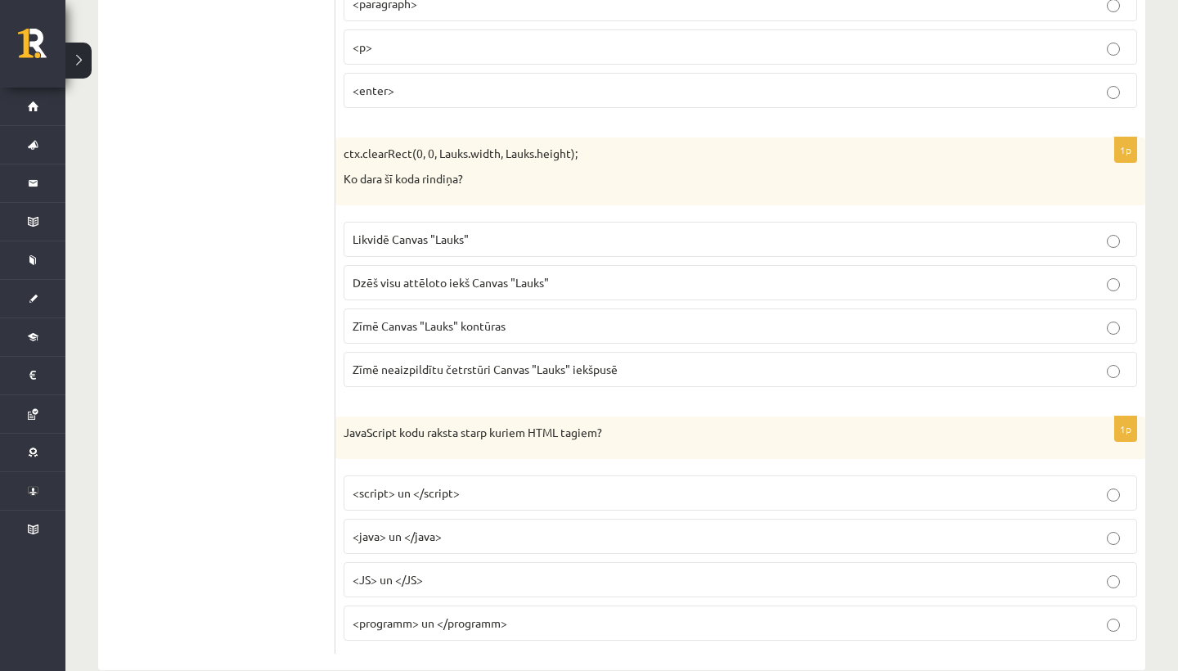
scroll to position [8190, 0]
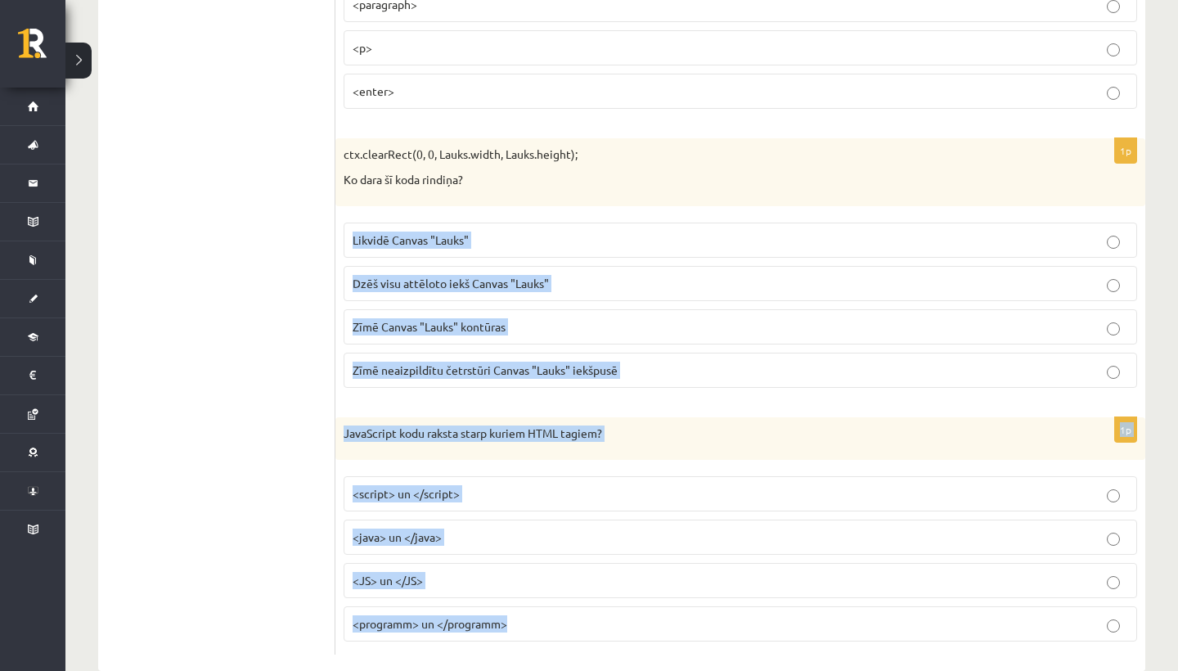
drag, startPoint x: 429, startPoint y: 295, endPoint x: 552, endPoint y: 610, distance: 337.6
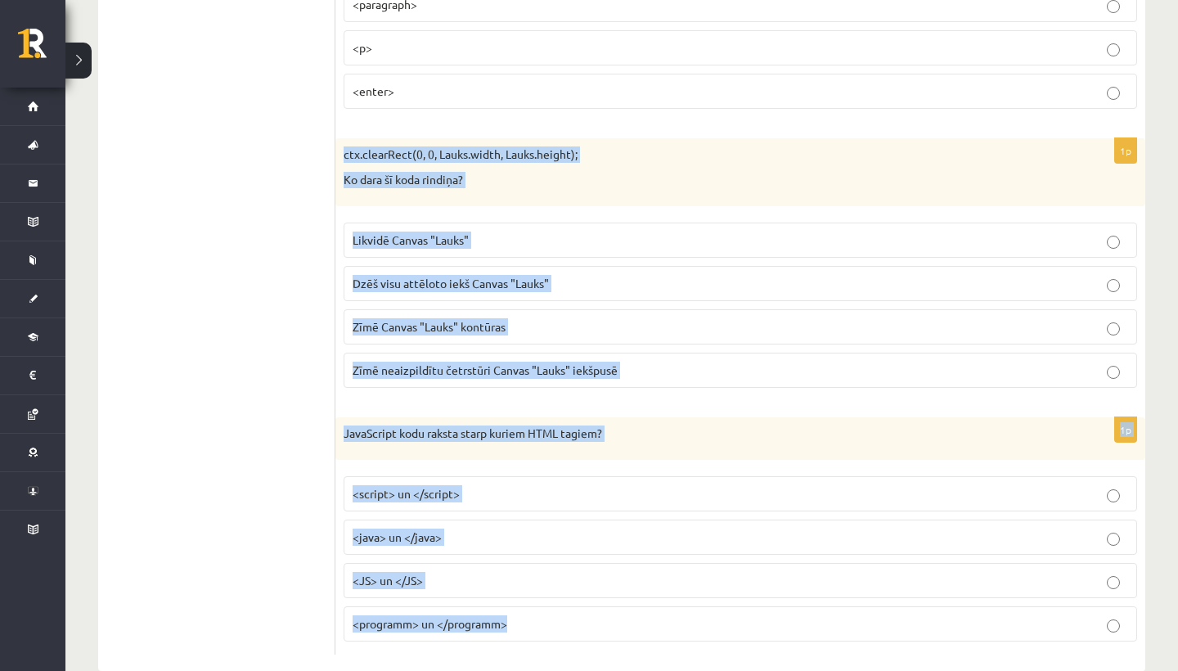
drag, startPoint x: 344, startPoint y: 103, endPoint x: 533, endPoint y: 605, distance: 536.3
click at [439, 276] on span "Dzēš visu attēloto iekš Canvas "Lauks"" at bounding box center [451, 283] width 196 height 15
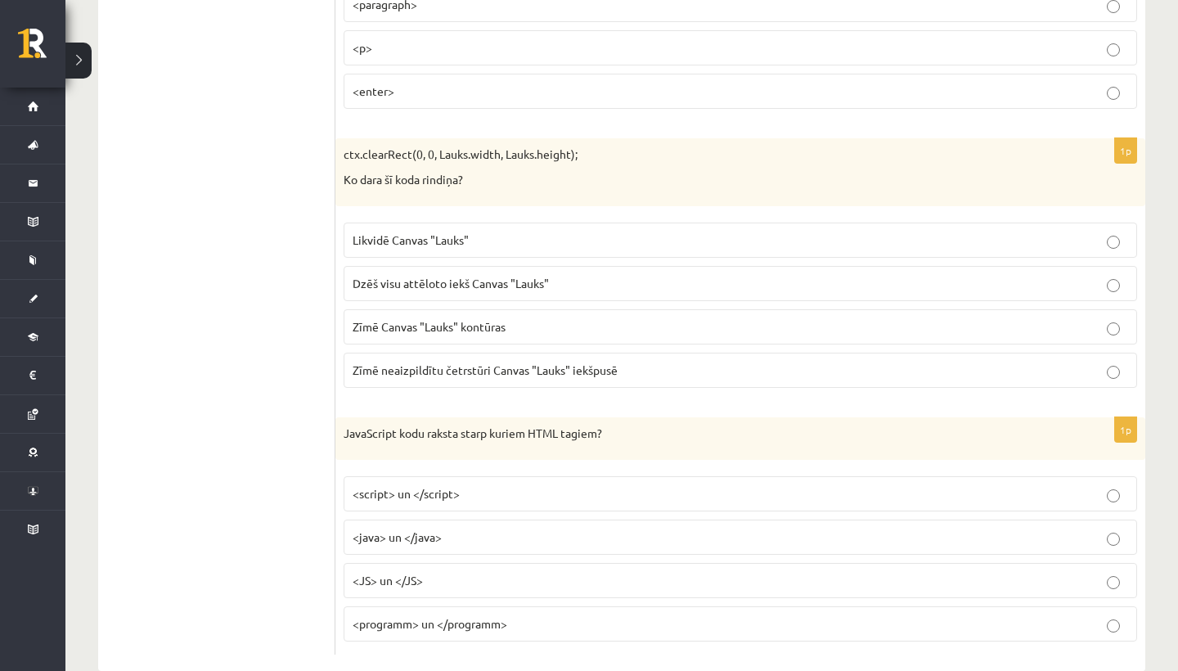
click at [416, 486] on span "<script> un </script>" at bounding box center [406, 493] width 107 height 15
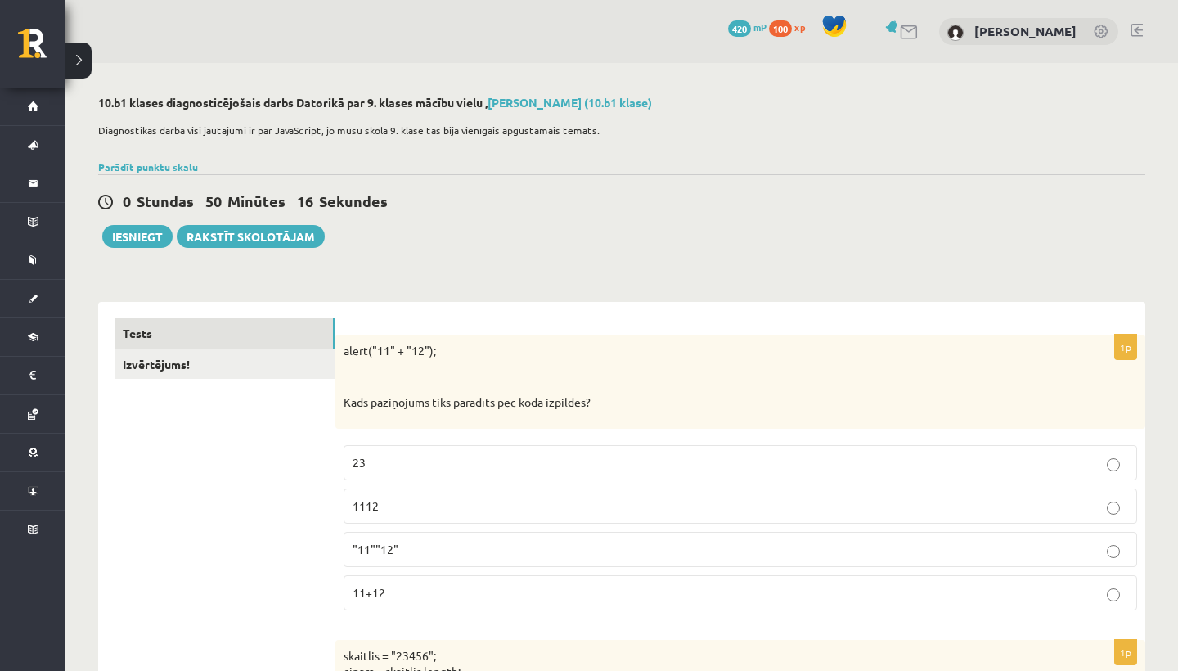
scroll to position [0, 0]
click at [158, 371] on link "Izvērtējums!" at bounding box center [225, 364] width 220 height 30
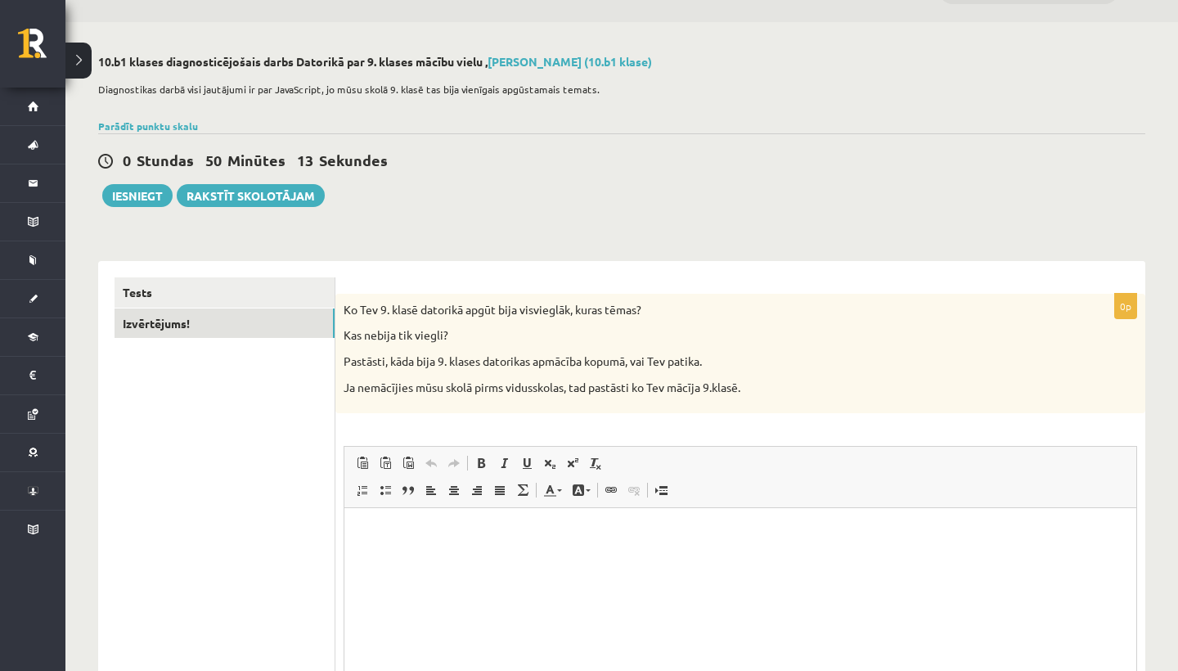
scroll to position [40, 0]
click at [144, 200] on button "Iesniegt" at bounding box center [137, 196] width 70 height 23
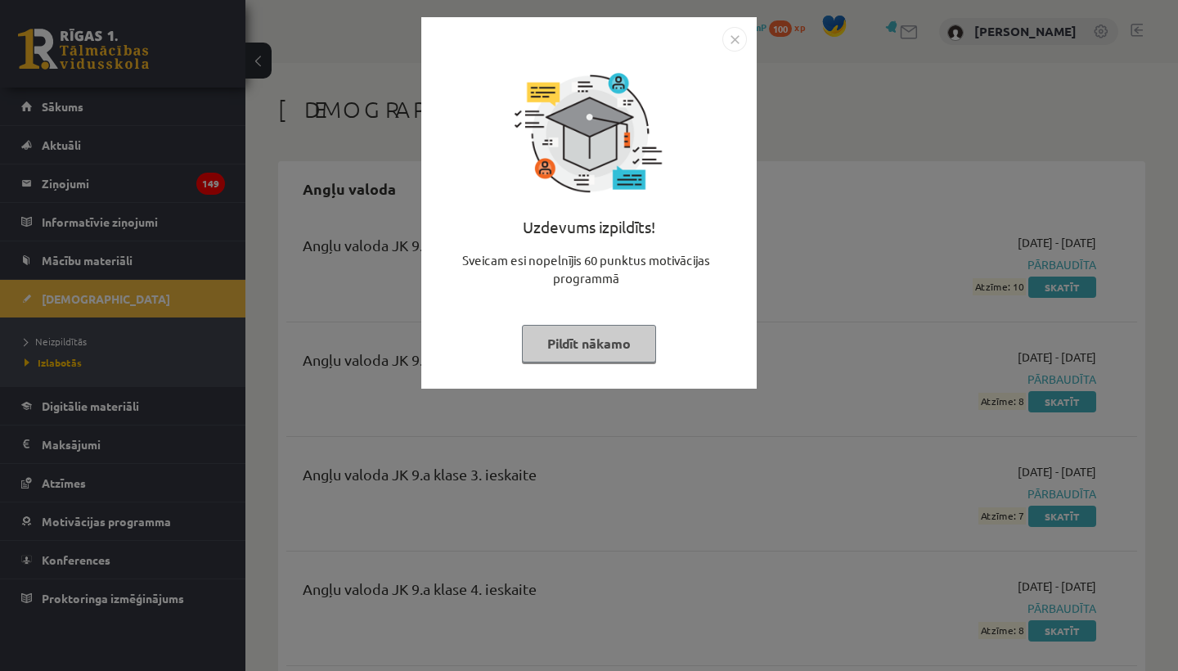
click at [592, 343] on button "Pildīt nākamo" at bounding box center [589, 344] width 134 height 38
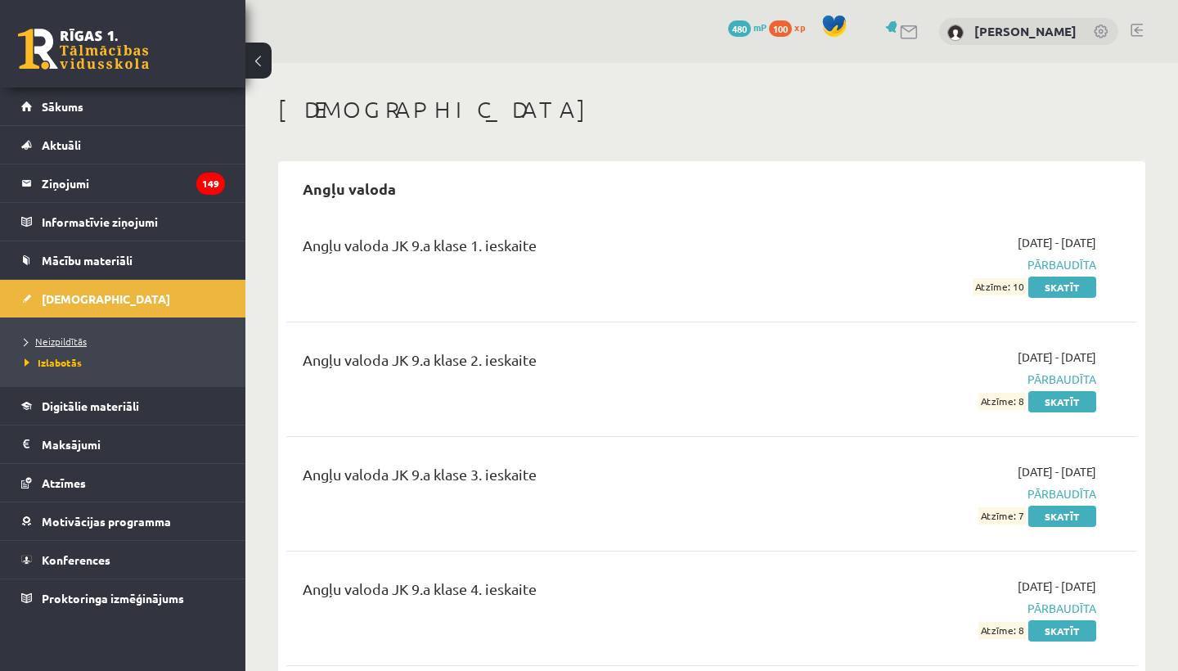
click at [69, 343] on span "Neizpildītās" at bounding box center [56, 341] width 62 height 13
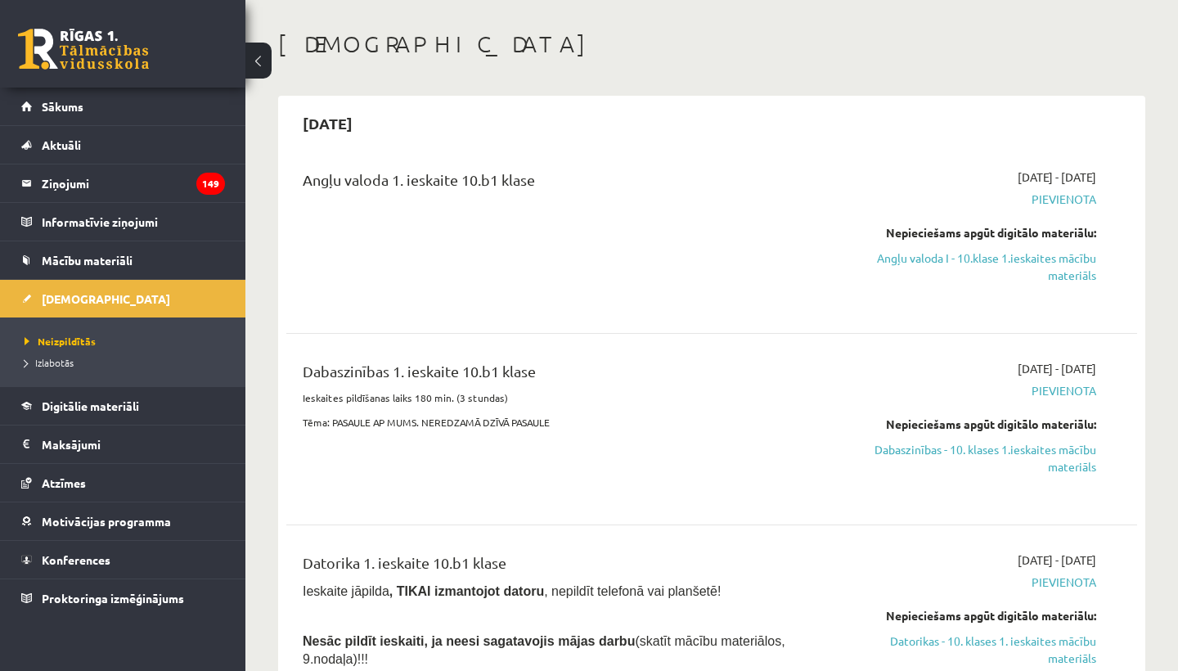
scroll to position [66, 0]
click at [1071, 272] on link "Angļu valoda I - 10.klase 1.ieskaites mācību materiāls" at bounding box center [972, 266] width 248 height 34
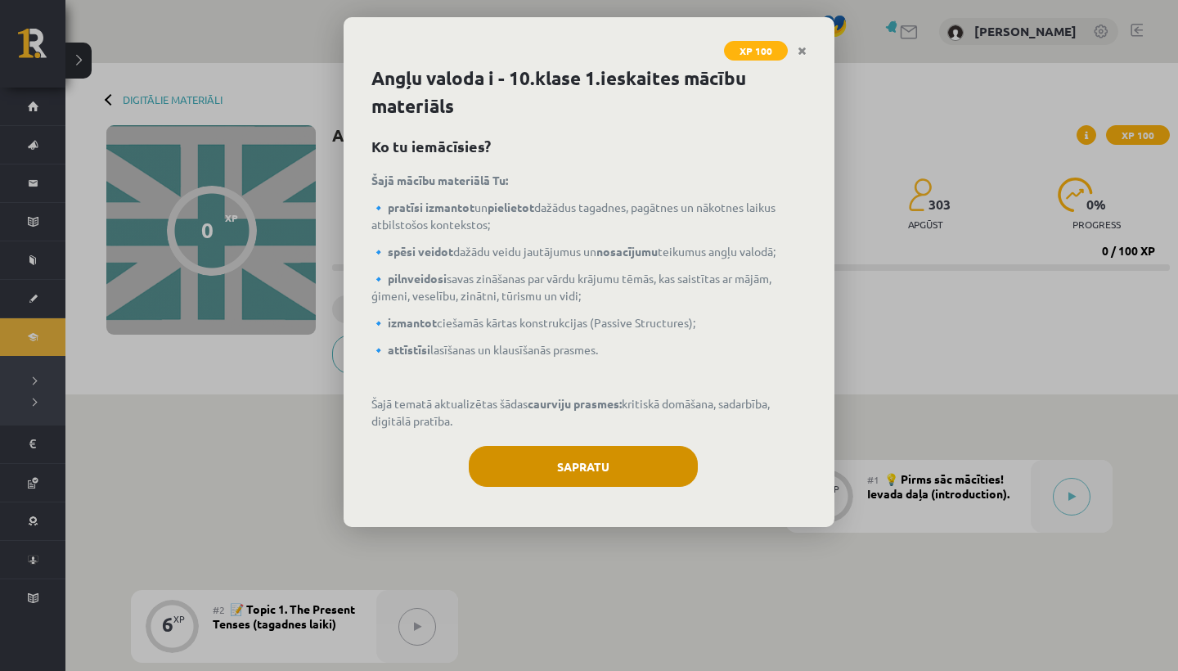
click at [568, 460] on button "Sapratu" at bounding box center [583, 466] width 229 height 41
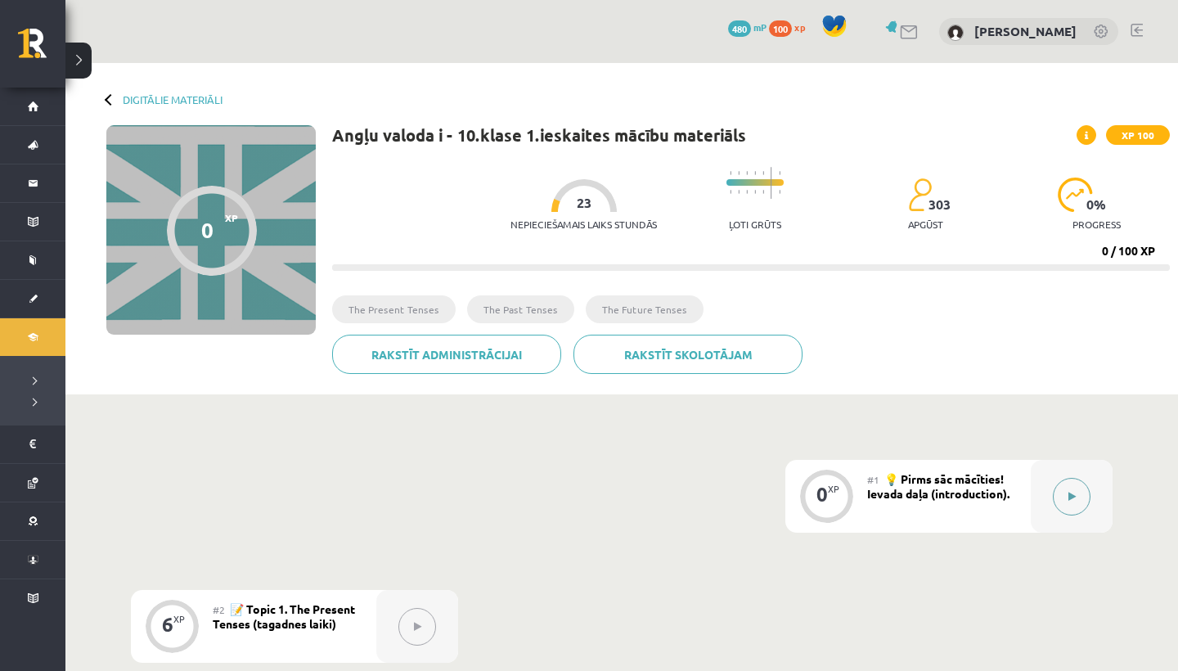
click at [1070, 497] on icon at bounding box center [1072, 497] width 7 height 10
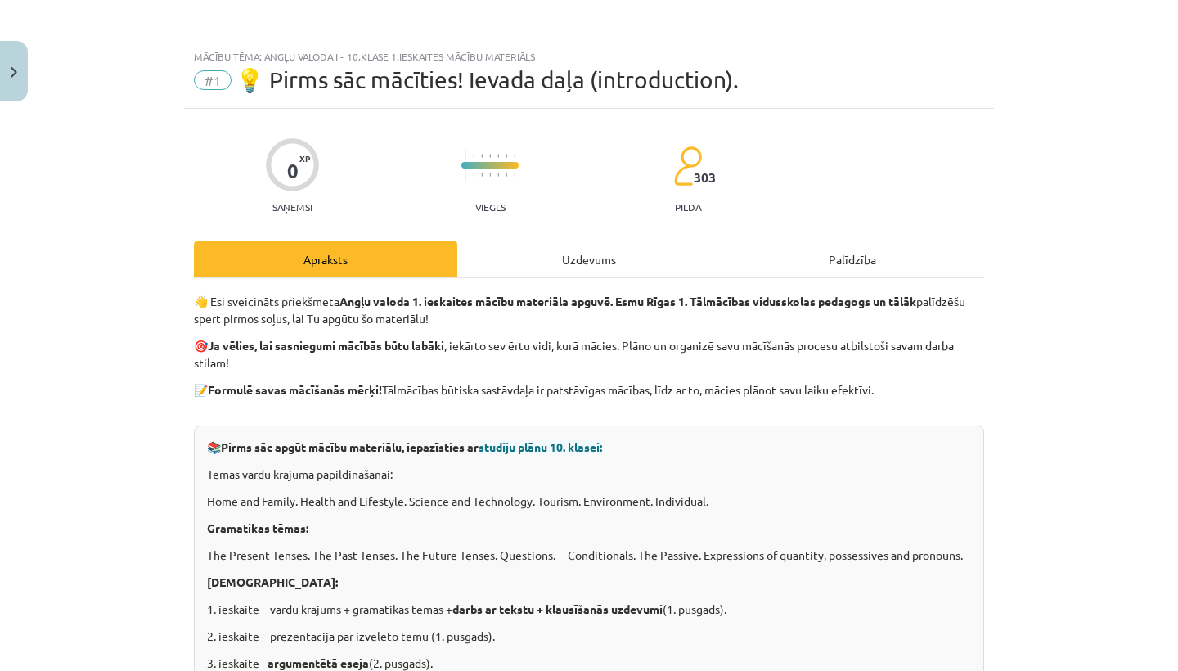
click at [12, 79] on button "Close" at bounding box center [14, 71] width 28 height 61
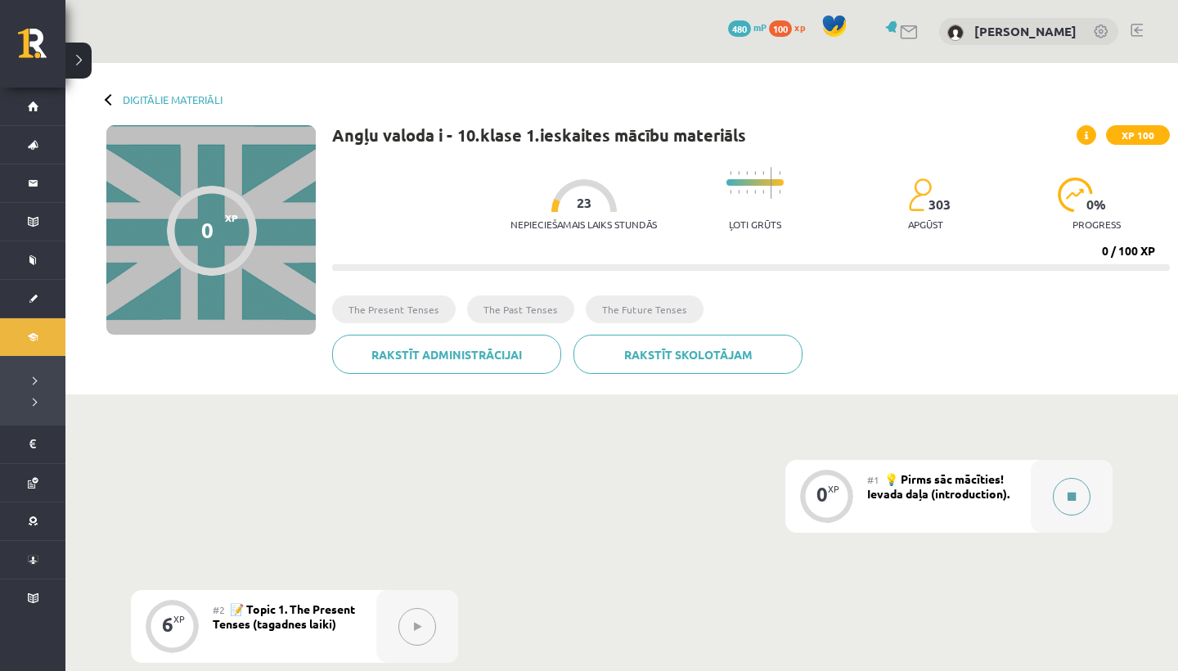
click at [1075, 492] on icon at bounding box center [1072, 497] width 8 height 10
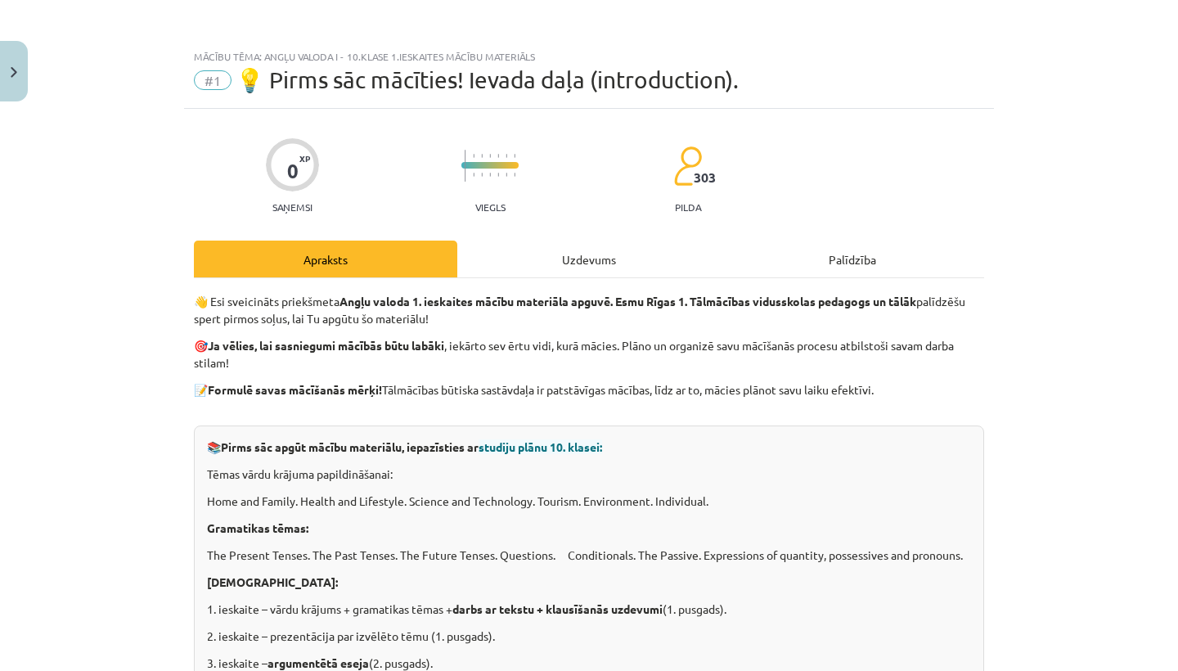
click at [609, 265] on div "Uzdevums" at bounding box center [588, 259] width 263 height 37
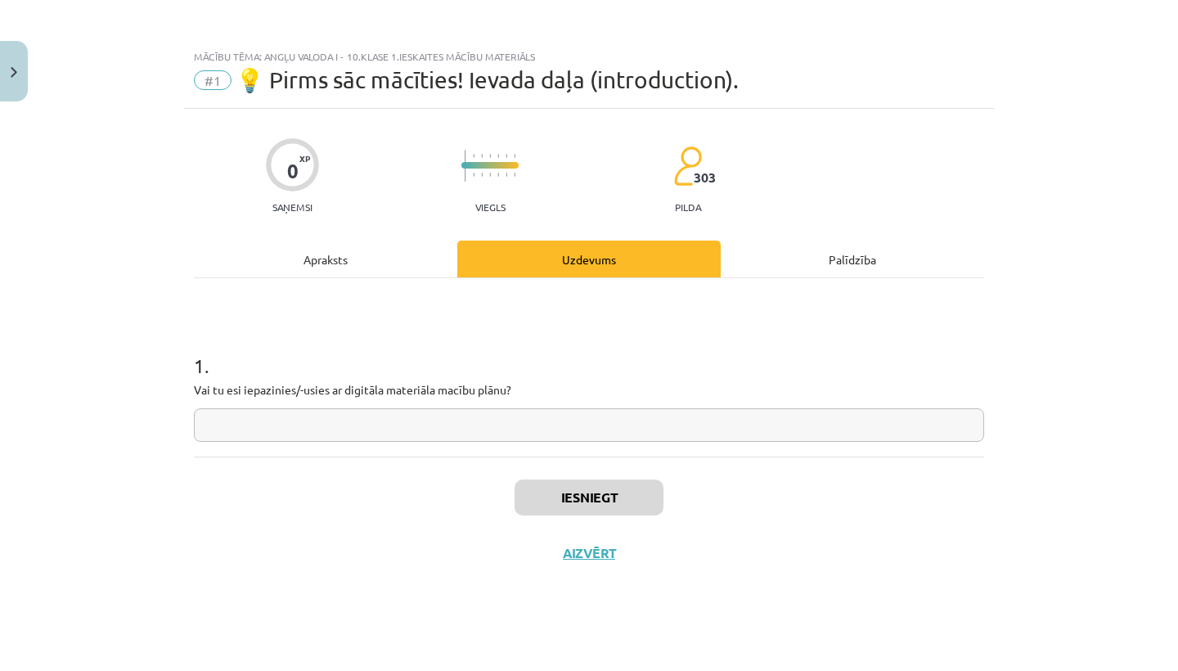
click at [462, 412] on input "text" at bounding box center [589, 425] width 790 height 34
type input "*"
click at [638, 497] on button "Iesniegt" at bounding box center [589, 497] width 149 height 36
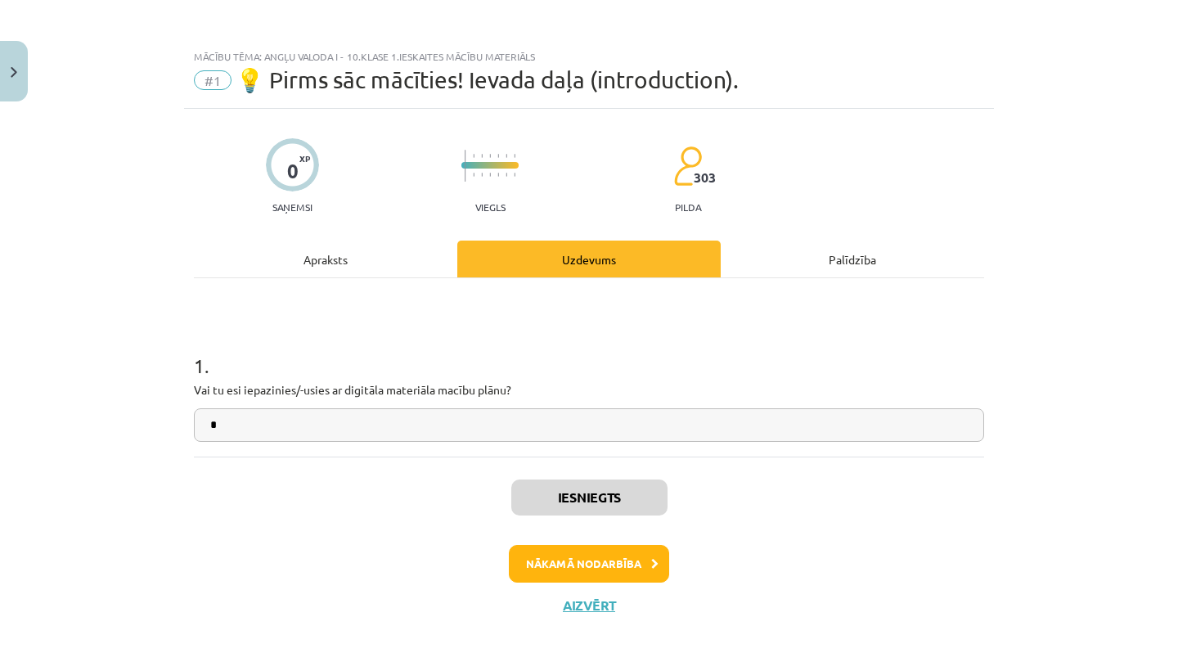
click at [550, 561] on button "Nākamā nodarbība" at bounding box center [589, 564] width 160 height 38
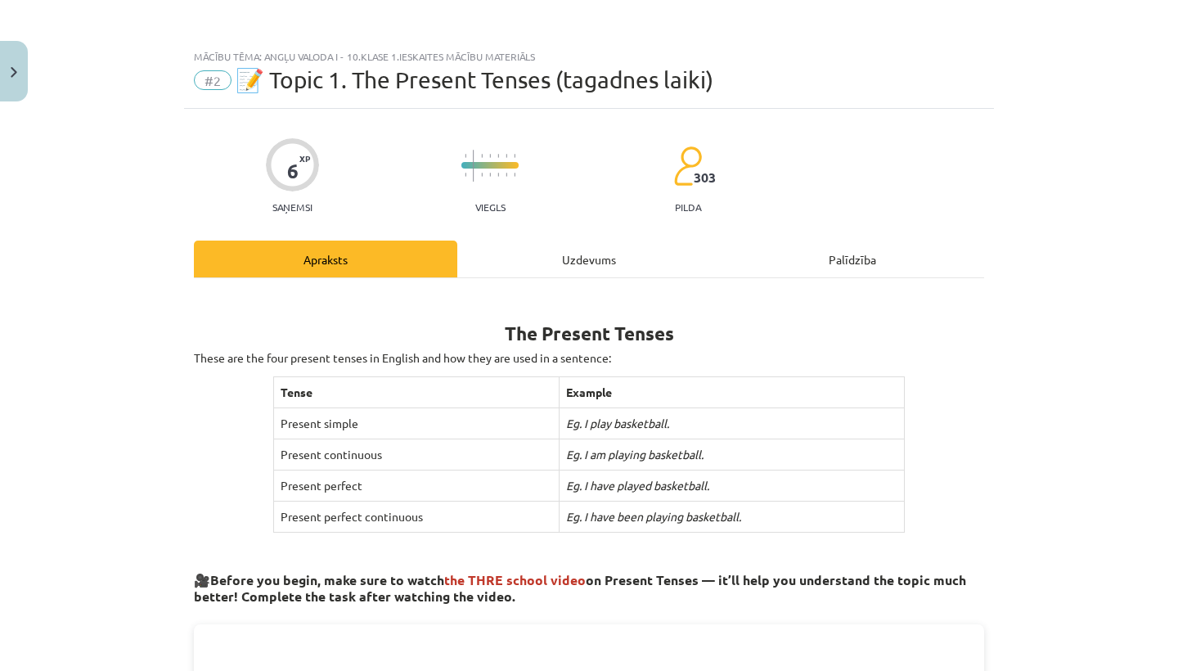
scroll to position [5, 0]
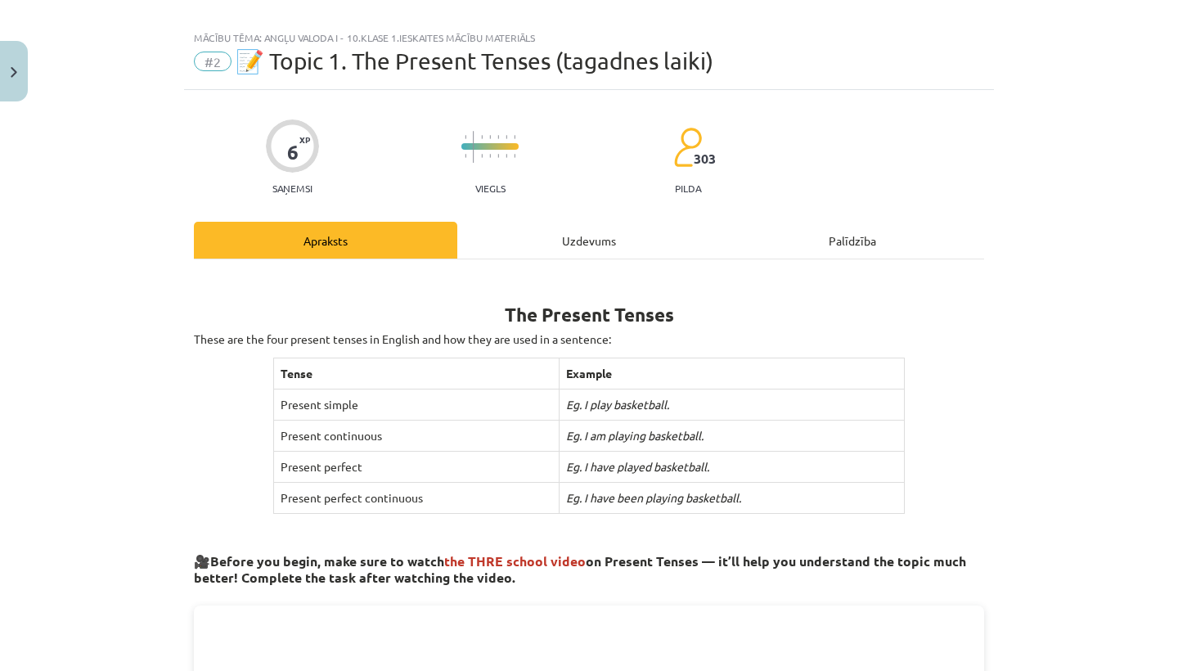
click at [578, 231] on div "Uzdevums" at bounding box center [588, 240] width 263 height 37
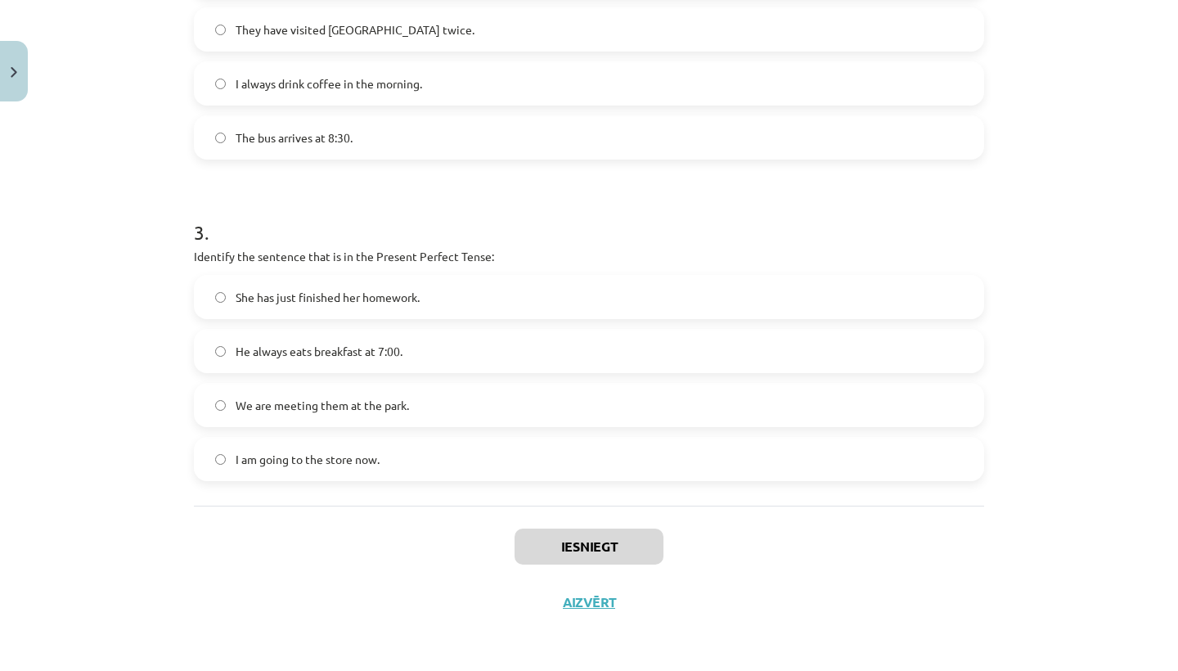
scroll to position [37, 0]
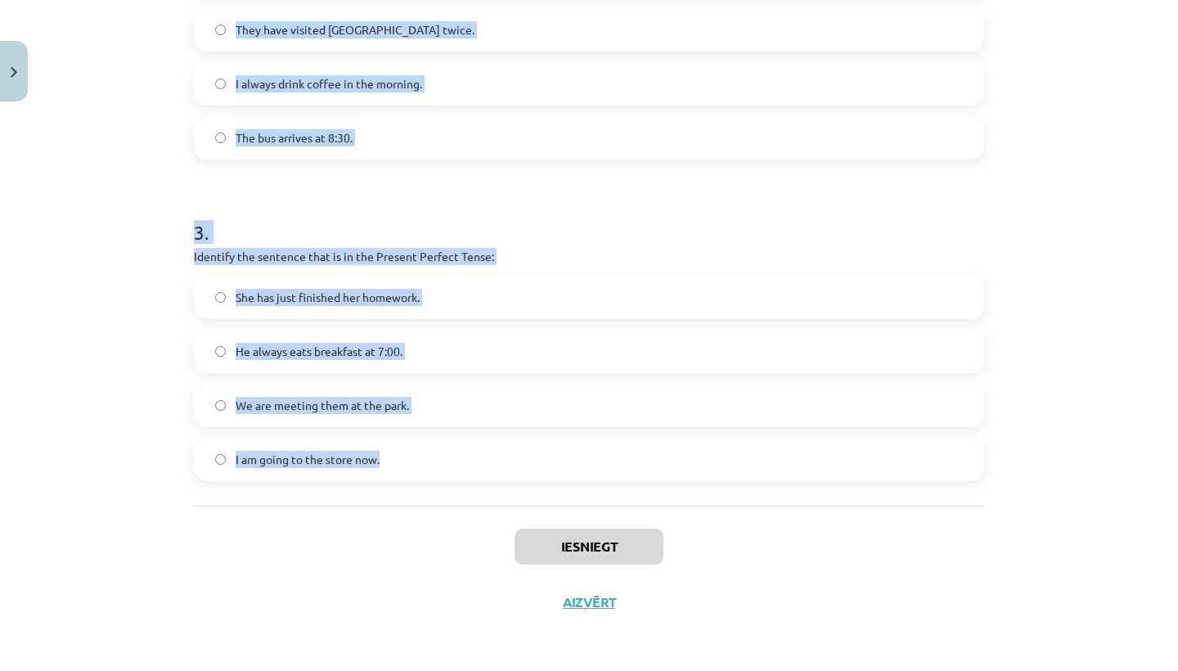
drag, startPoint x: 189, startPoint y: 74, endPoint x: 427, endPoint y: 469, distance: 461.4
copy form "1 . Which sentence is in the Simple Present Tense? They have been playing socce…"
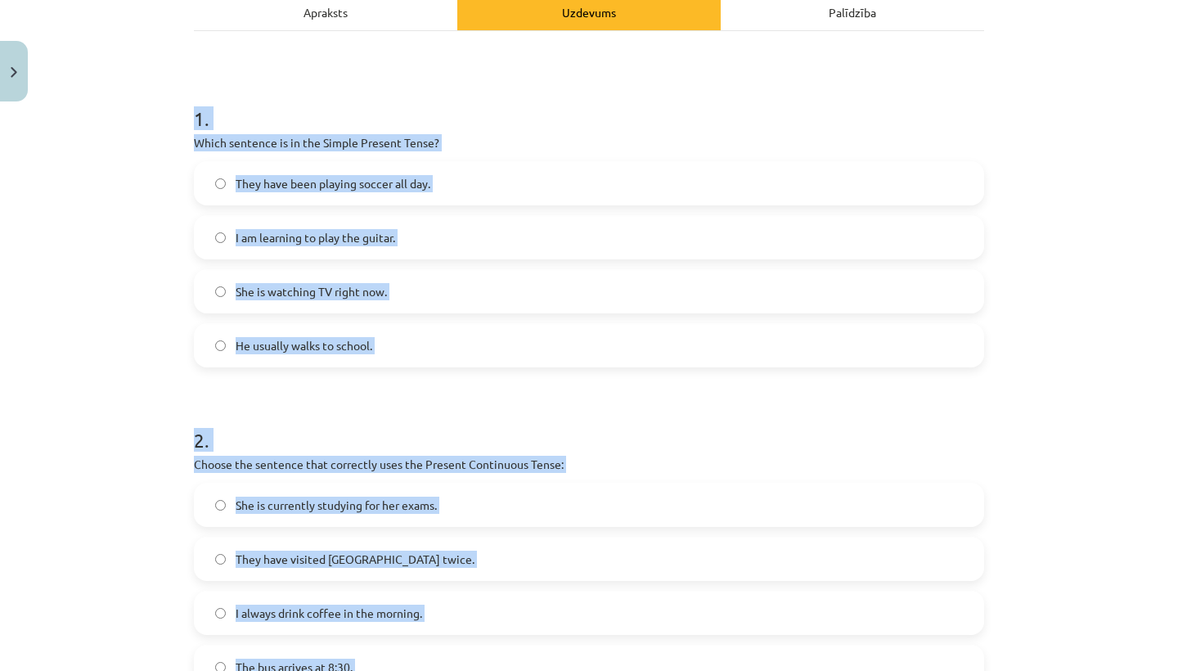
scroll to position [244, 0]
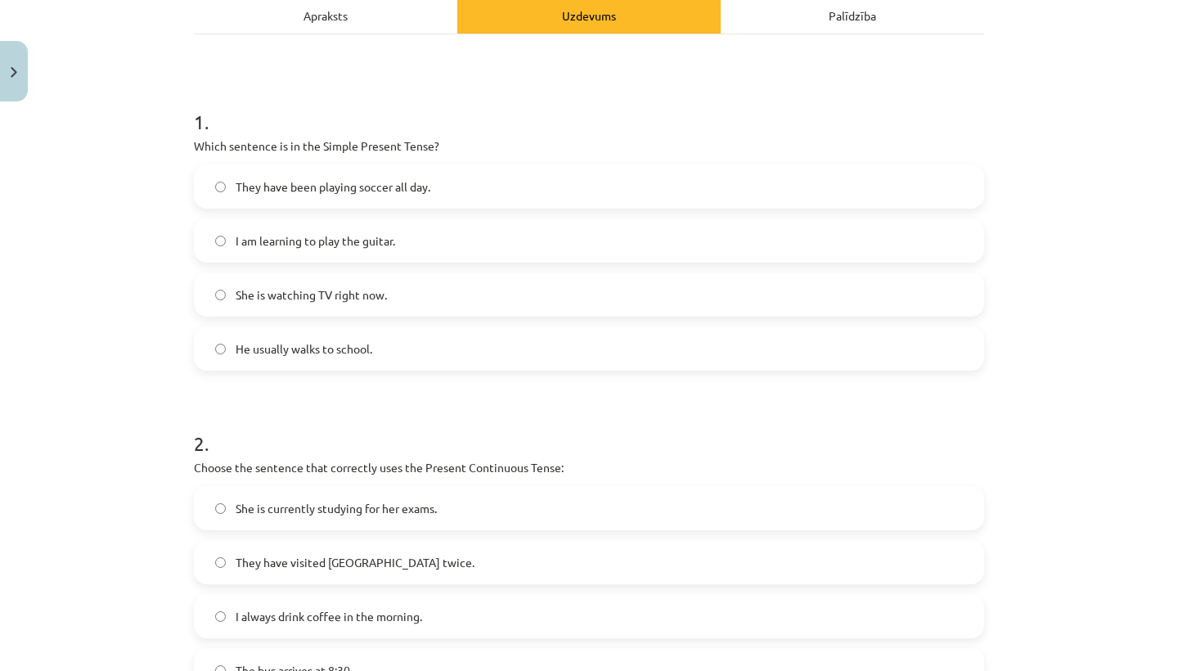
click at [64, 414] on div "Mācību tēma: Angļu valoda i - 10.[PERSON_NAME] 1.ieskaites mācību materiāls #2 …" at bounding box center [589, 335] width 1178 height 671
click at [282, 353] on span "He usually walks to school." at bounding box center [304, 348] width 137 height 17
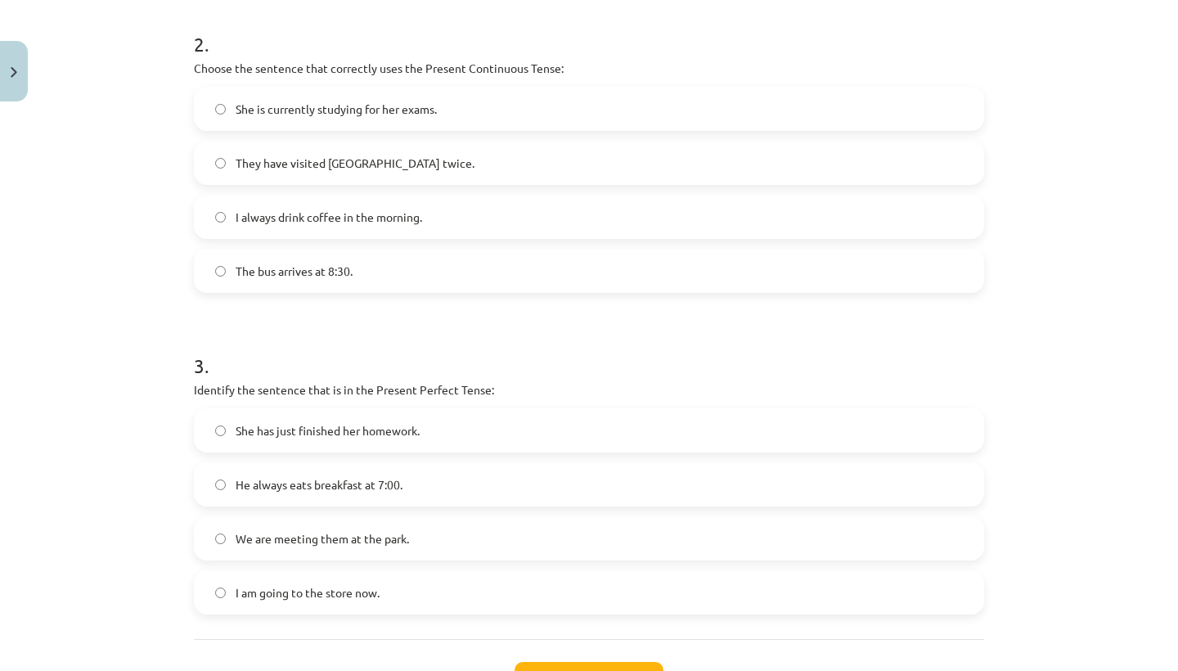
scroll to position [646, 0]
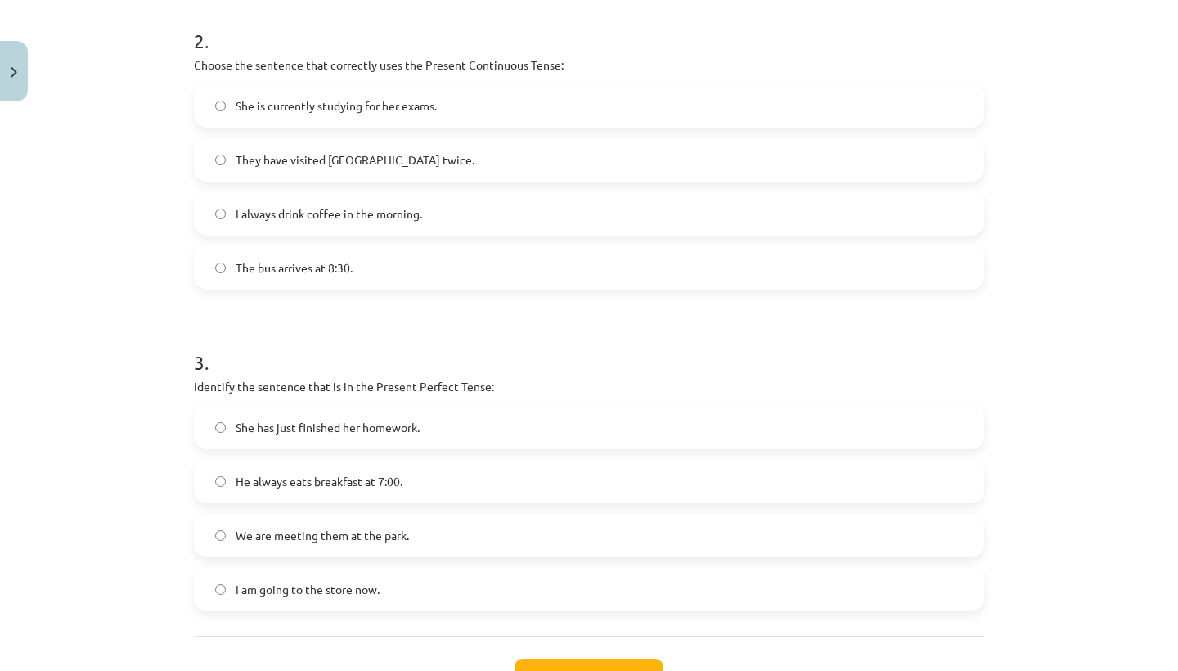
click at [398, 116] on label "She is currently studying for her exams." at bounding box center [589, 105] width 787 height 41
click at [423, 430] on label "She has just finished her homework." at bounding box center [589, 427] width 787 height 41
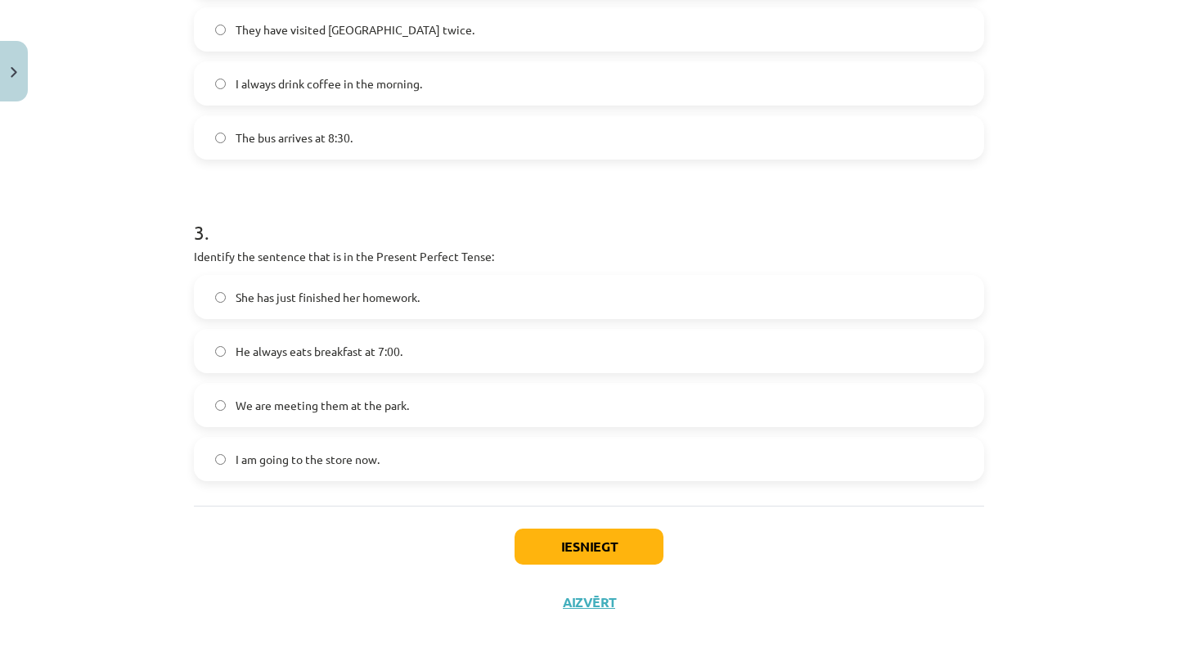
scroll to position [779, 0]
click at [593, 541] on button "Iesniegt" at bounding box center [589, 547] width 149 height 36
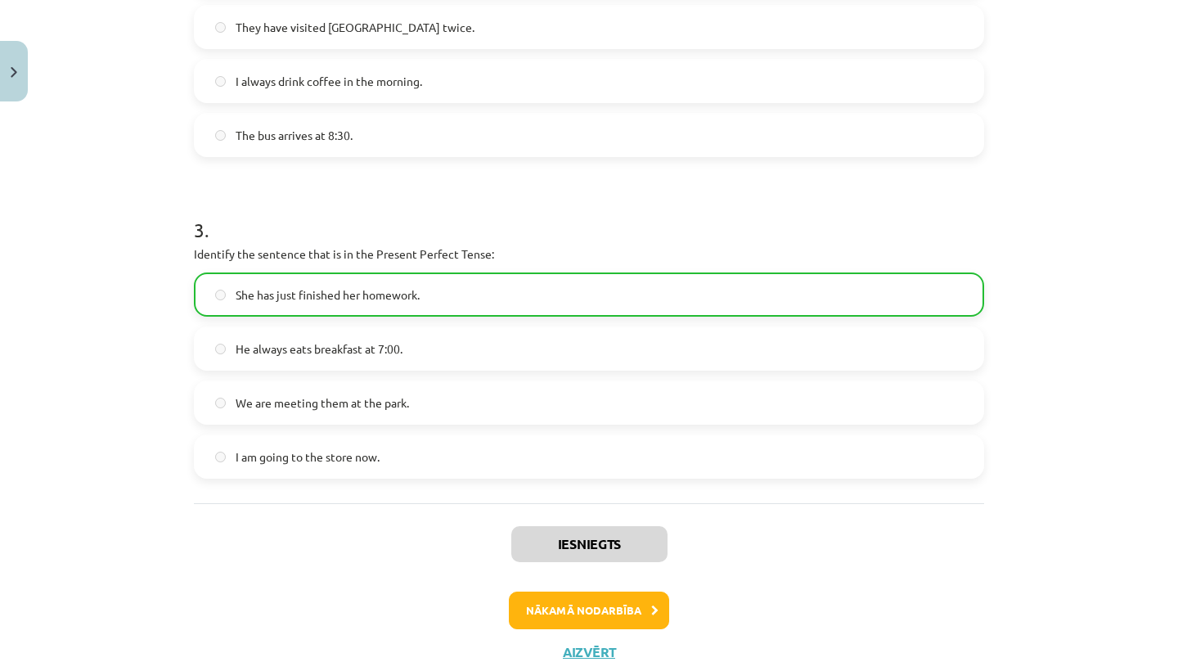
click at [539, 607] on button "Nākamā nodarbība" at bounding box center [589, 611] width 160 height 38
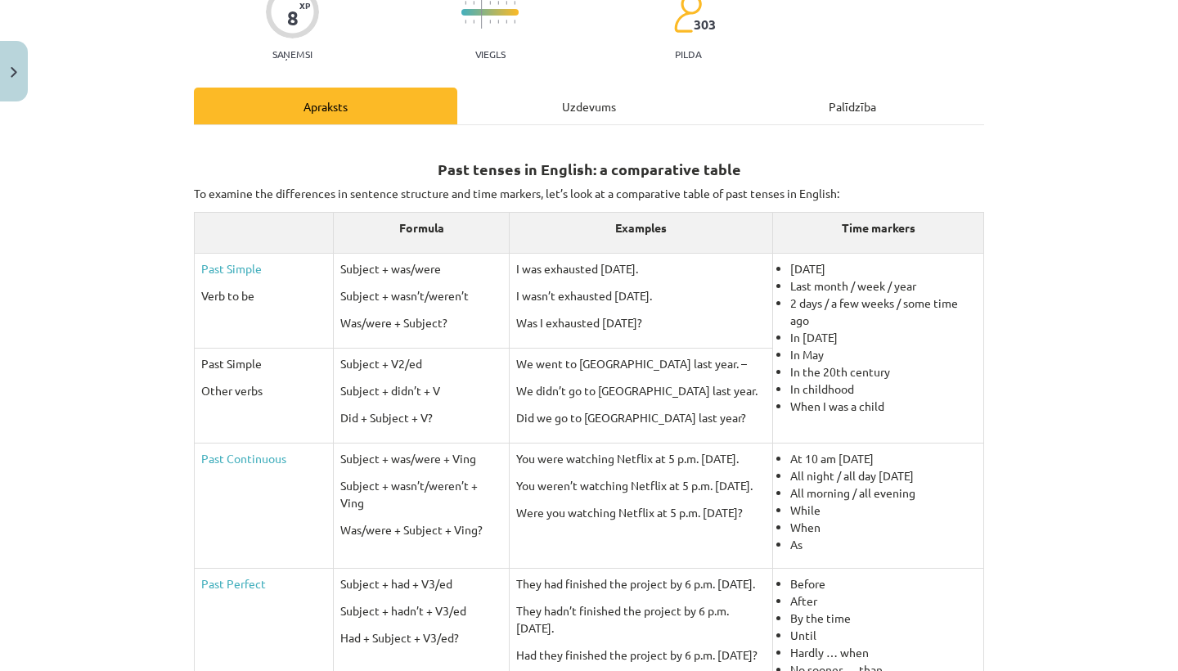
scroll to position [0, 0]
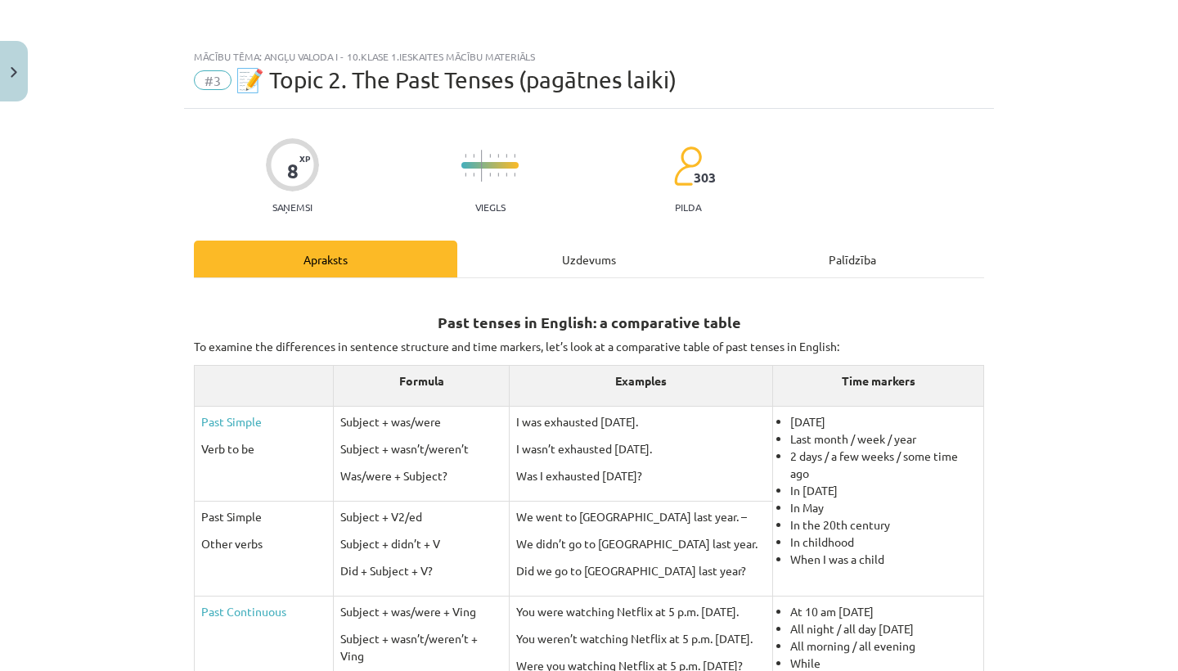
click at [582, 259] on div "Uzdevums" at bounding box center [588, 259] width 263 height 37
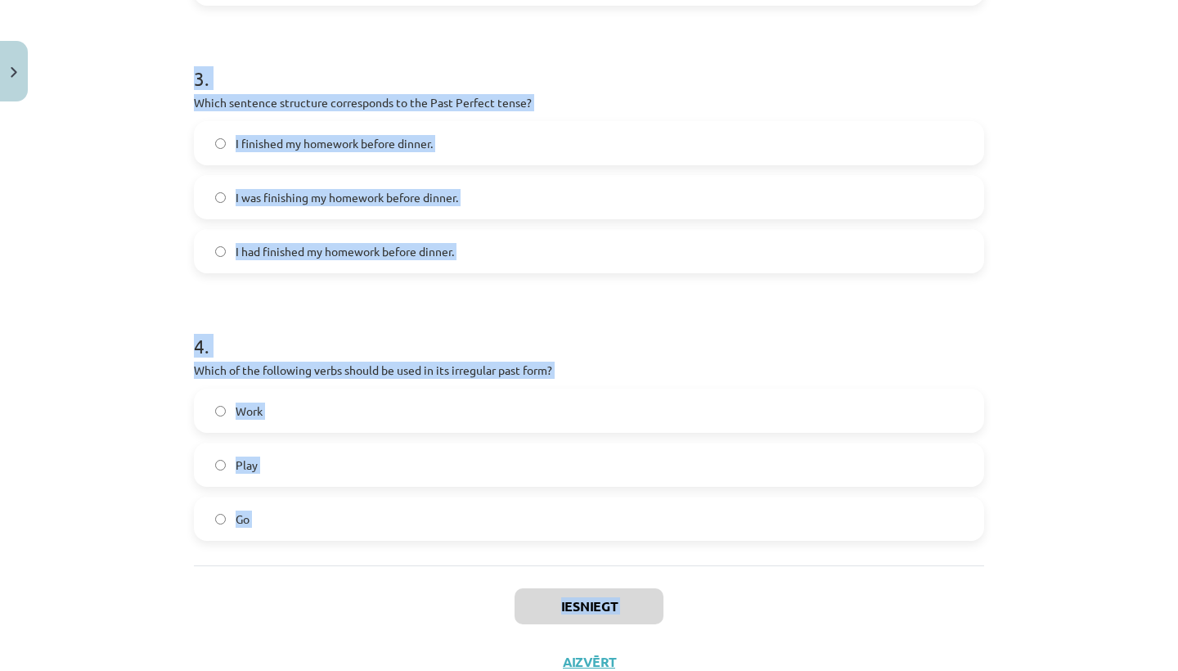
scroll to position [847, 0]
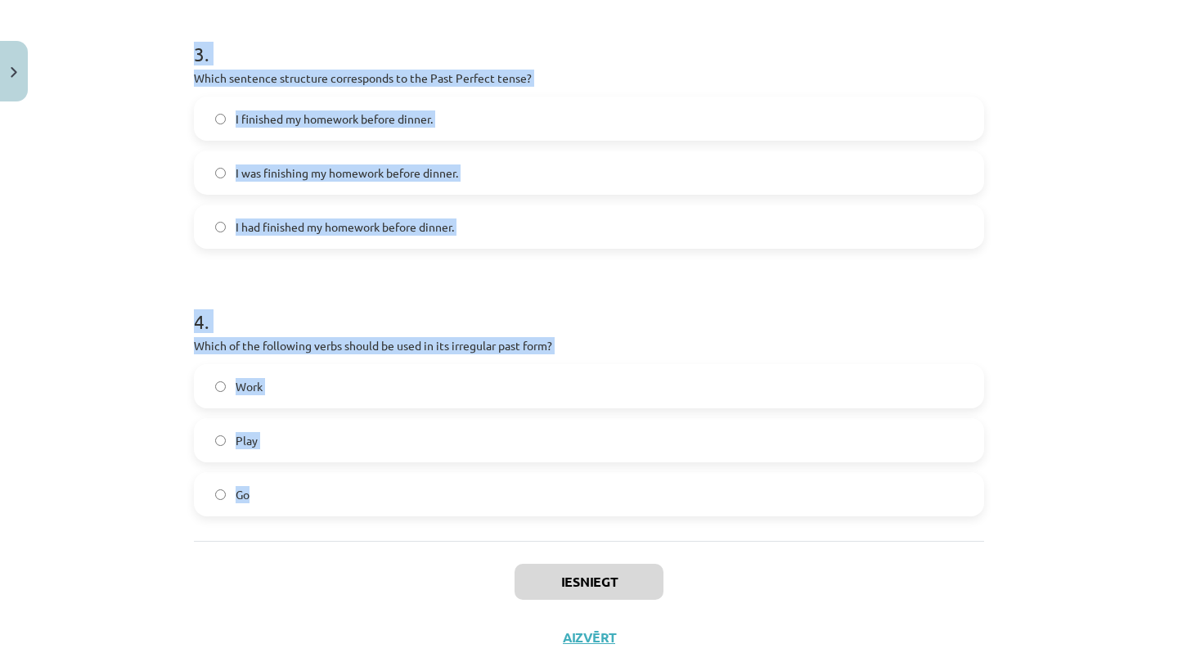
drag, startPoint x: 194, startPoint y: 360, endPoint x: 317, endPoint y: 515, distance: 198.1
copy form "1 . Which of the following sentences is correct in the Past Simple tense? He wa…"
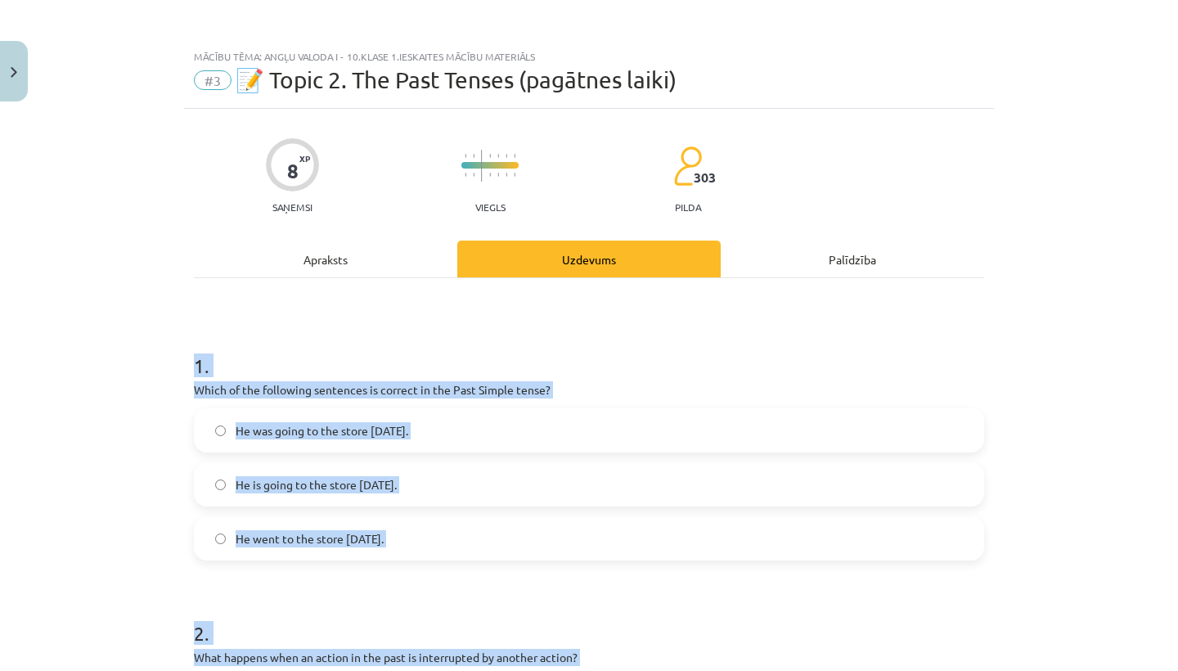
scroll to position [0, 0]
click at [2, 69] on button "Close" at bounding box center [14, 71] width 28 height 61
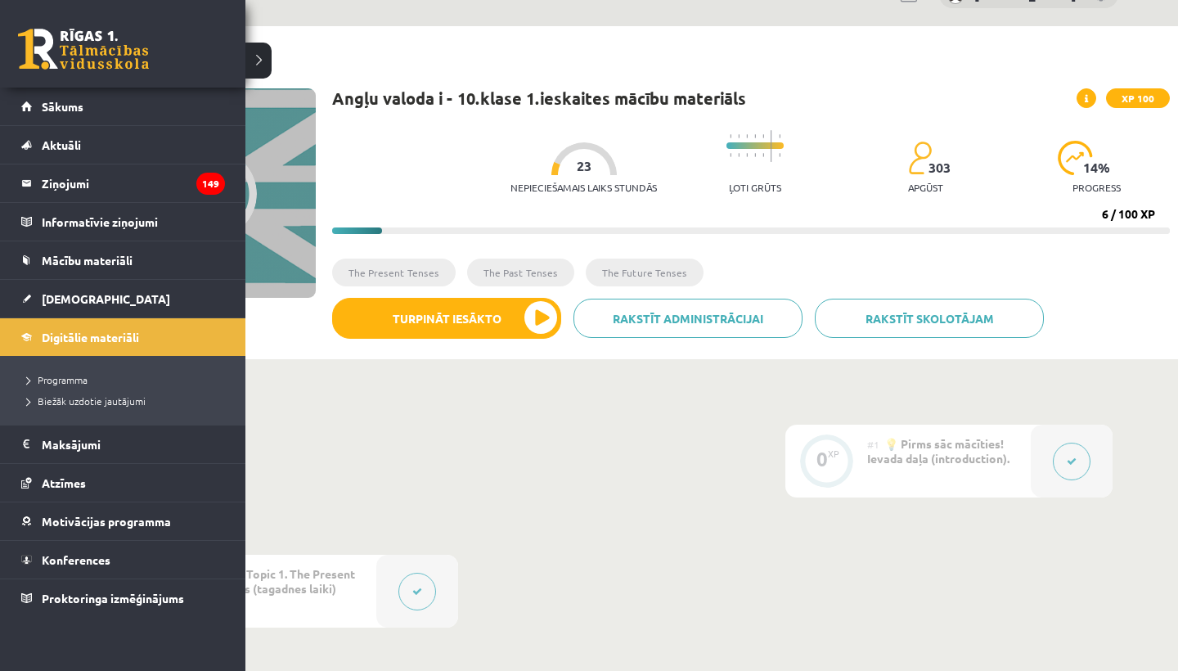
click at [52, 38] on link at bounding box center [83, 49] width 131 height 41
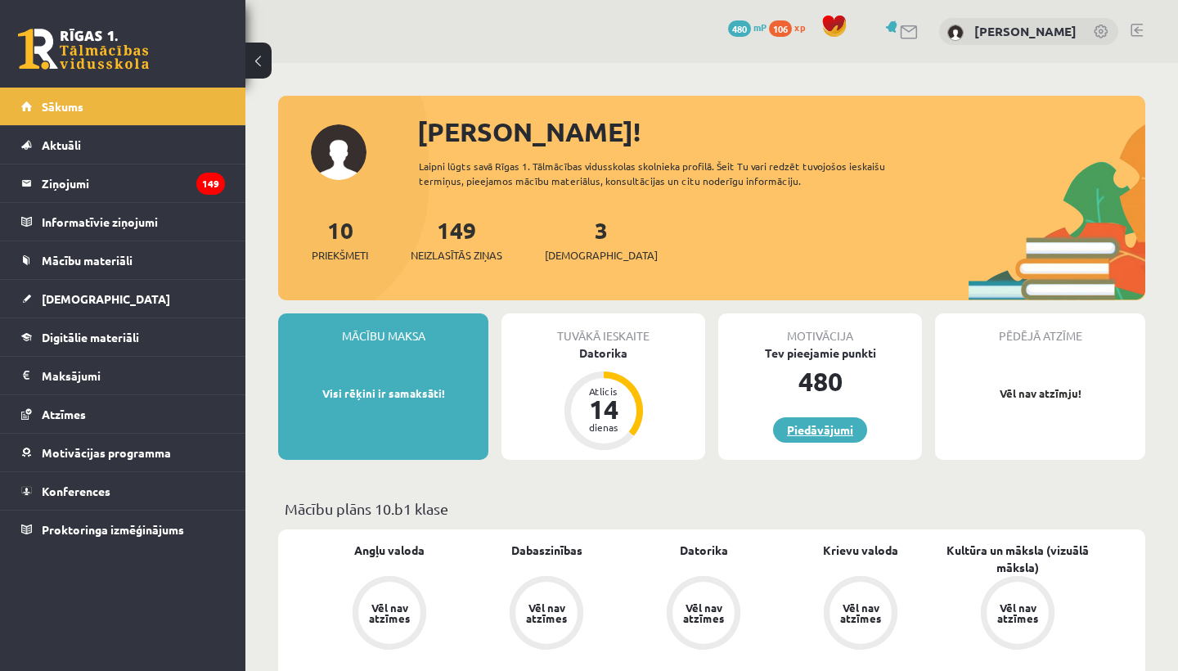
click at [820, 432] on link "Piedāvājumi" at bounding box center [820, 429] width 94 height 25
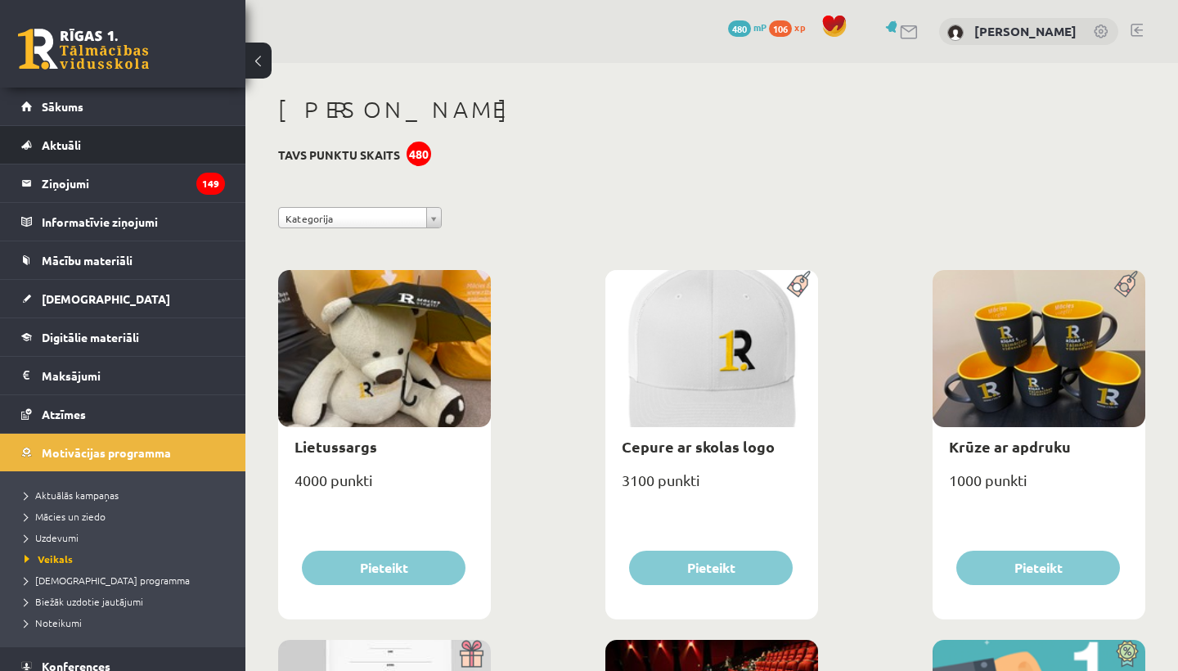
click at [187, 125] on li "Aktuāli Kā mācīties eSKOLĀ Kontakti Normatīvie akti Online konsultācijas Skolot…" at bounding box center [122, 144] width 245 height 39
click at [169, 113] on link "Sākums" at bounding box center [123, 107] width 204 height 38
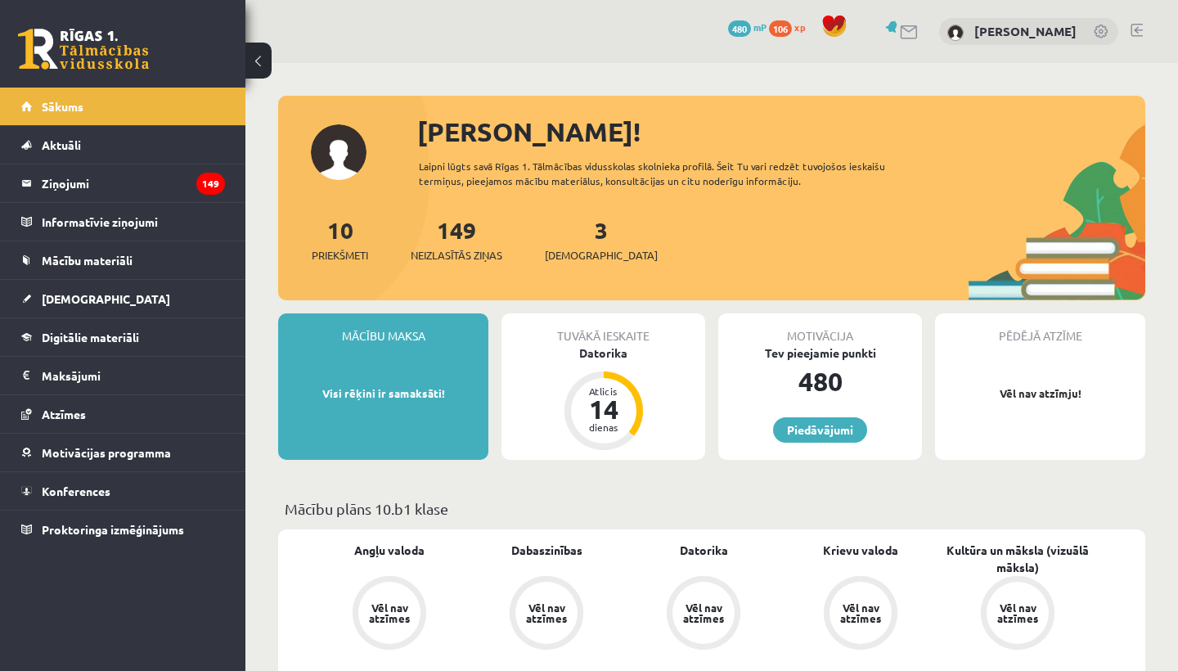
click at [363, 409] on div "Mācību maksa Visi rēķini ir samaksāti!" at bounding box center [383, 386] width 210 height 146
click at [376, 335] on div "Mācību maksa" at bounding box center [383, 328] width 210 height 31
click at [350, 389] on p "Visi rēķini ir samaksāti!" at bounding box center [383, 393] width 194 height 16
click at [71, 379] on legend "Maksājumi 0" at bounding box center [133, 376] width 183 height 38
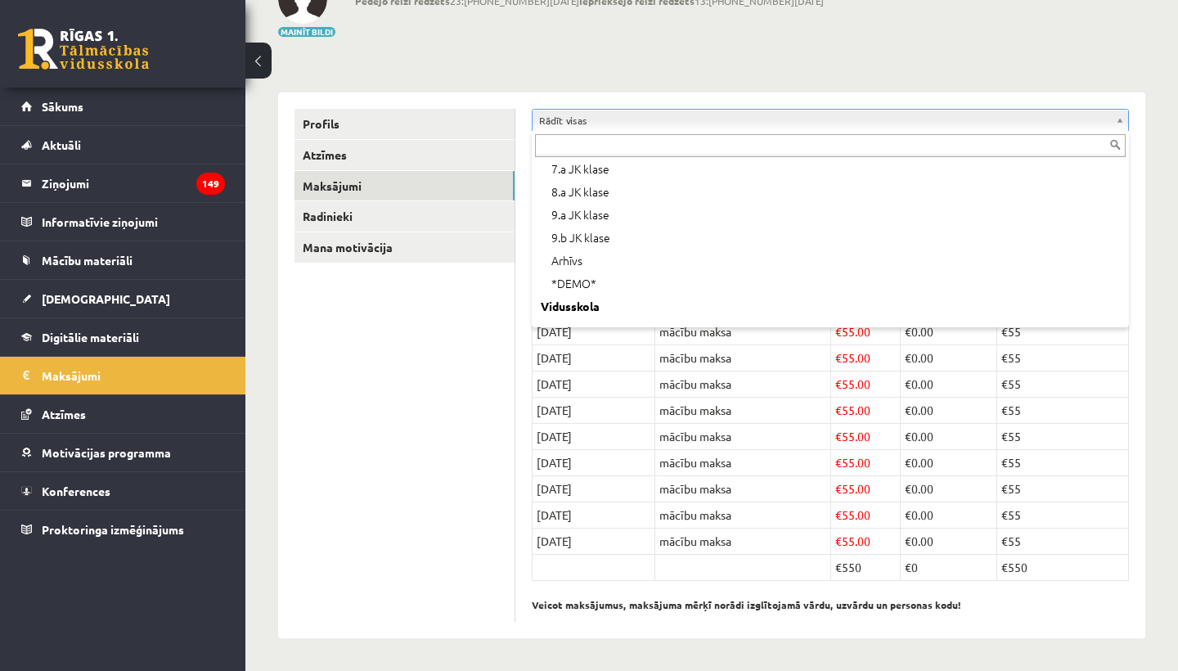
scroll to position [96, 0]
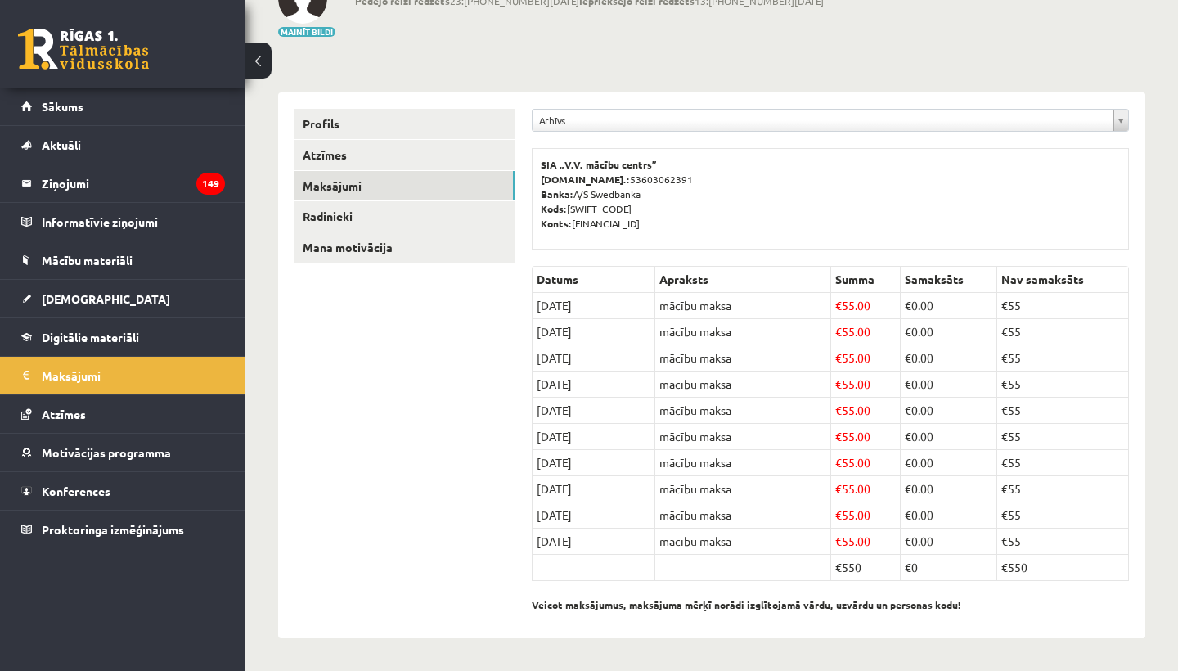
scroll to position [121, 0]
click at [380, 212] on link "Radinieki" at bounding box center [405, 216] width 220 height 30
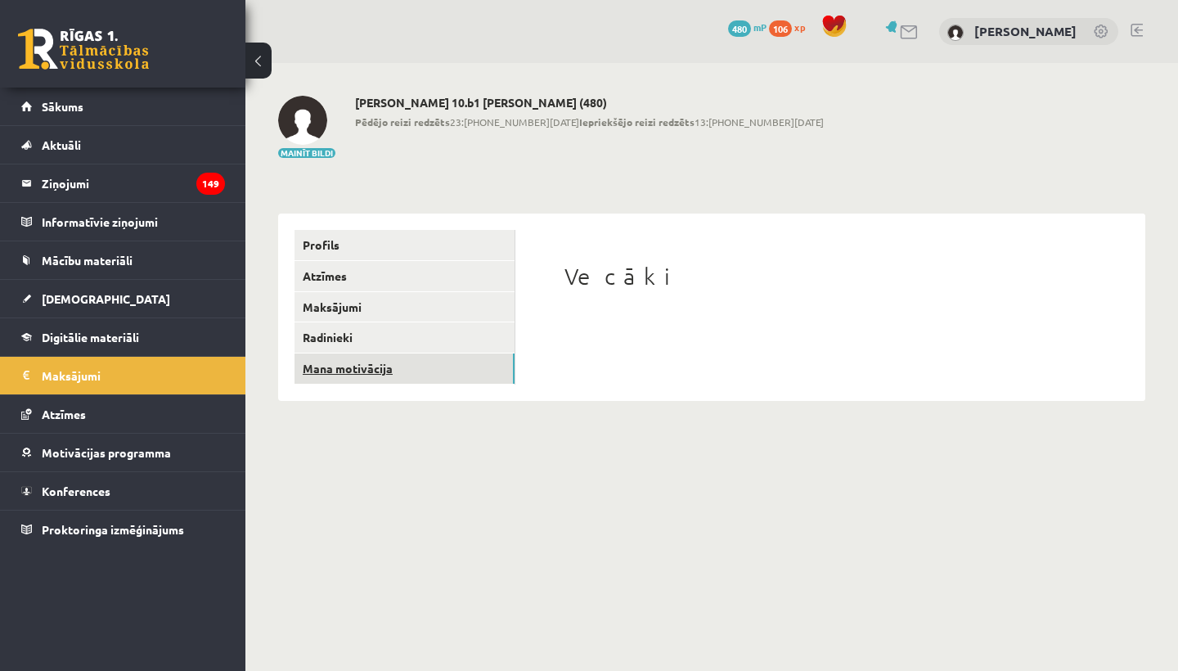
click at [359, 370] on link "Mana motivācija" at bounding box center [405, 368] width 220 height 30
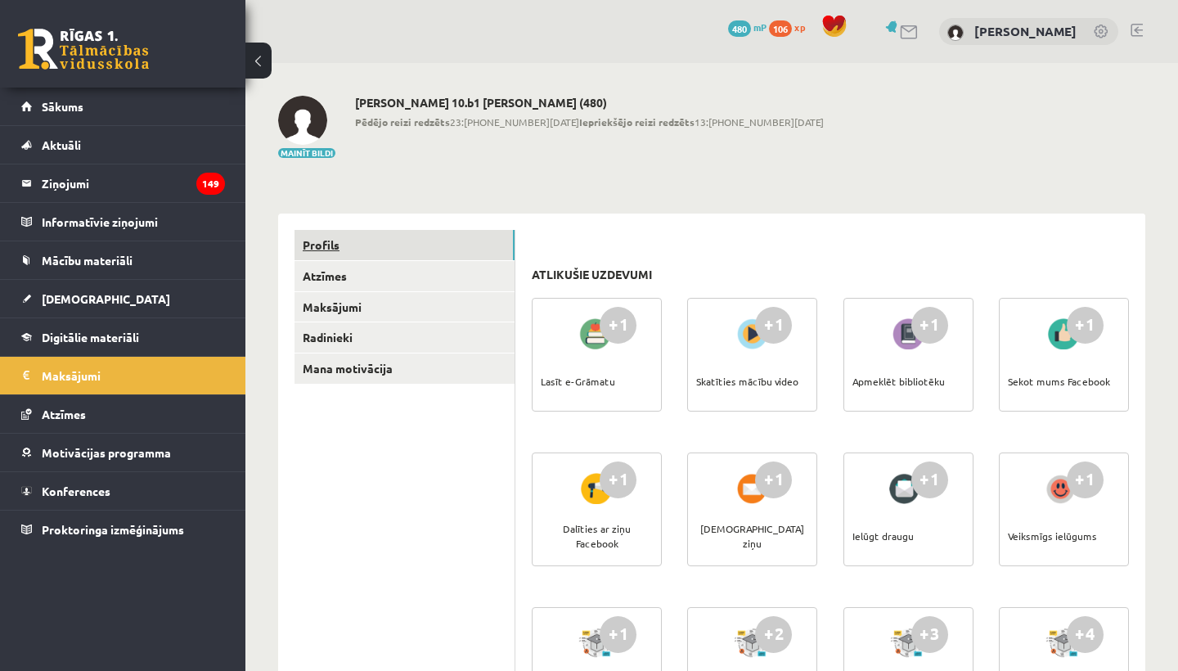
click at [363, 244] on link "Profils" at bounding box center [405, 245] width 220 height 30
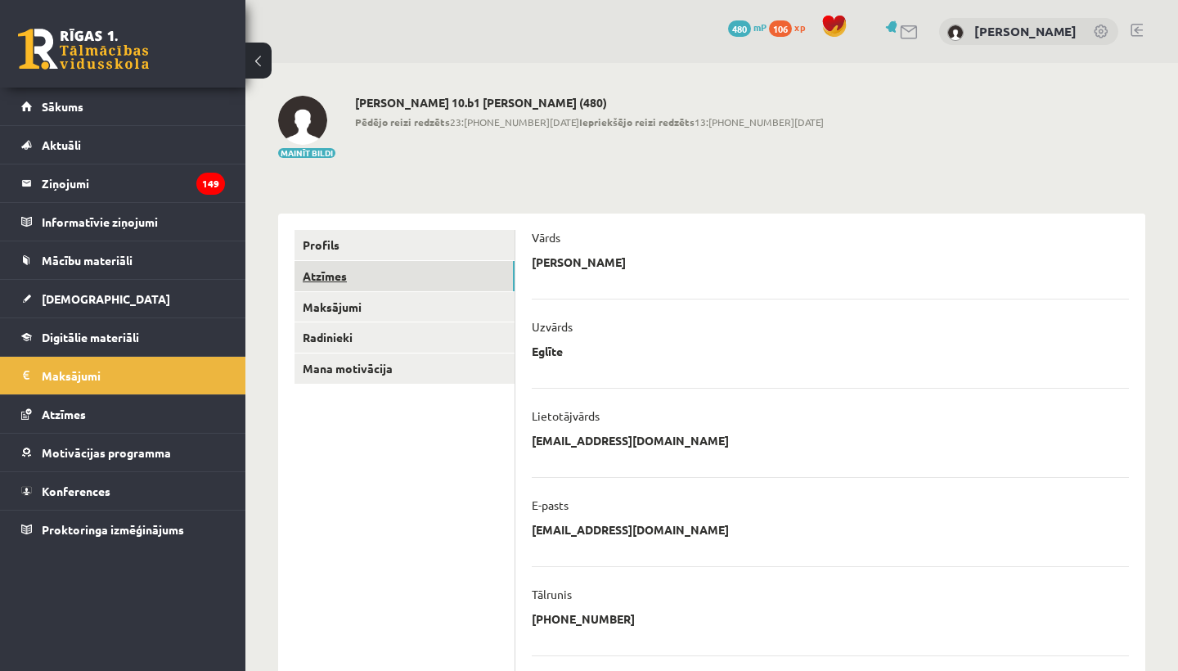
click at [348, 285] on link "Atzīmes" at bounding box center [405, 276] width 220 height 30
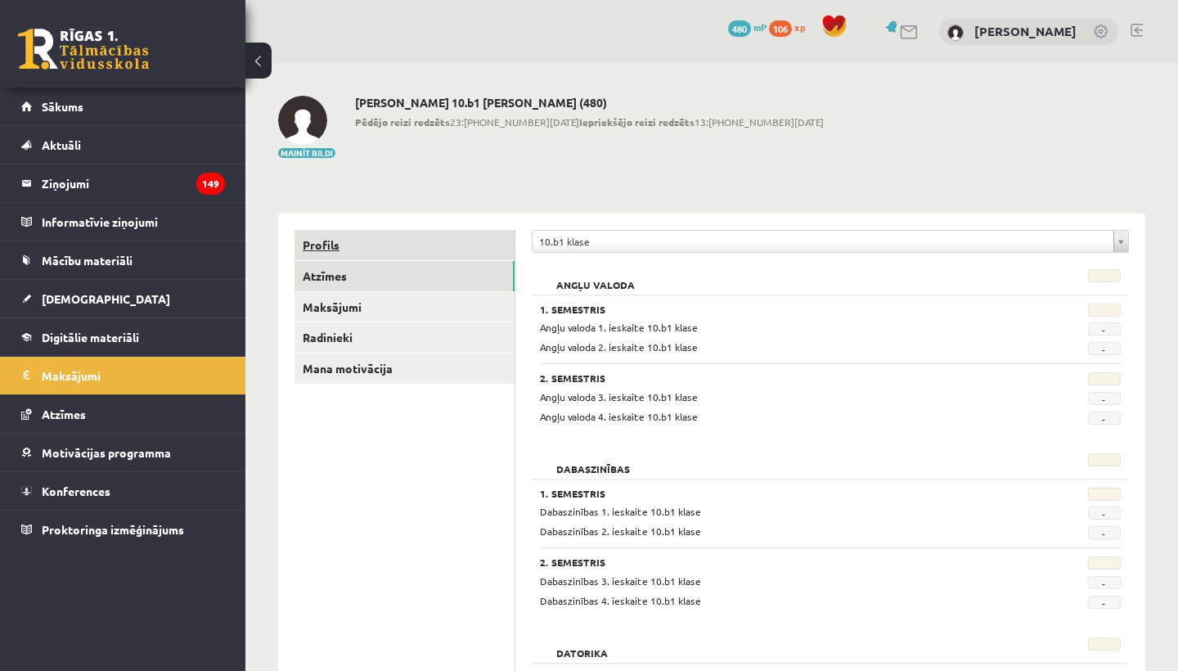
click at [373, 238] on link "Profils" at bounding box center [405, 245] width 220 height 30
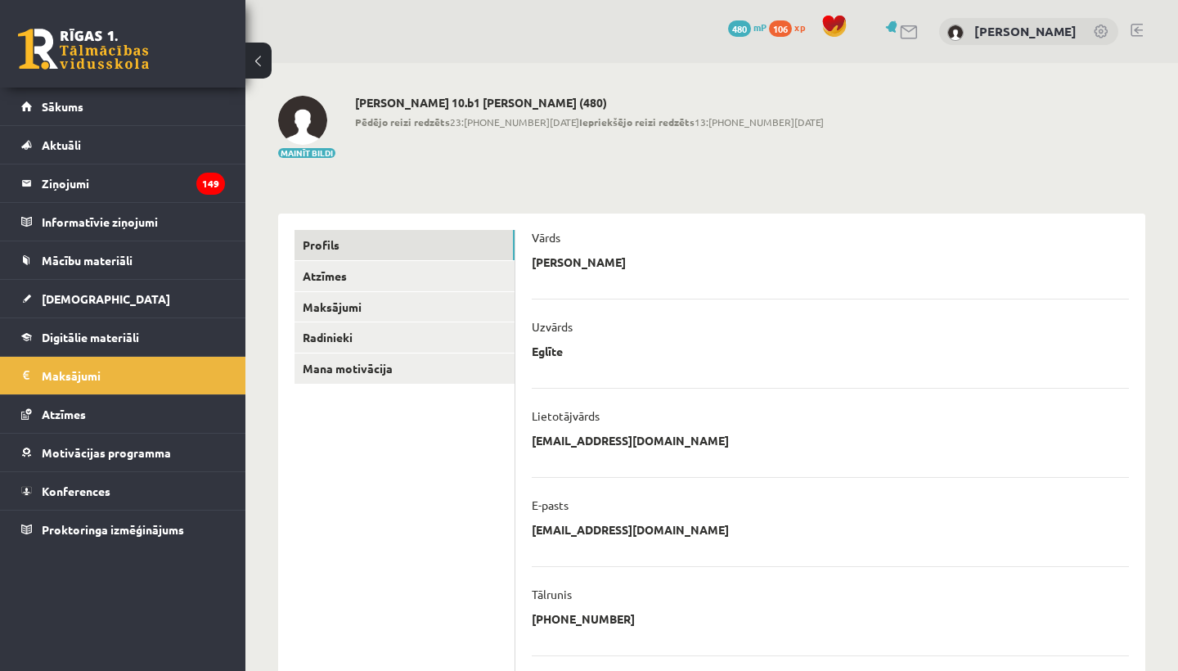
click at [108, 45] on link at bounding box center [83, 49] width 131 height 41
